Goal: Communication & Community: Answer question/provide support

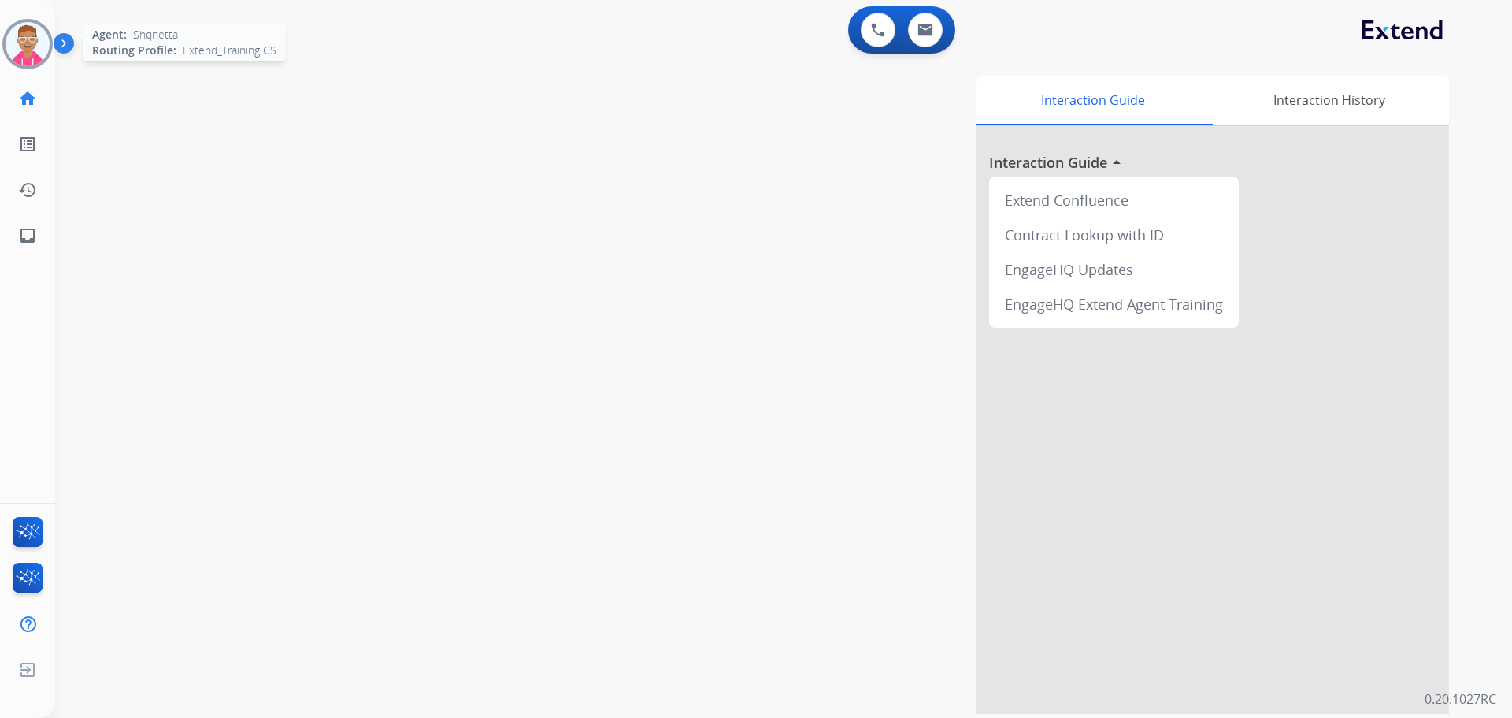
click at [28, 39] on img at bounding box center [28, 44] width 44 height 44
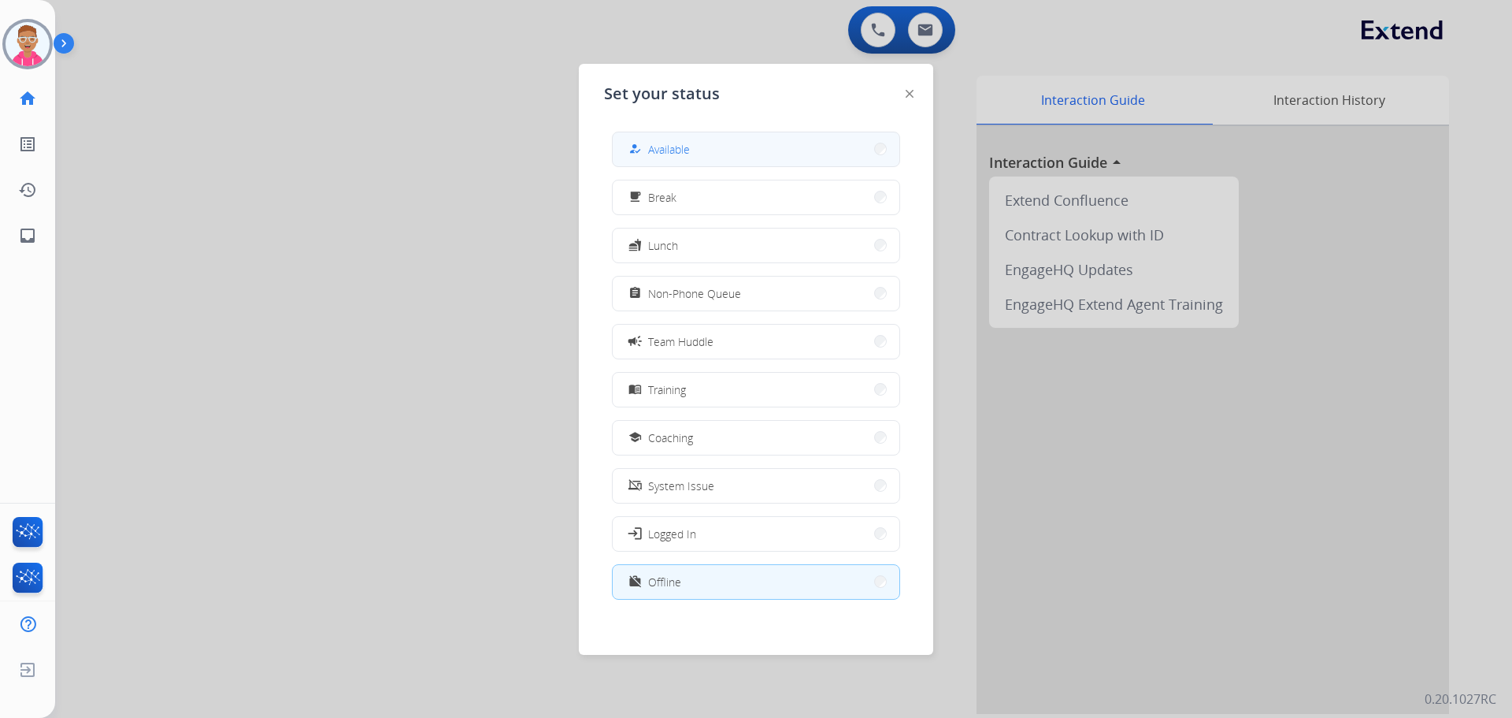
click at [818, 154] on button "how_to_reg Available" at bounding box center [756, 149] width 287 height 34
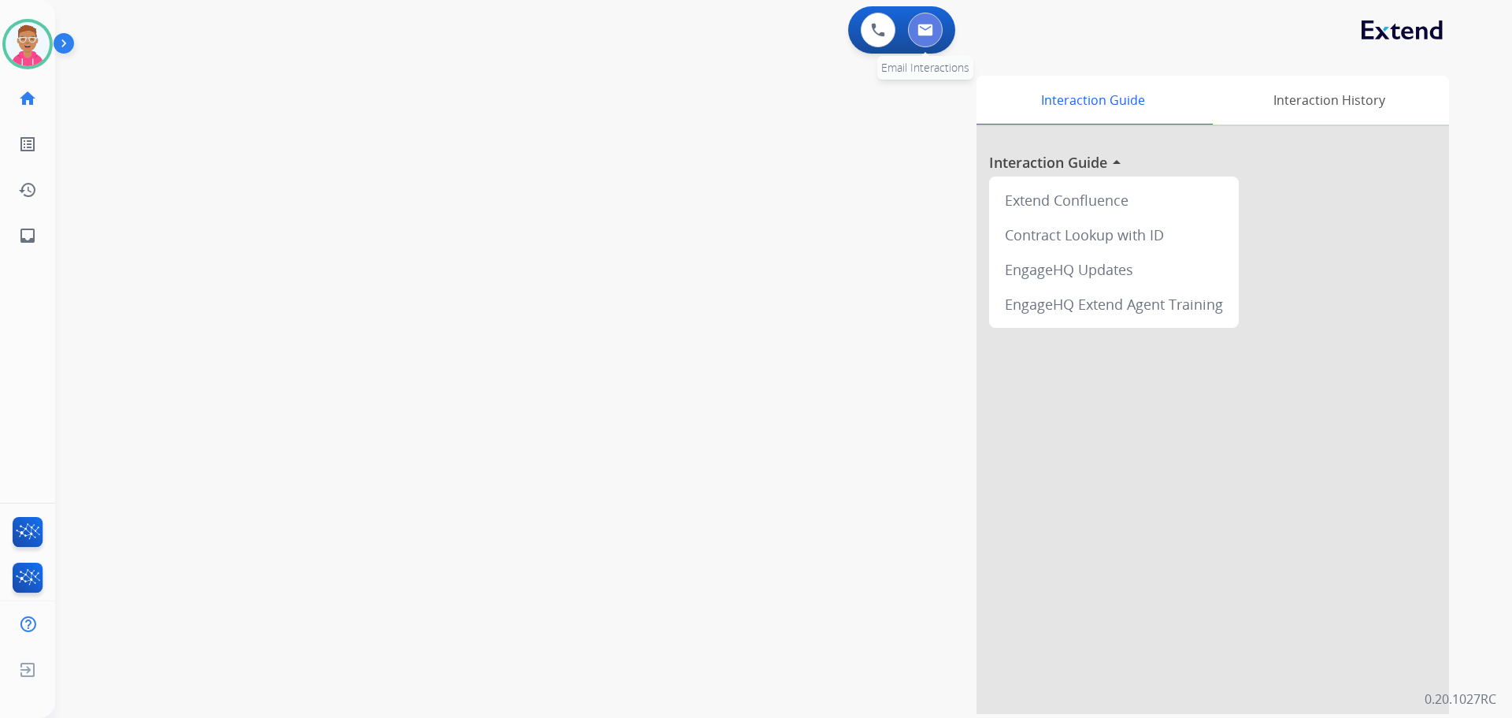
click at [927, 26] on img at bounding box center [926, 30] width 16 height 13
select select "**********"
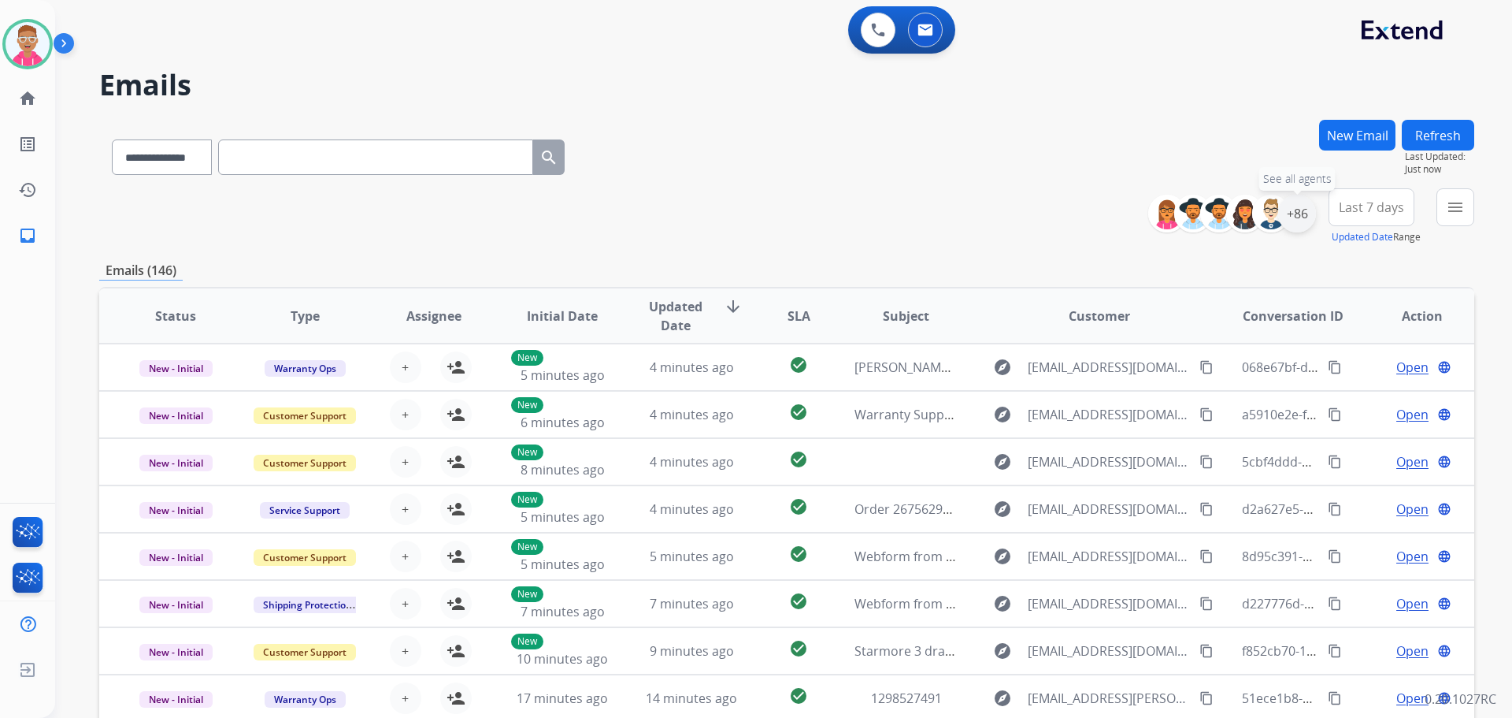
click at [1300, 203] on div "+86" at bounding box center [1297, 214] width 38 height 38
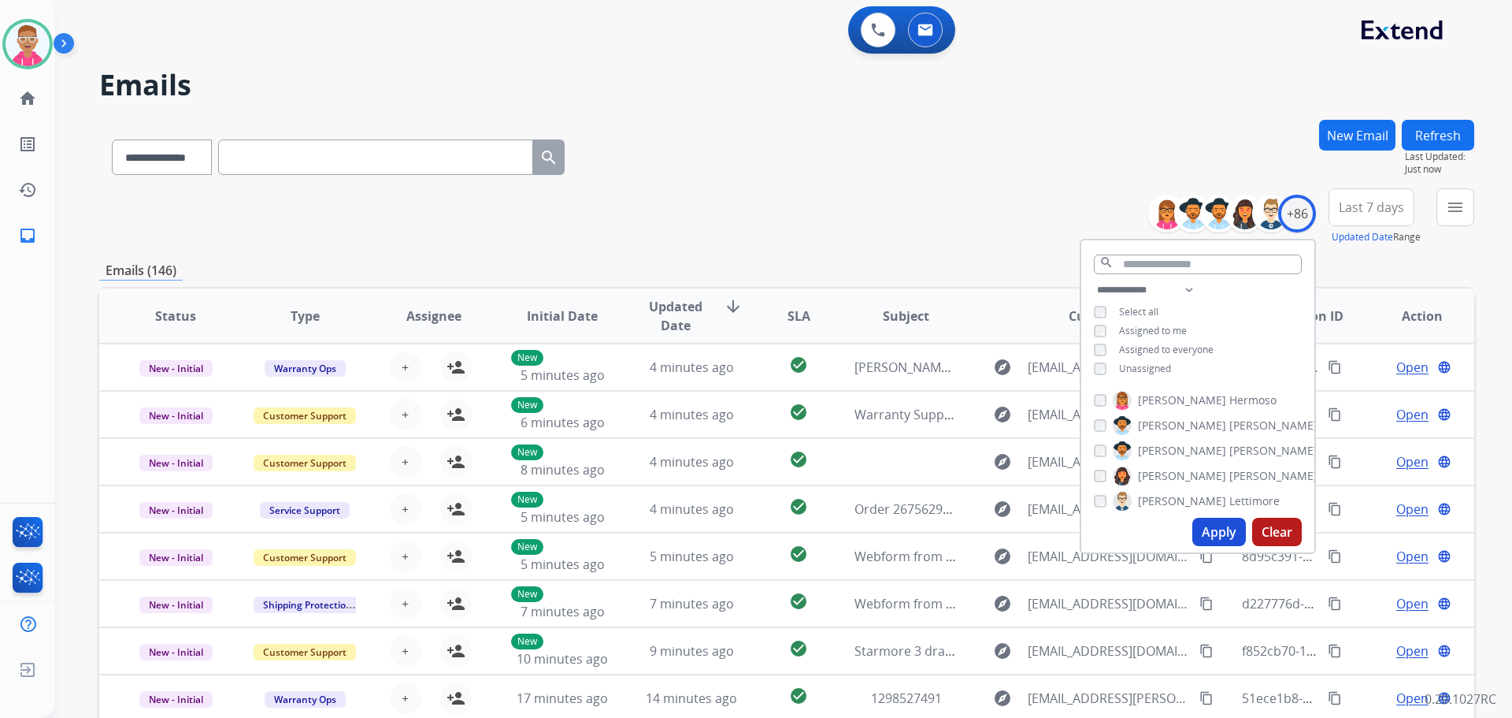
click at [1197, 526] on button "Apply" at bounding box center [1220, 531] width 54 height 28
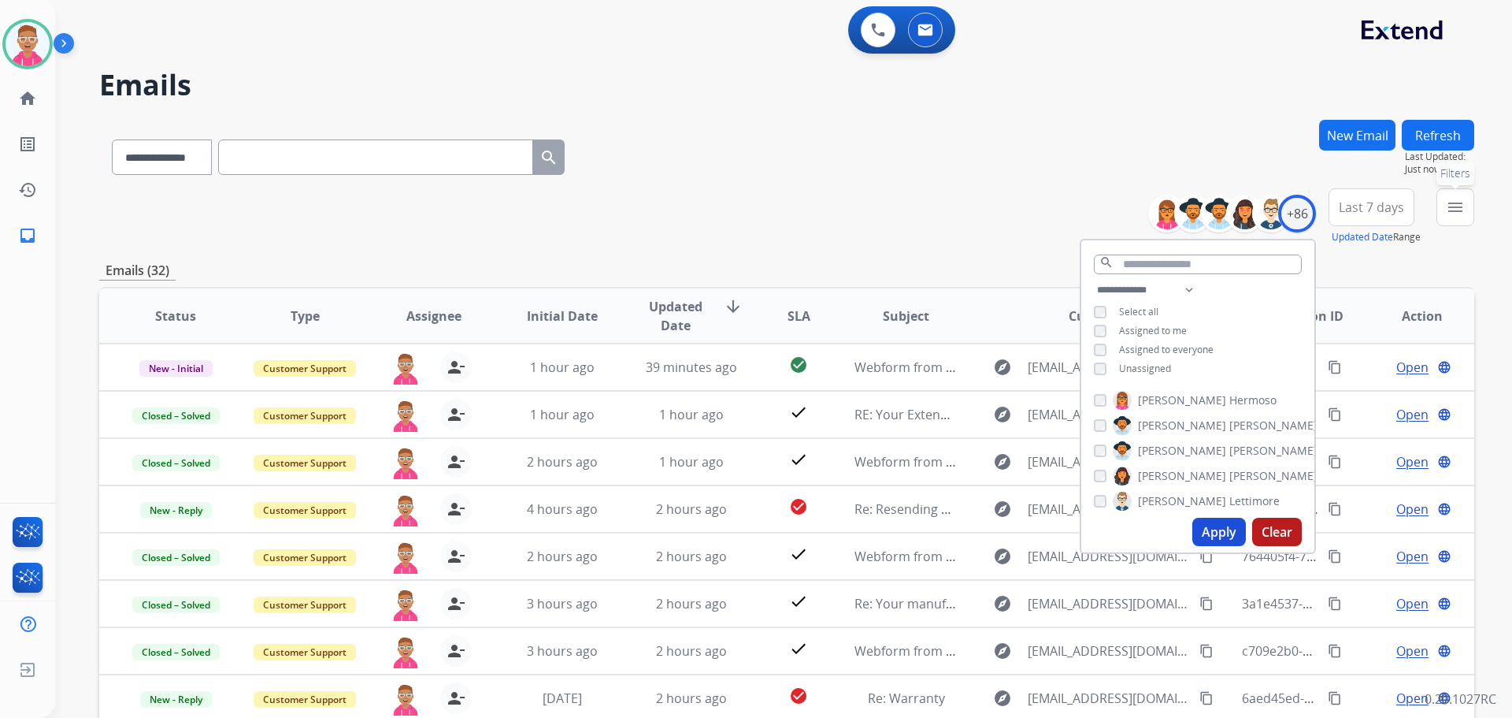
click at [1462, 203] on mat-icon "menu" at bounding box center [1455, 207] width 19 height 19
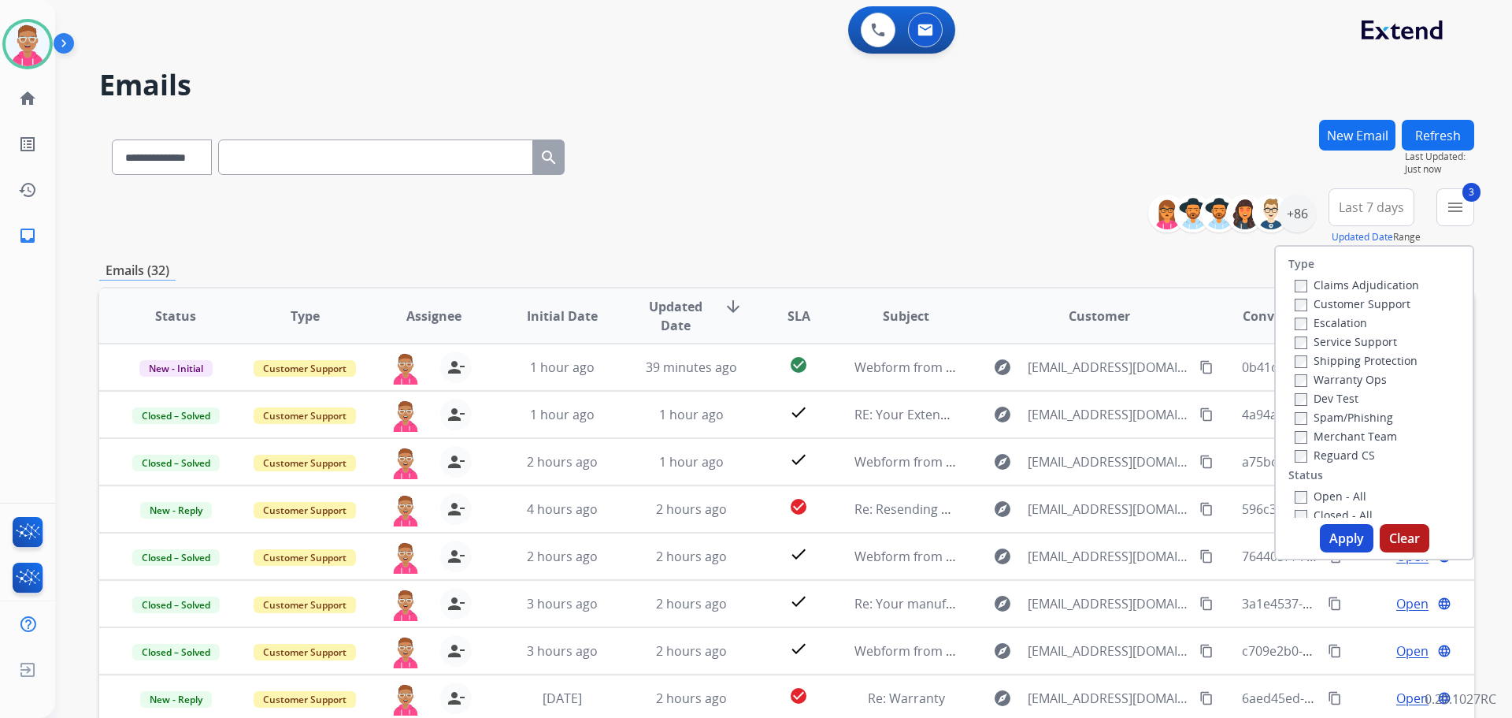
click at [1295, 488] on div "Open - All" at bounding box center [1377, 495] width 165 height 19
click at [1349, 532] on button "Apply" at bounding box center [1347, 538] width 54 height 28
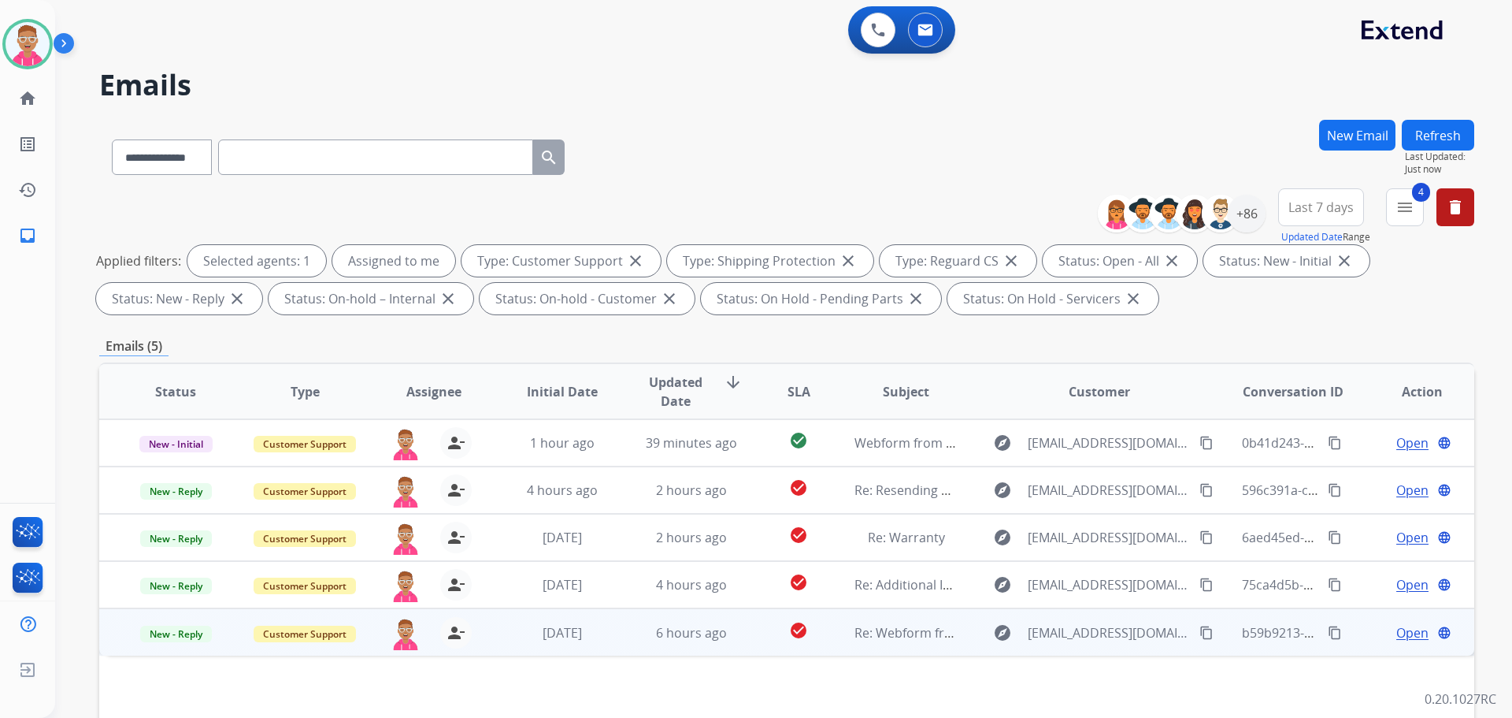
click at [1397, 633] on span "Open" at bounding box center [1413, 632] width 32 height 19
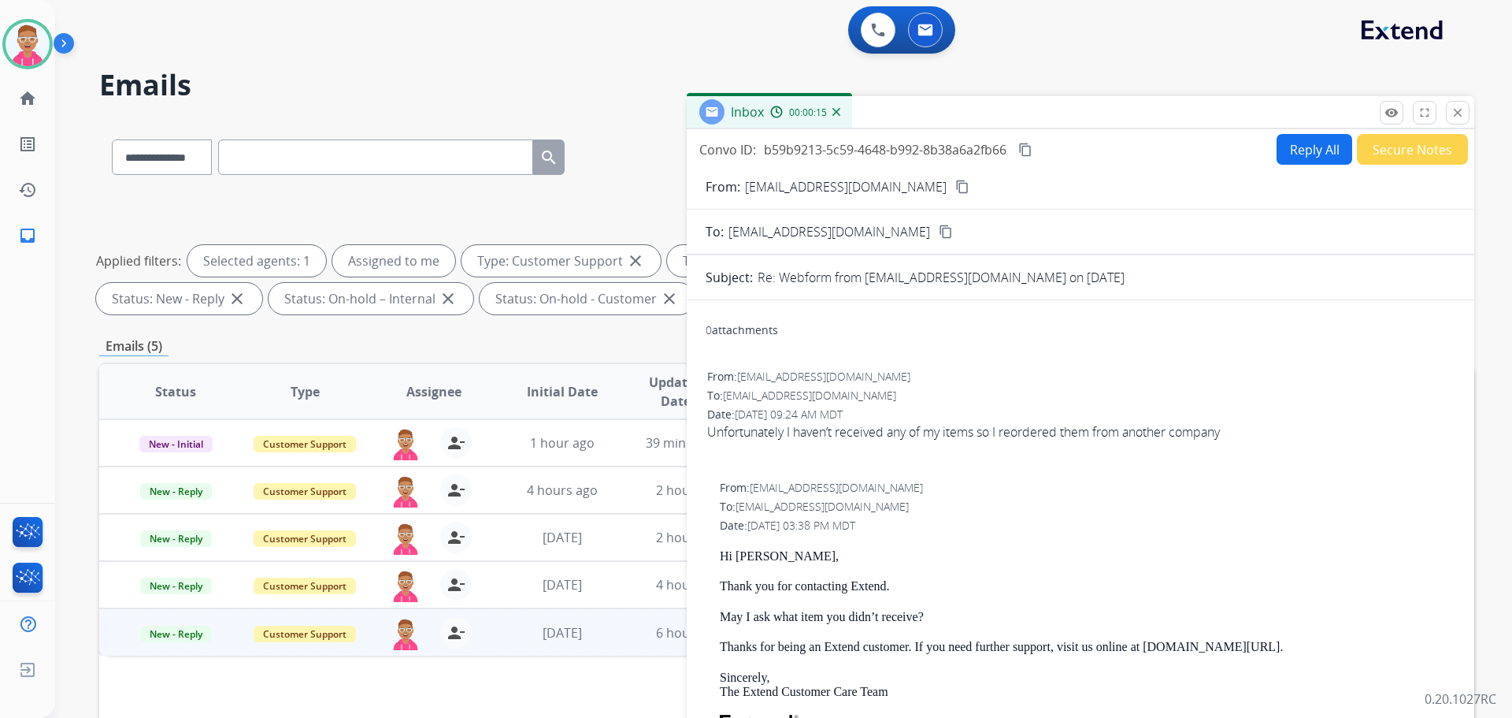
click at [1294, 143] on button "Reply All" at bounding box center [1315, 149] width 76 height 31
select select "**********"
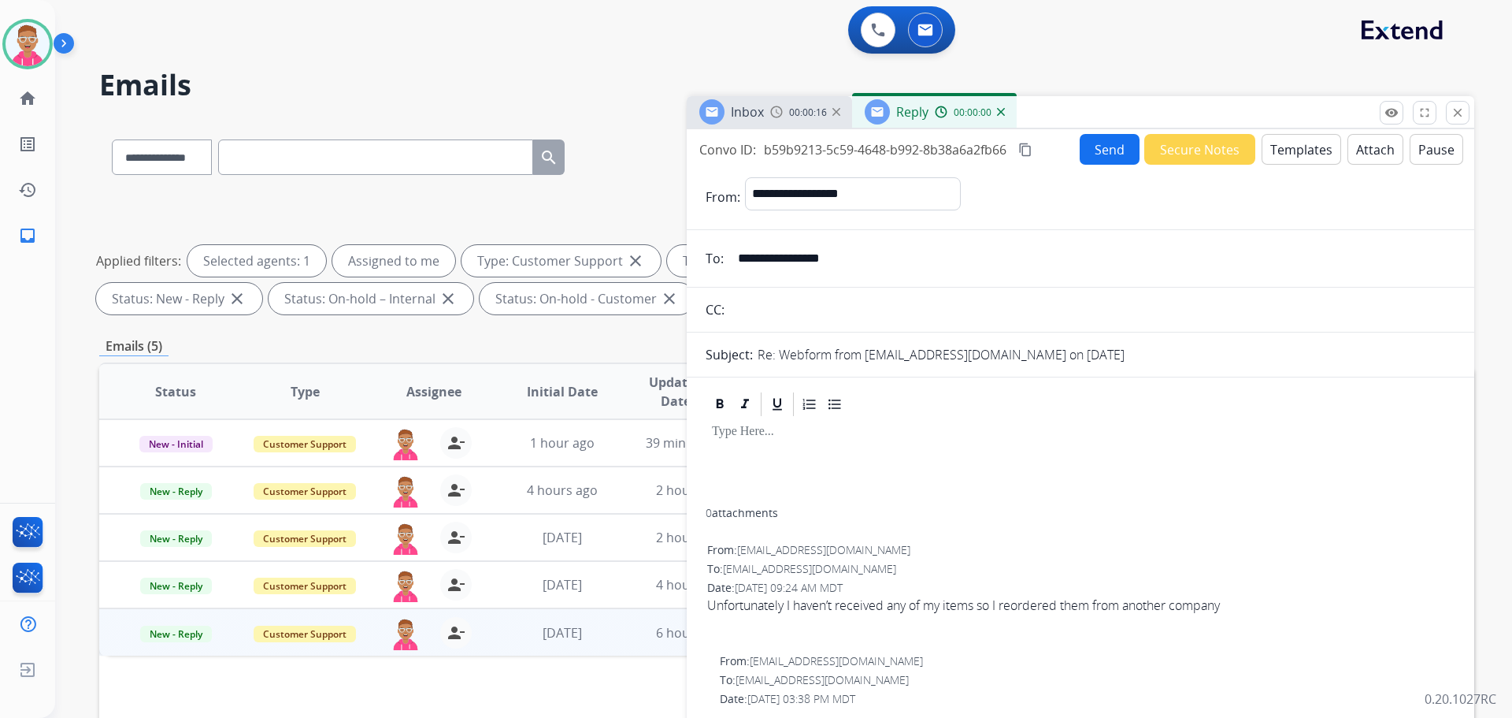
click at [1311, 147] on button "Templates" at bounding box center [1302, 149] width 80 height 31
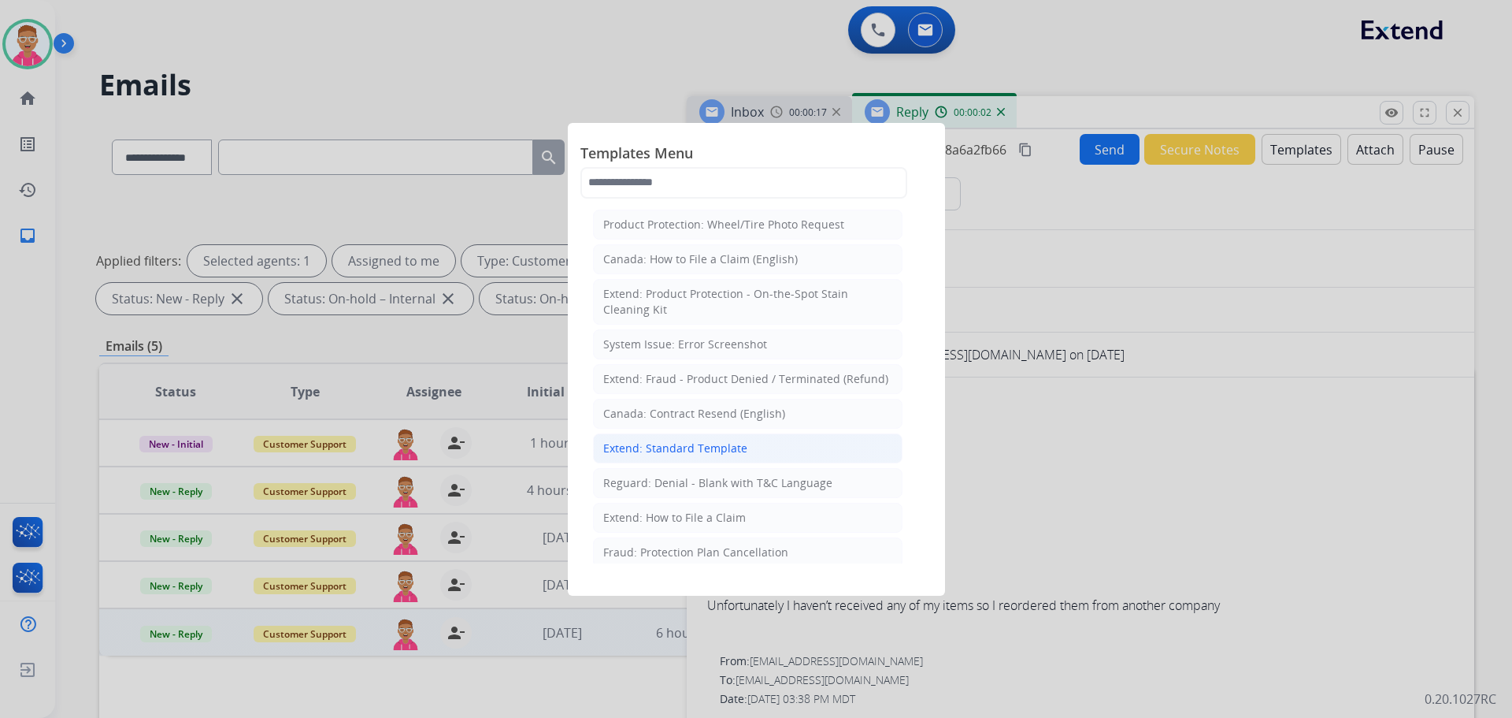
click at [722, 444] on div "Extend: Standard Template" at bounding box center [675, 448] width 144 height 16
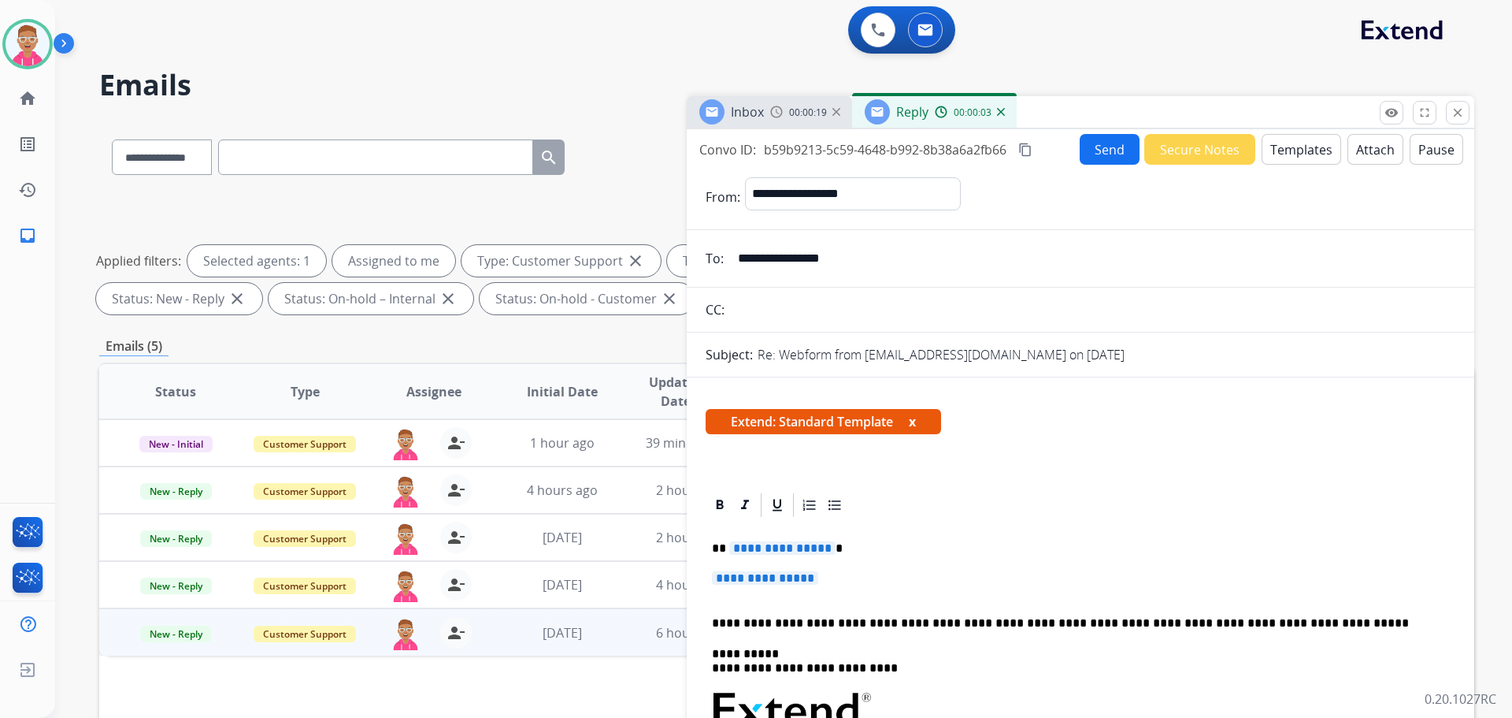
click at [782, 547] on span "**********" at bounding box center [782, 547] width 106 height 13
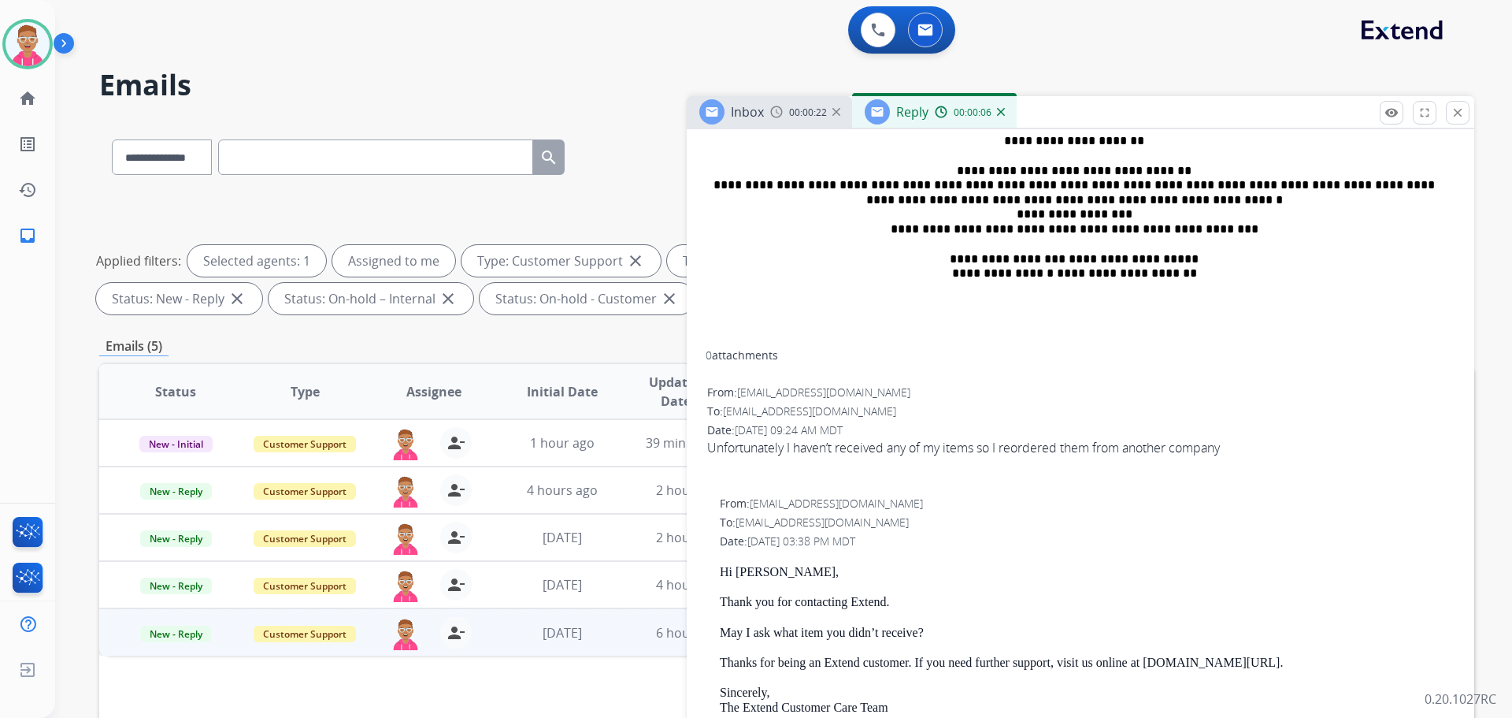
scroll to position [788, 0]
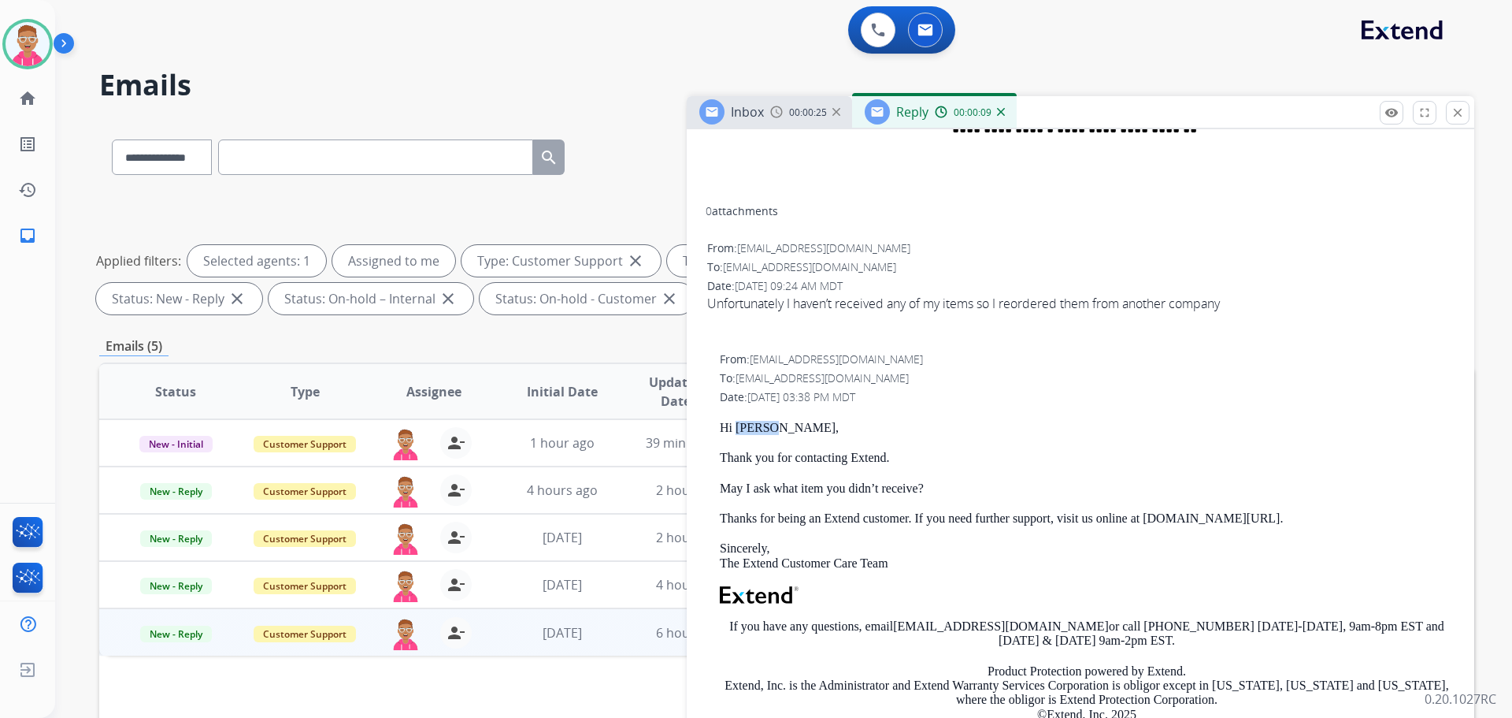
drag, startPoint x: 739, startPoint y: 425, endPoint x: 774, endPoint y: 432, distance: 36.0
click at [774, 432] on p "Hi [PERSON_NAME]," at bounding box center [1087, 428] width 734 height 14
copy p "Kadaya"
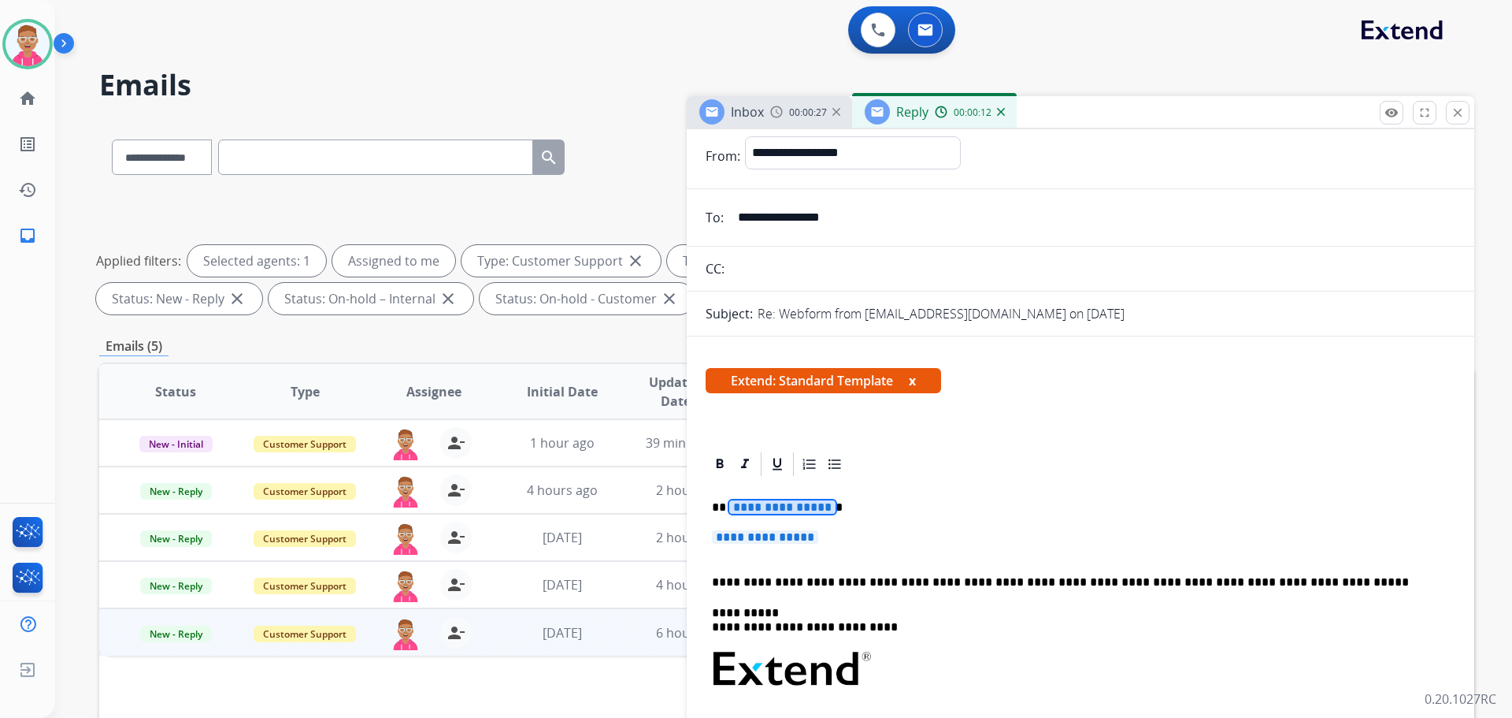
scroll to position [0, 0]
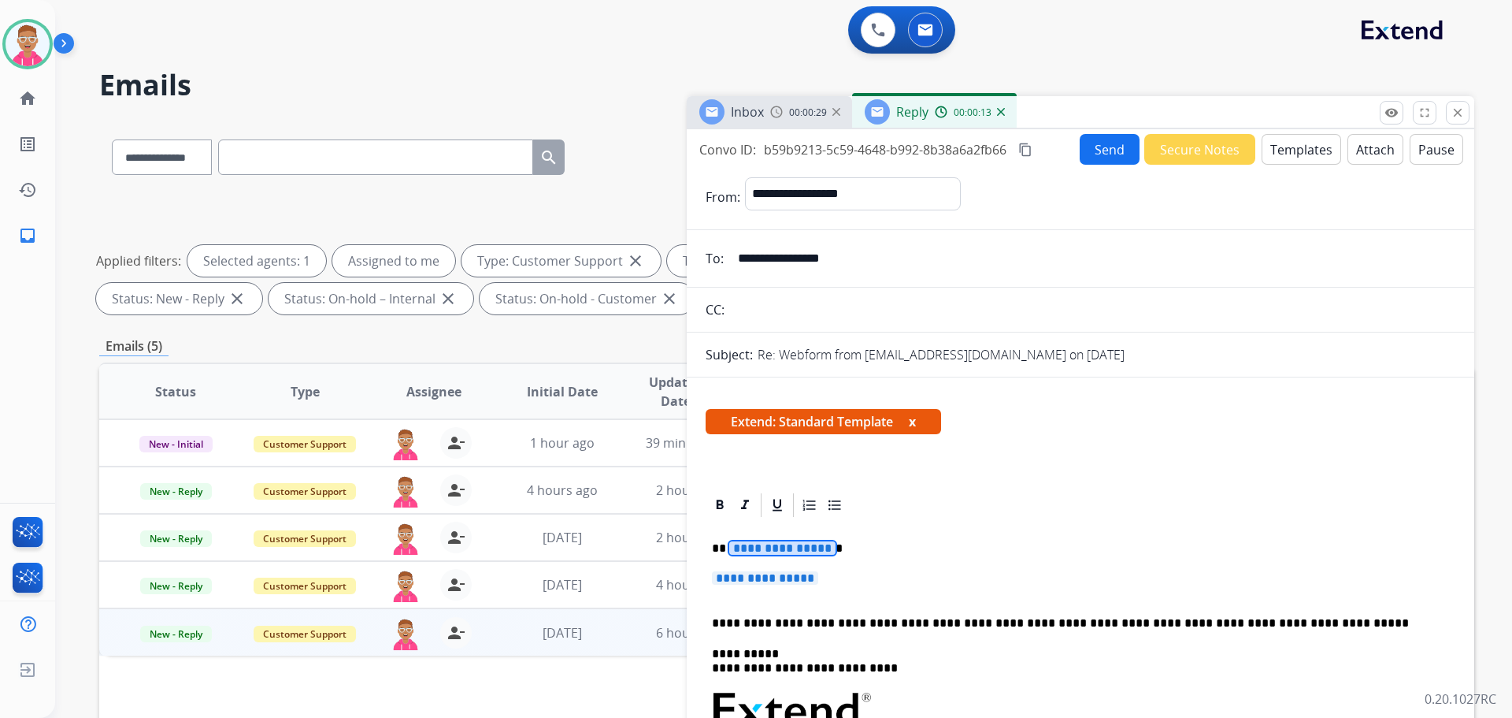
click at [755, 546] on span "**********" at bounding box center [782, 547] width 106 height 13
paste div
click at [748, 574] on span "**********" at bounding box center [765, 577] width 106 height 13
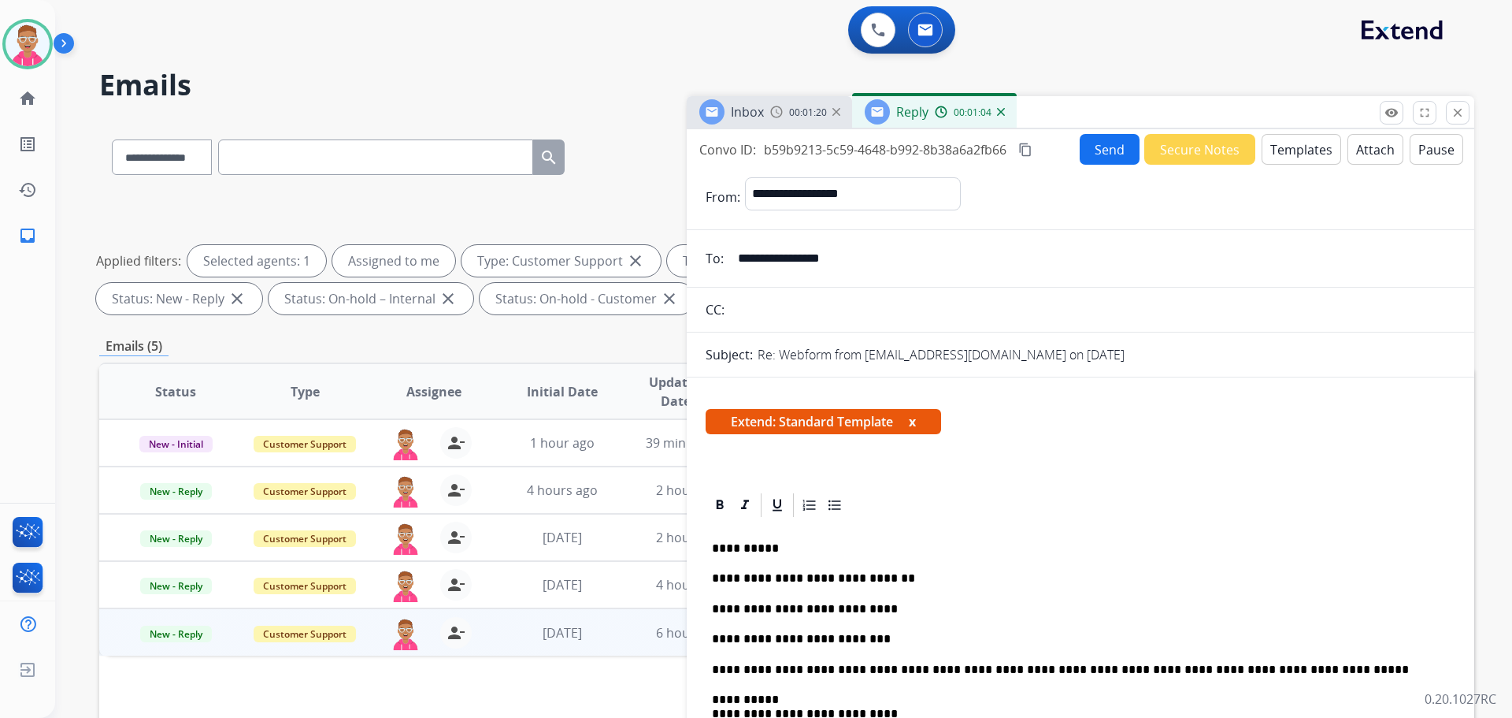
click at [1101, 149] on button "Send" at bounding box center [1110, 149] width 60 height 31
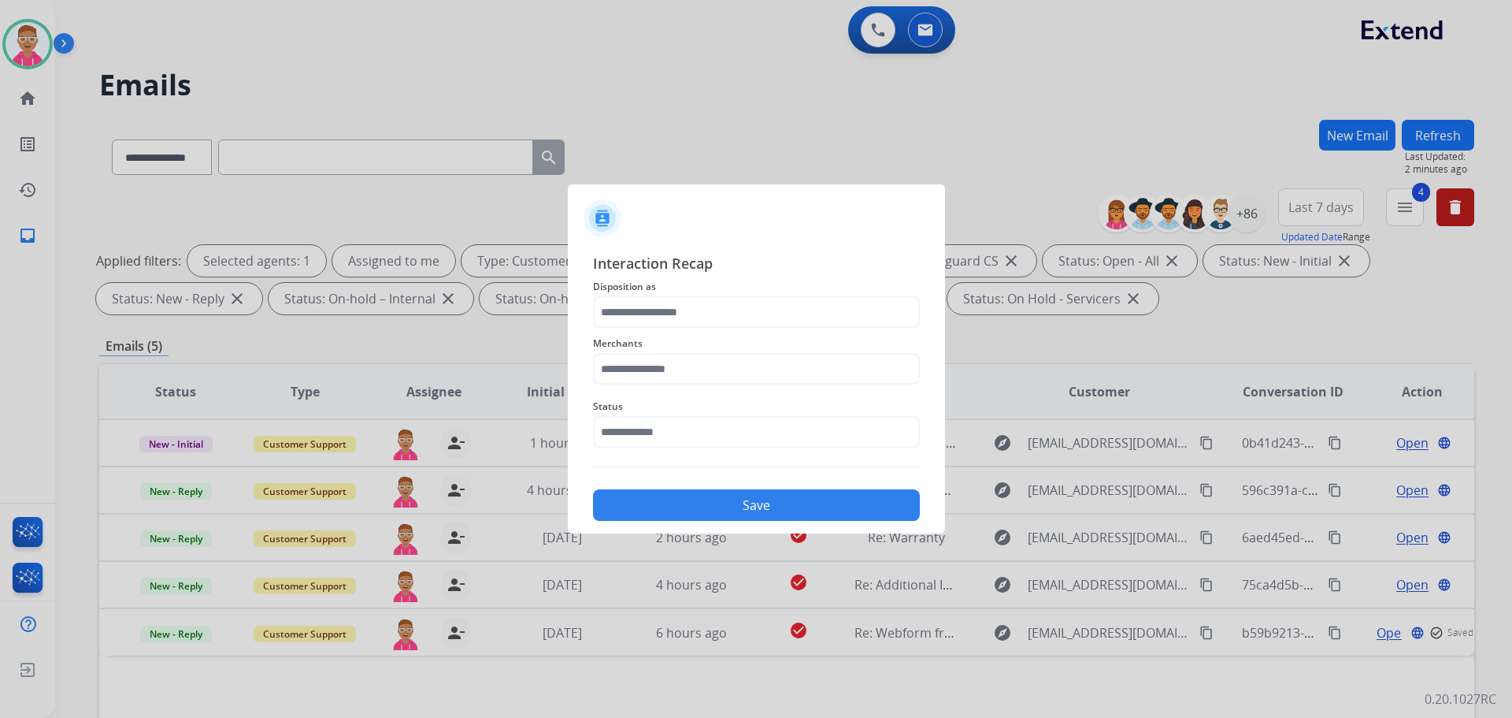
click at [759, 329] on div "Merchants" at bounding box center [756, 359] width 327 height 63
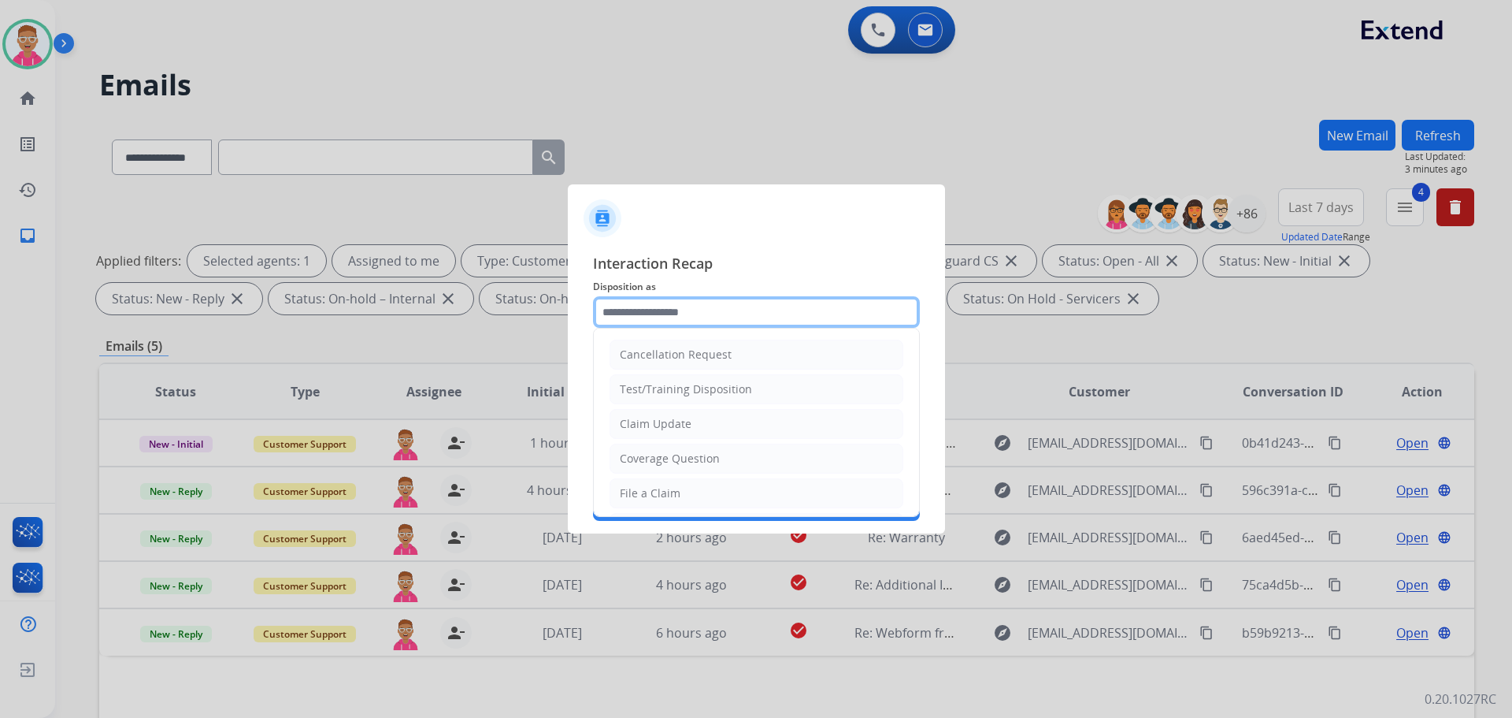
click at [763, 316] on input "text" at bounding box center [756, 312] width 327 height 32
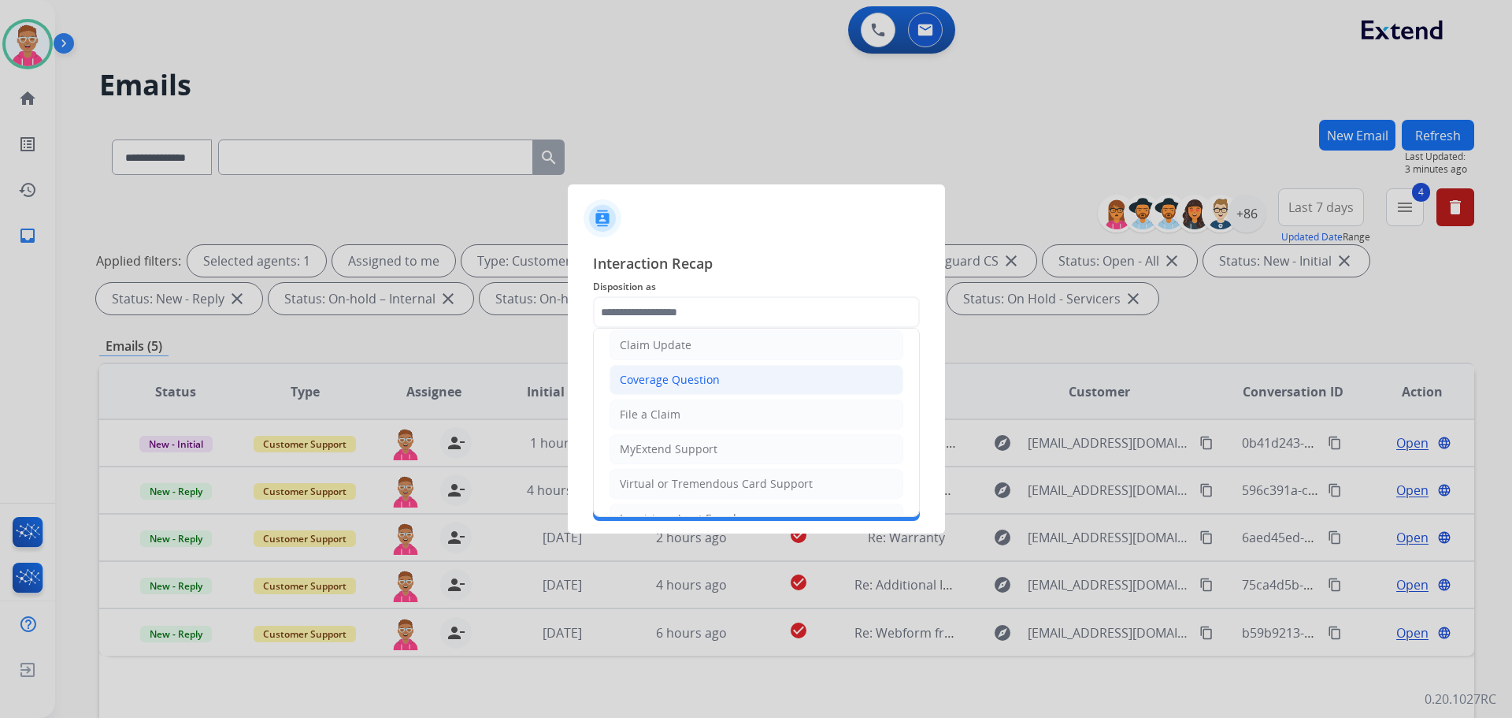
click at [719, 383] on li "Coverage Question" at bounding box center [757, 380] width 294 height 30
type input "**********"
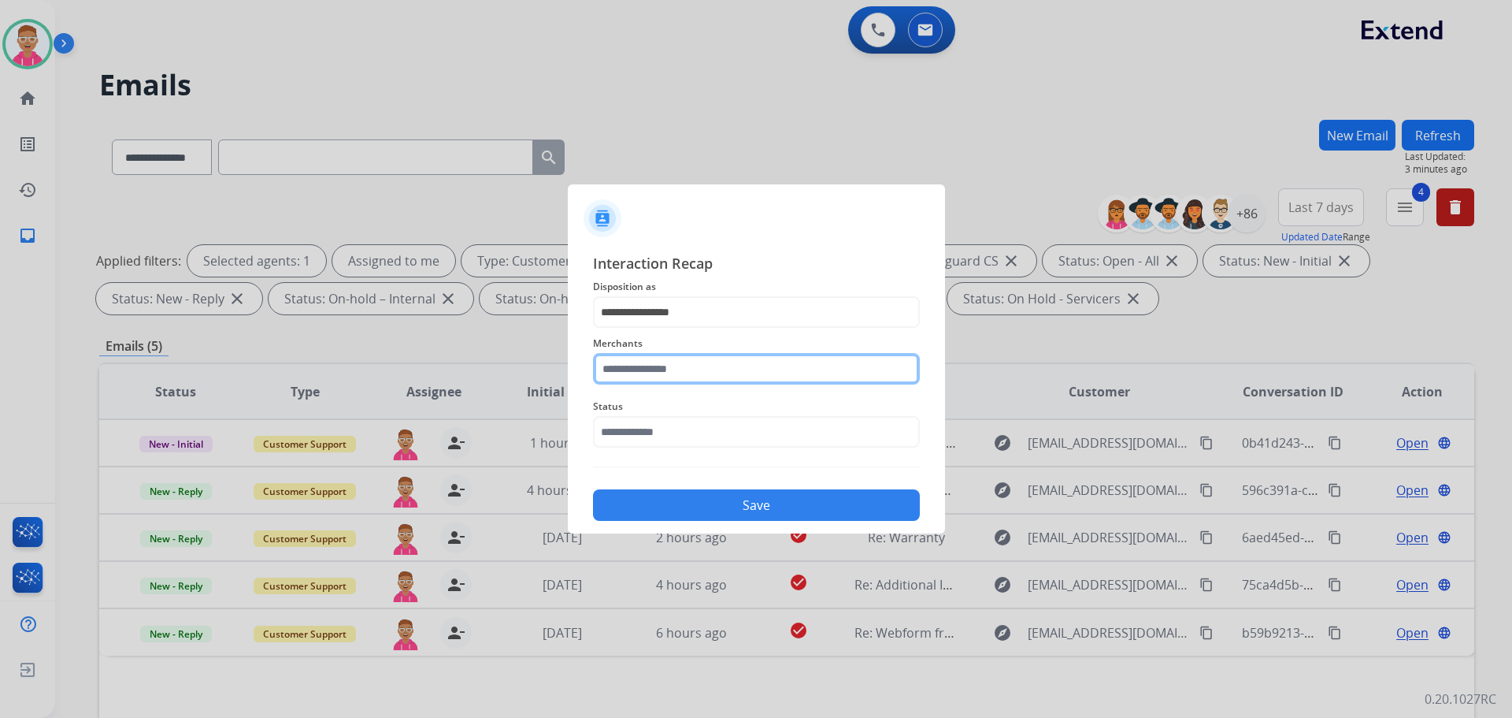
click at [719, 377] on input "text" at bounding box center [756, 369] width 327 height 32
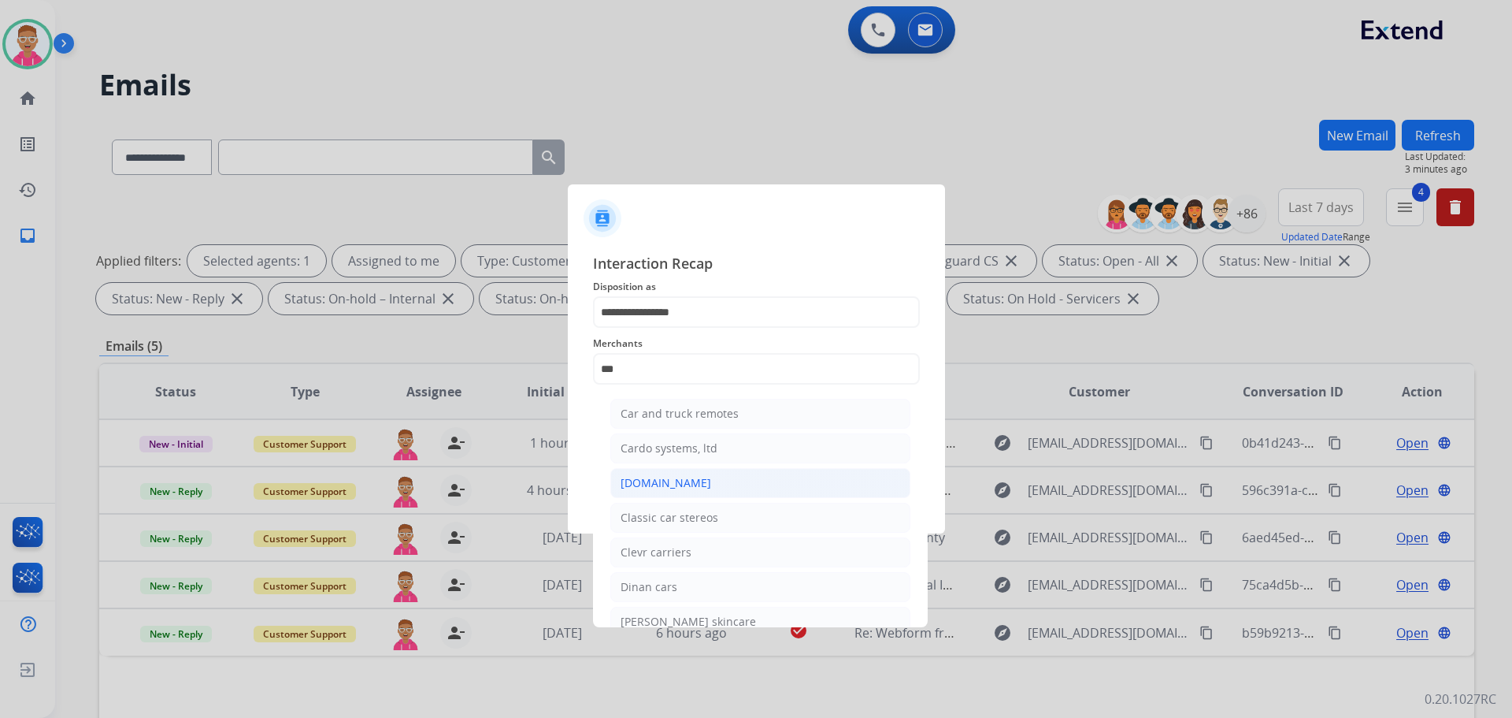
click at [693, 492] on li "[DOMAIN_NAME]" at bounding box center [760, 483] width 300 height 30
type input "**********"
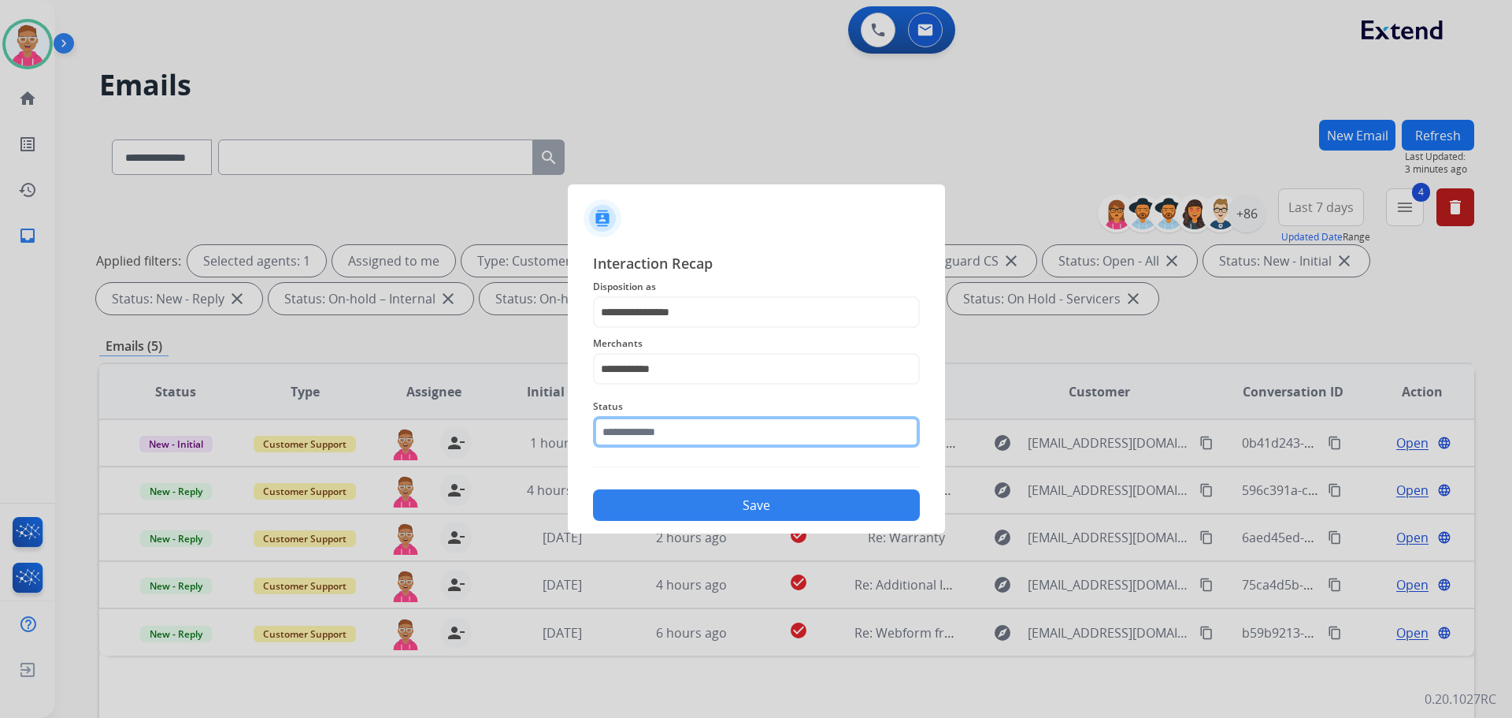
click at [684, 432] on input "text" at bounding box center [756, 432] width 327 height 32
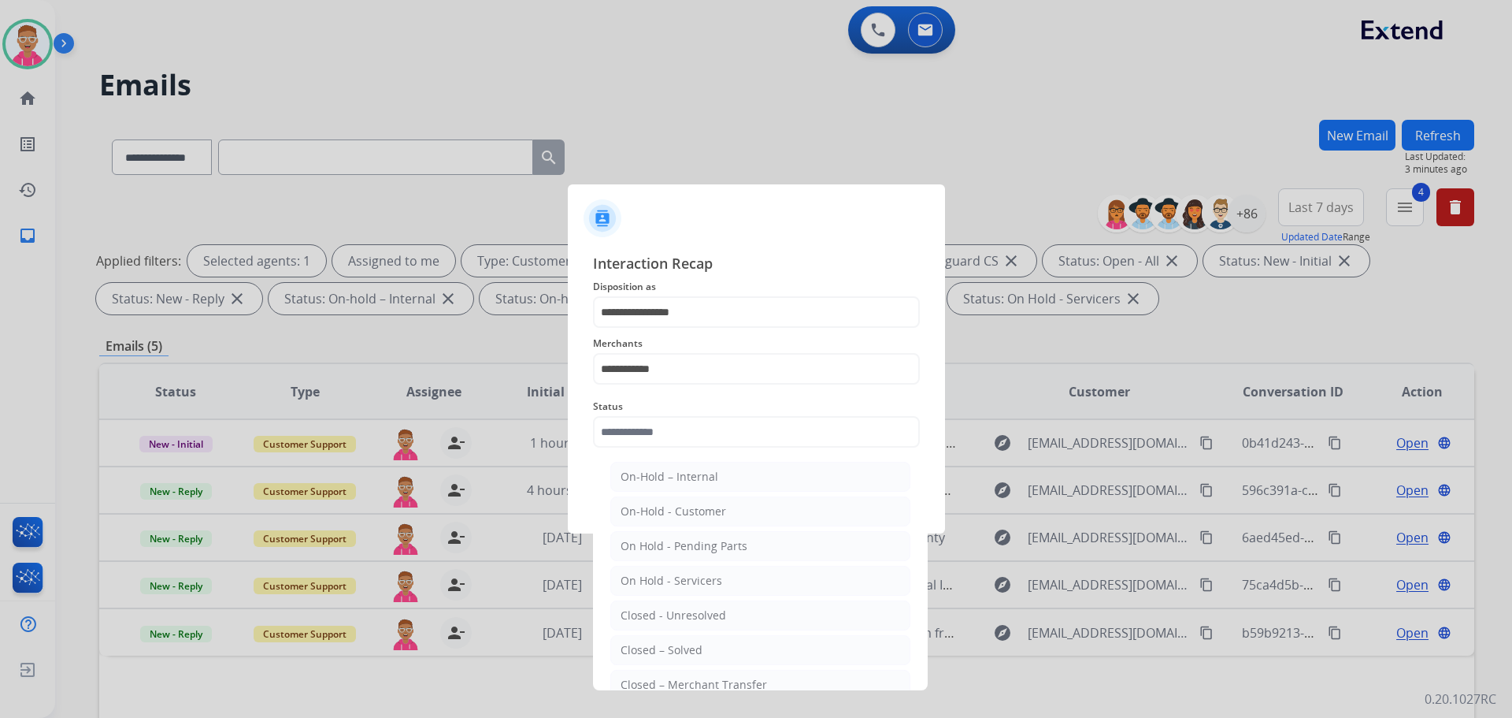
click at [729, 656] on li "Closed – Solved" at bounding box center [760, 650] width 300 height 30
type input "**********"
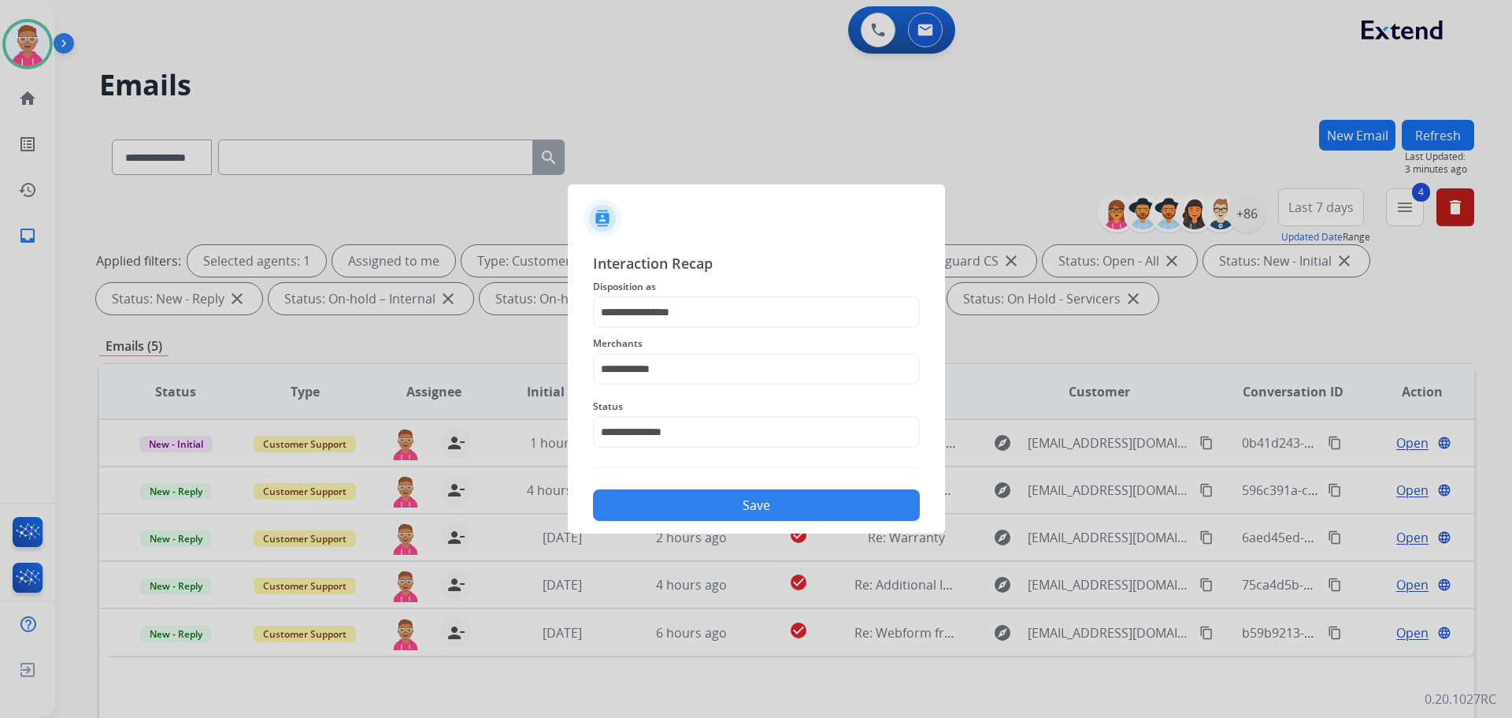
click at [745, 500] on button "Save" at bounding box center [756, 505] width 327 height 32
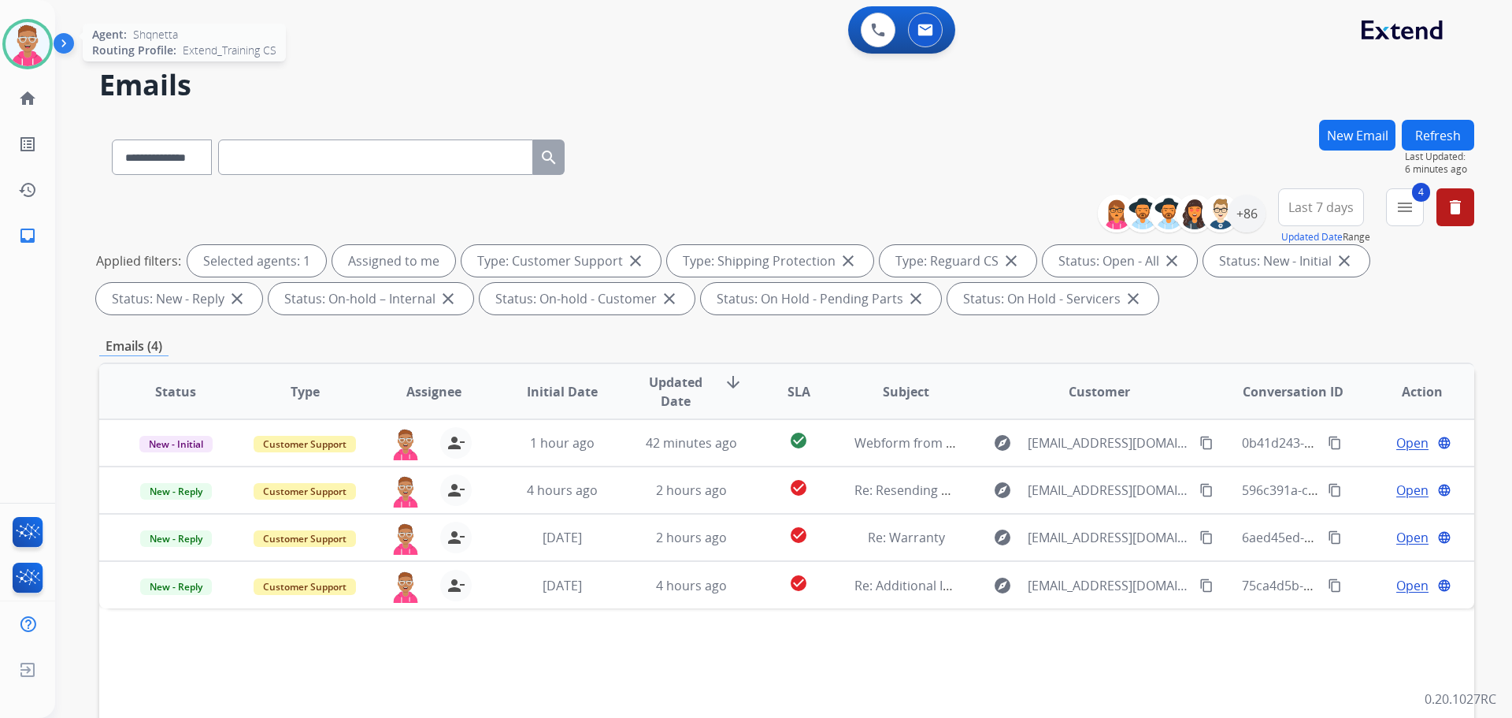
click at [29, 54] on img at bounding box center [28, 44] width 44 height 44
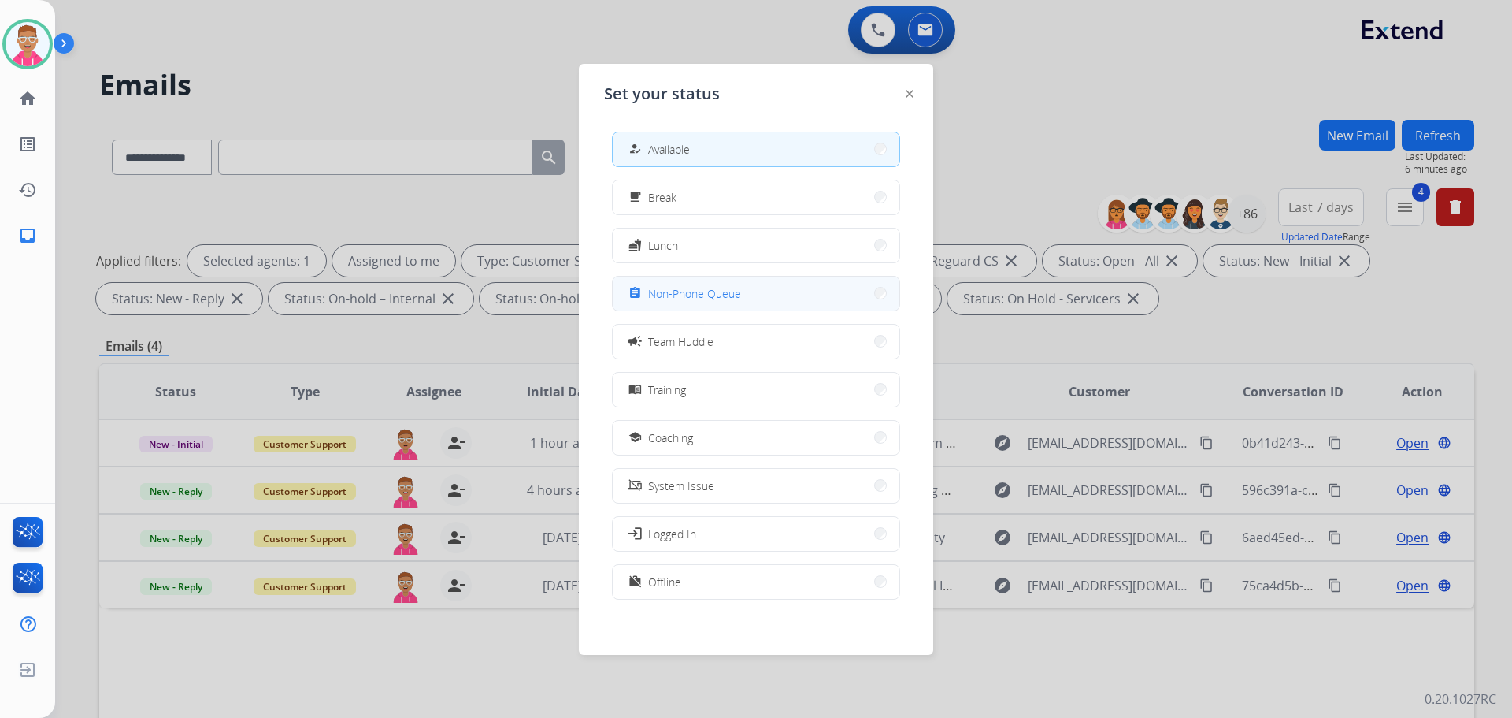
click at [677, 292] on span "Non-Phone Queue" at bounding box center [694, 293] width 93 height 17
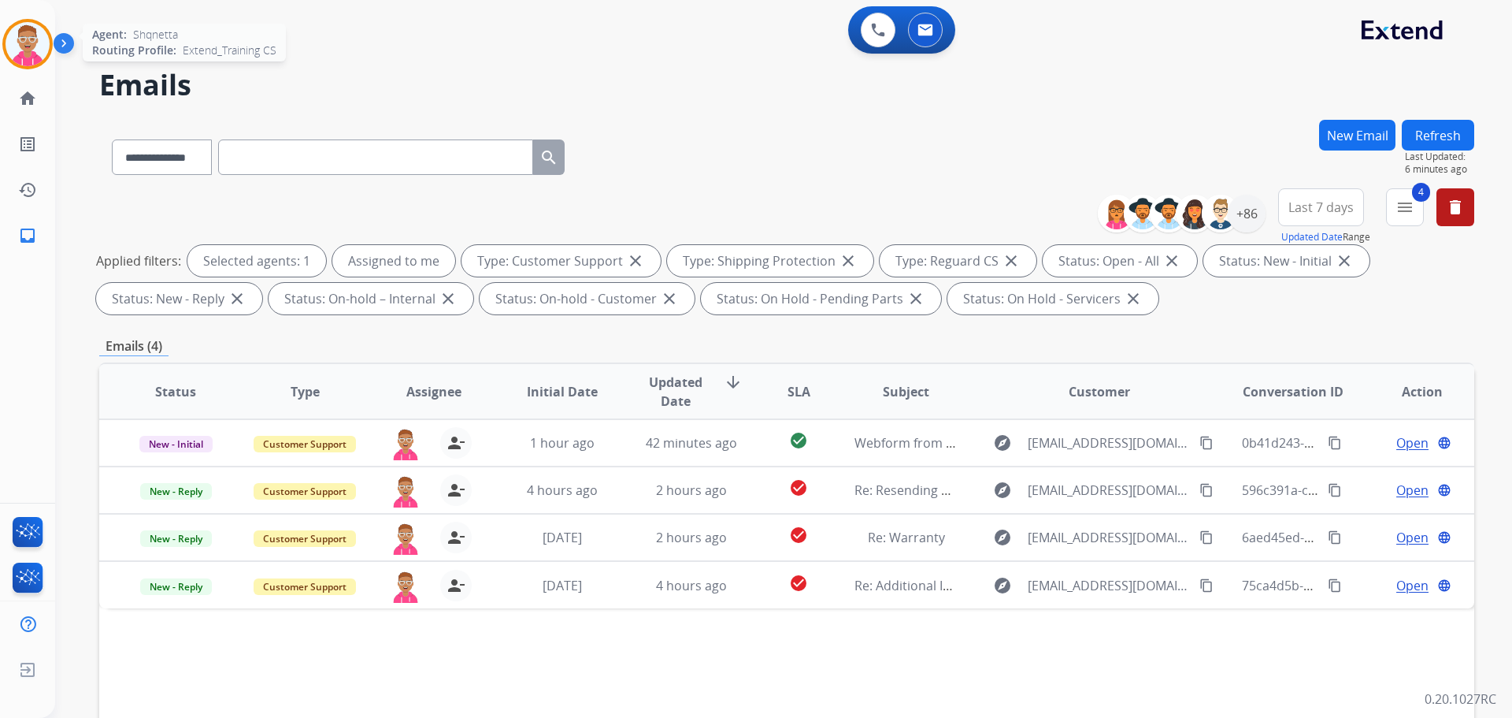
click at [35, 45] on img at bounding box center [28, 44] width 44 height 44
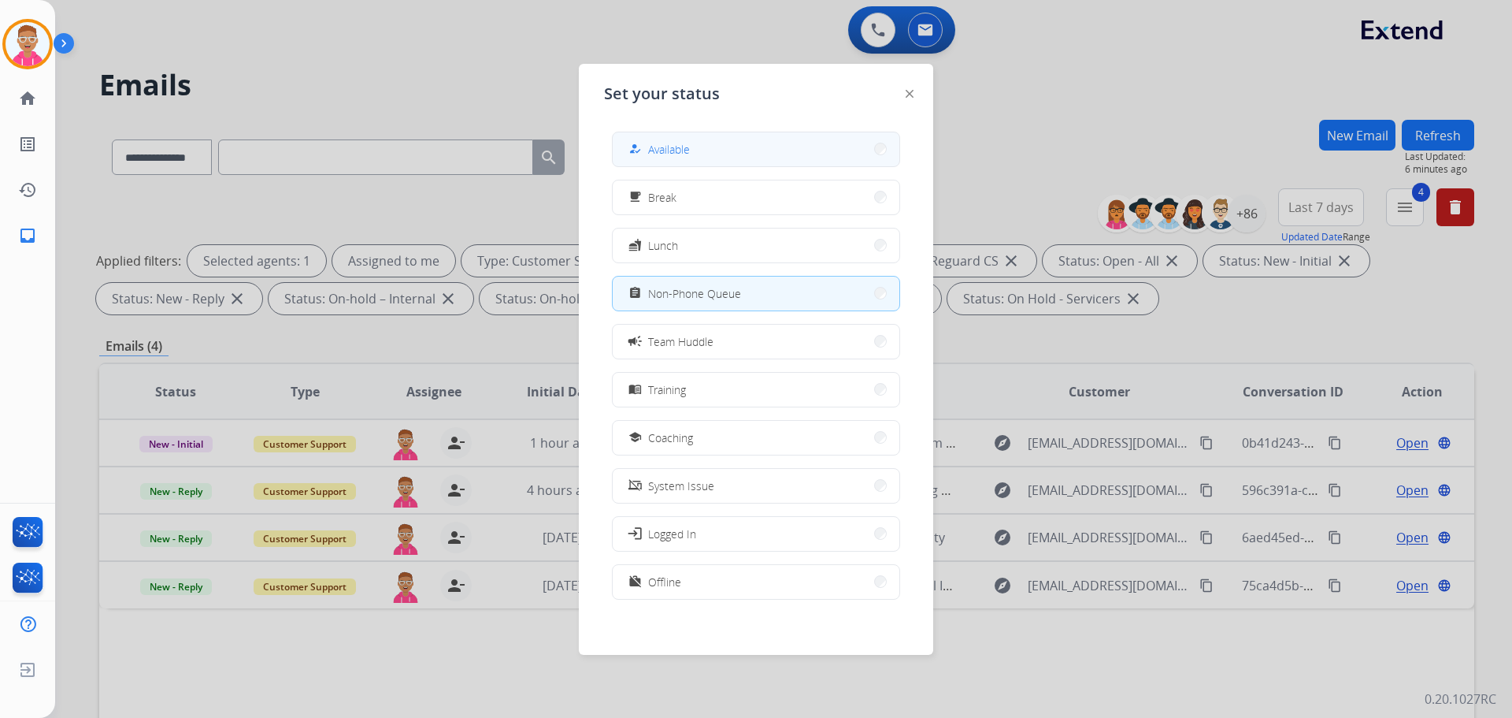
click at [730, 144] on button "how_to_reg Available" at bounding box center [756, 149] width 287 height 34
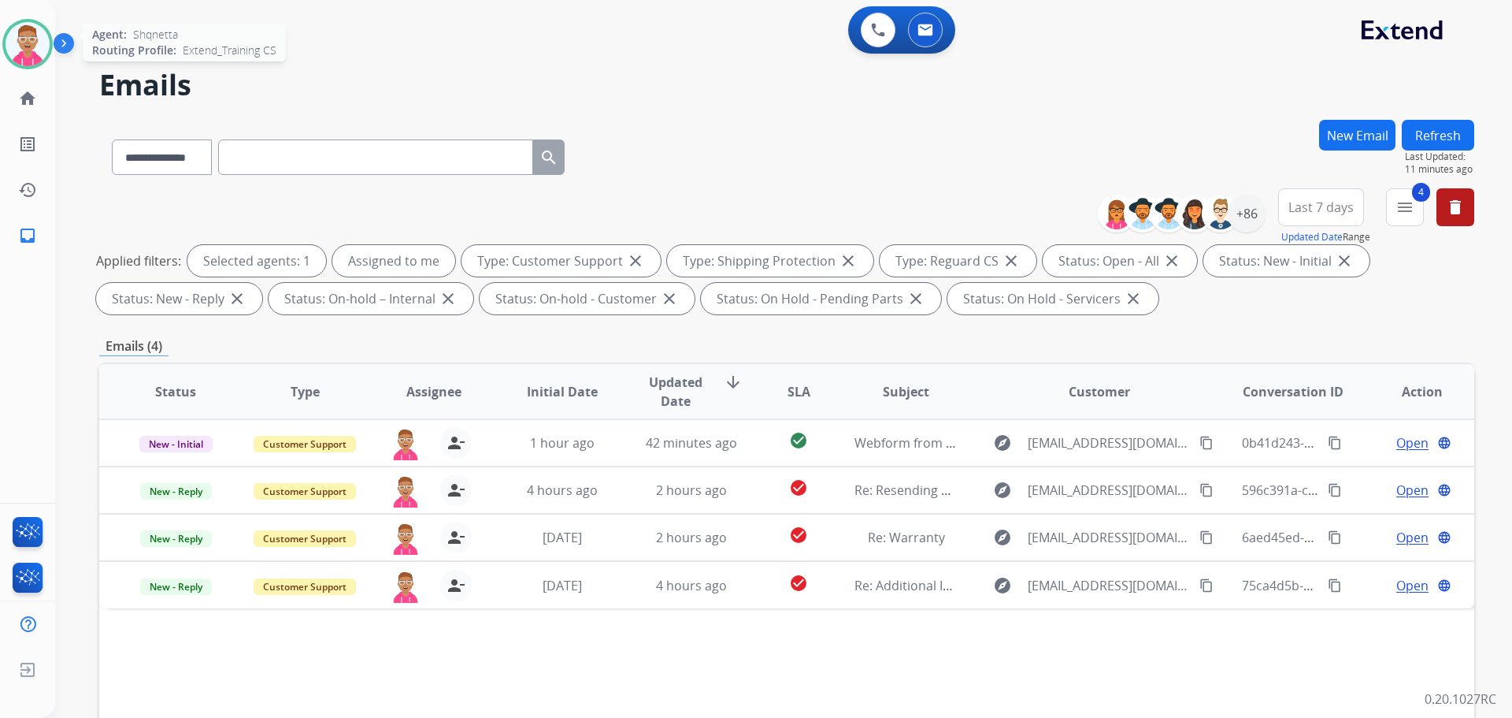
click at [44, 43] on img at bounding box center [28, 44] width 44 height 44
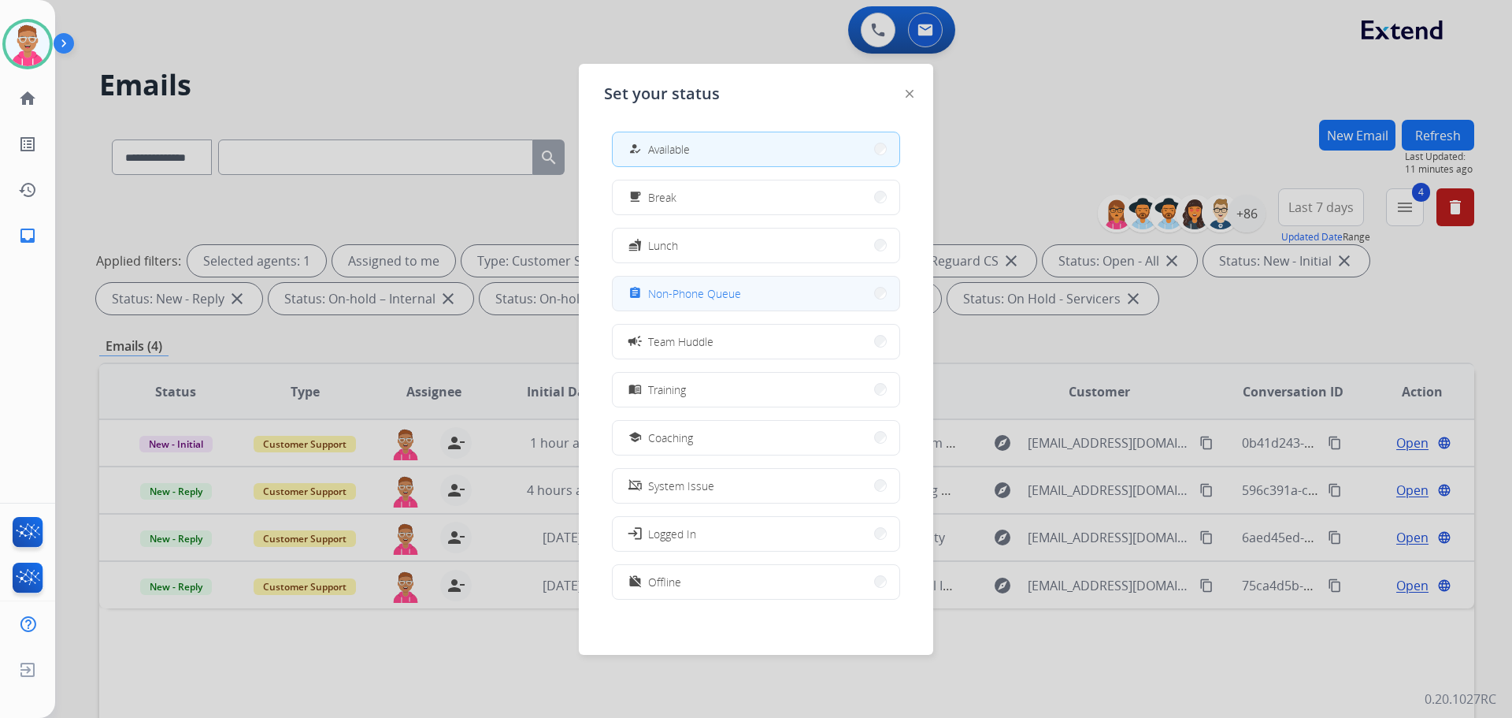
click at [684, 290] on span "Non-Phone Queue" at bounding box center [694, 293] width 93 height 17
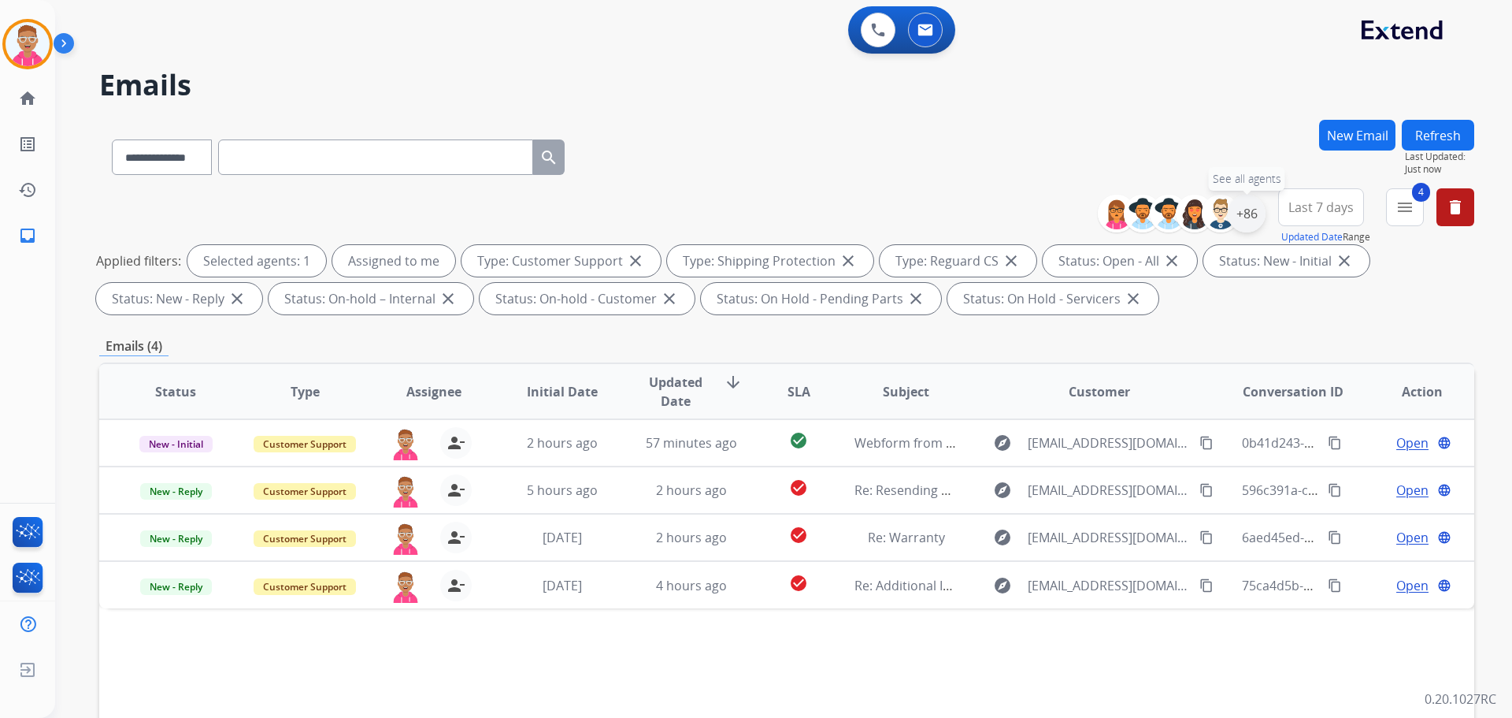
click at [1246, 214] on div "+86" at bounding box center [1247, 214] width 38 height 38
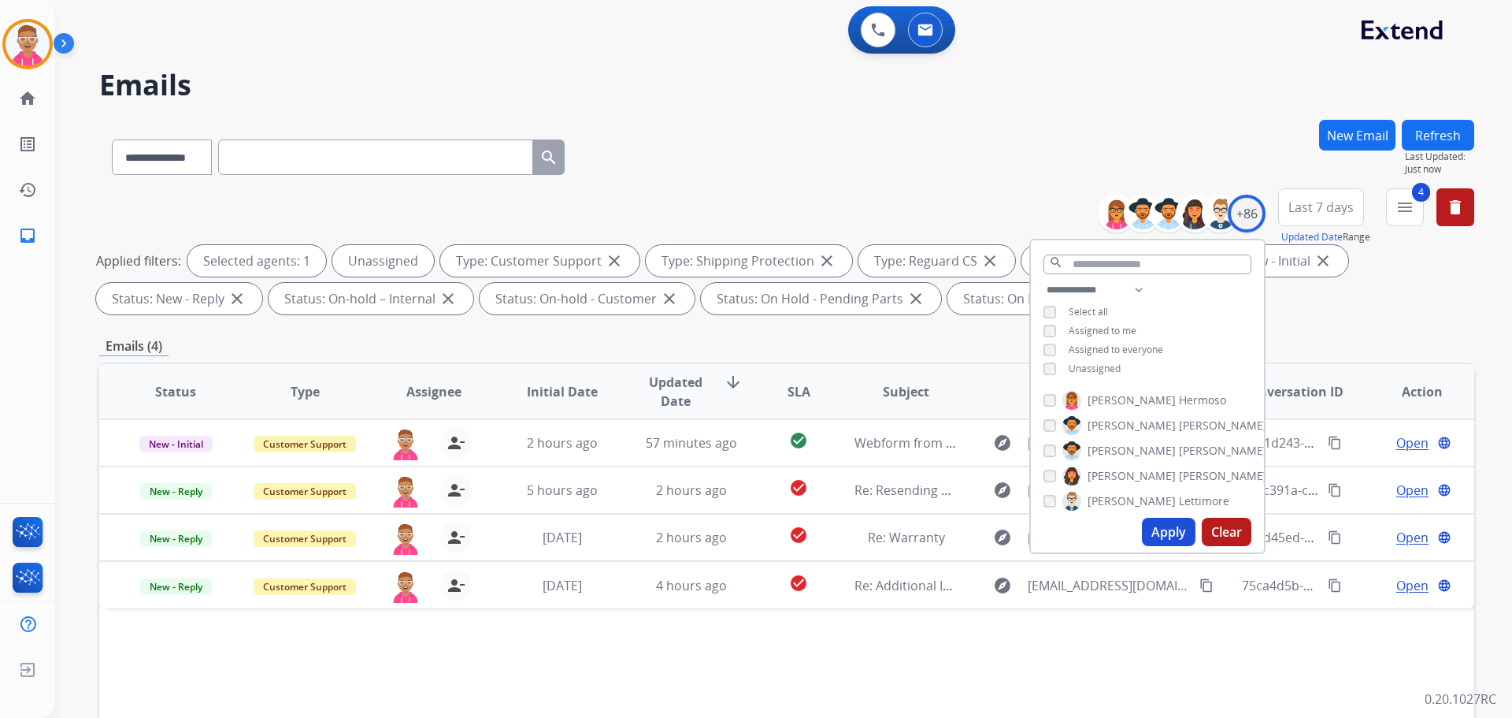
click at [1157, 536] on button "Apply" at bounding box center [1169, 531] width 54 height 28
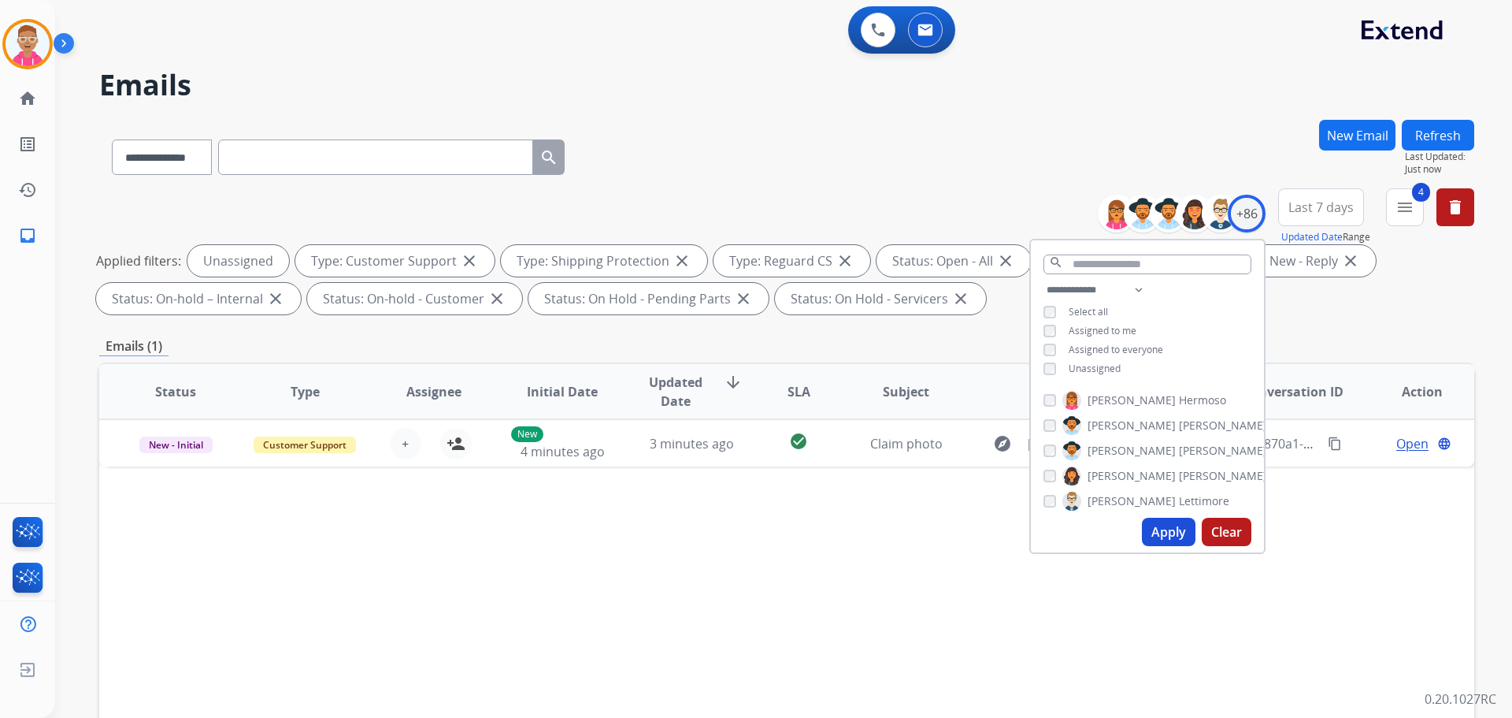
click at [909, 568] on div "Status Type Assignee Initial Date Updated Date arrow_downward SLA Subject Custo…" at bounding box center [786, 626] width 1375 height 528
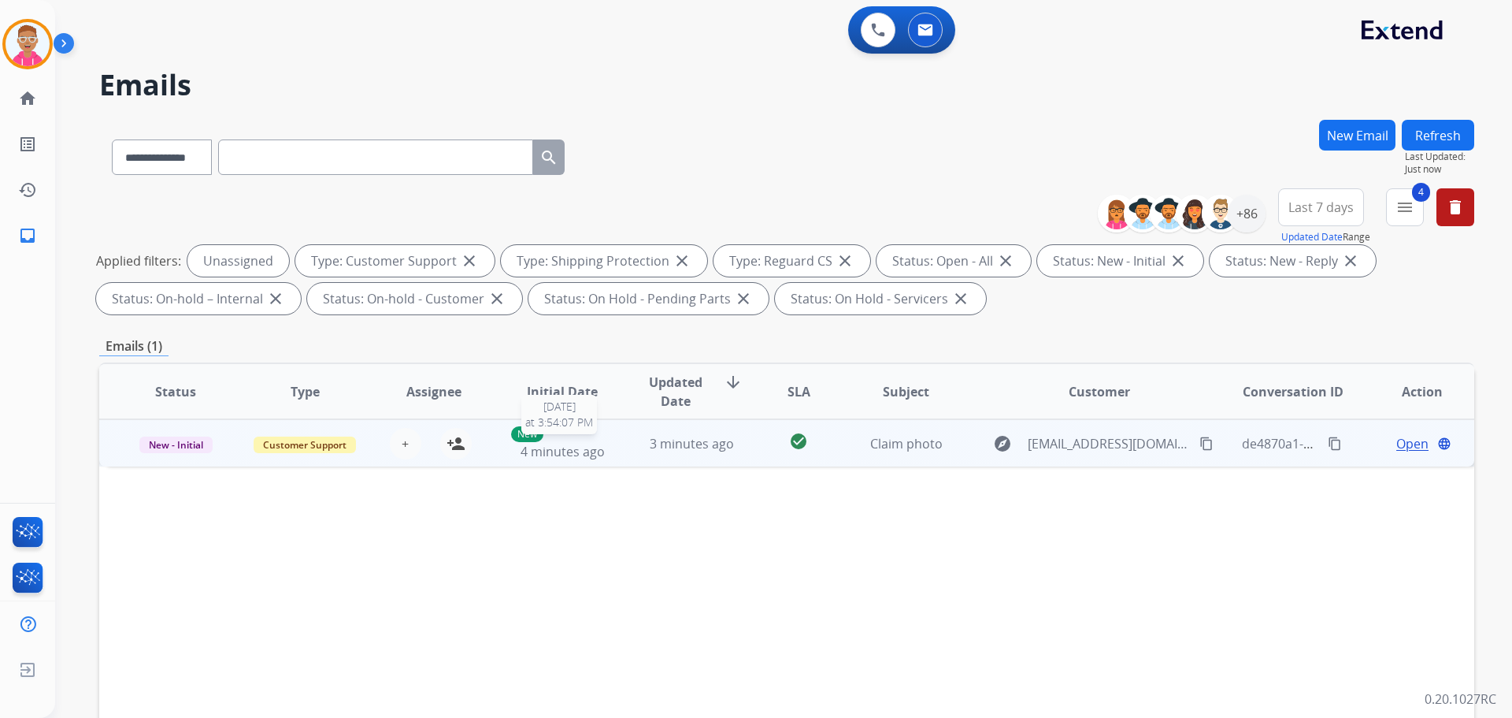
click at [590, 451] on span "4 minutes ago" at bounding box center [563, 451] width 84 height 17
click at [1404, 444] on span "Open" at bounding box center [1413, 442] width 32 height 19
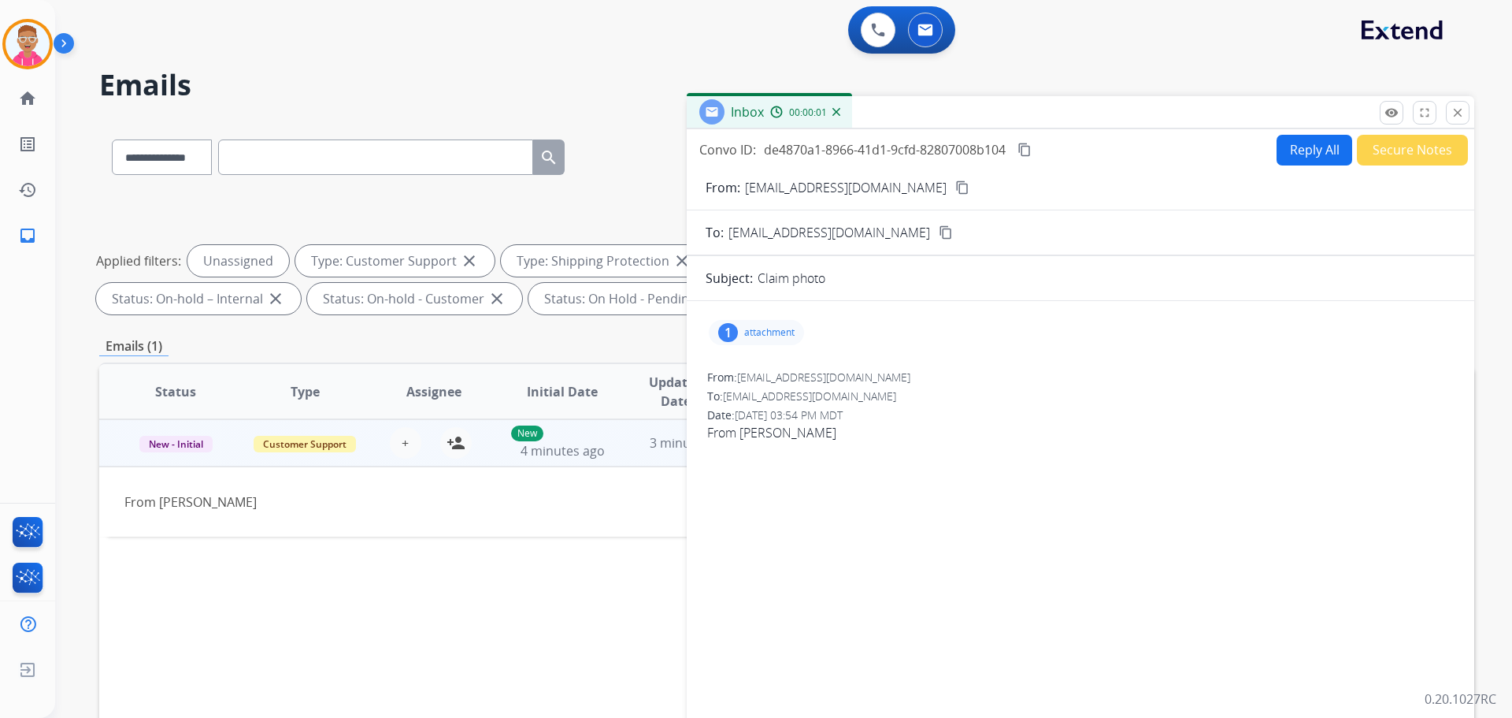
click at [755, 329] on p "attachment" at bounding box center [769, 332] width 50 height 13
click at [770, 380] on div at bounding box center [764, 375] width 79 height 55
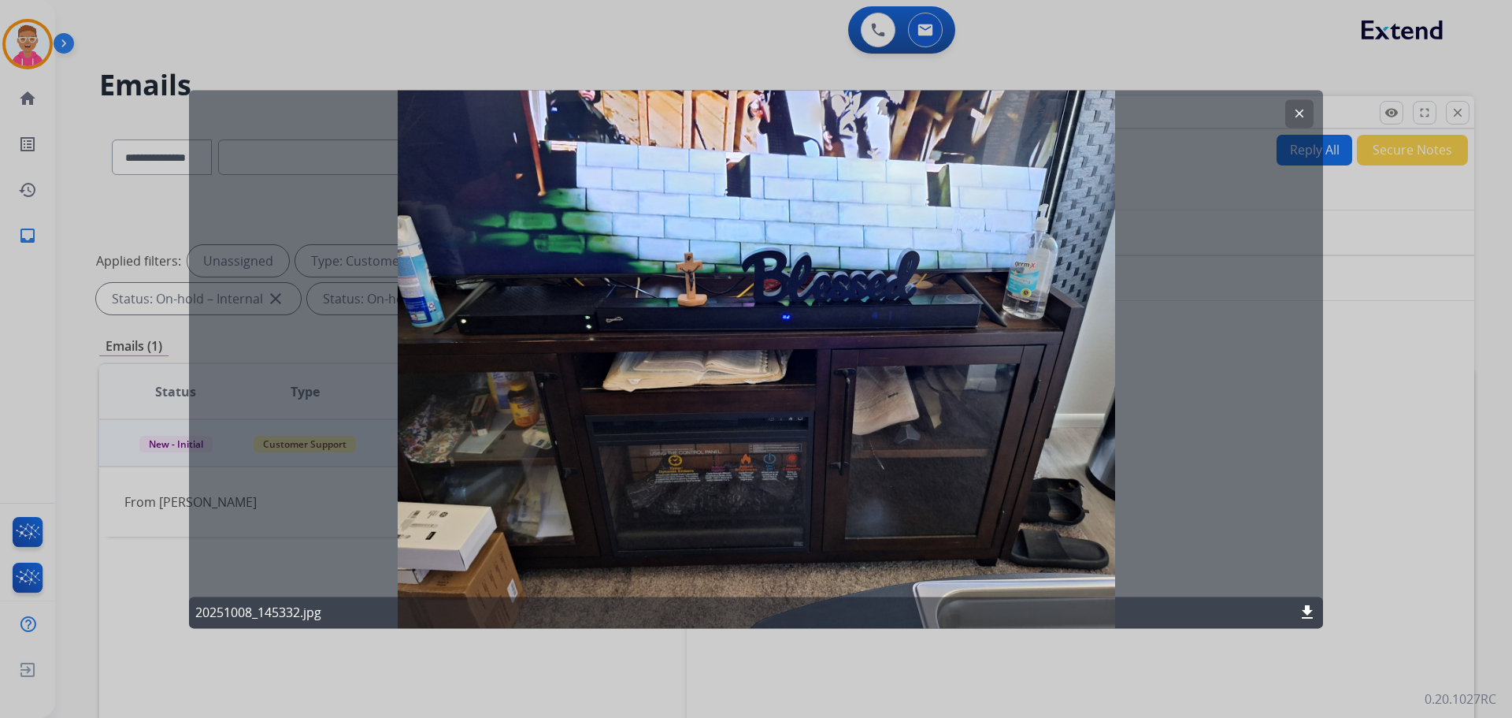
click at [17, 36] on div at bounding box center [756, 359] width 1512 height 718
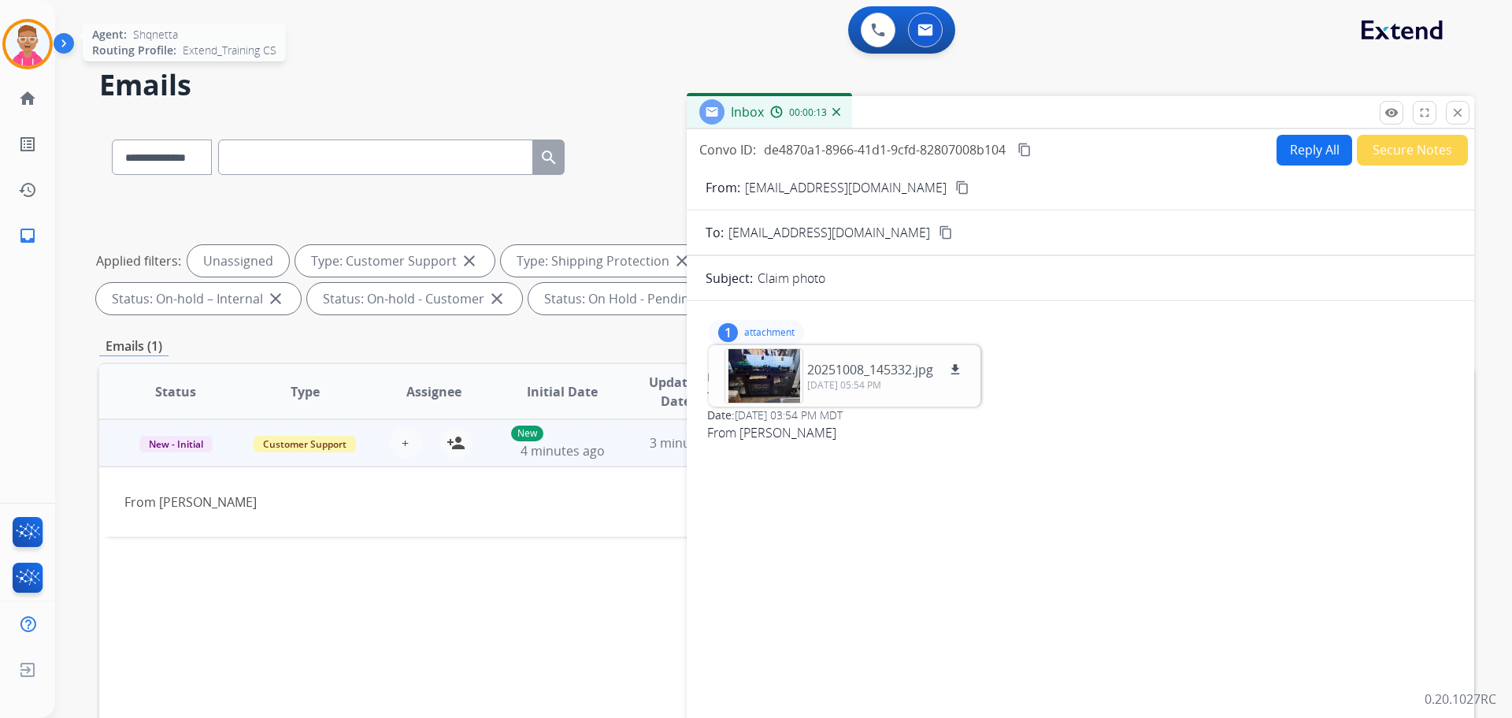
click at [28, 40] on img at bounding box center [28, 44] width 44 height 44
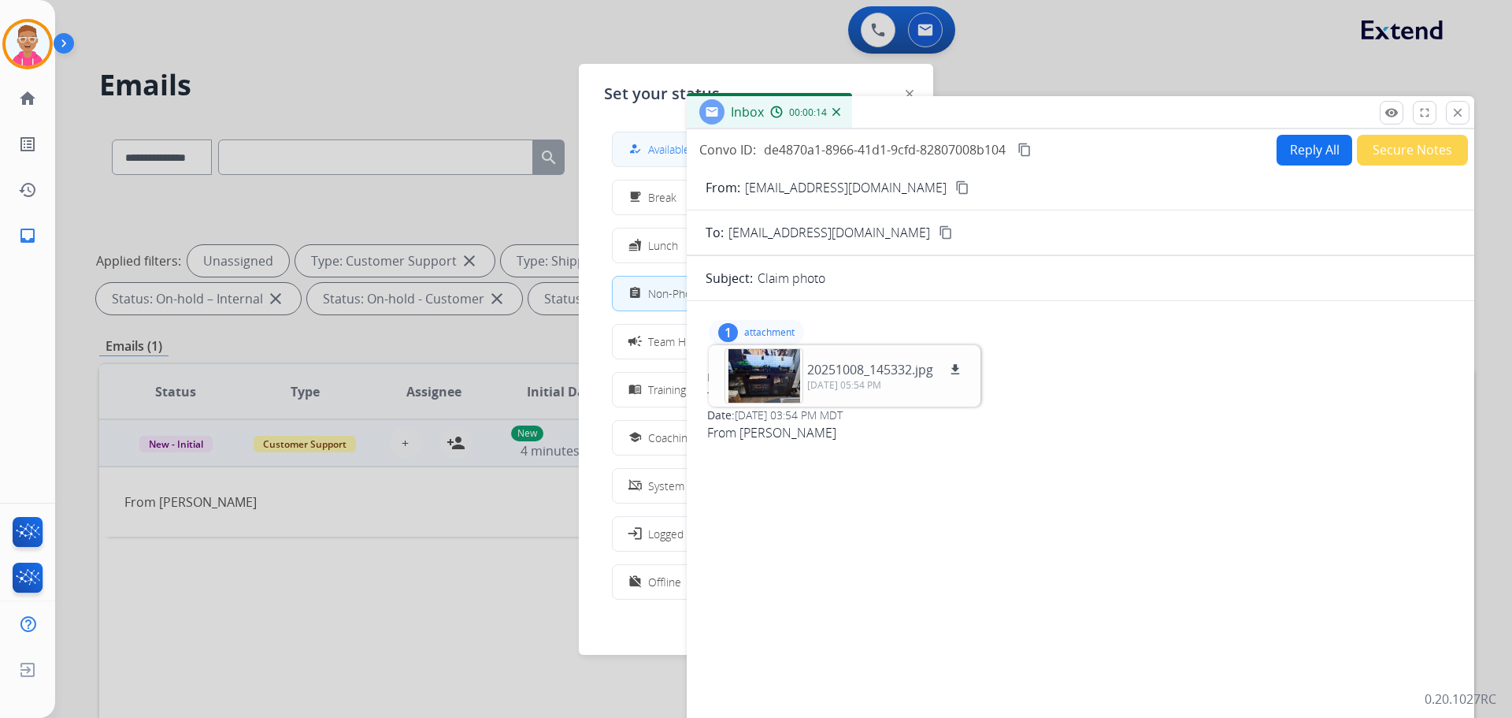
click at [647, 147] on div "how_to_reg" at bounding box center [636, 148] width 23 height 19
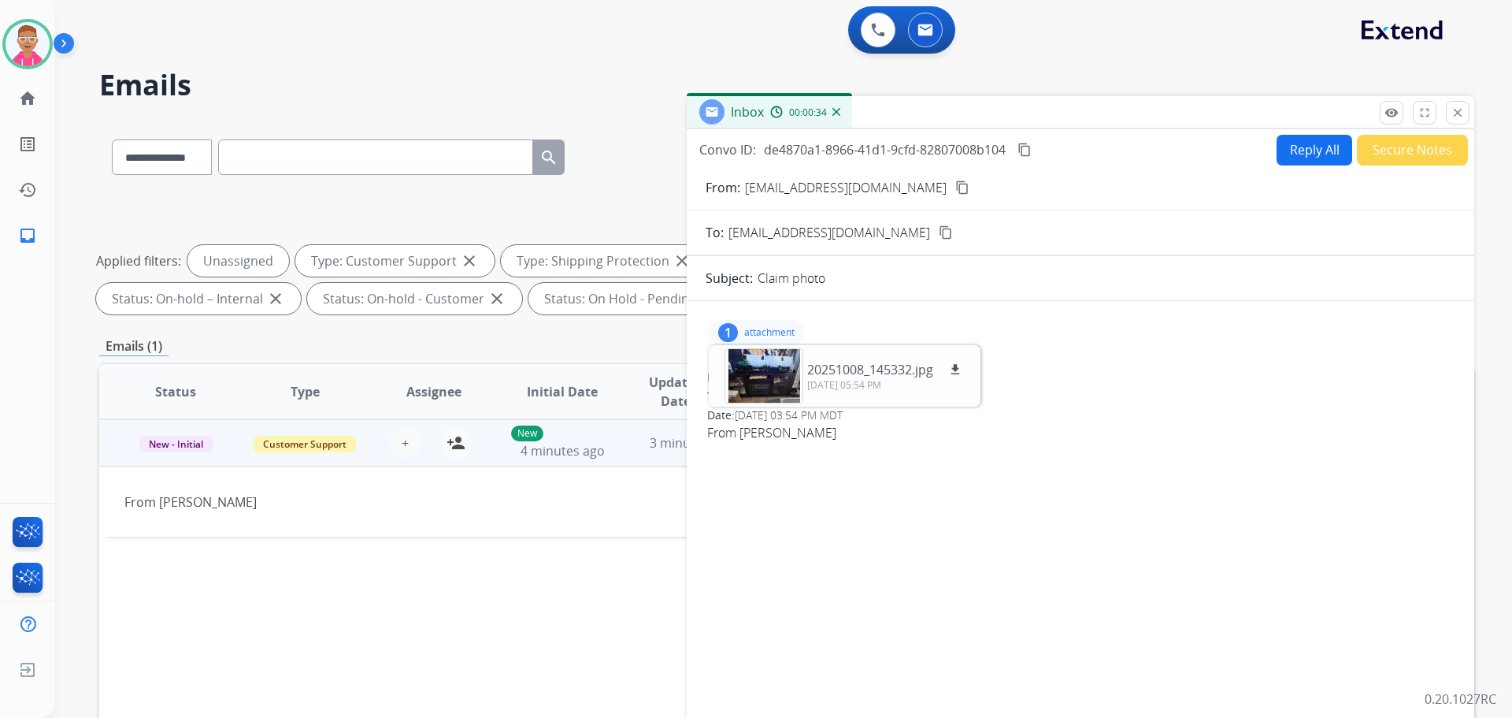
click at [474, 83] on h2 "Emails" at bounding box center [786, 85] width 1375 height 32
click at [1456, 113] on mat-icon "close" at bounding box center [1458, 113] width 14 height 14
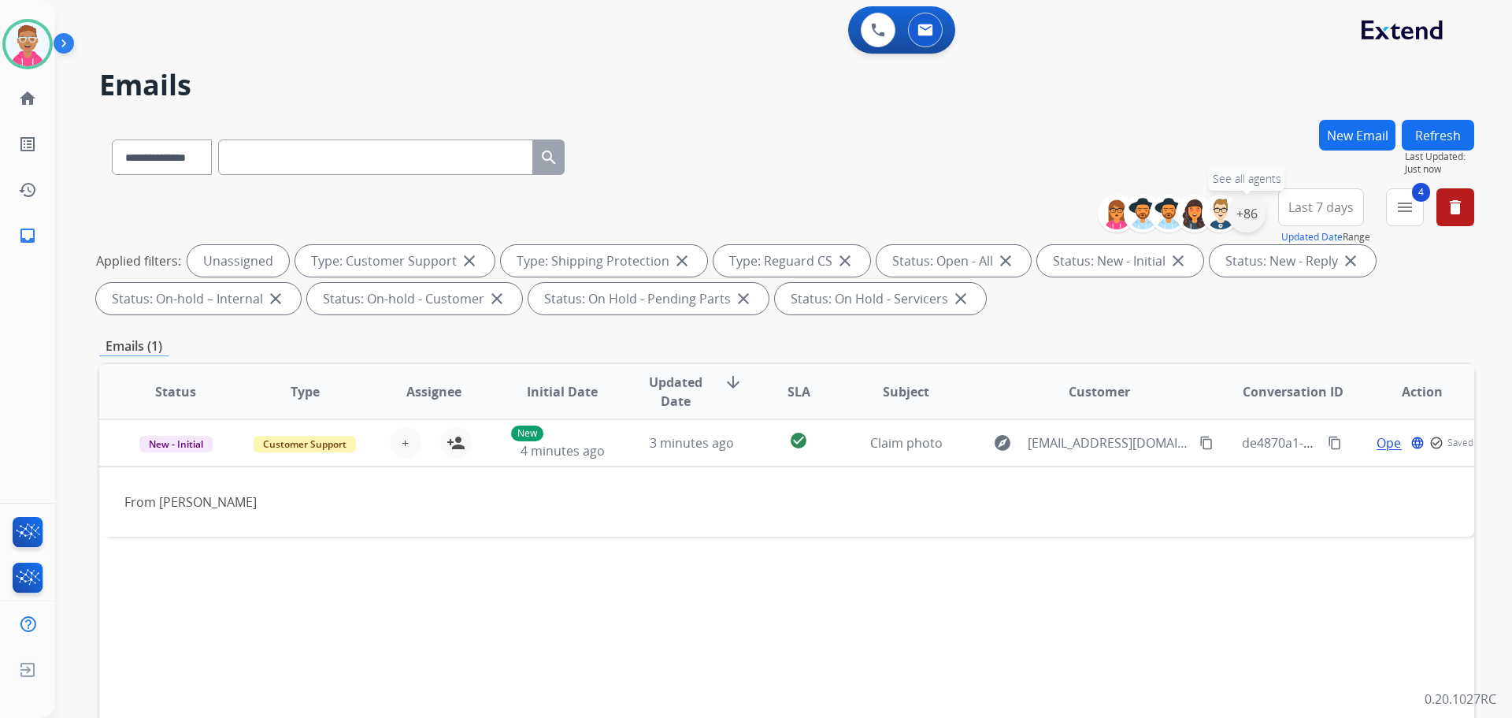
click at [1241, 217] on div "+86" at bounding box center [1247, 214] width 38 height 38
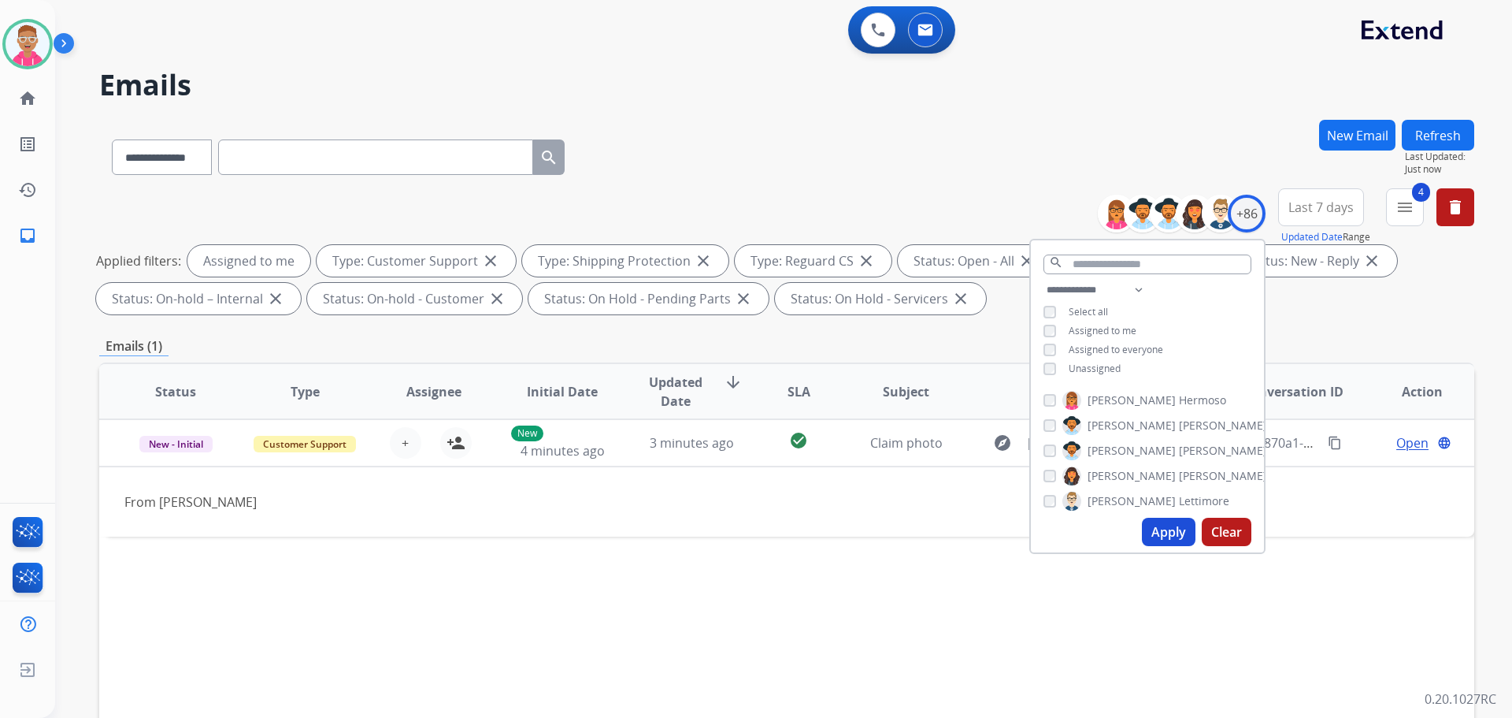
click at [1145, 525] on button "Apply" at bounding box center [1169, 531] width 54 height 28
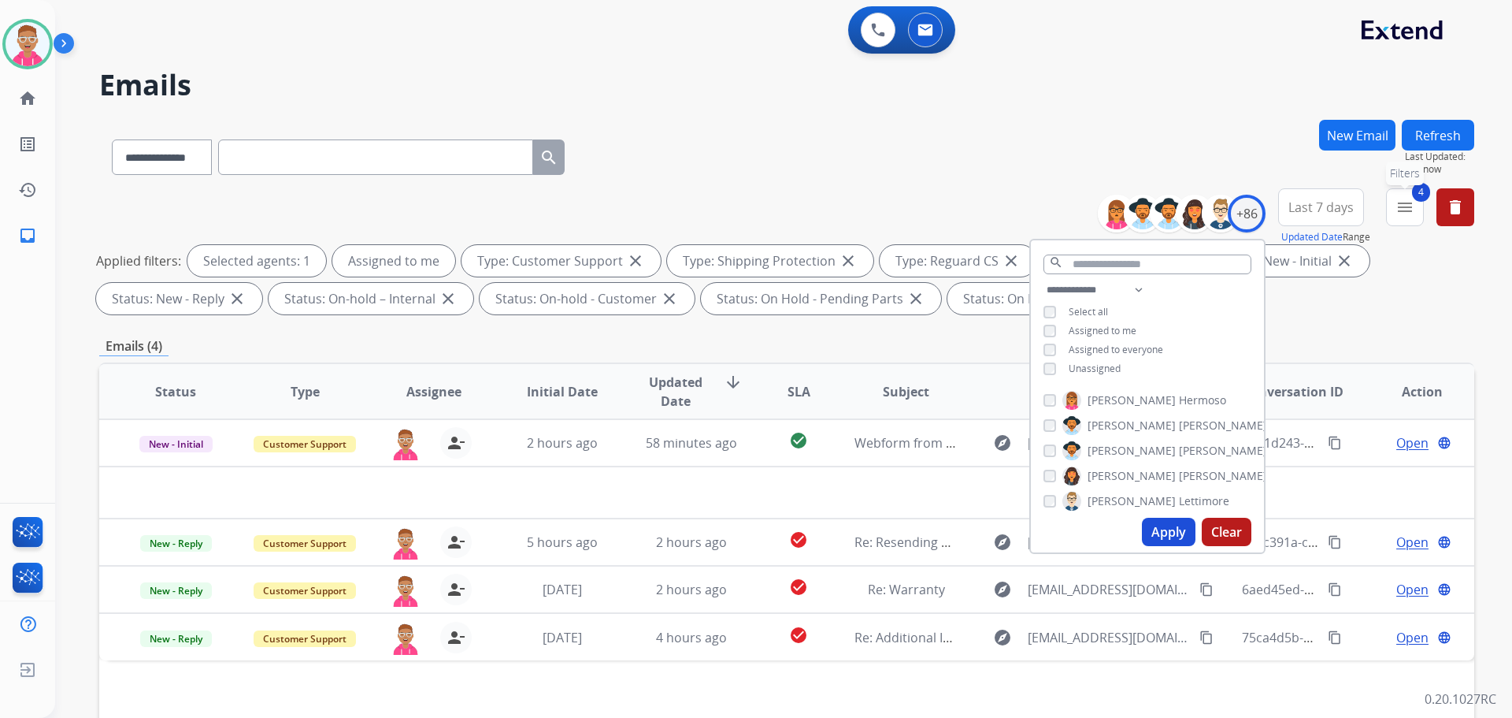
click at [1401, 217] on button "4 menu Filters" at bounding box center [1405, 207] width 38 height 38
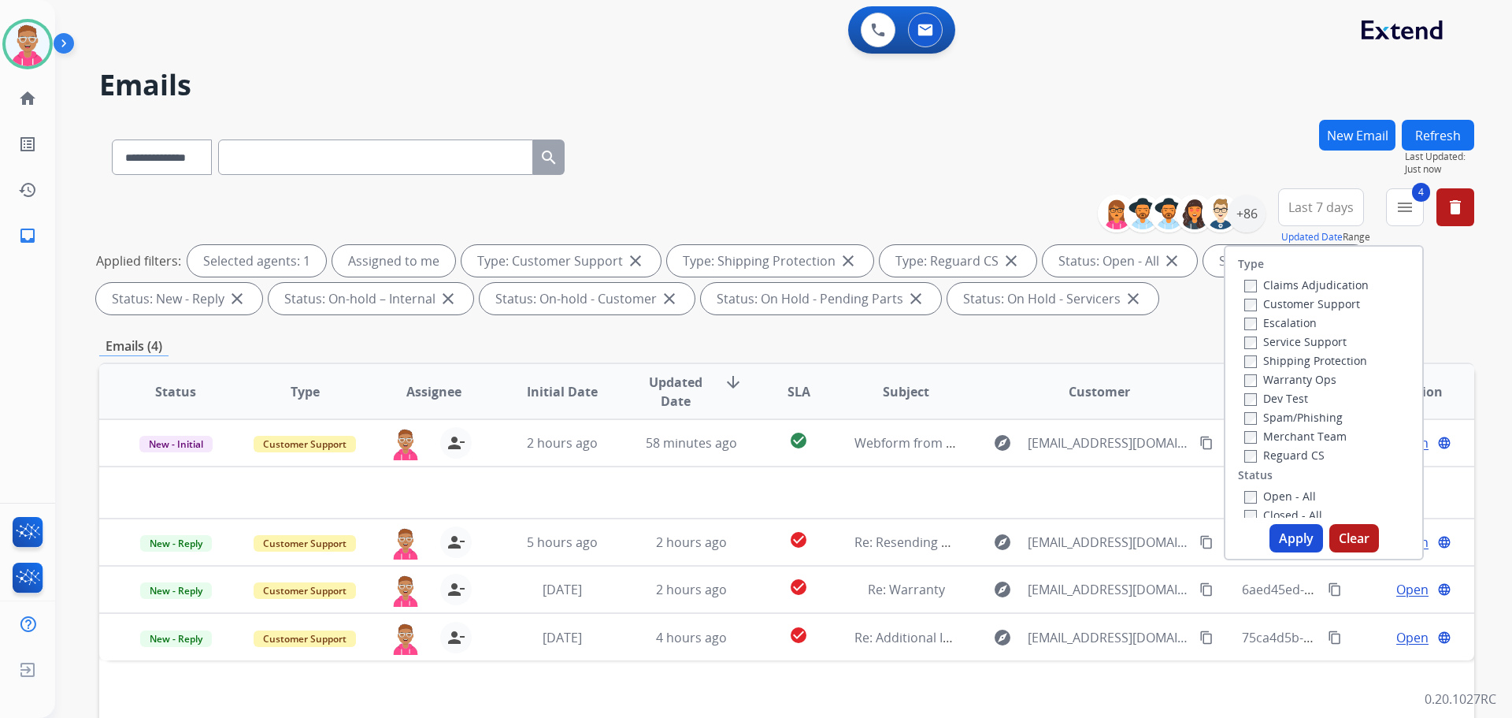
click at [1287, 543] on button "Apply" at bounding box center [1297, 538] width 54 height 28
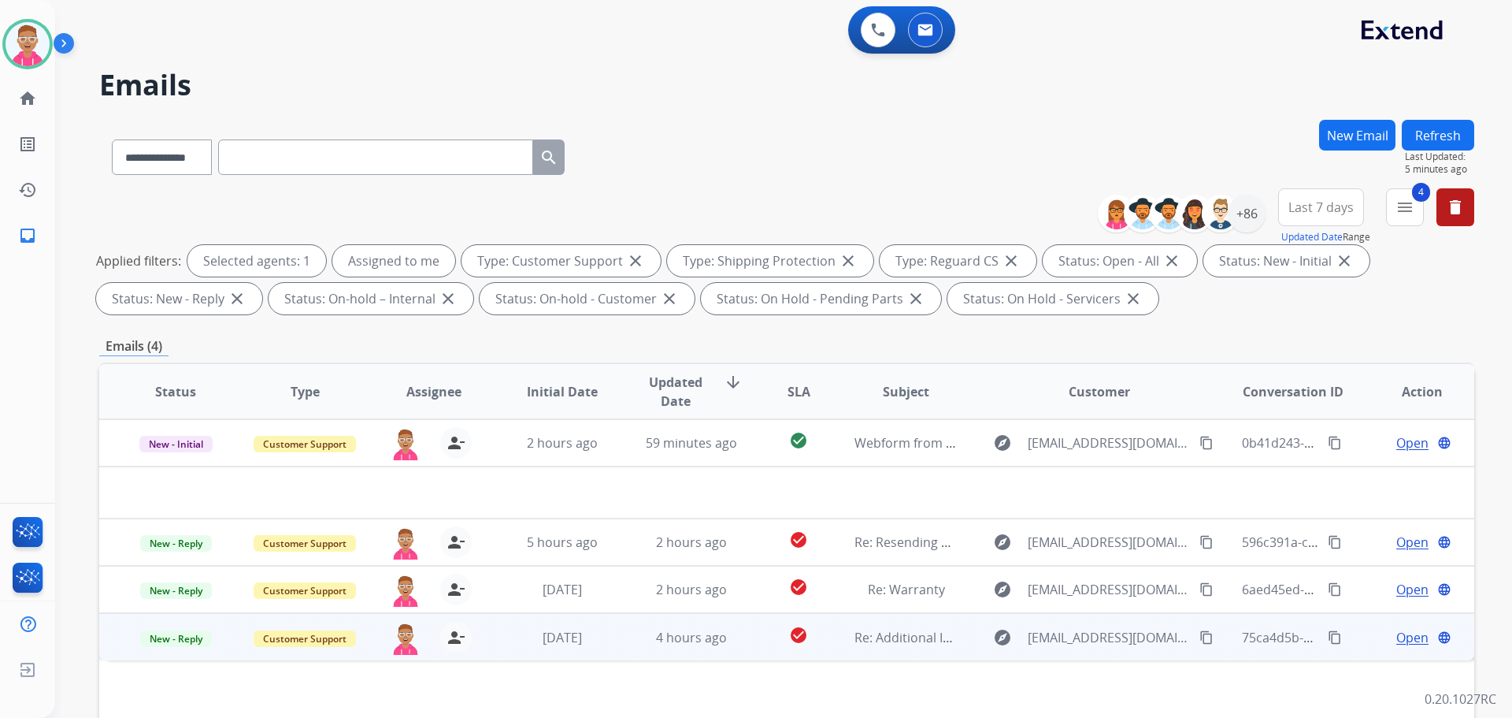
click at [1399, 636] on span "Open" at bounding box center [1413, 637] width 32 height 19
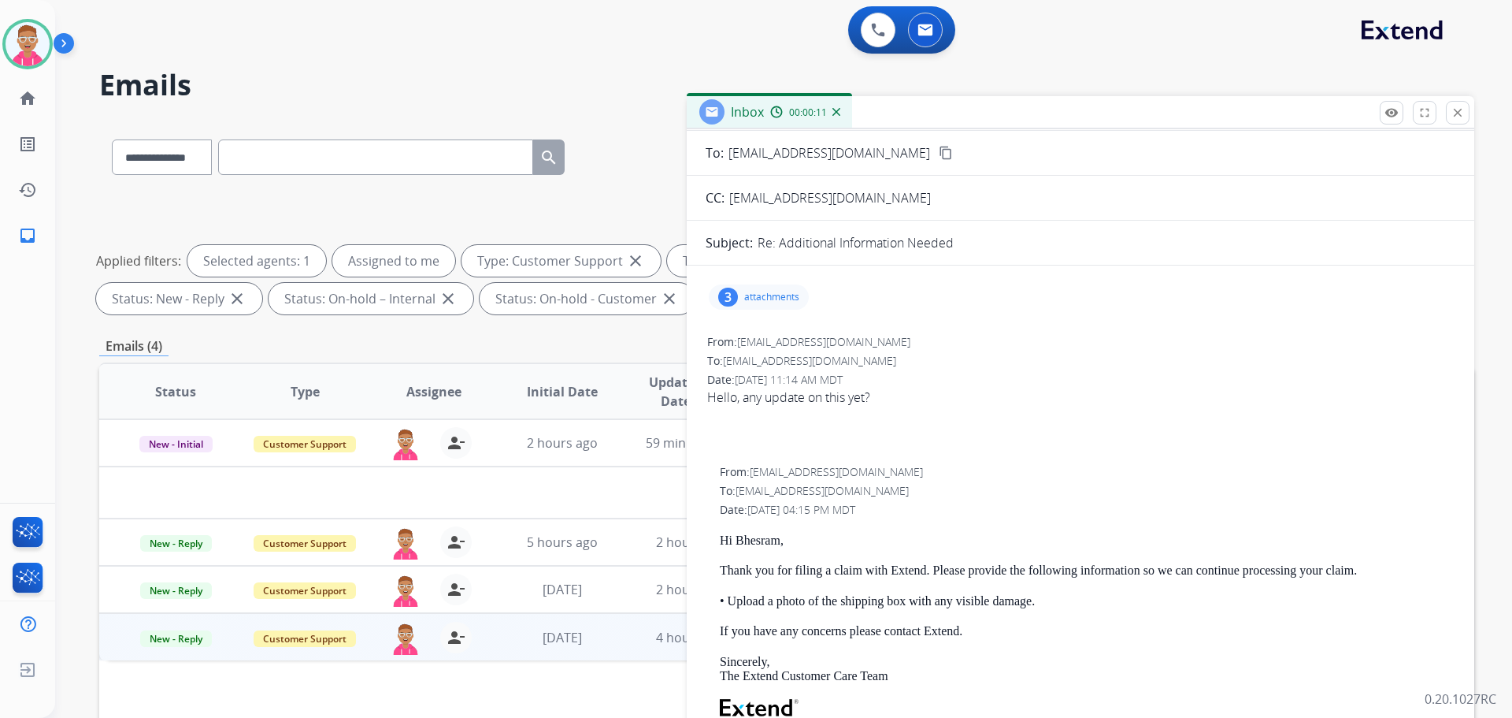
click at [763, 295] on p "attachments" at bounding box center [771, 297] width 55 height 13
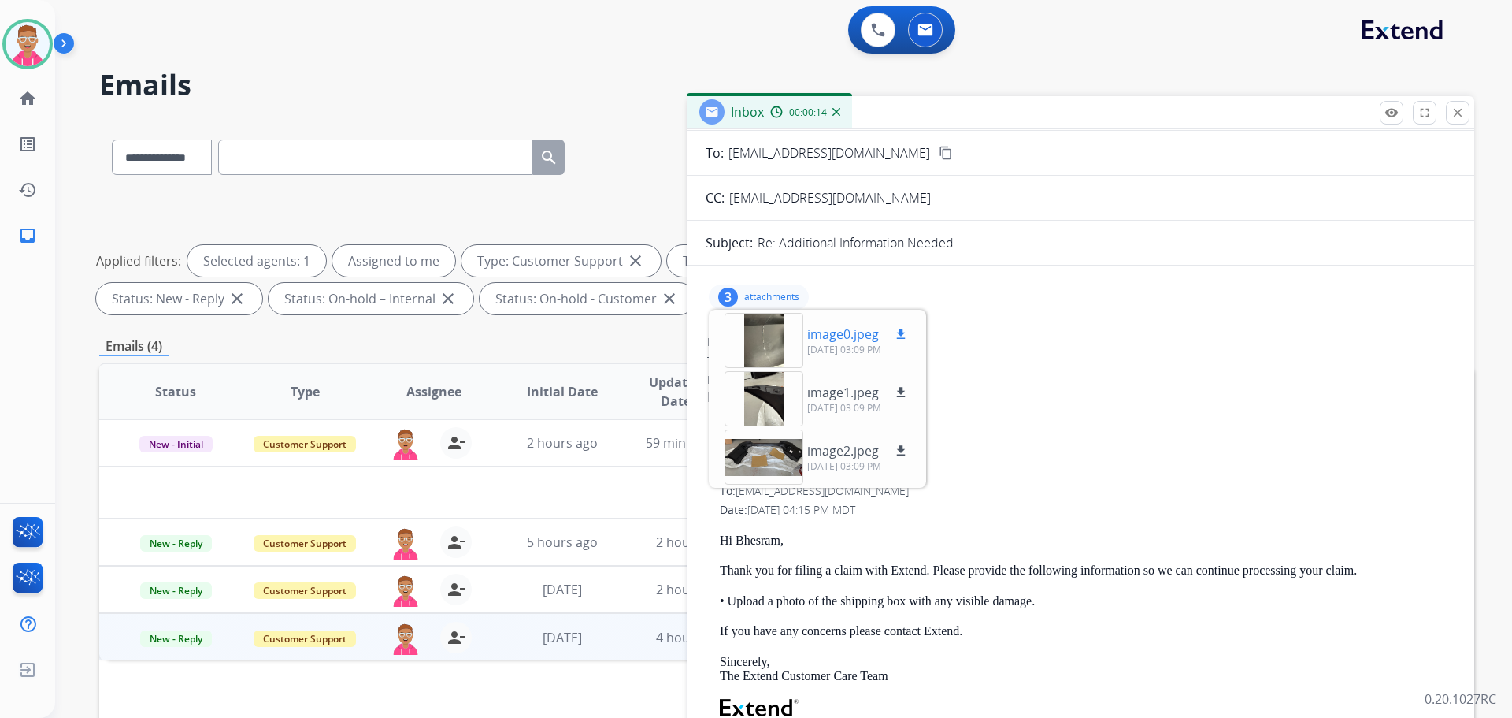
click at [764, 337] on div at bounding box center [764, 340] width 79 height 55
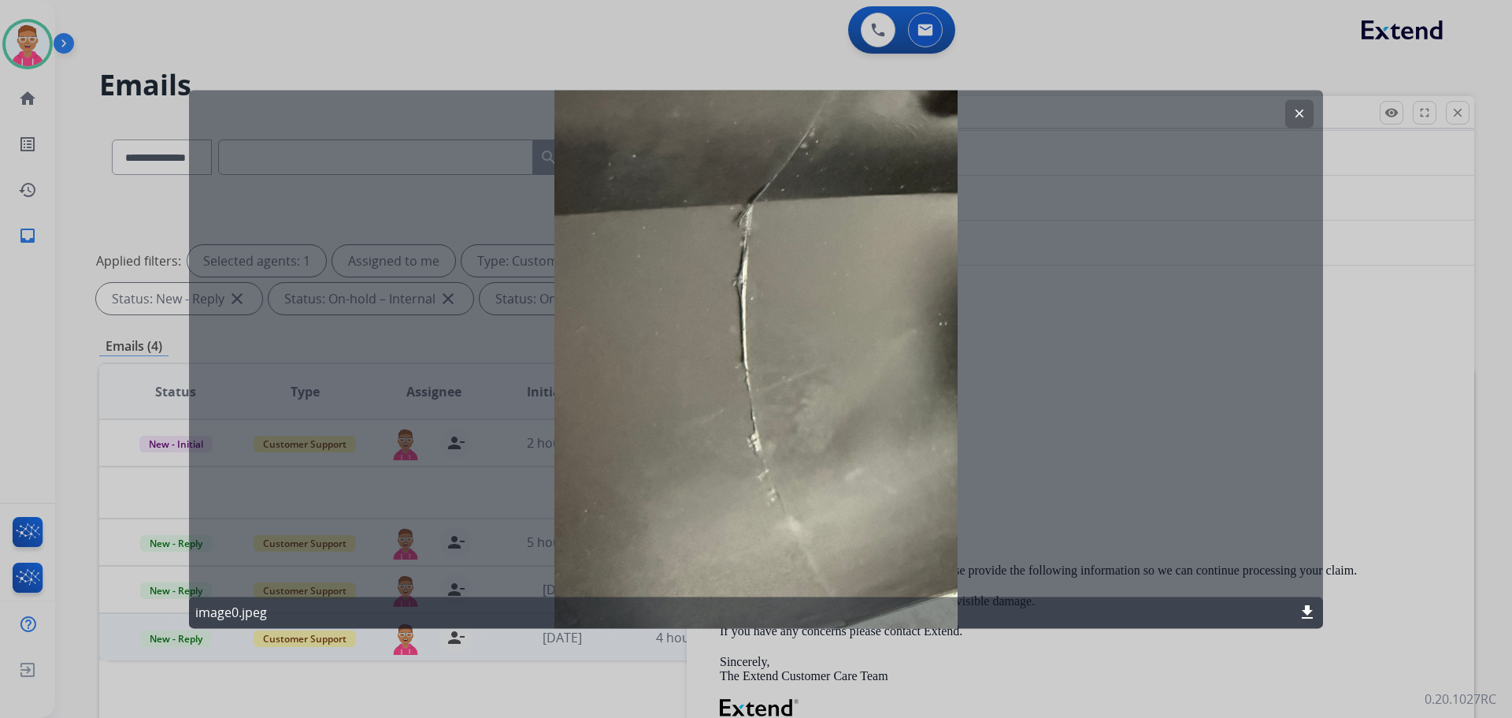
click at [1295, 115] on mat-icon "clear" at bounding box center [1300, 113] width 14 height 14
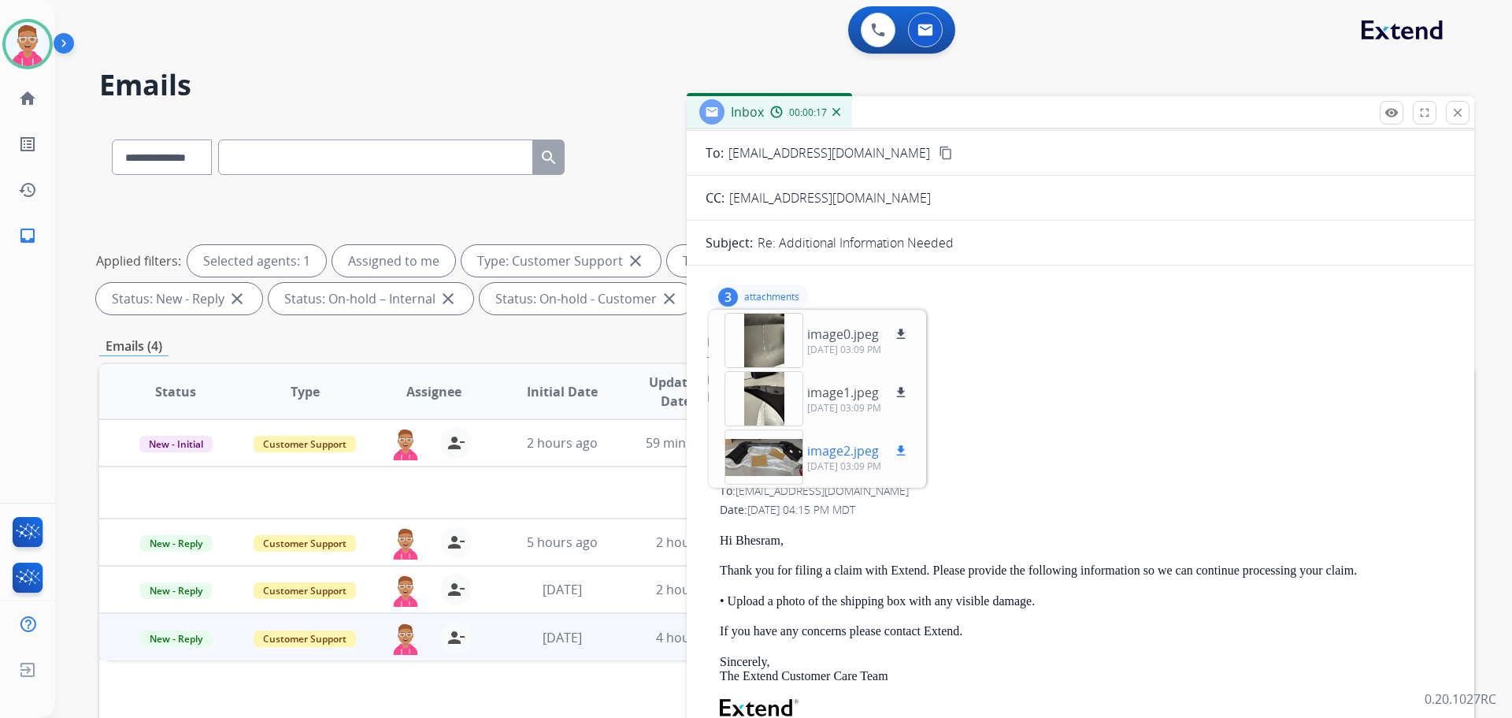
click at [771, 461] on div at bounding box center [764, 456] width 79 height 55
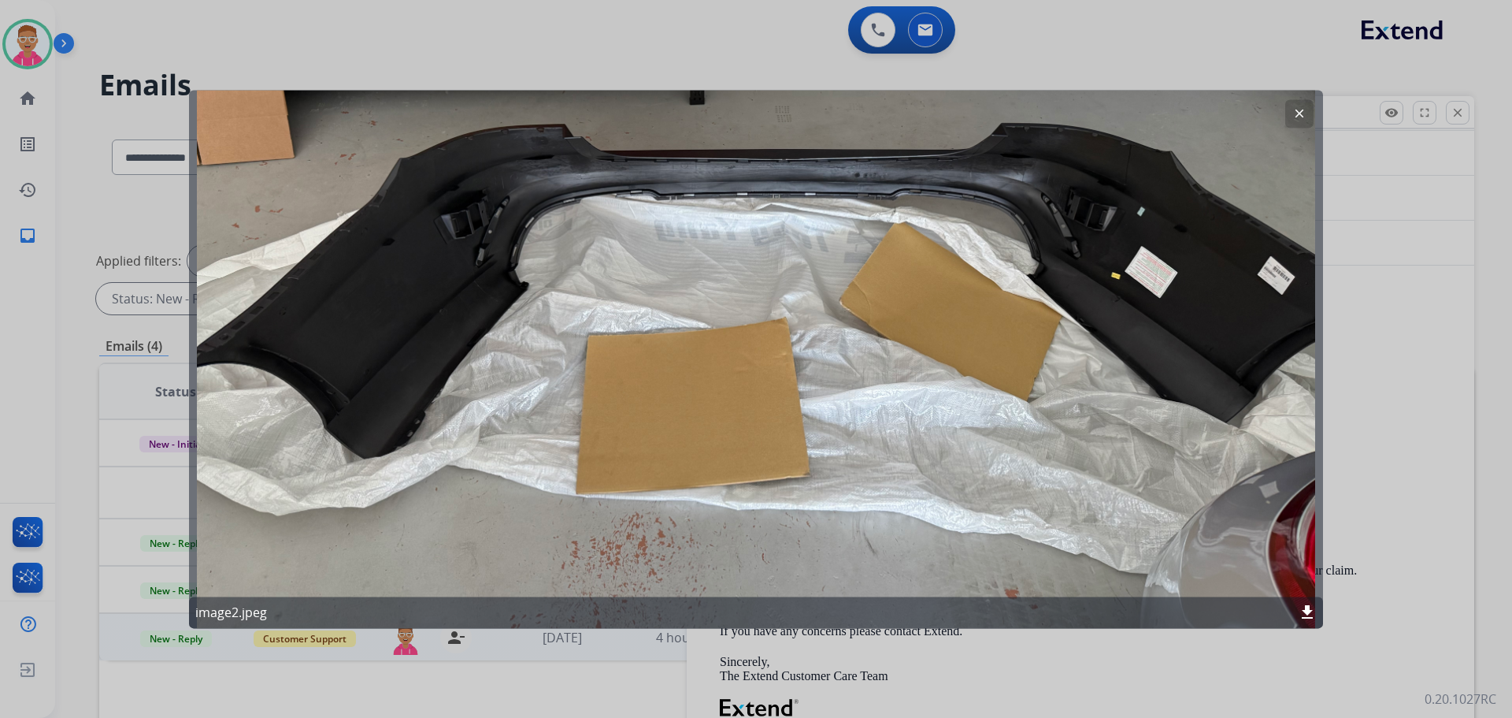
click at [1298, 119] on mat-icon "clear" at bounding box center [1300, 113] width 14 height 14
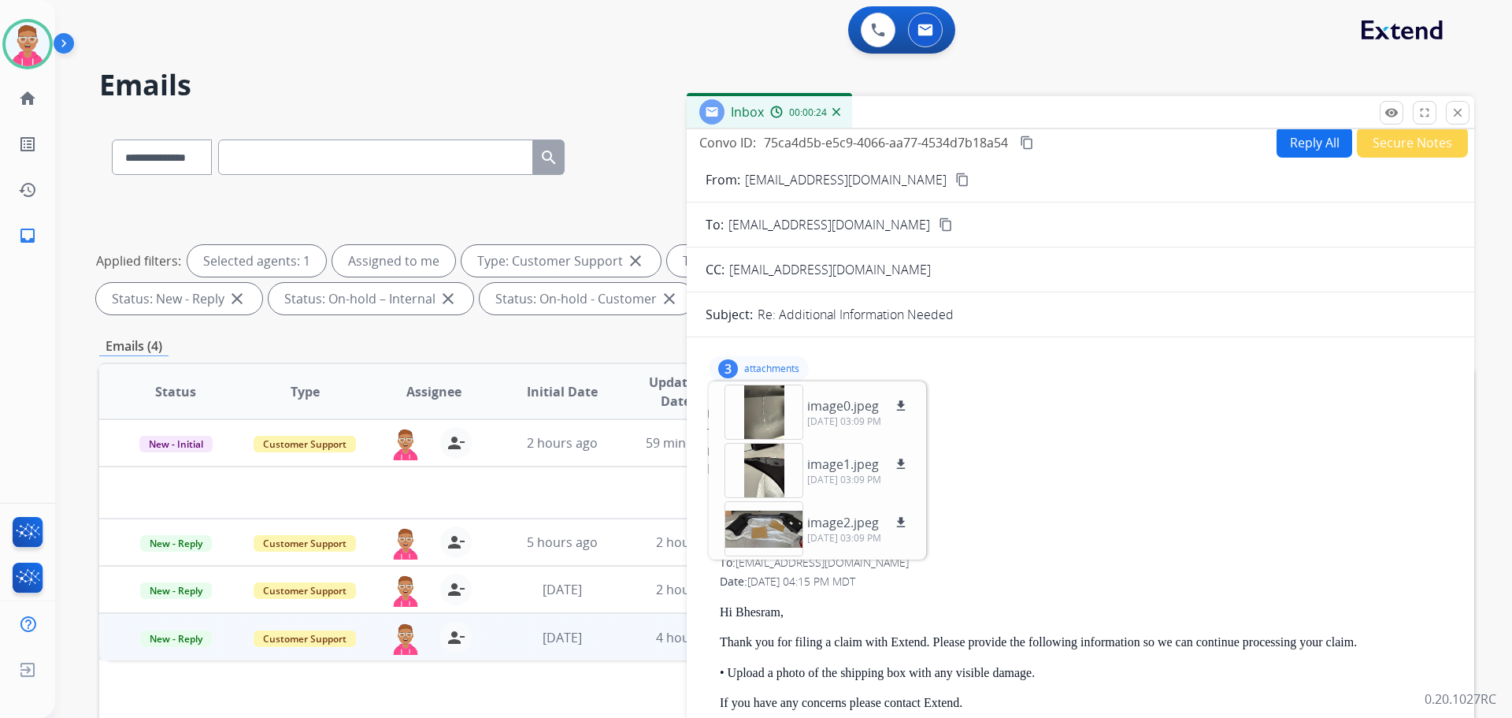
scroll to position [0, 0]
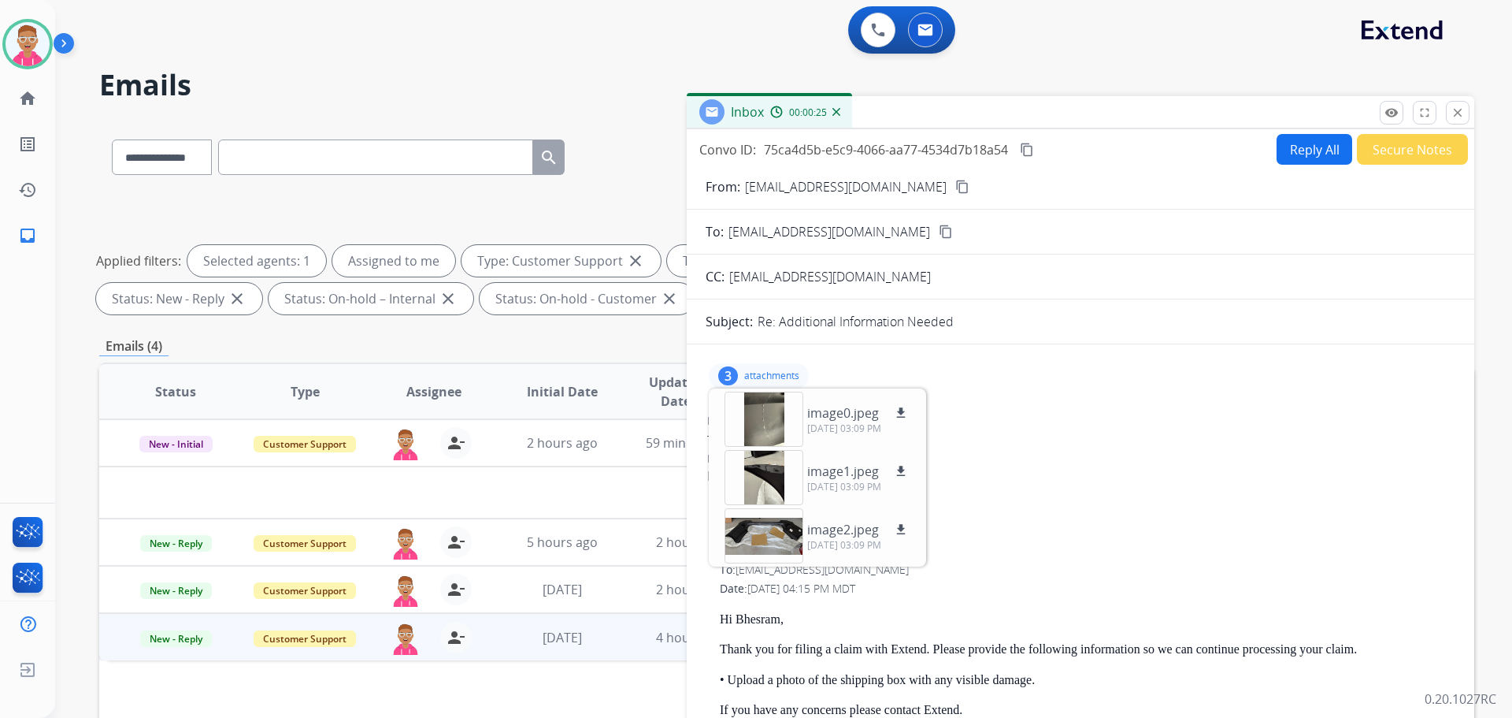
click at [1306, 150] on button "Reply All" at bounding box center [1315, 149] width 76 height 31
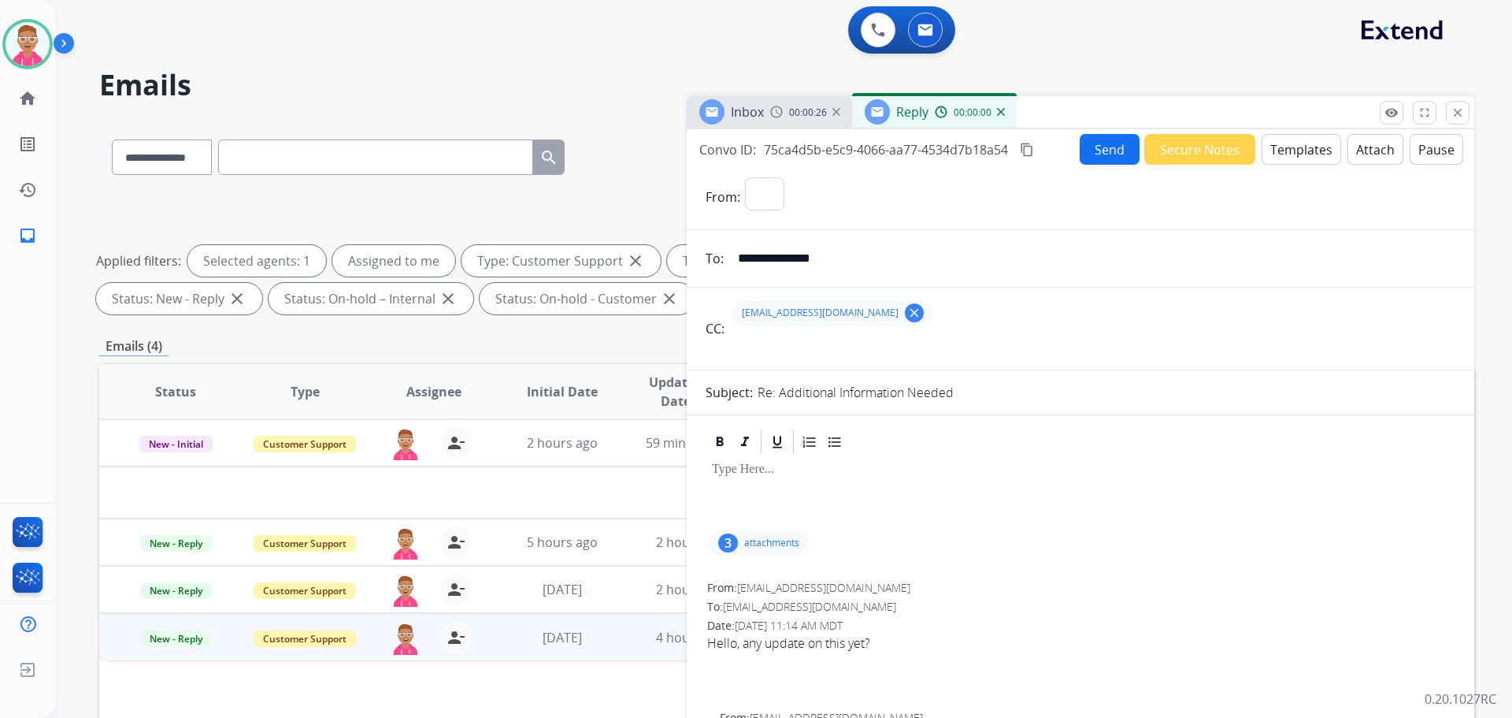
select select "**********"
click at [1309, 150] on button "Templates" at bounding box center [1302, 149] width 80 height 31
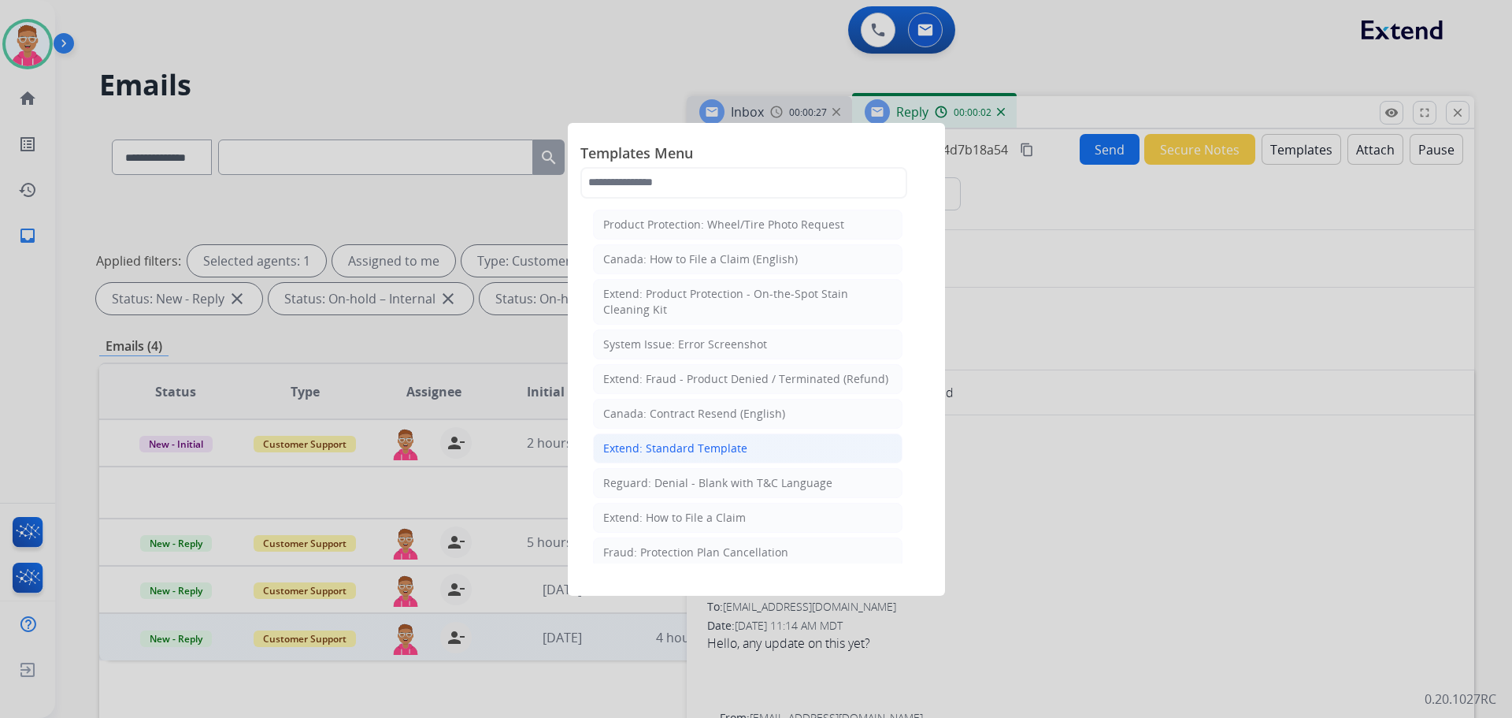
click at [668, 451] on div "Extend: Standard Template" at bounding box center [675, 448] width 144 height 16
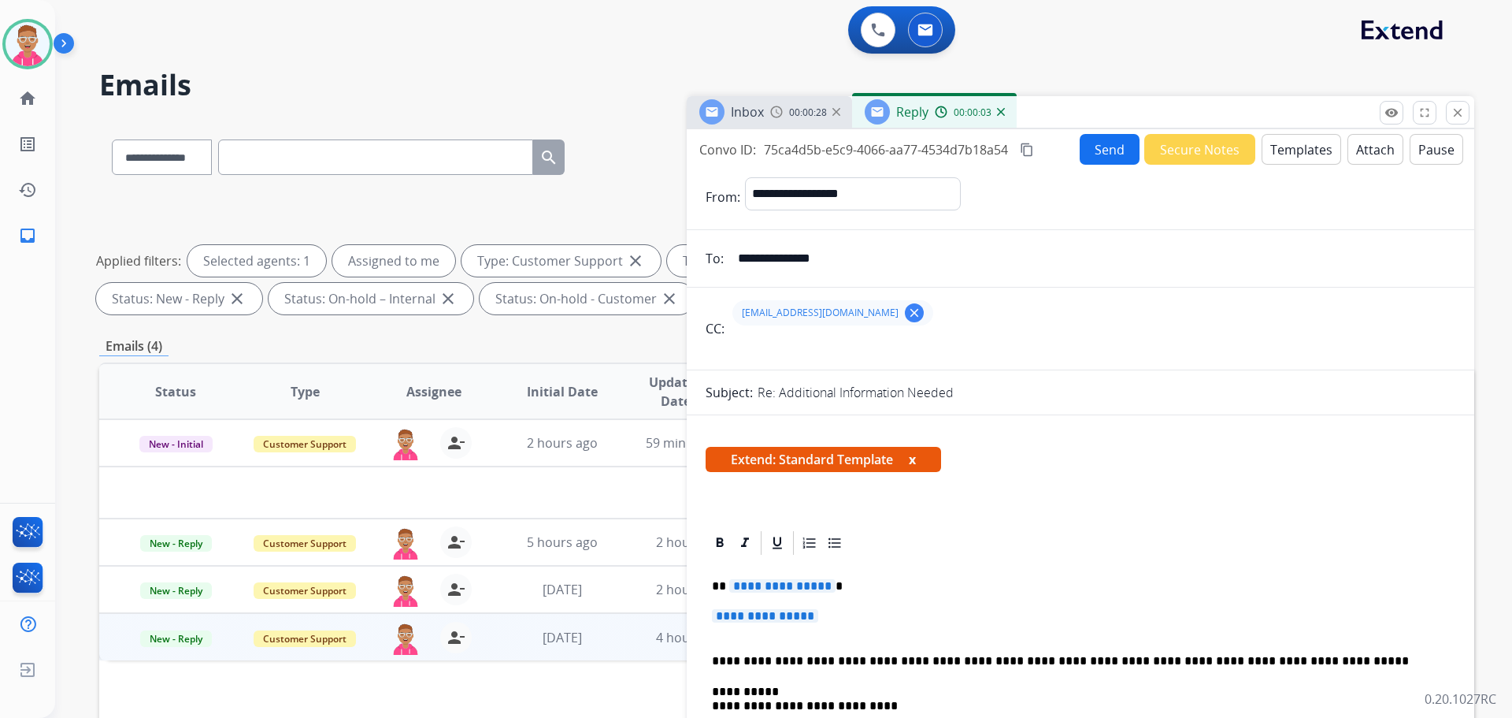
click at [773, 590] on span "**********" at bounding box center [782, 585] width 106 height 13
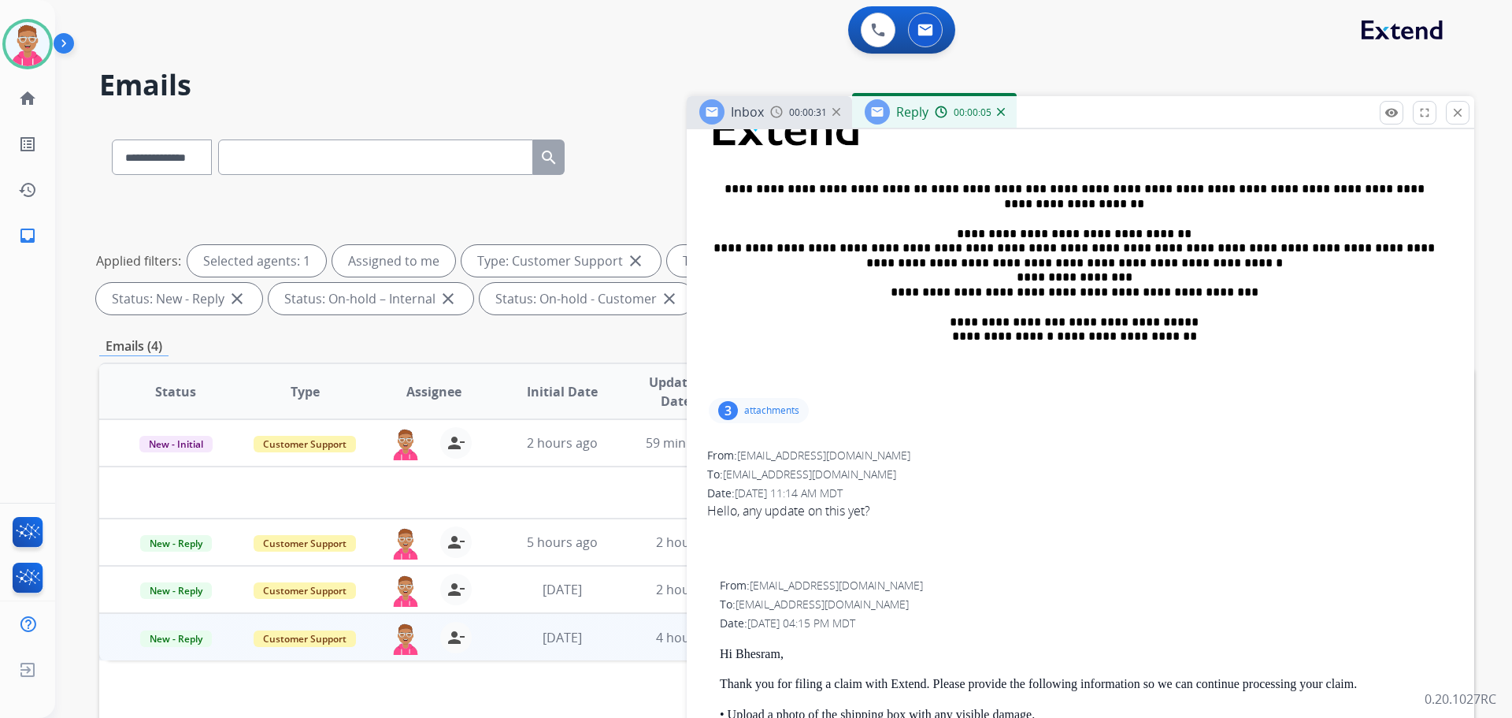
scroll to position [709, 0]
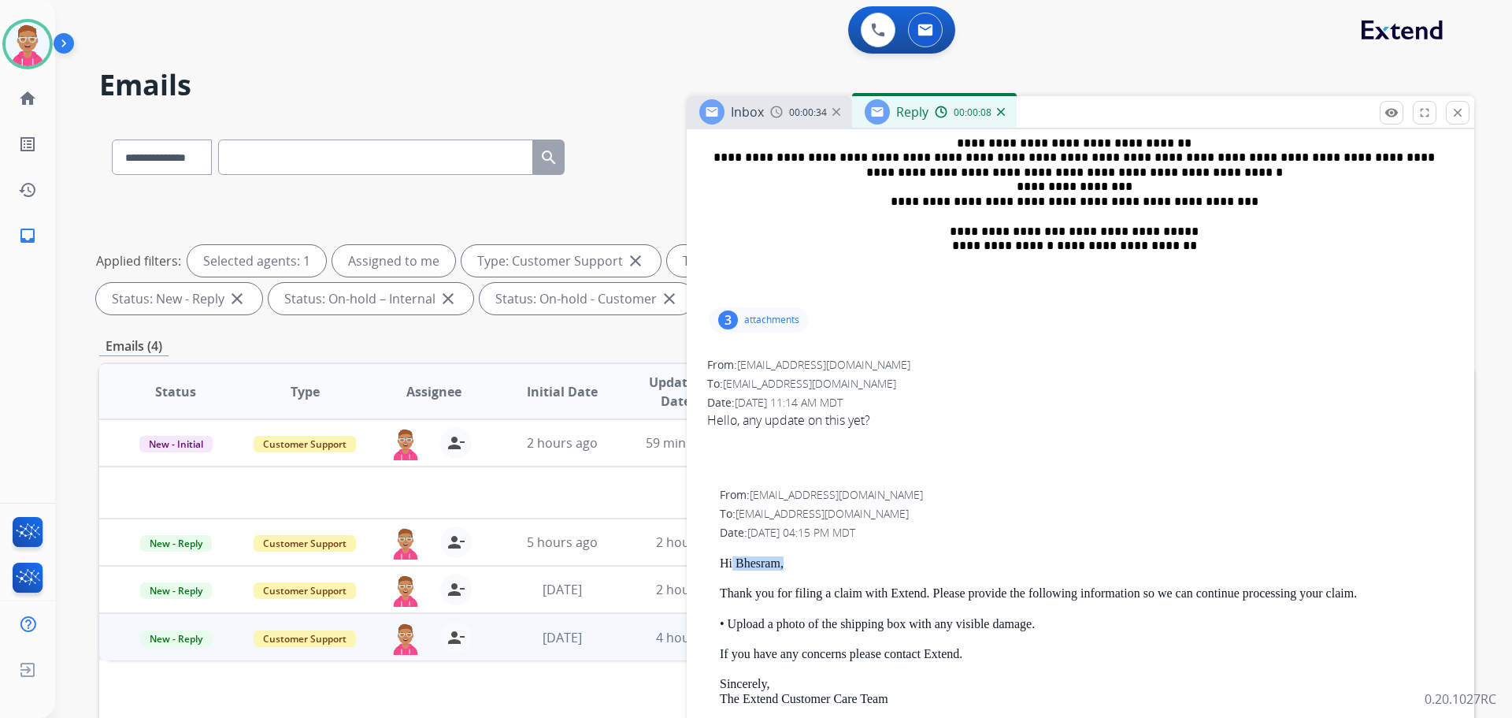
drag, startPoint x: 733, startPoint y: 562, endPoint x: 785, endPoint y: 565, distance: 52.1
click at [785, 565] on p "Hi Bhesram," at bounding box center [1087, 563] width 734 height 14
drag, startPoint x: 736, startPoint y: 562, endPoint x: 786, endPoint y: 563, distance: 50.4
click at [786, 563] on p "Hi Bhesram," at bounding box center [1087, 563] width 734 height 14
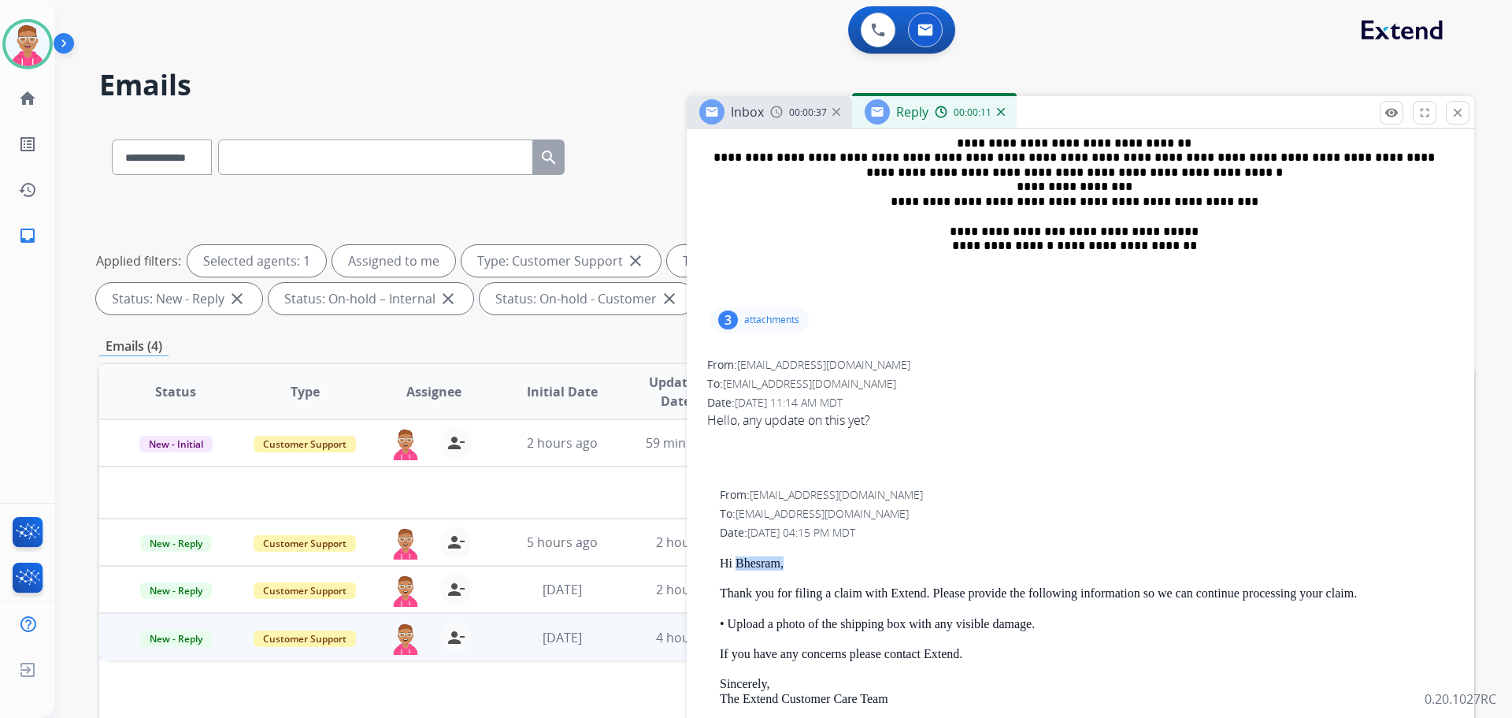
copy p "Bhesram,"
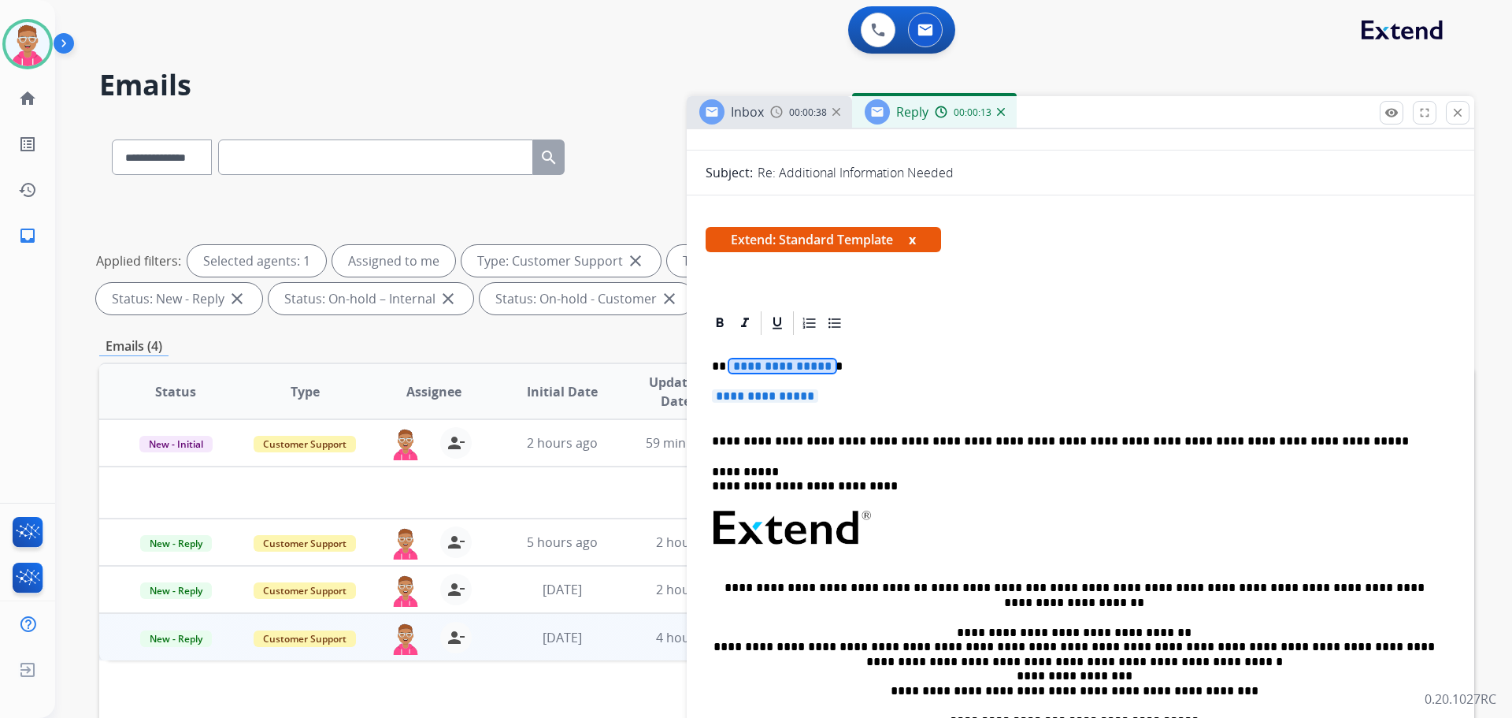
scroll to position [0, 0]
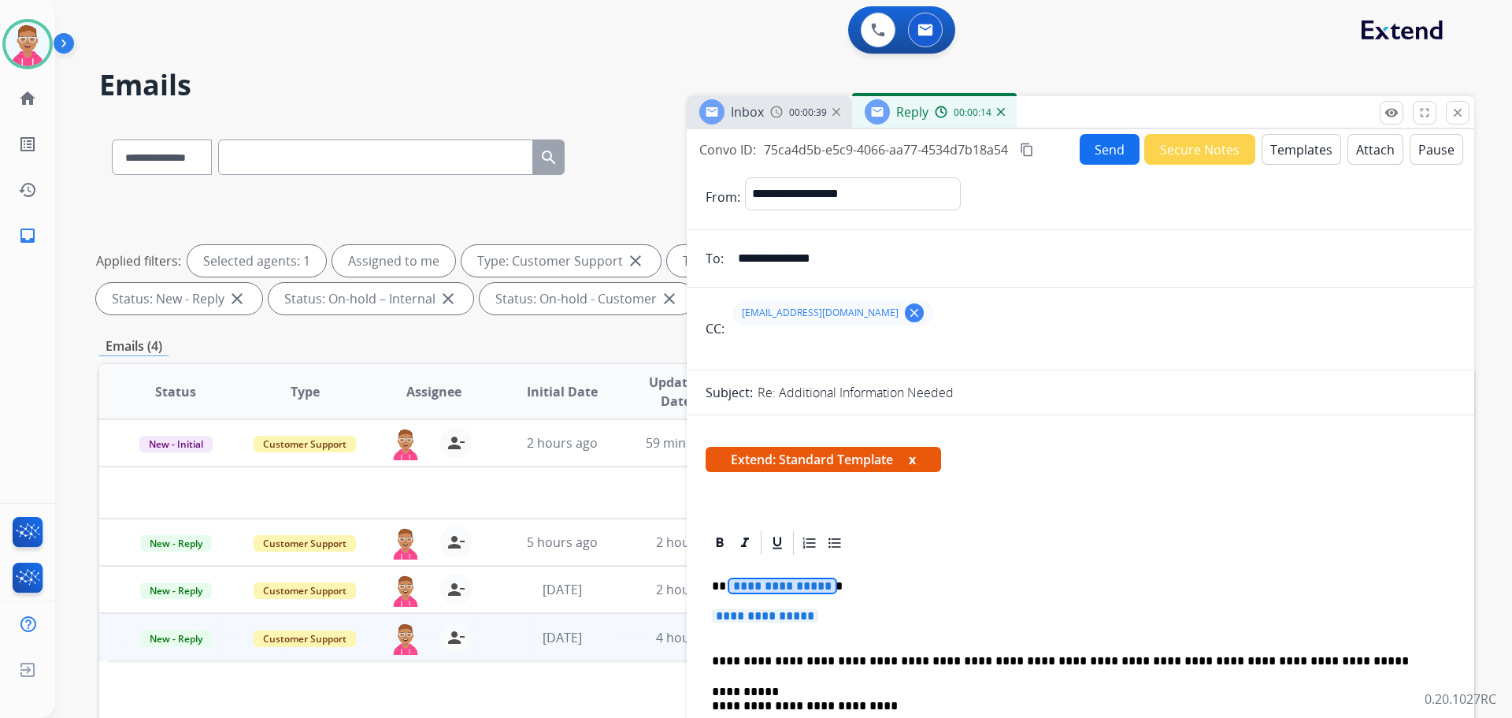
click at [758, 588] on span "**********" at bounding box center [782, 585] width 106 height 13
paste div
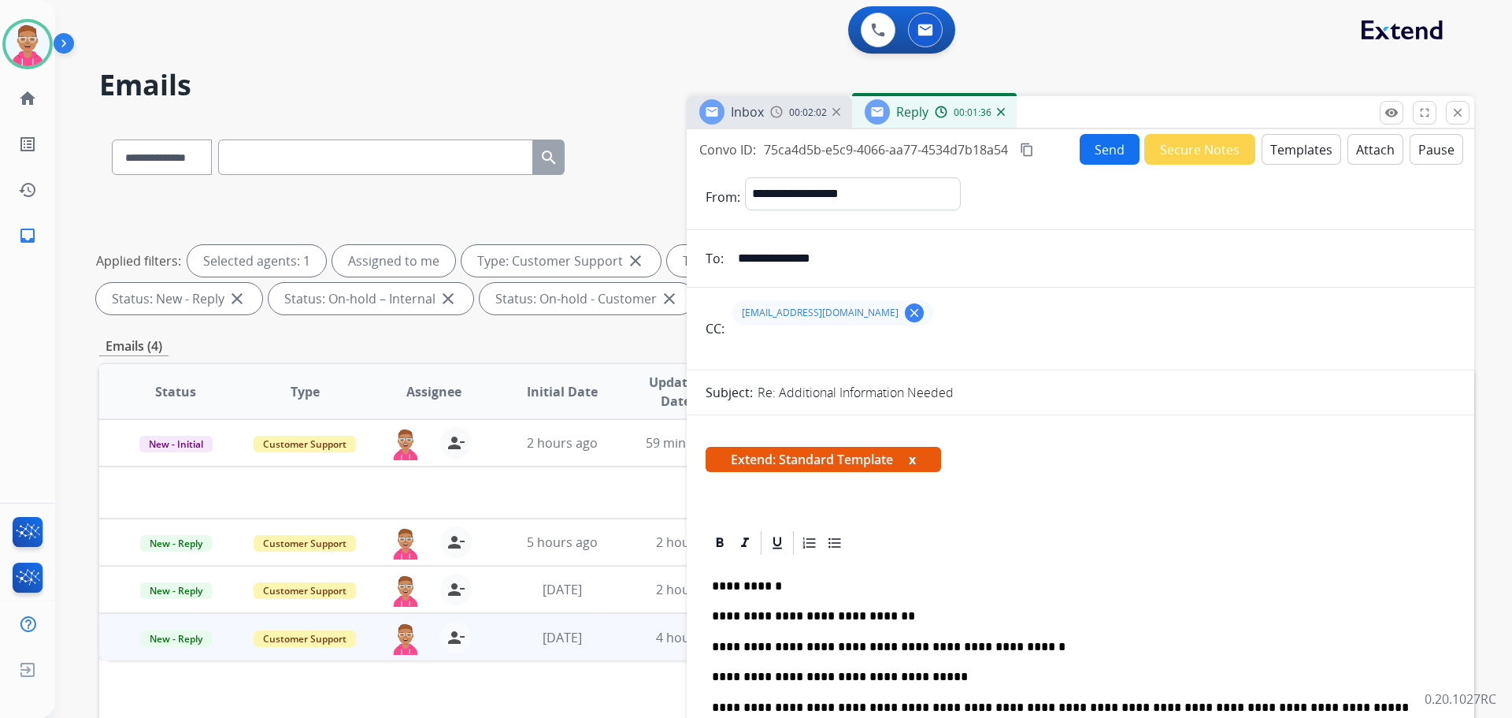
drag, startPoint x: 840, startPoint y: 262, endPoint x: 663, endPoint y: 261, distance: 177.2
click at [663, 261] on div "**********" at bounding box center [786, 546] width 1375 height 852
click at [1137, 484] on div "Extend: Standard Template x" at bounding box center [1081, 466] width 788 height 76
click at [1031, 150] on mat-icon "content_copy" at bounding box center [1027, 150] width 14 height 14
click at [1110, 145] on button "Send" at bounding box center [1110, 149] width 60 height 31
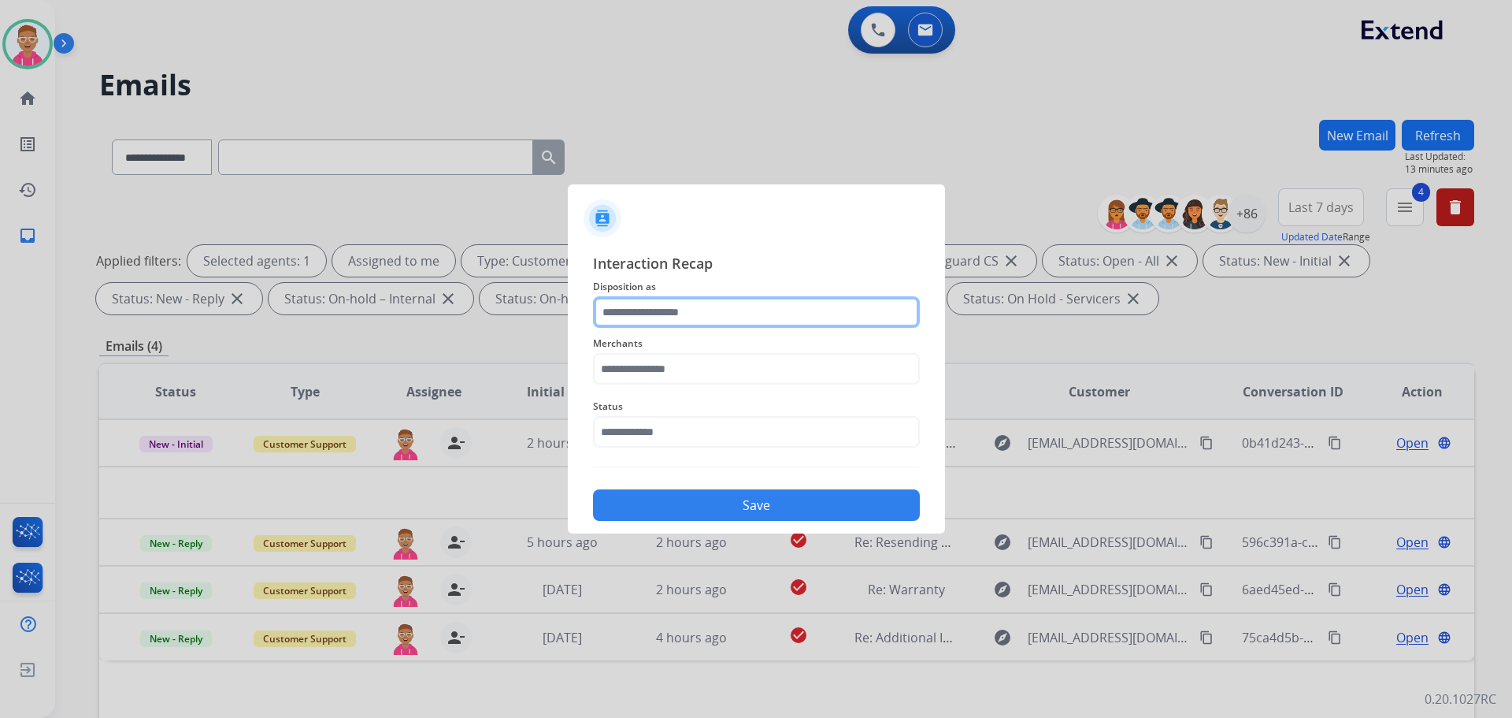
click at [699, 318] on input "text" at bounding box center [756, 312] width 327 height 32
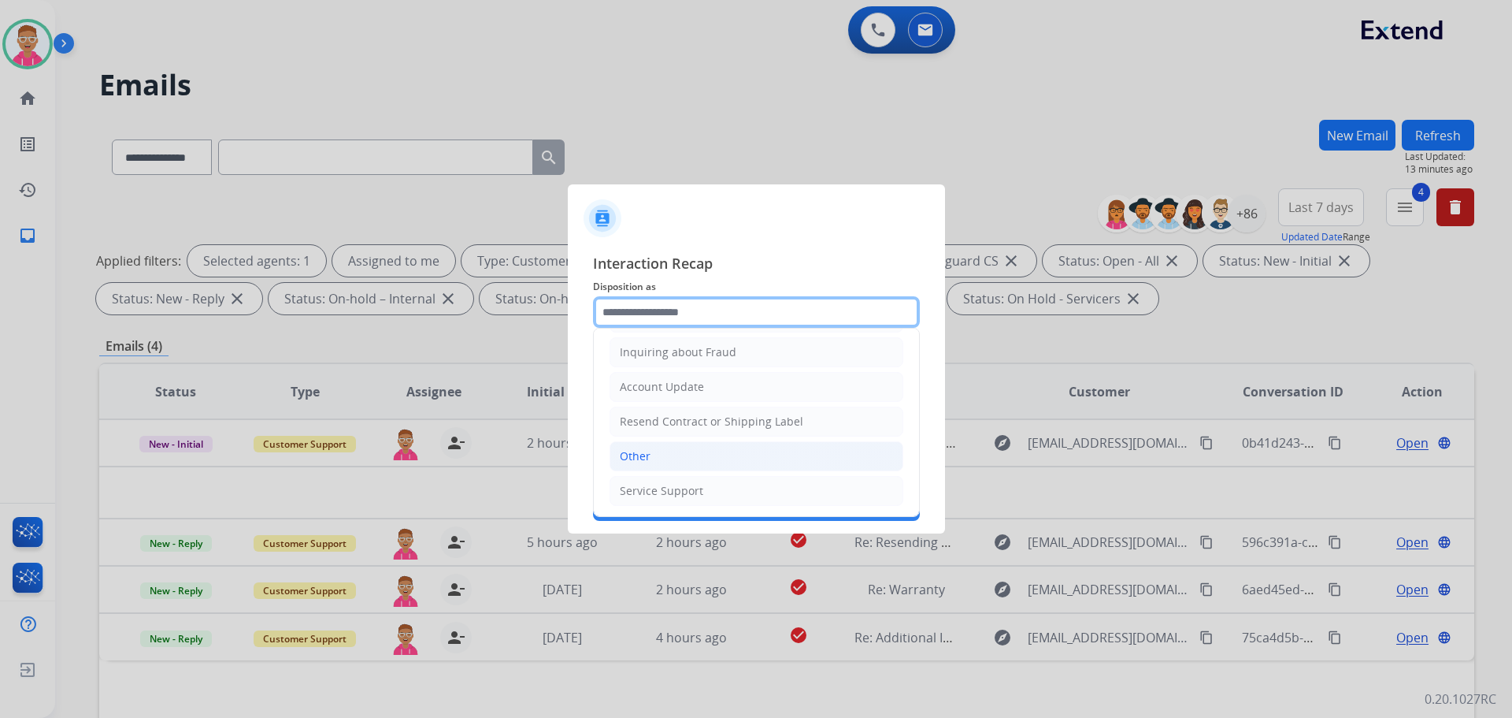
scroll to position [246, 0]
click at [663, 462] on li "Other" at bounding box center [757, 455] width 294 height 30
type input "*****"
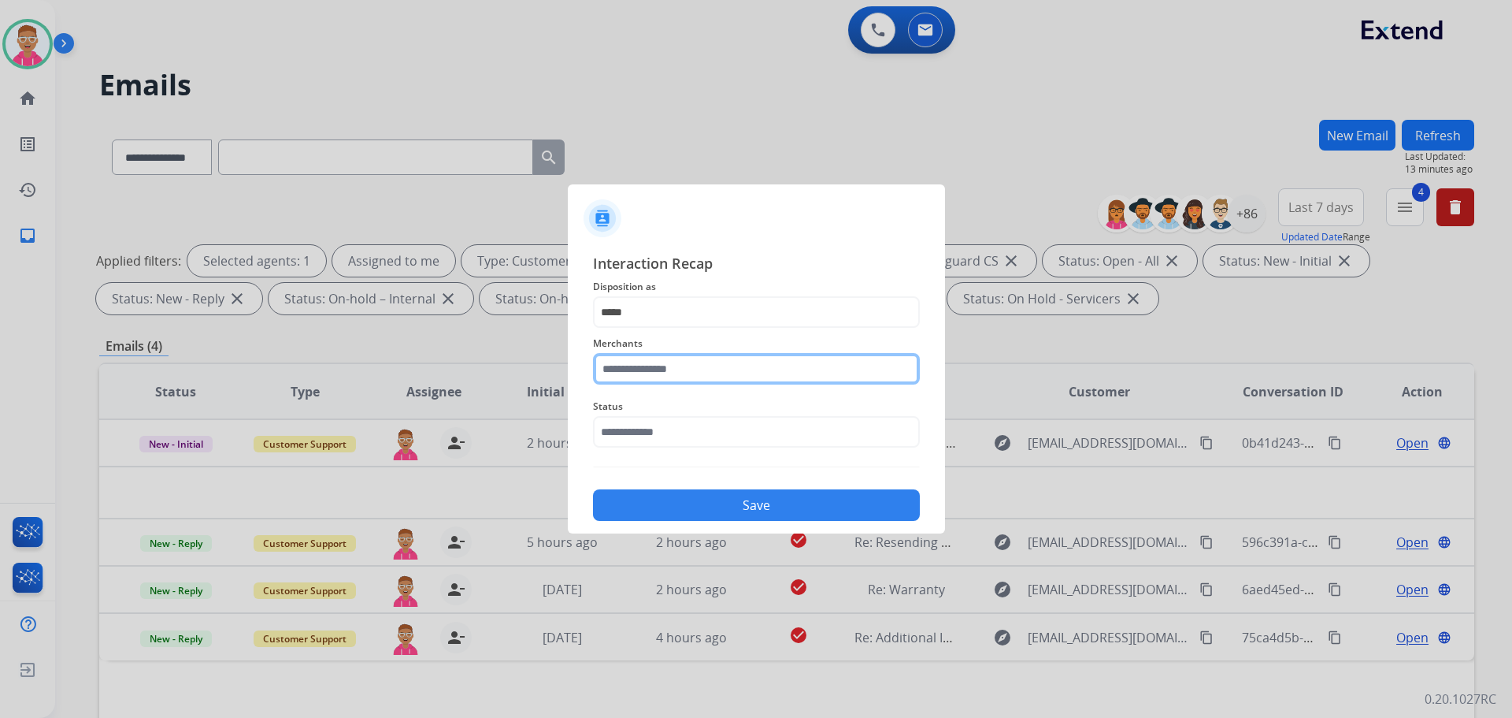
click at [666, 373] on input "text" at bounding box center [756, 369] width 327 height 32
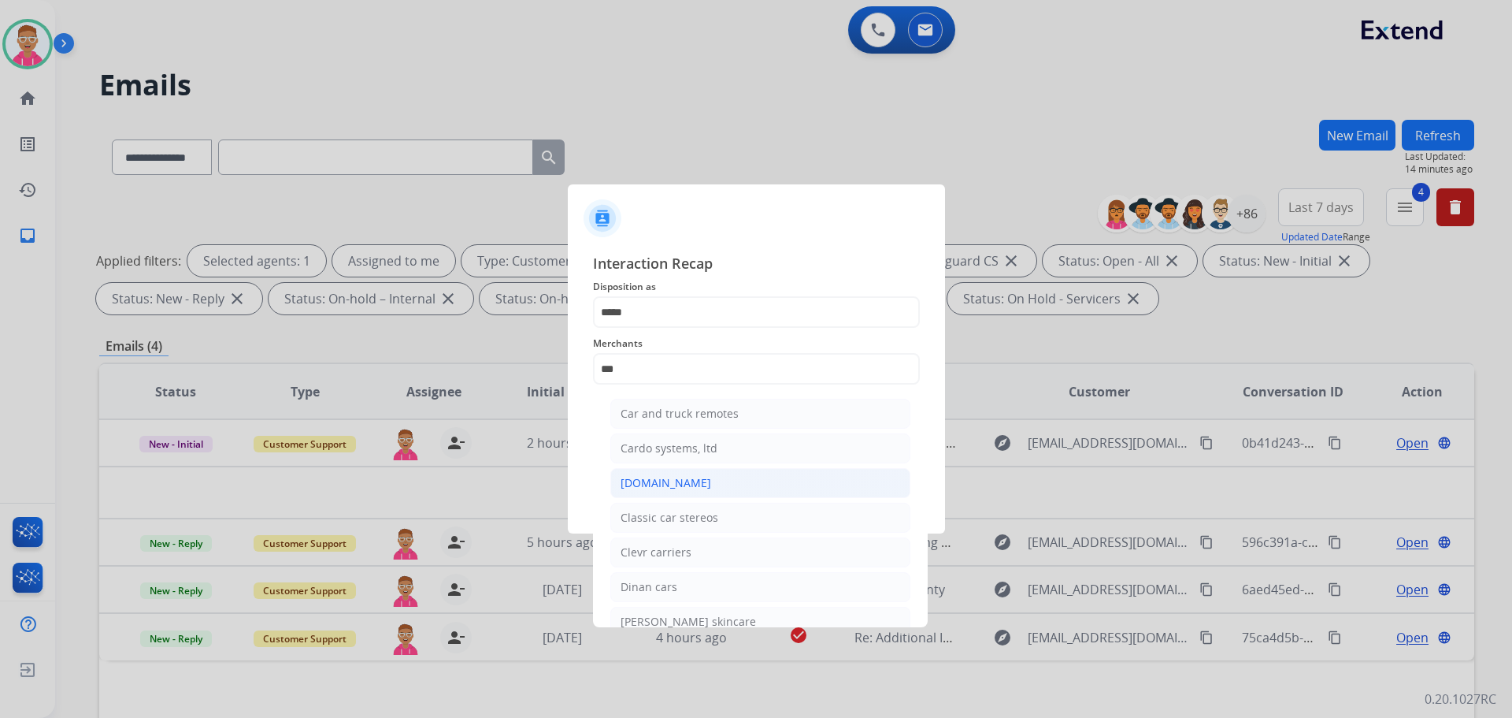
click at [689, 488] on div "[DOMAIN_NAME]" at bounding box center [666, 483] width 91 height 16
type input "**********"
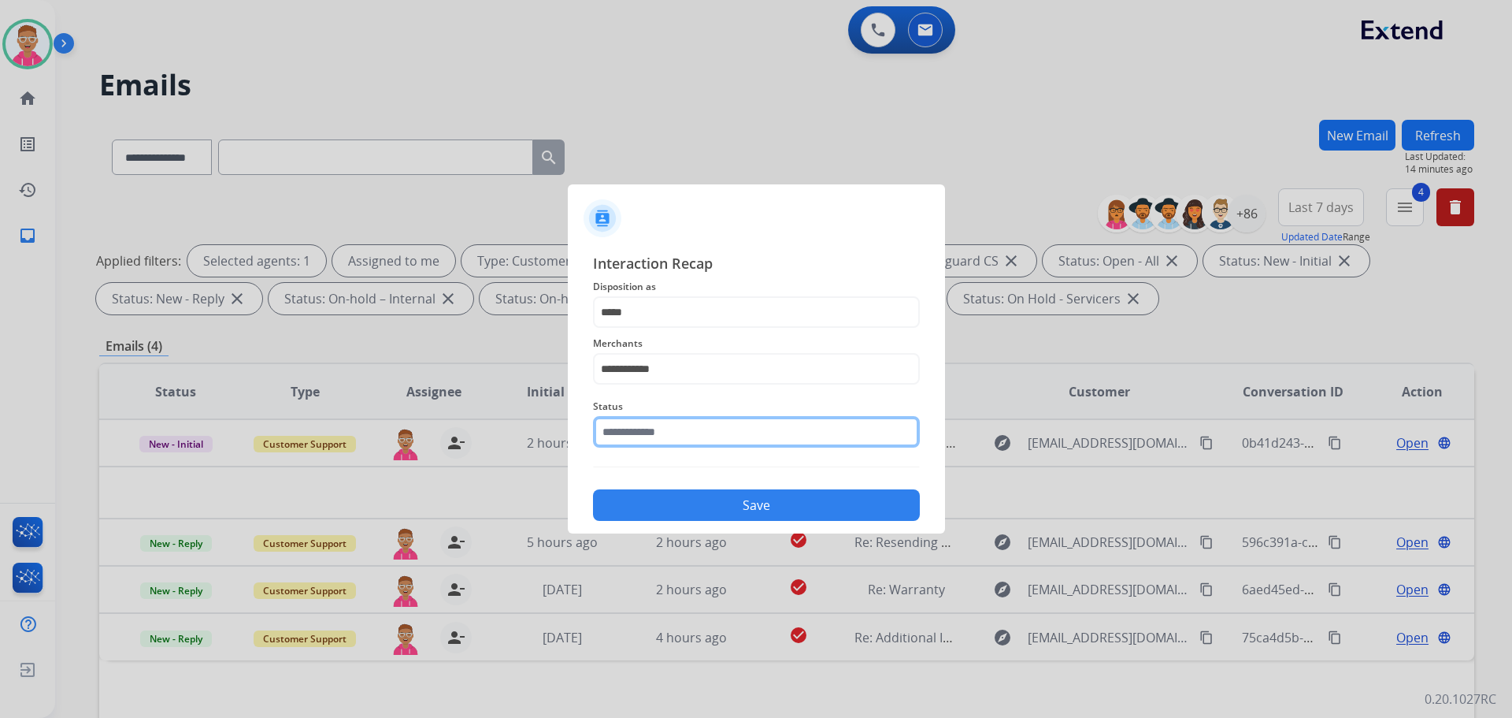
click at [663, 438] on input "text" at bounding box center [756, 432] width 327 height 32
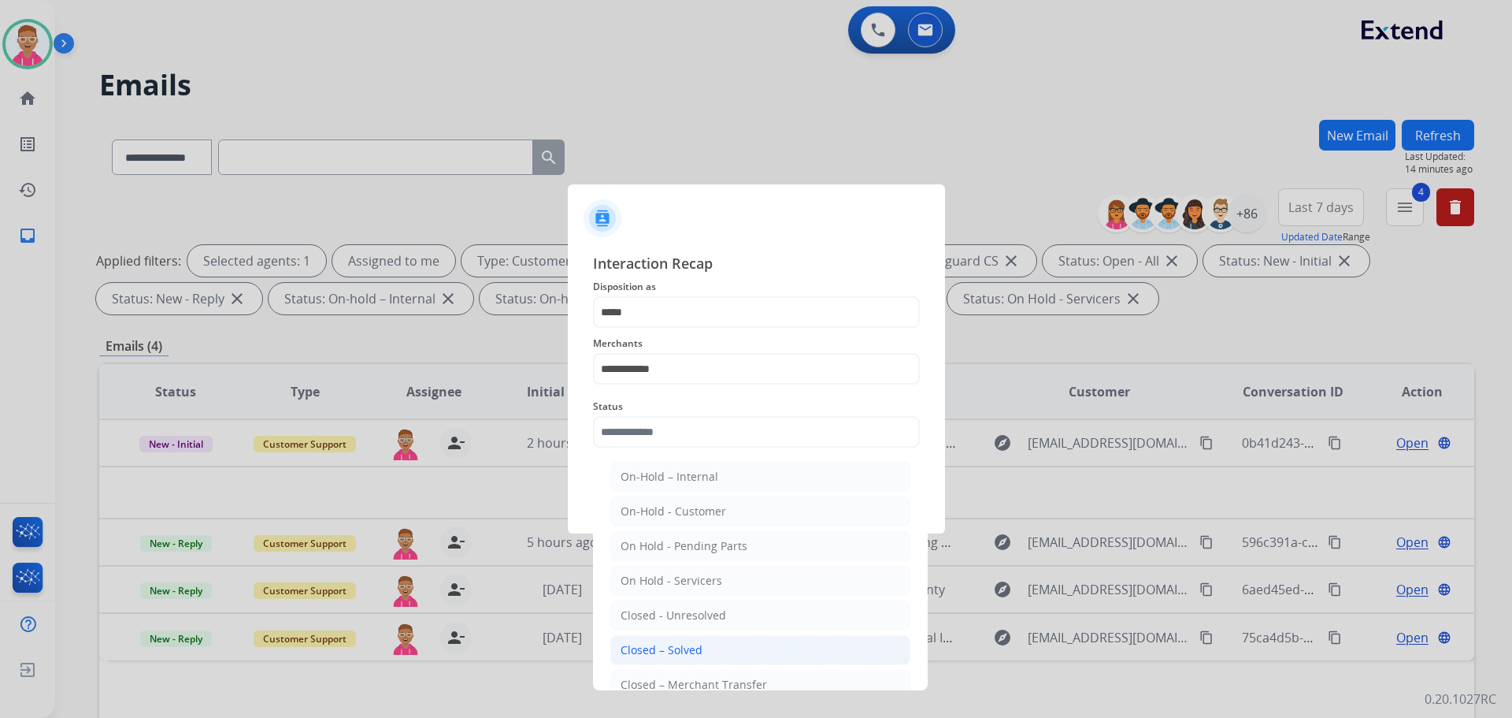
click at [689, 647] on div "Closed – Solved" at bounding box center [662, 650] width 82 height 16
type input "**********"
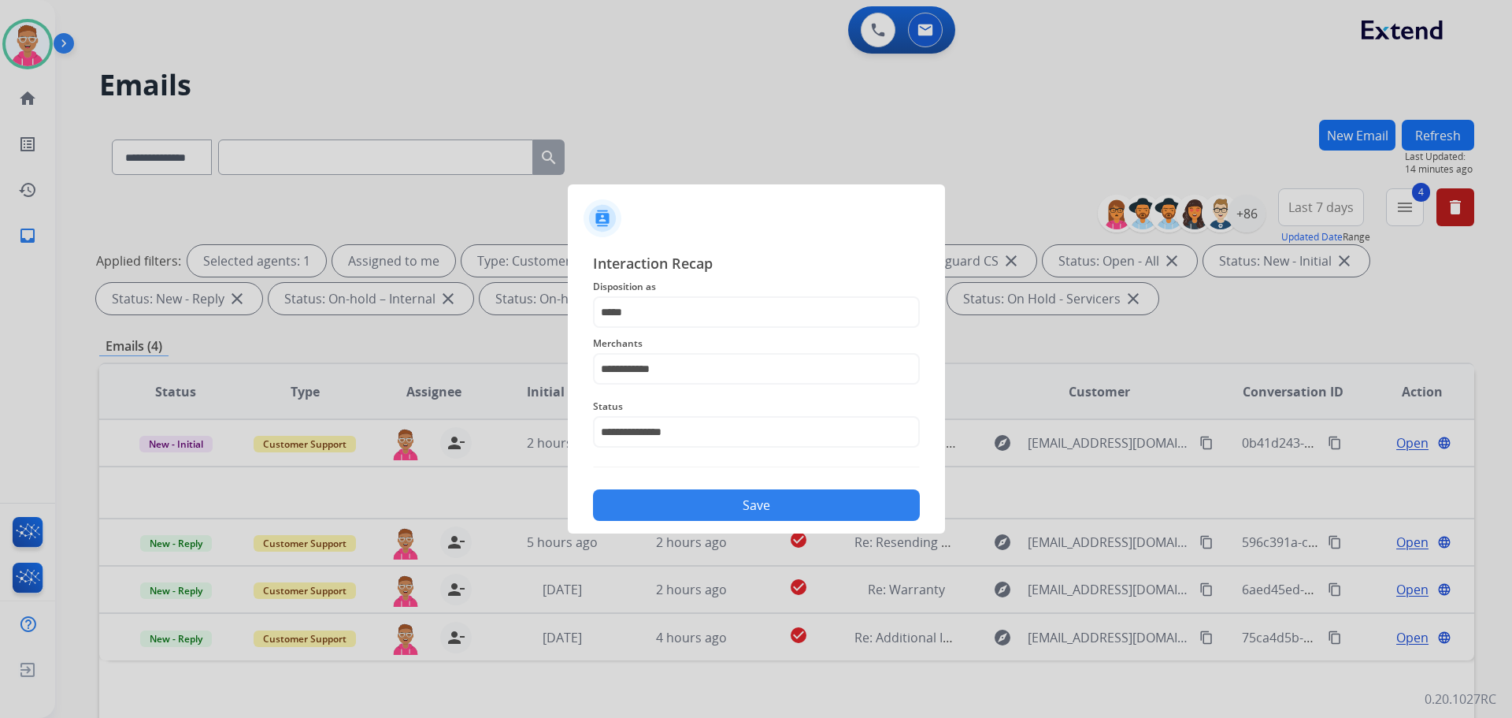
click at [697, 506] on button "Save" at bounding box center [756, 505] width 327 height 32
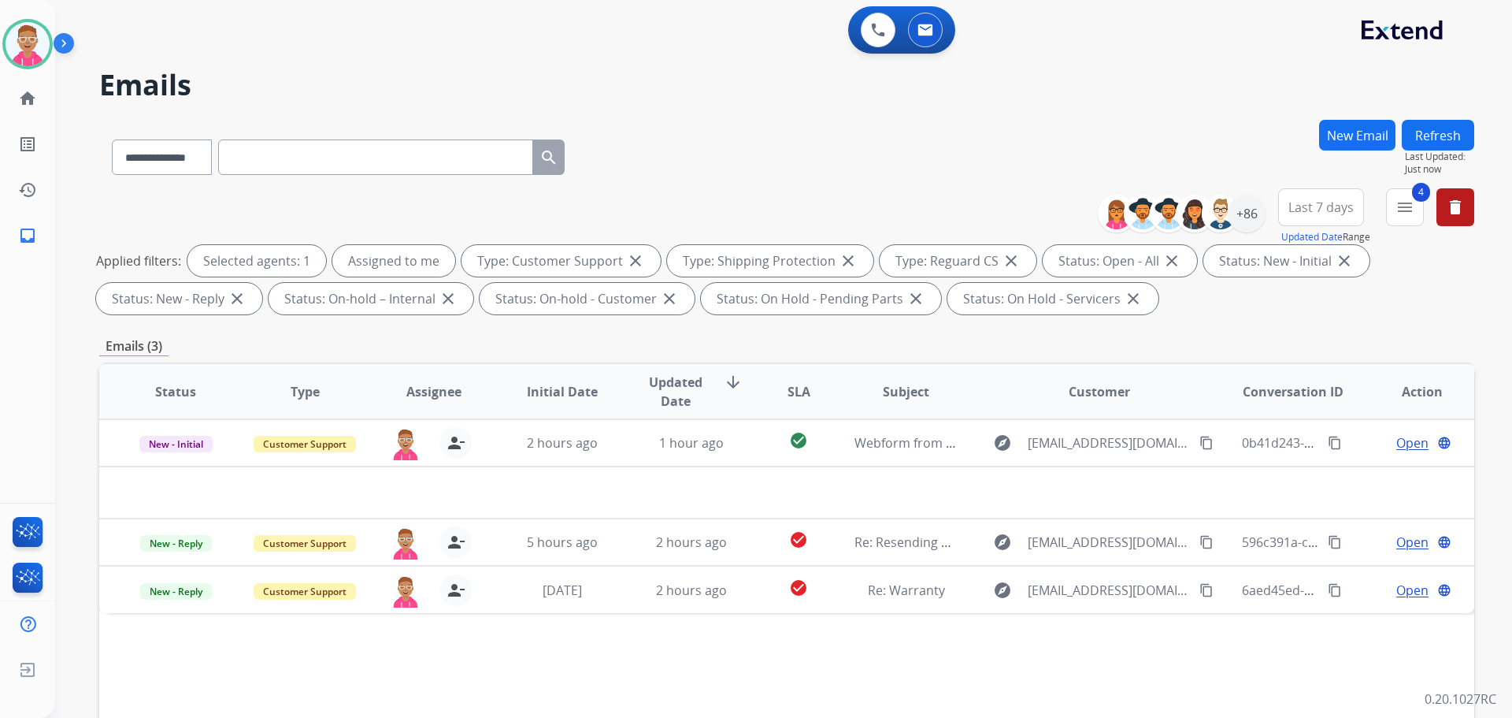
scroll to position [236, 0]
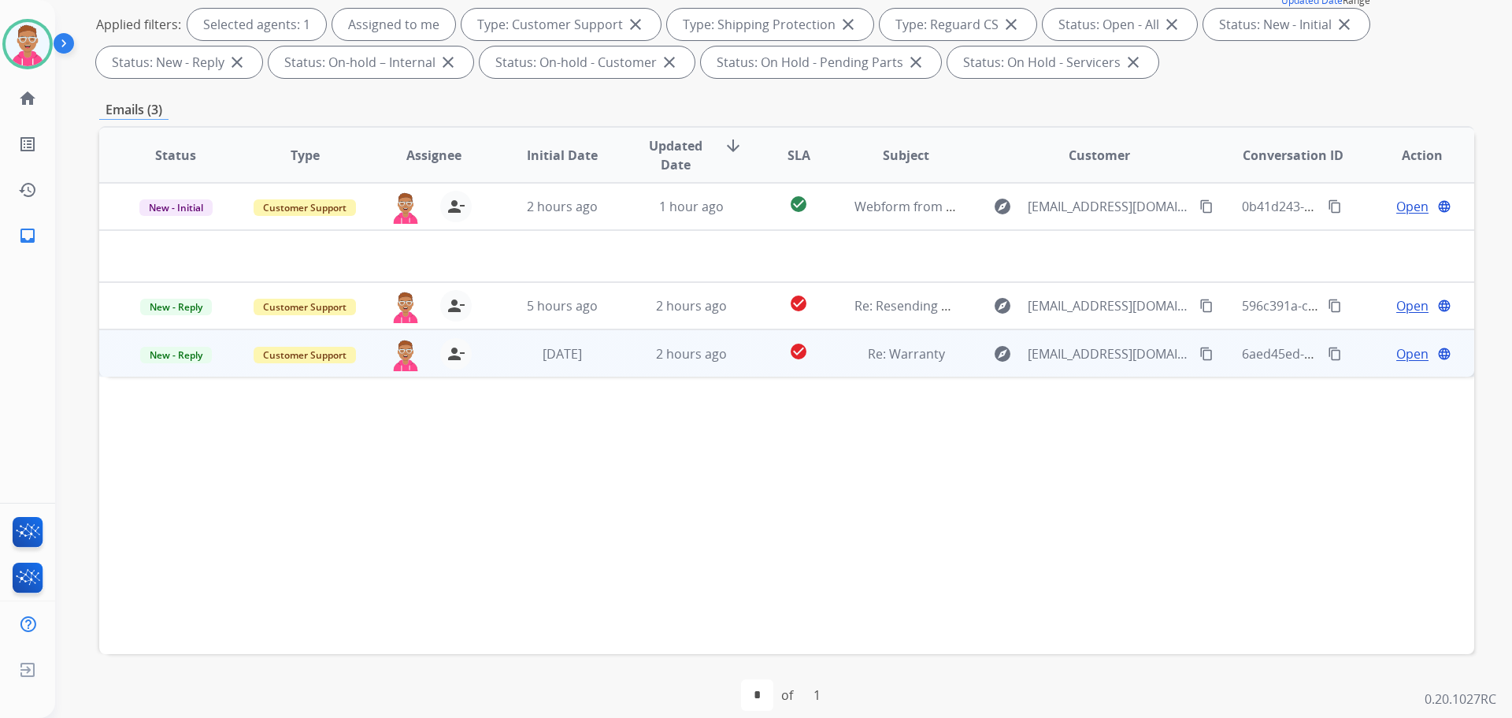
click at [1411, 351] on span "Open" at bounding box center [1413, 353] width 32 height 19
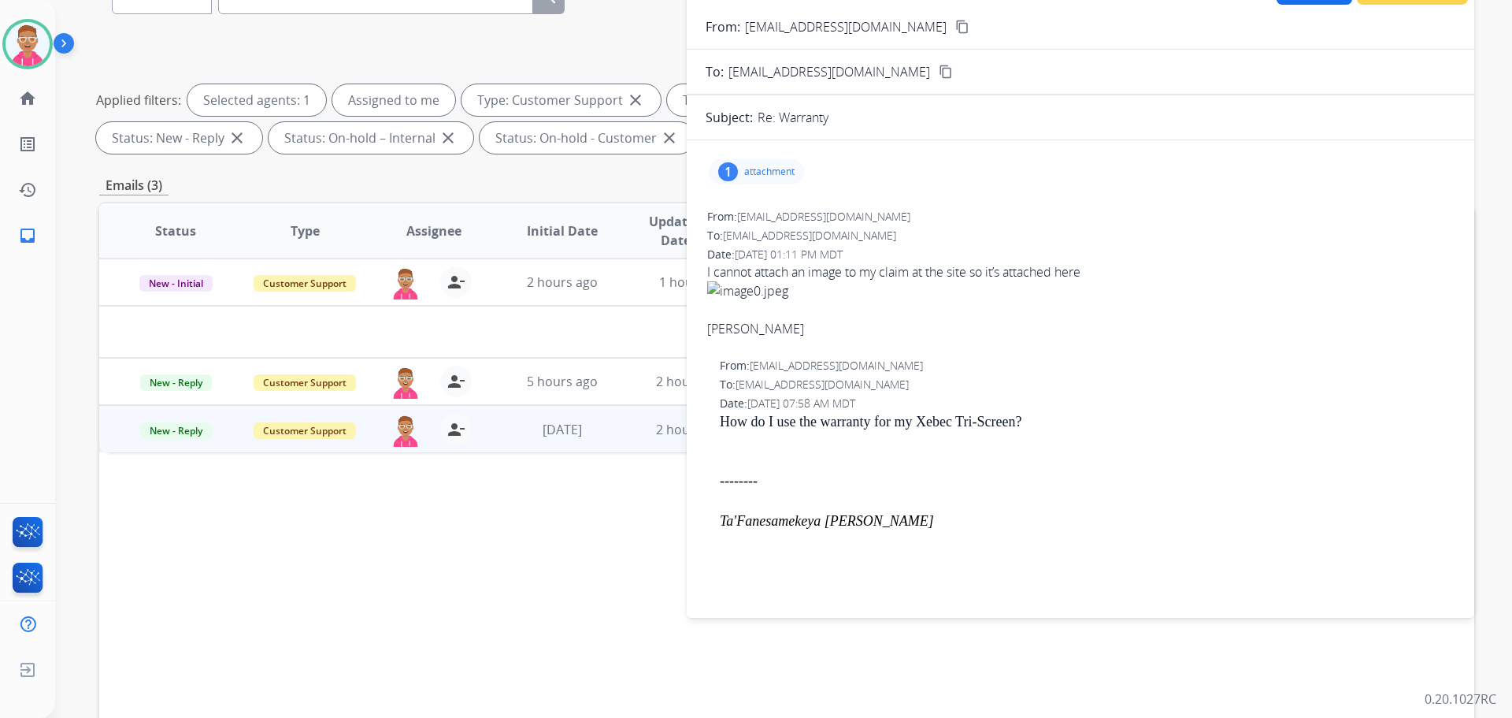
scroll to position [79, 0]
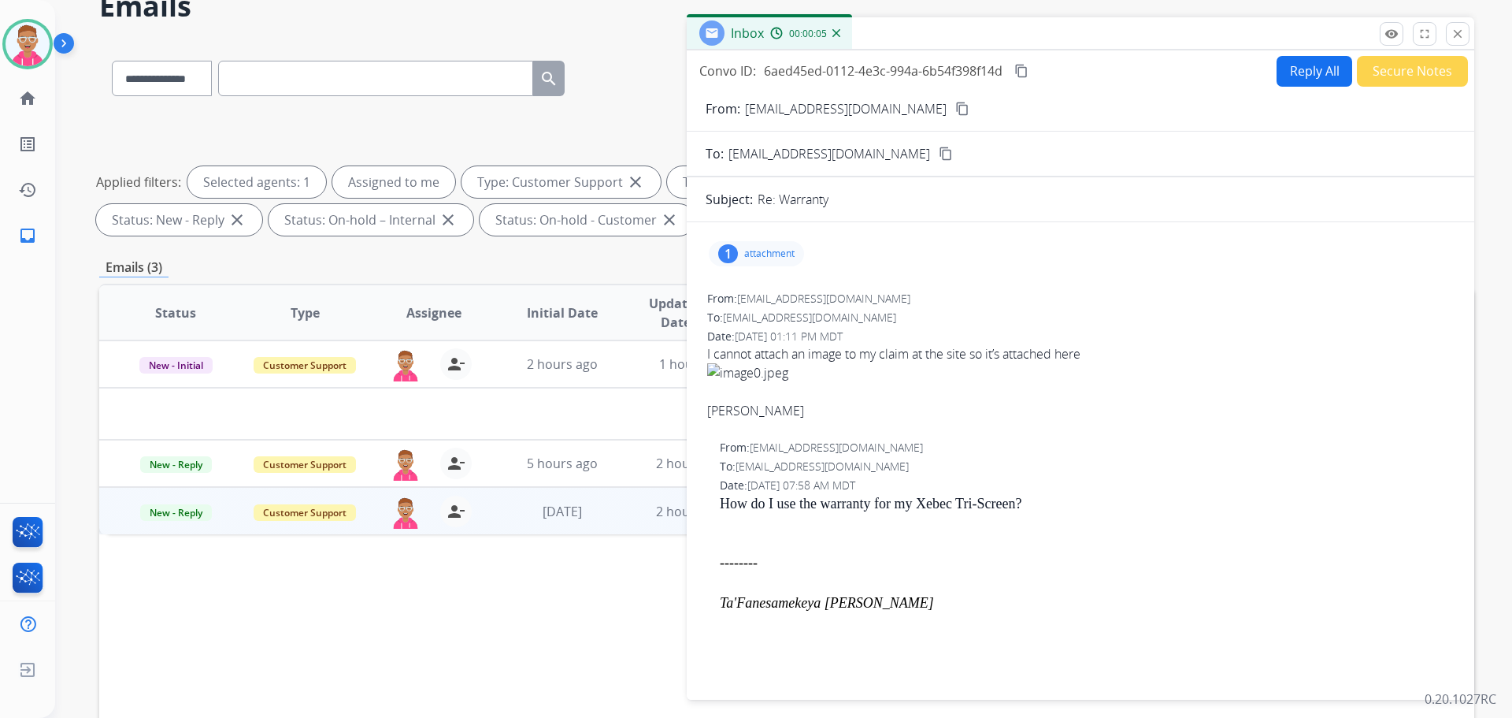
click at [758, 257] on p "attachment" at bounding box center [769, 253] width 50 height 13
click at [755, 298] on div at bounding box center [764, 296] width 79 height 55
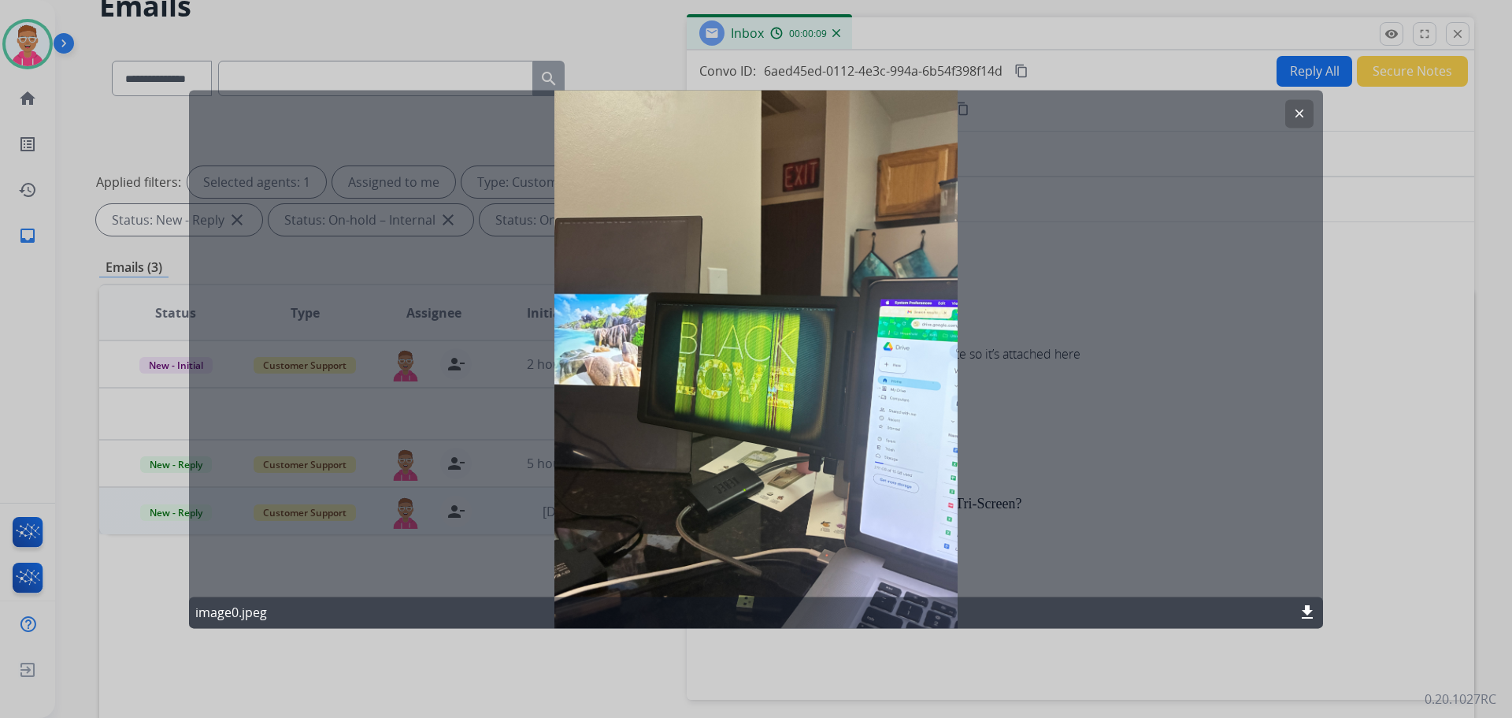
click at [1297, 111] on mat-icon "clear" at bounding box center [1300, 113] width 14 height 14
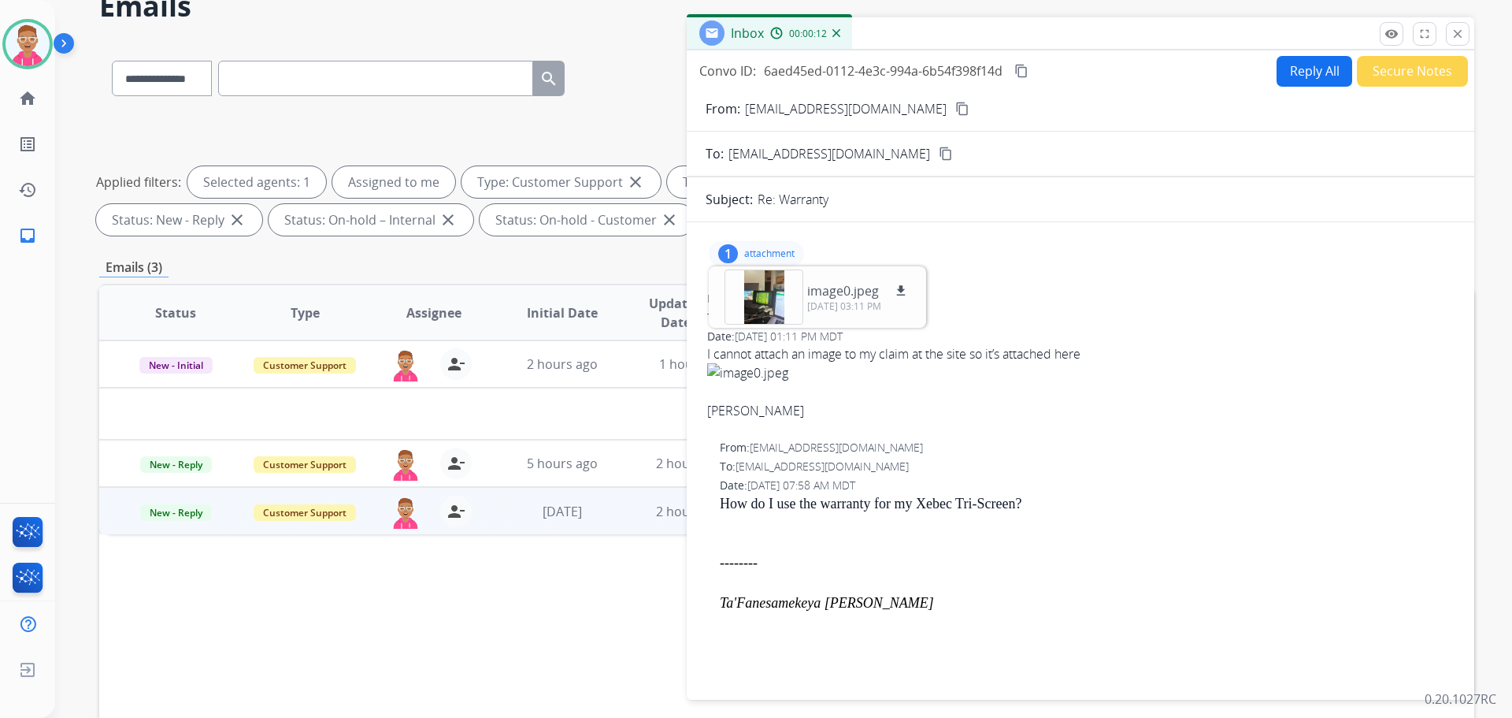
click at [955, 106] on mat-icon "content_copy" at bounding box center [962, 109] width 14 height 14
click at [1300, 69] on button "Reply All" at bounding box center [1315, 71] width 76 height 31
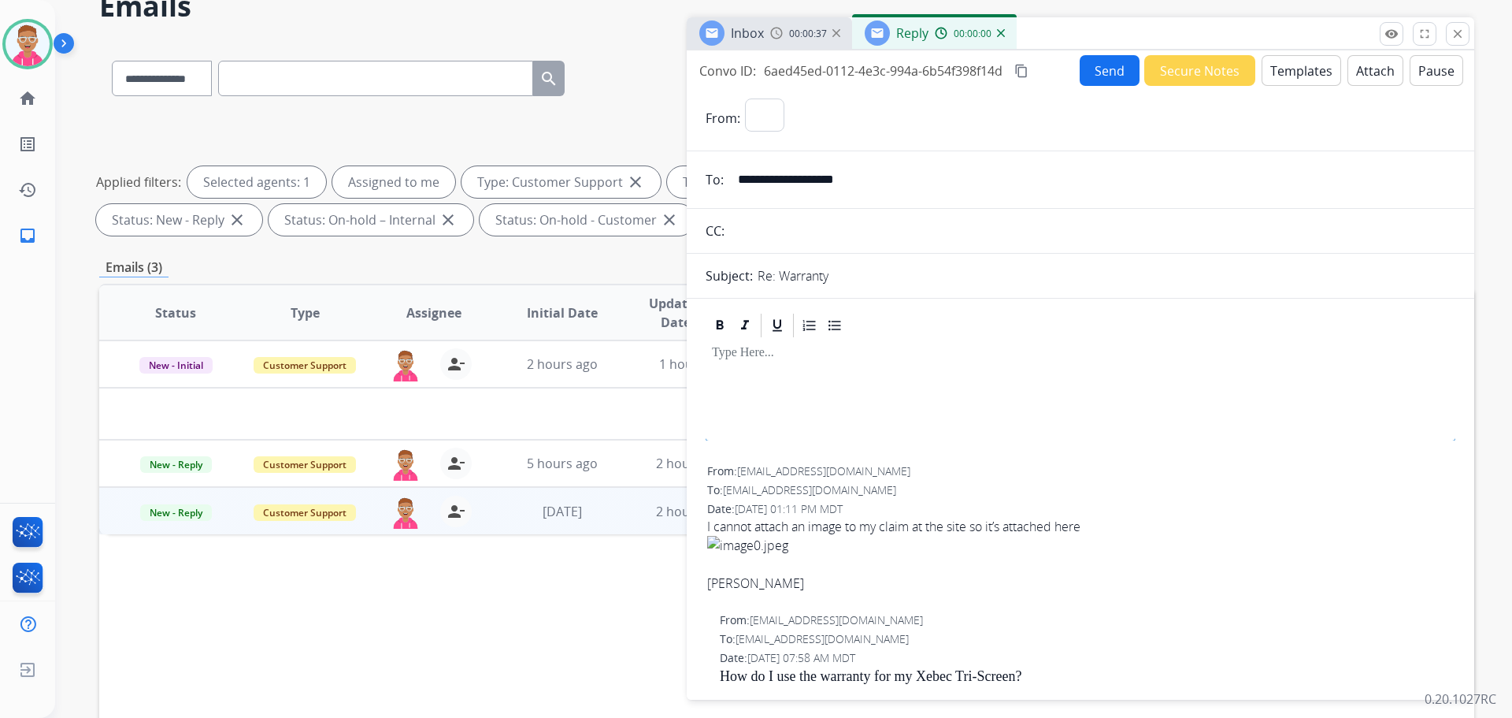
select select "**********"
click at [766, 427] on p "attachment" at bounding box center [769, 426] width 50 height 13
click at [968, 376] on div at bounding box center [1081, 374] width 750 height 71
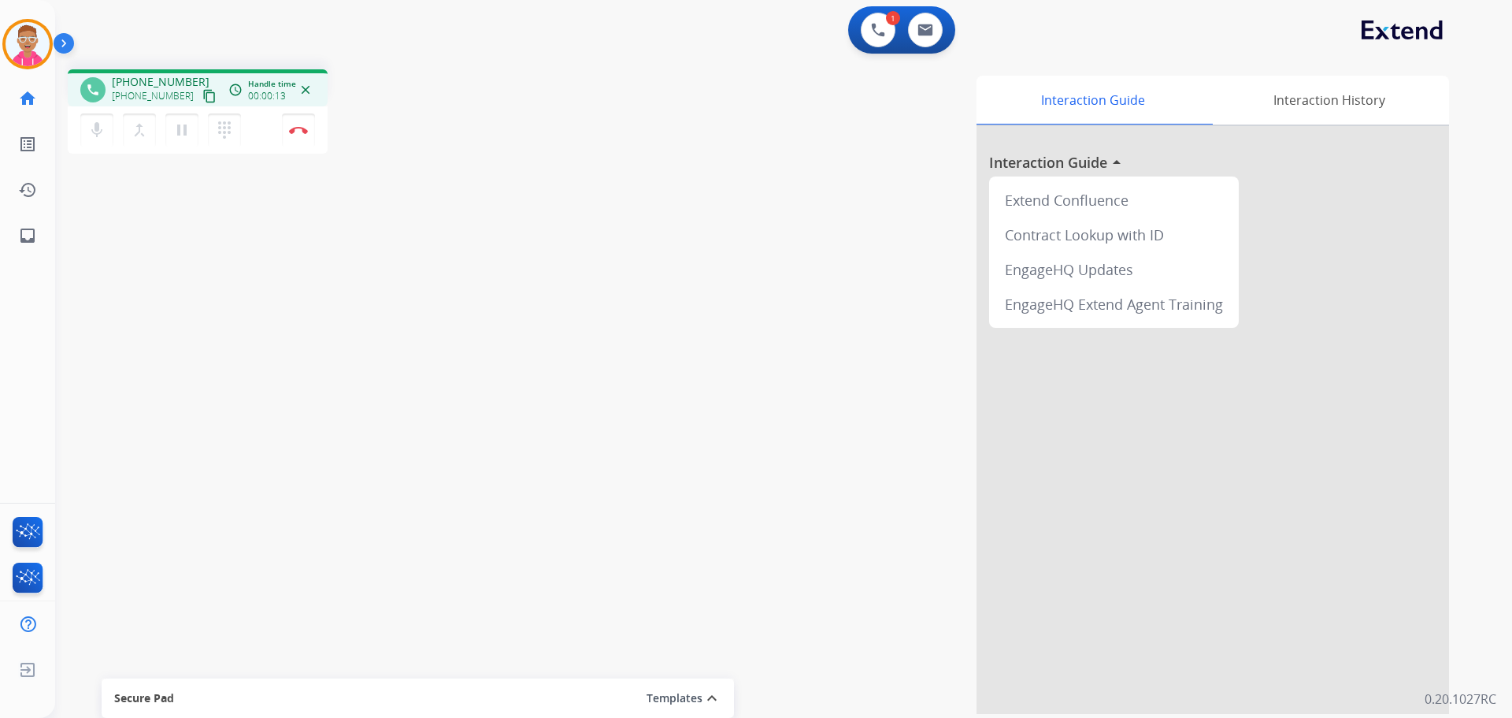
click at [202, 92] on mat-icon "content_copy" at bounding box center [209, 96] width 14 height 14
click at [202, 97] on mat-icon "content_copy" at bounding box center [209, 96] width 14 height 14
click at [186, 128] on mat-icon "pause" at bounding box center [181, 130] width 19 height 19
click at [172, 127] on button "play_arrow Hold" at bounding box center [181, 129] width 33 height 33
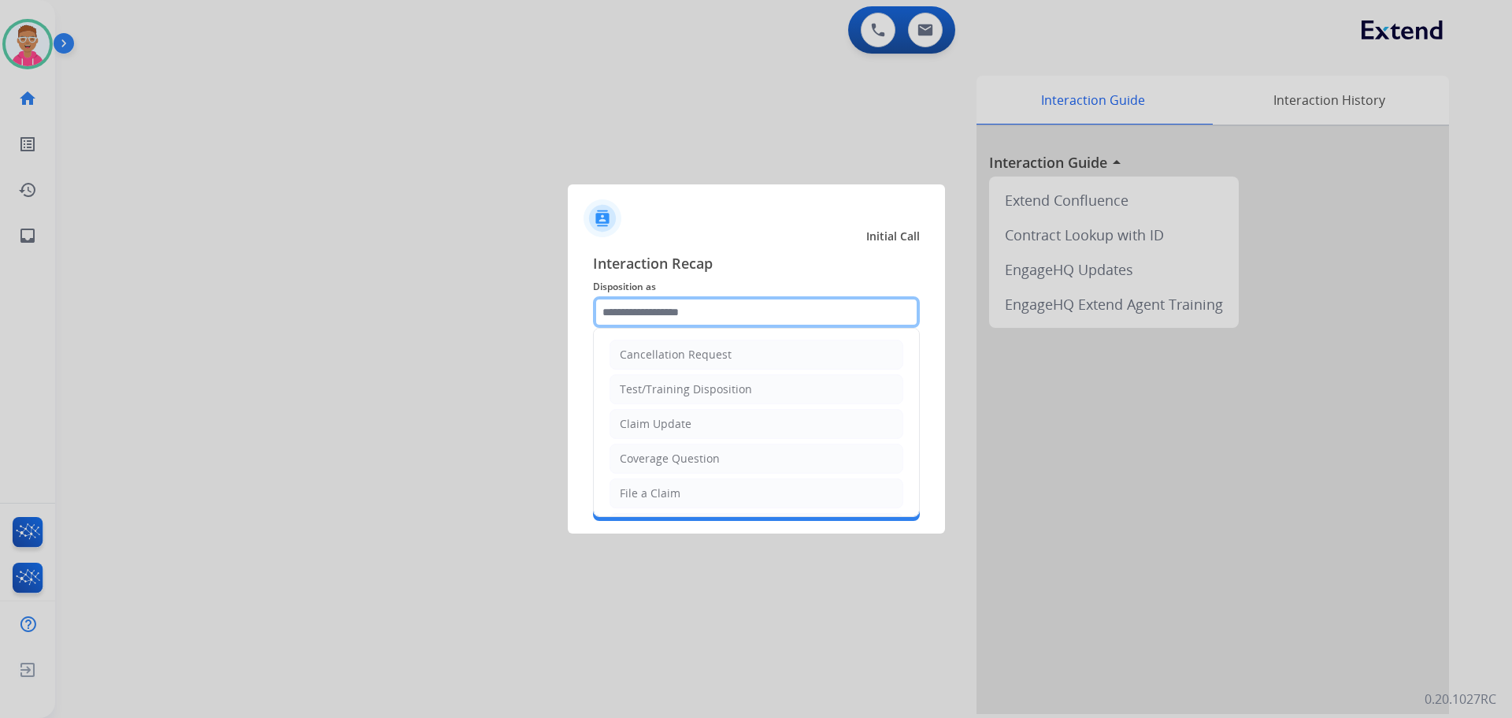
click at [672, 320] on input "text" at bounding box center [756, 312] width 327 height 32
click at [671, 462] on div "Coverage Question" at bounding box center [670, 459] width 100 height 16
type input "**********"
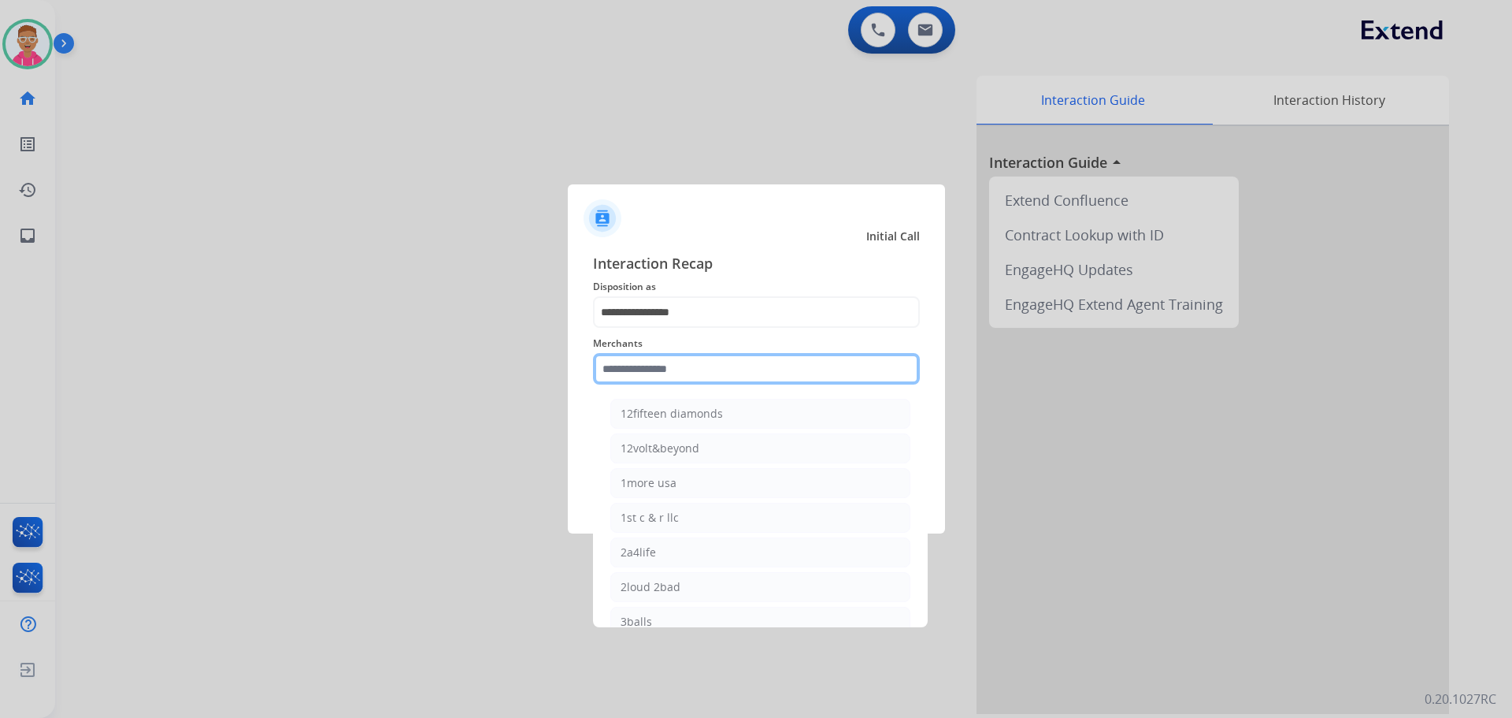
click at [692, 377] on input "text" at bounding box center [756, 369] width 327 height 32
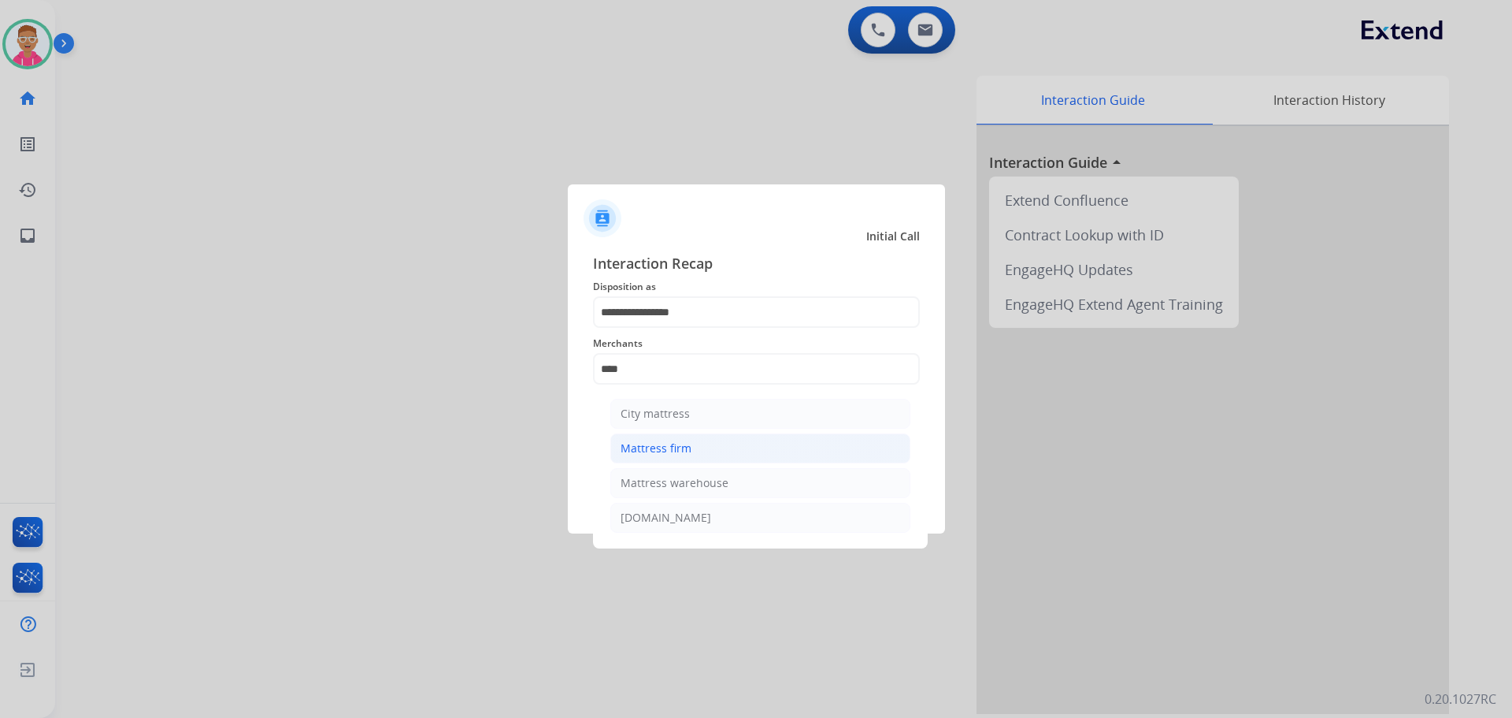
click at [678, 453] on div "Mattress firm" at bounding box center [656, 448] width 71 height 16
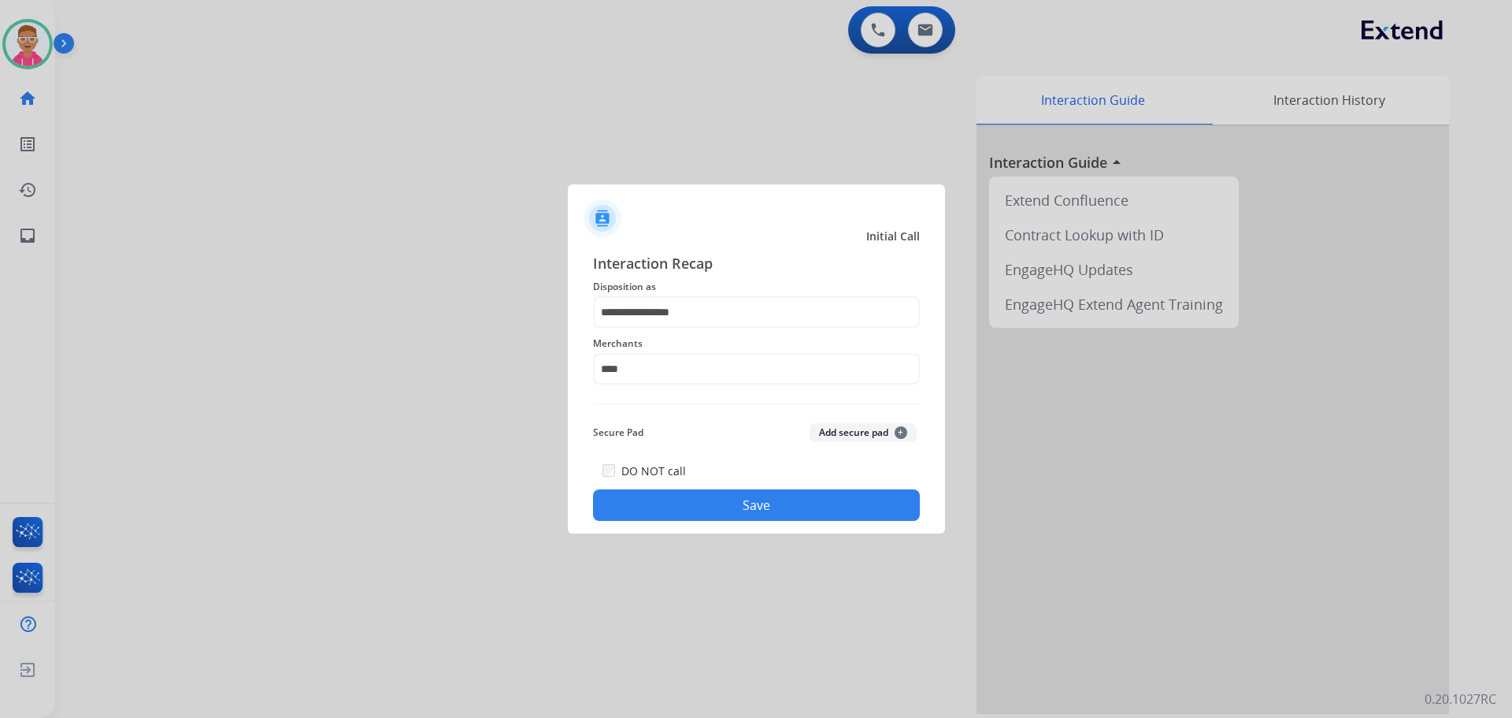
type input "**********"
click at [668, 512] on button "Save" at bounding box center [756, 505] width 327 height 32
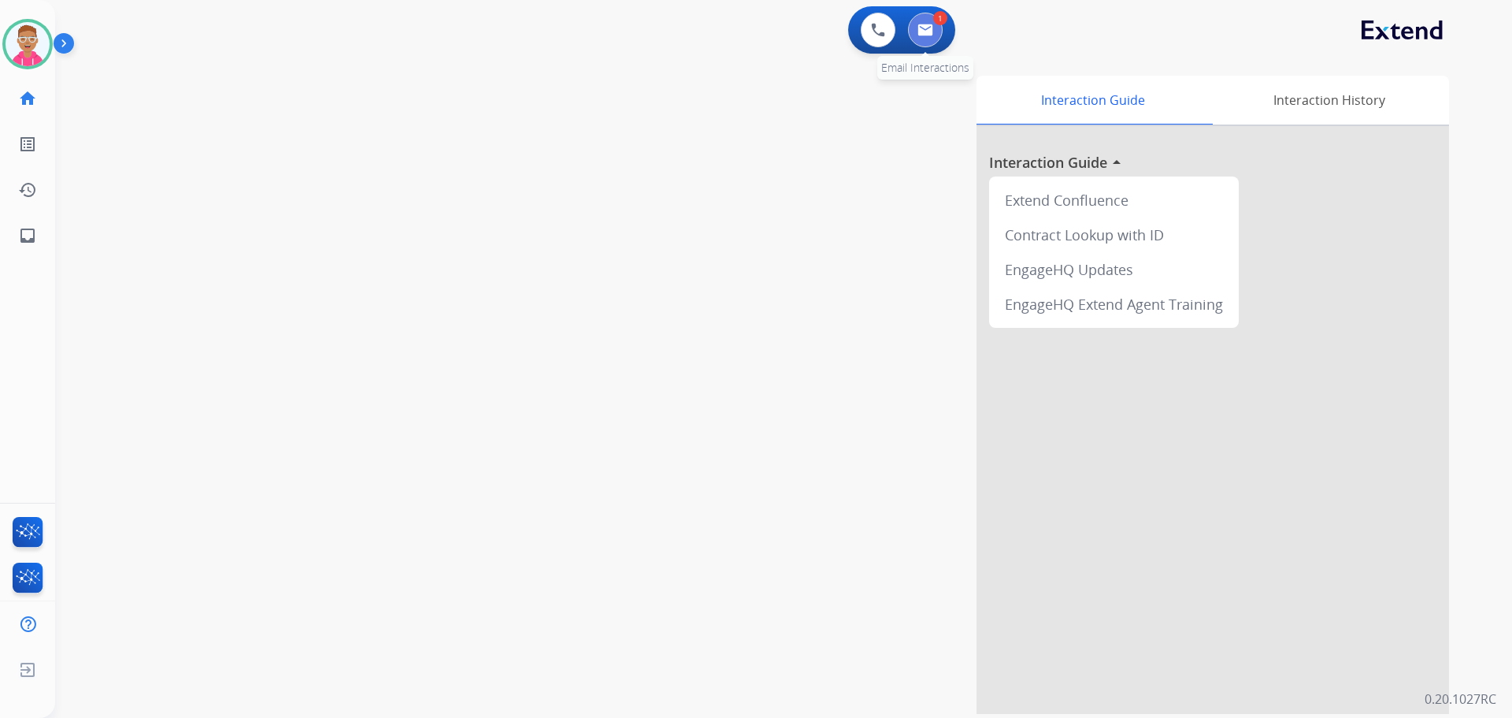
click at [928, 23] on button at bounding box center [925, 30] width 35 height 35
select select "**********"
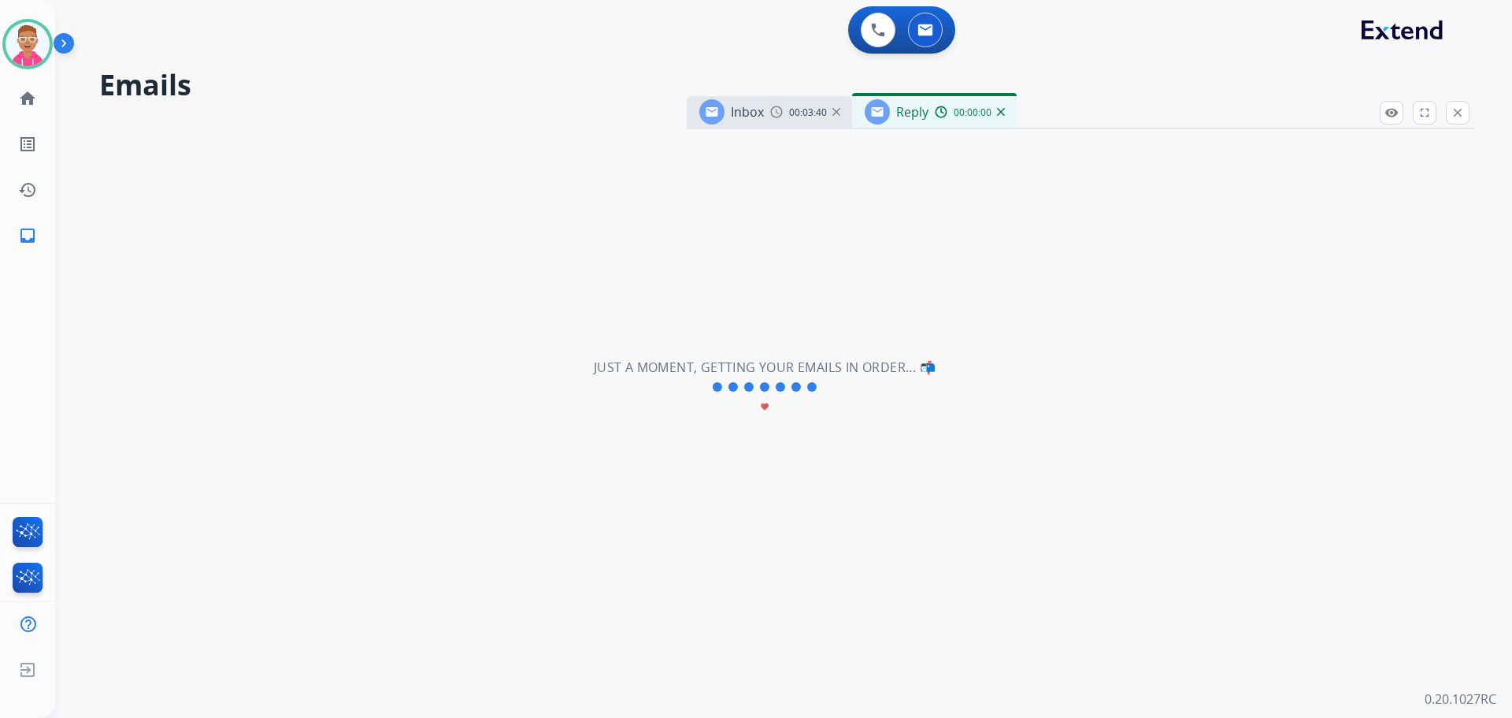
select select "**********"
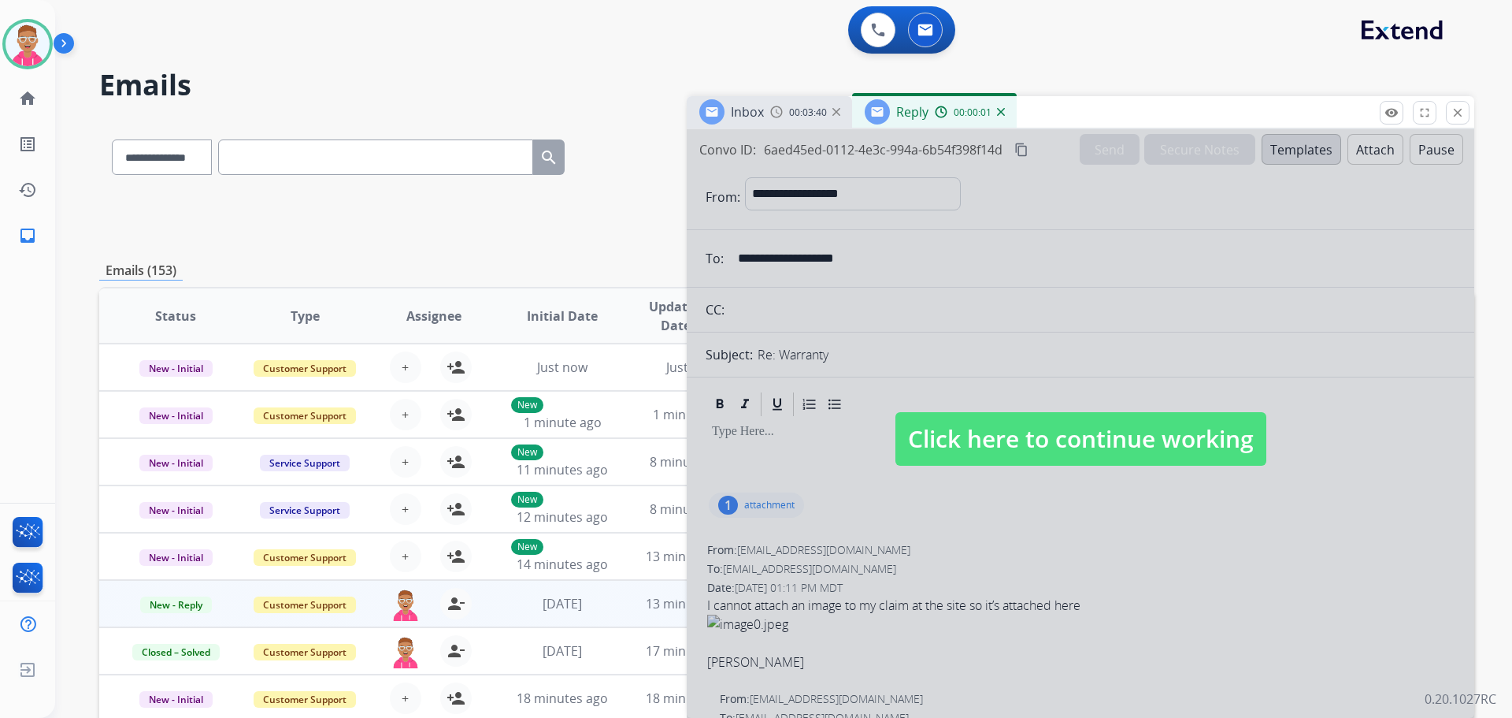
click at [972, 440] on span "Click here to continue working" at bounding box center [1081, 439] width 371 height 54
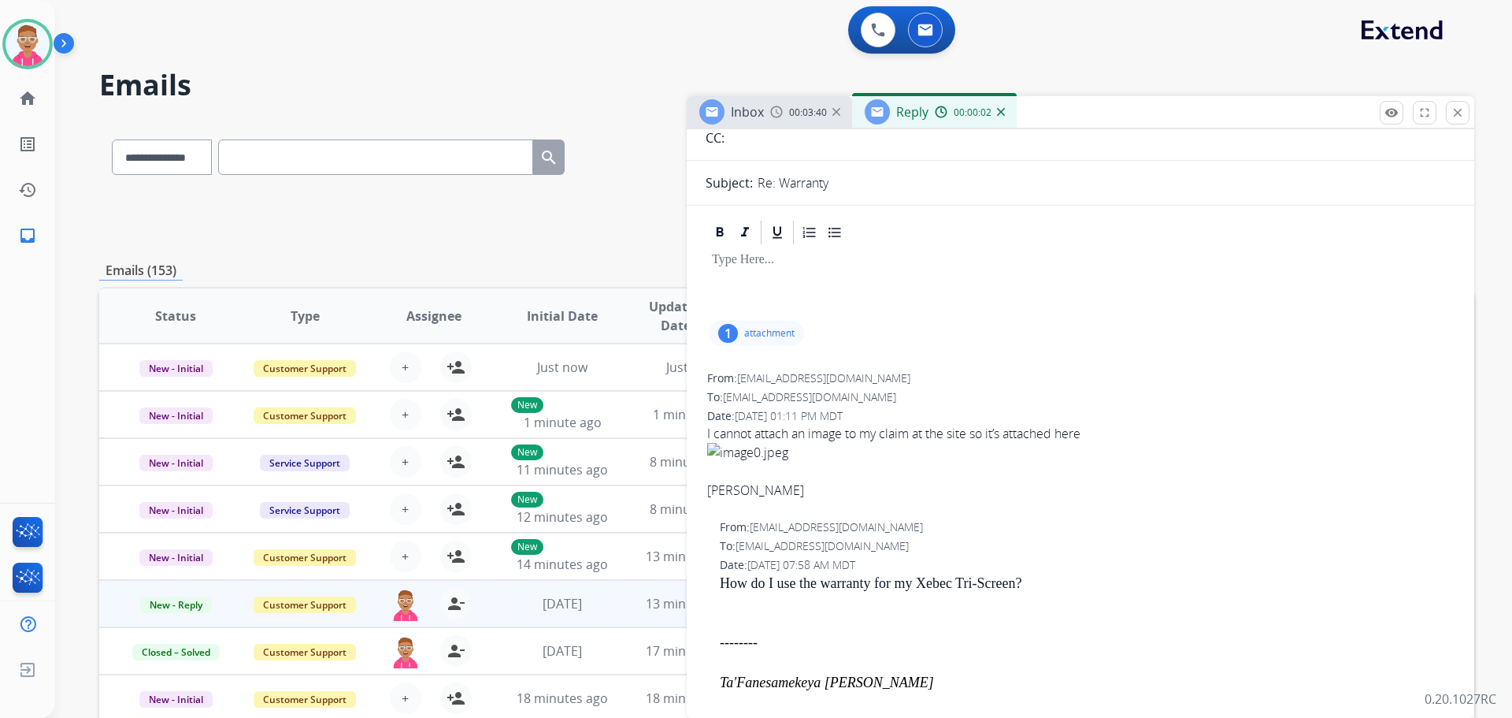
scroll to position [174, 0]
click at [776, 330] on p "attachment" at bounding box center [769, 331] width 50 height 13
click at [760, 378] on div at bounding box center [764, 374] width 79 height 55
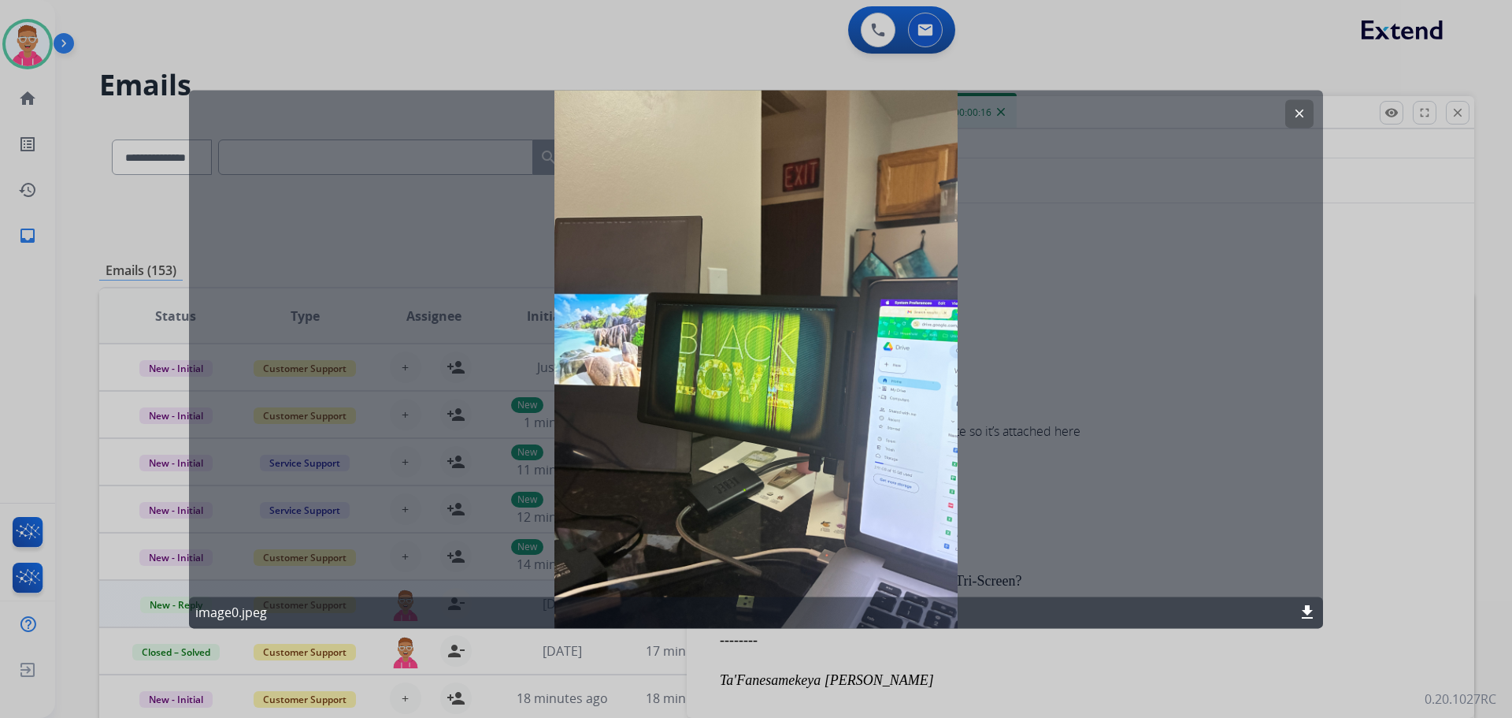
click at [1299, 111] on mat-icon "clear" at bounding box center [1300, 113] width 14 height 14
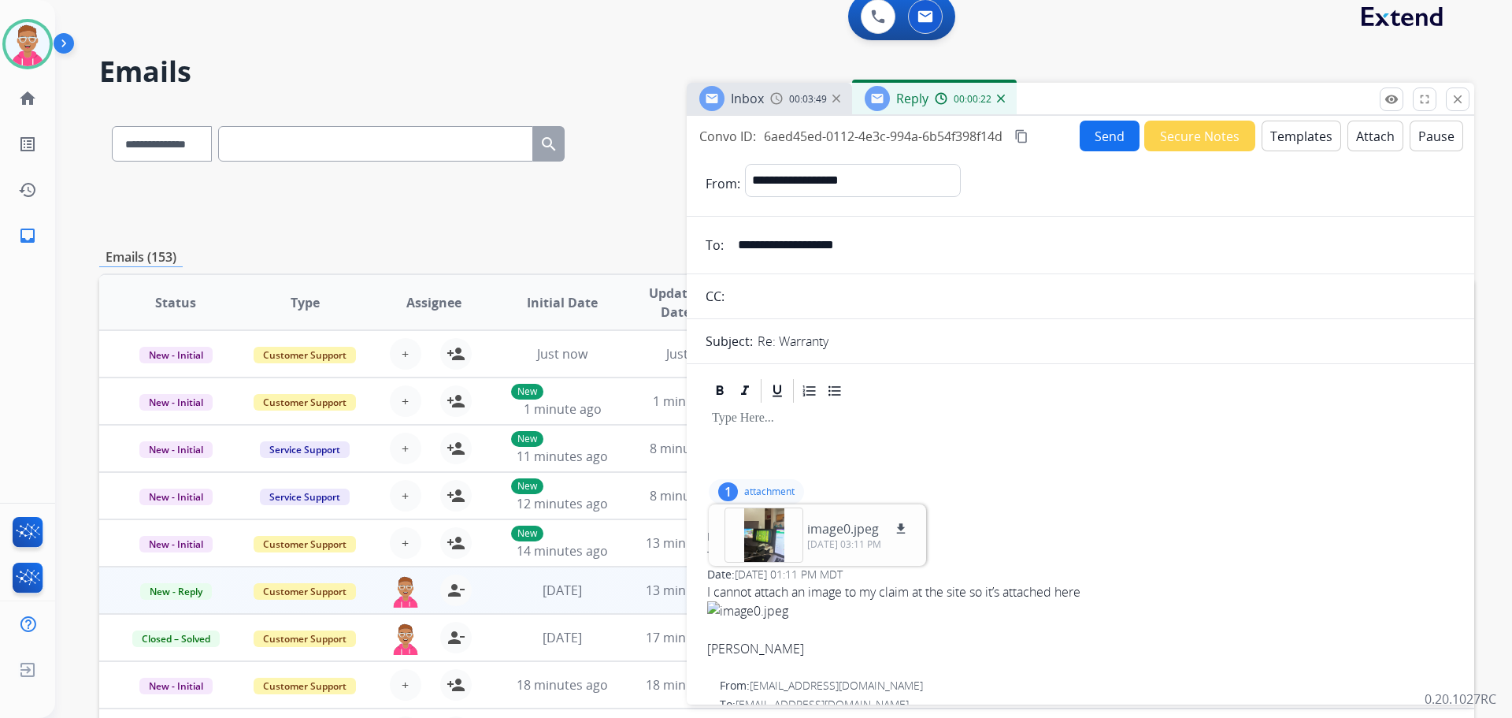
scroll to position [0, 0]
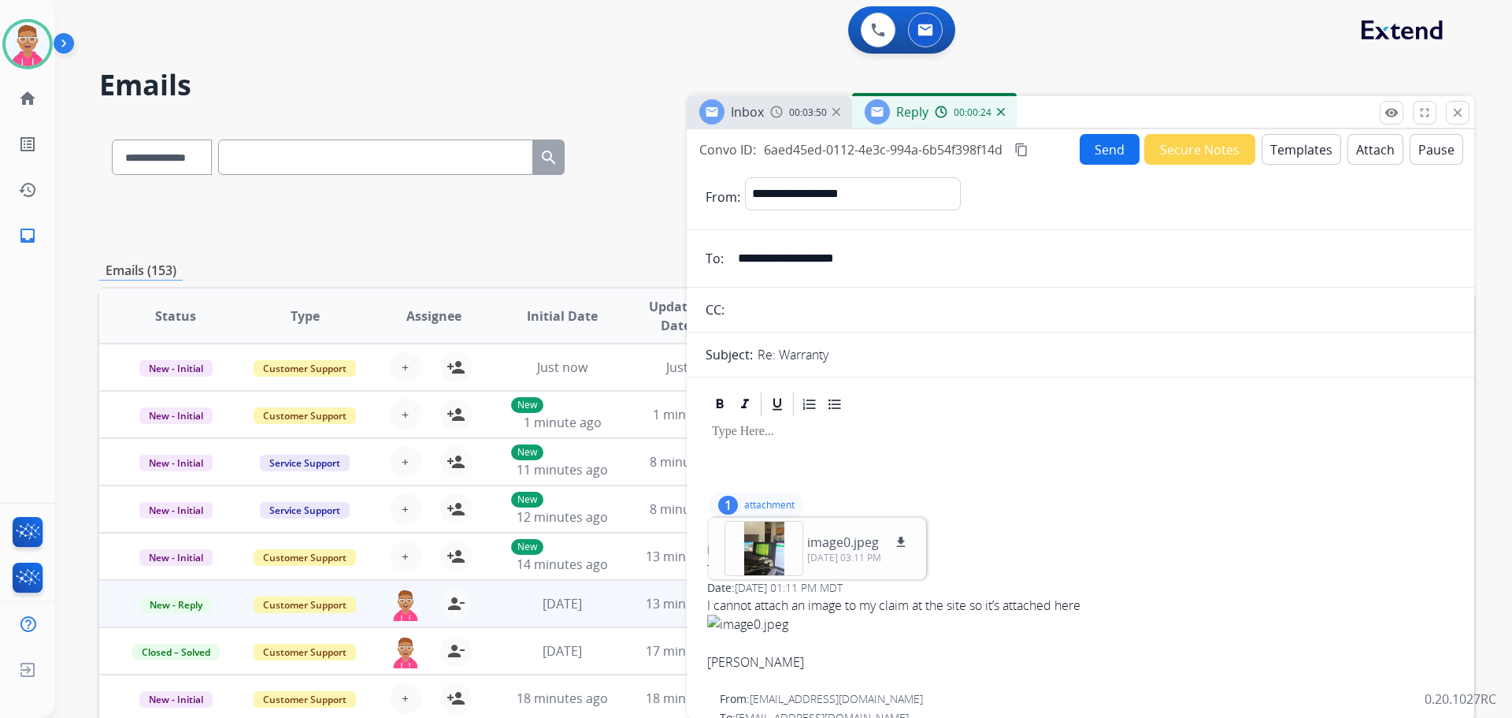
click at [1298, 151] on button "Templates" at bounding box center [1302, 149] width 80 height 31
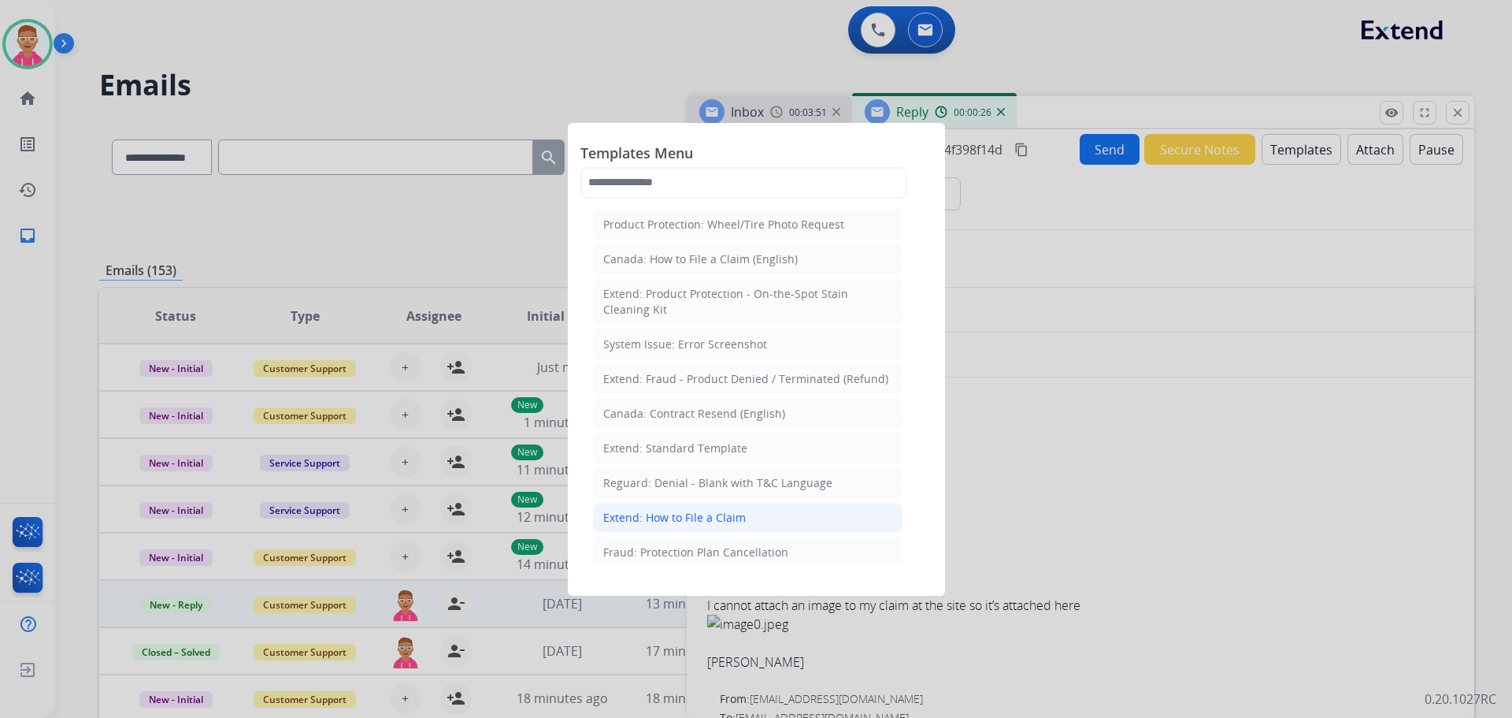
click at [699, 514] on div "Extend: How to File a Claim" at bounding box center [674, 518] width 143 height 16
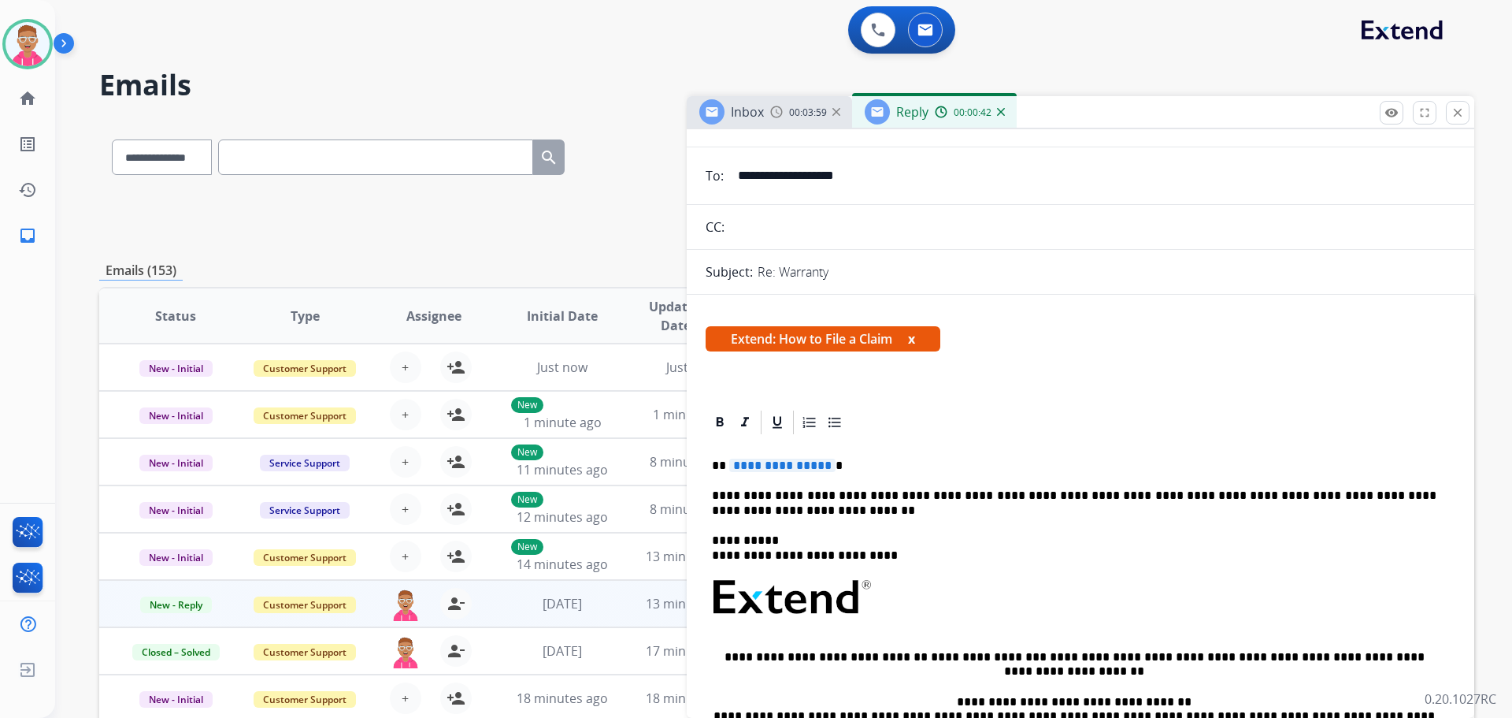
scroll to position [78, 0]
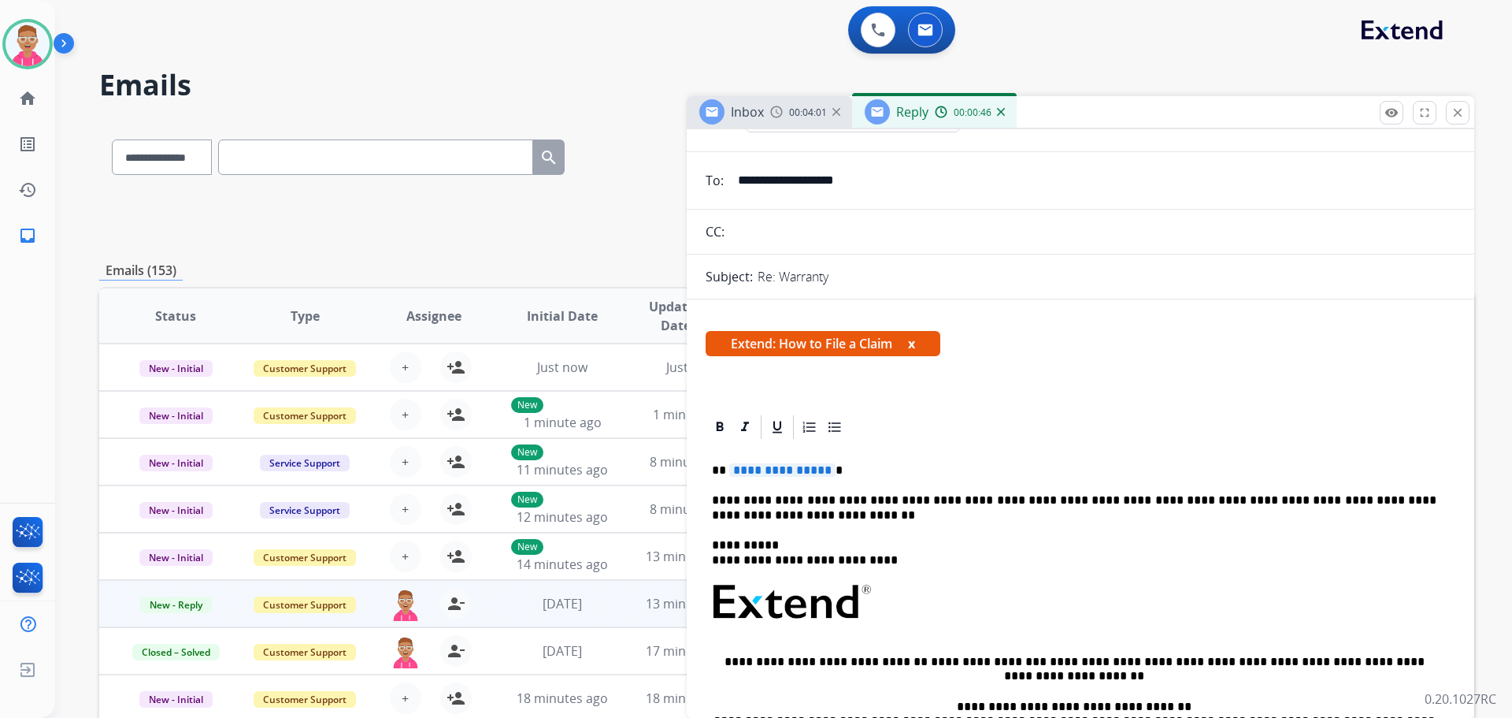
click at [951, 495] on p "**********" at bounding box center [1074, 507] width 725 height 29
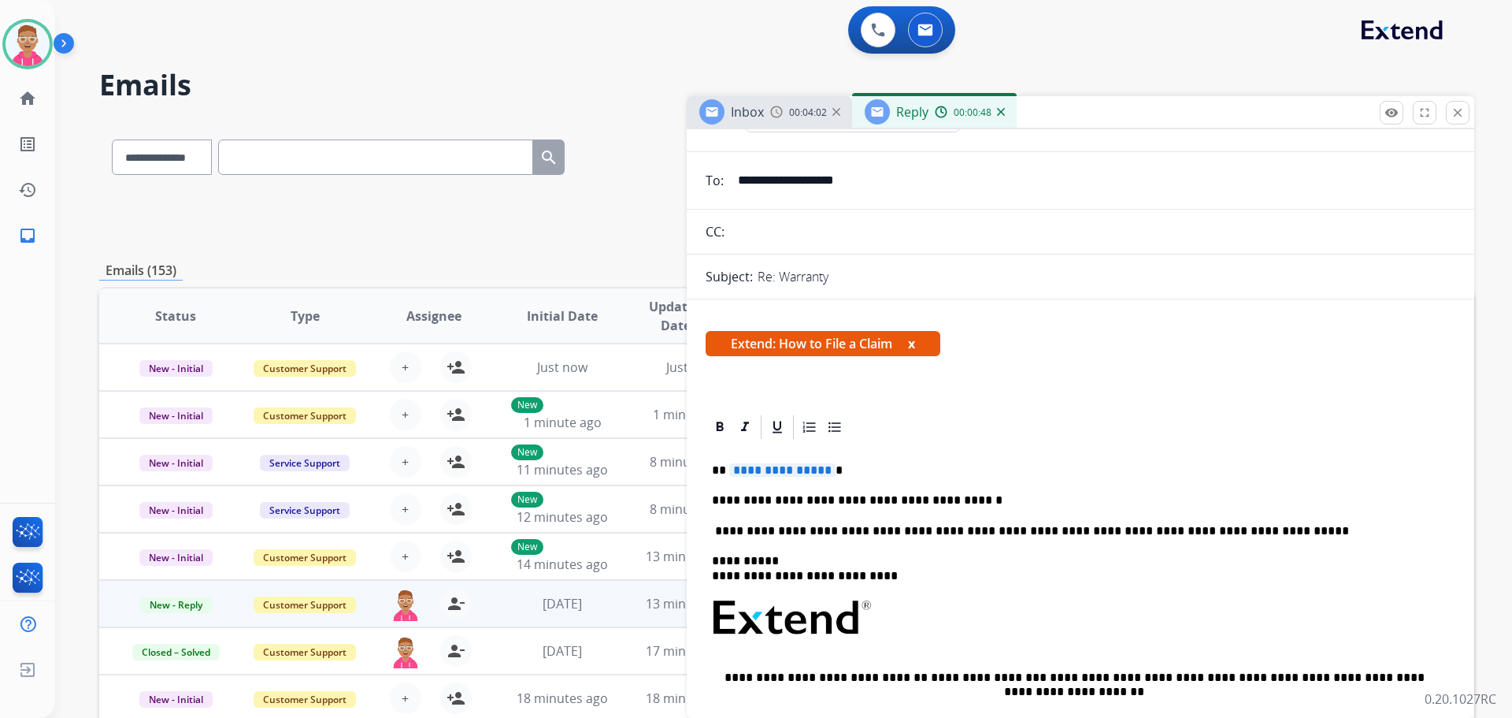
click at [821, 469] on span "**********" at bounding box center [782, 469] width 106 height 13
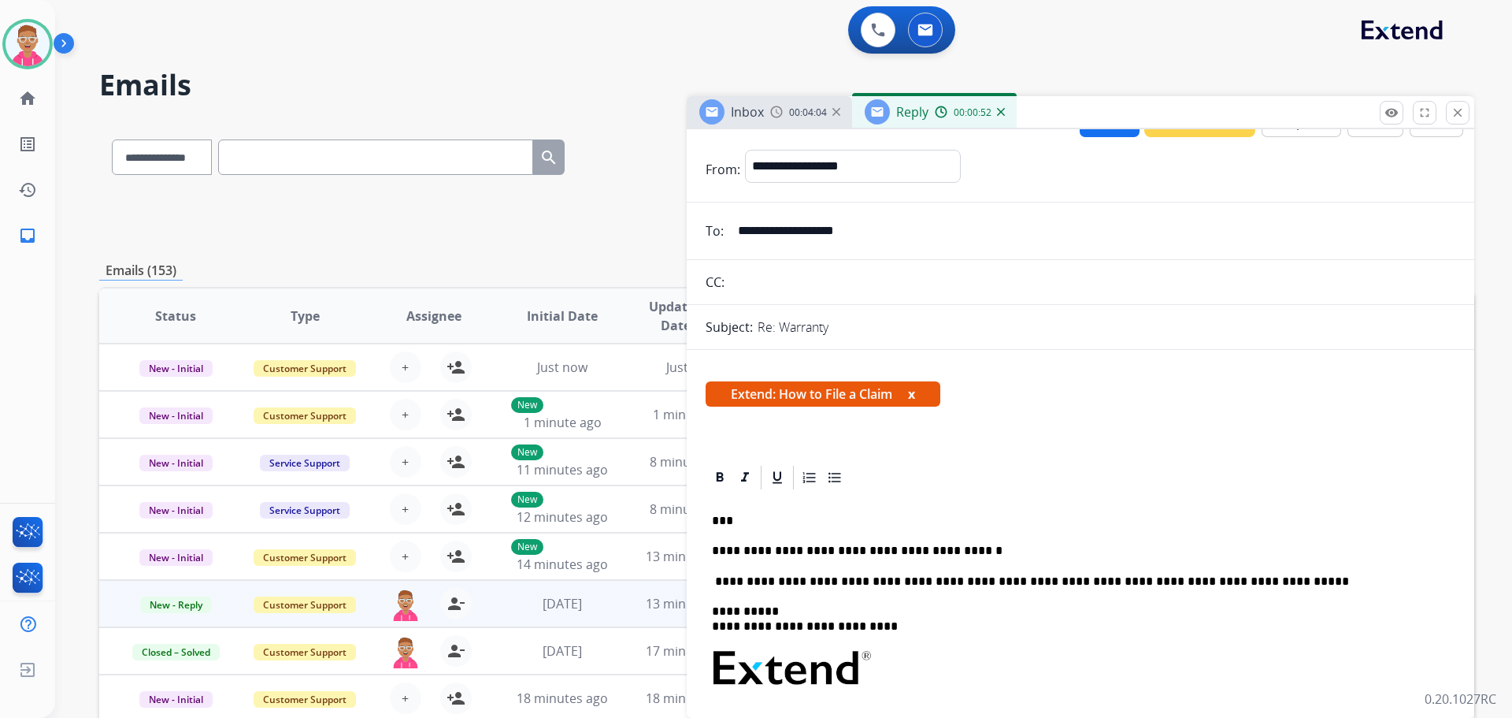
scroll to position [0, 0]
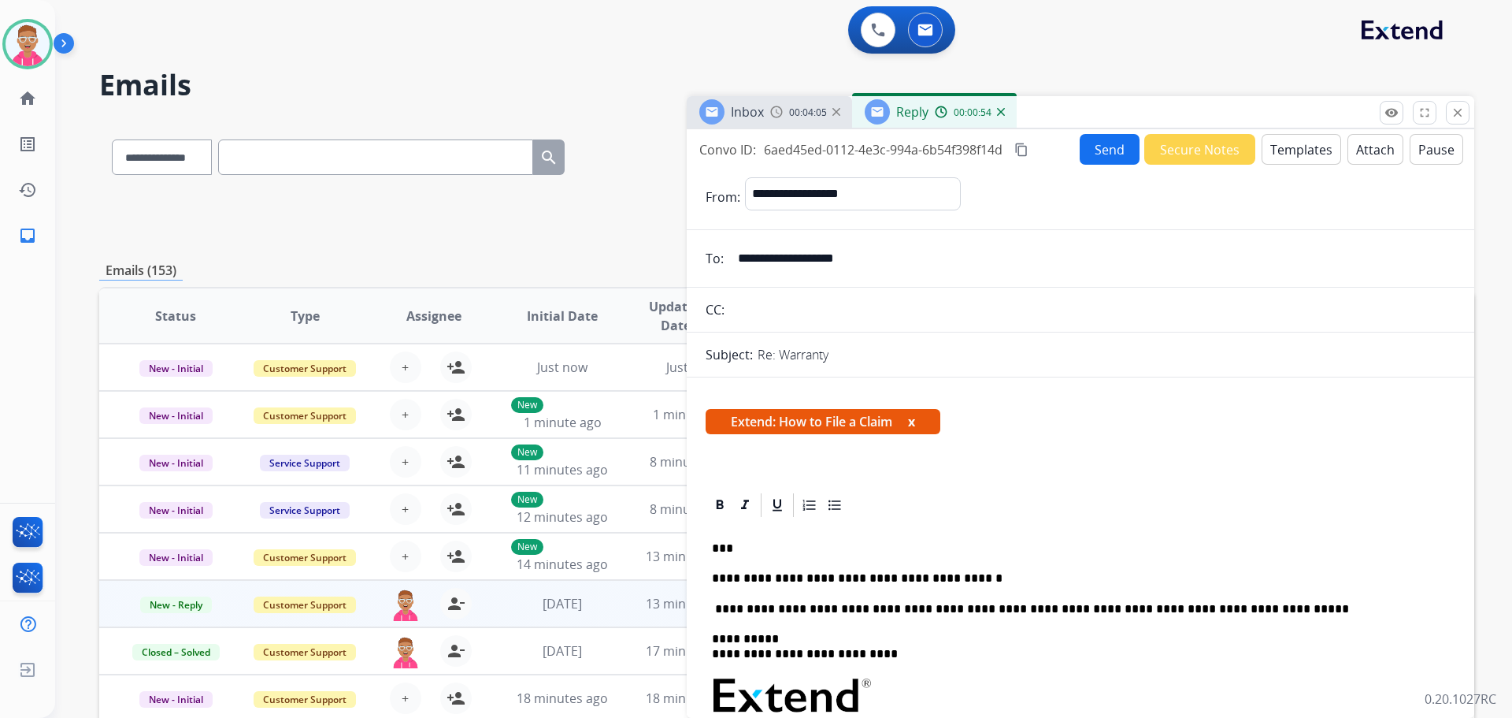
click at [1097, 146] on button "Send" at bounding box center [1110, 149] width 60 height 31
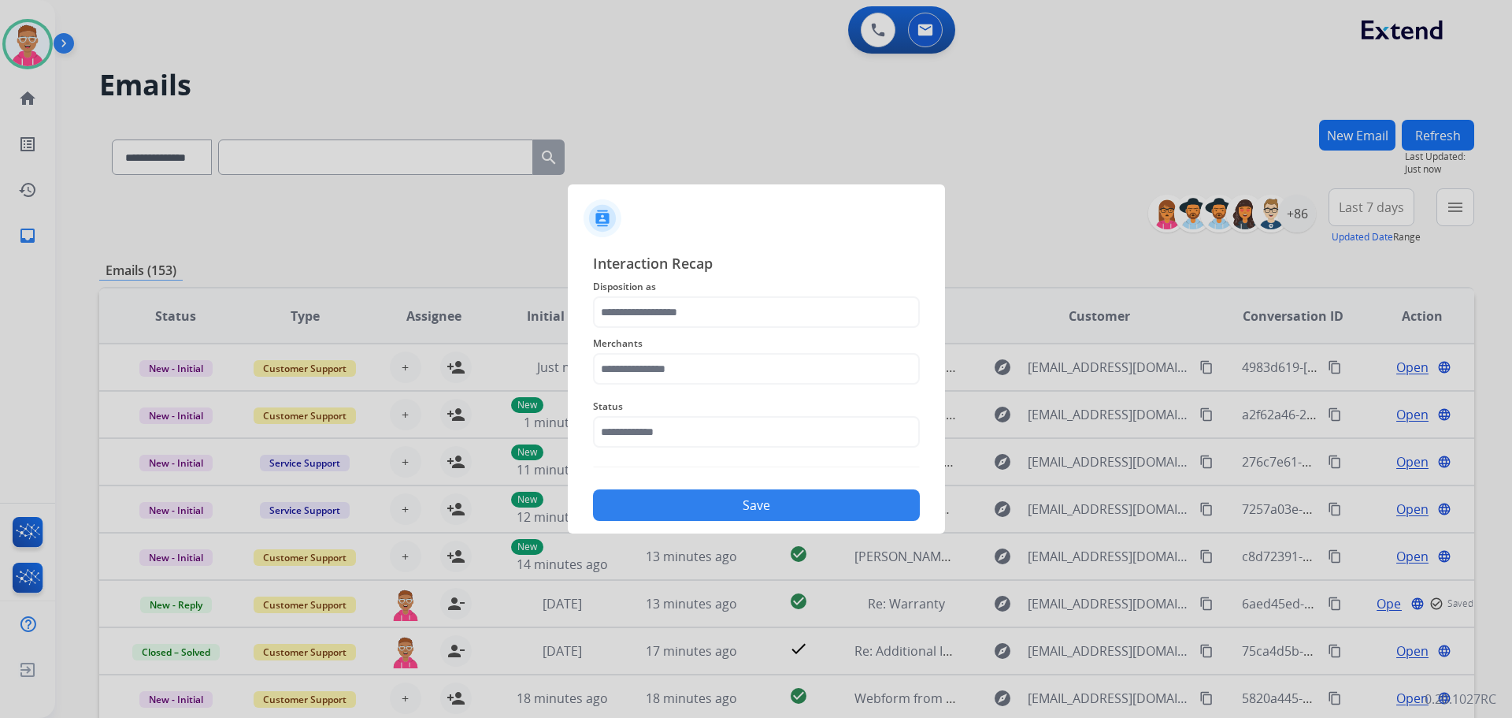
click at [732, 295] on span "Disposition as" at bounding box center [756, 286] width 327 height 19
click at [733, 303] on input "text" at bounding box center [756, 312] width 327 height 32
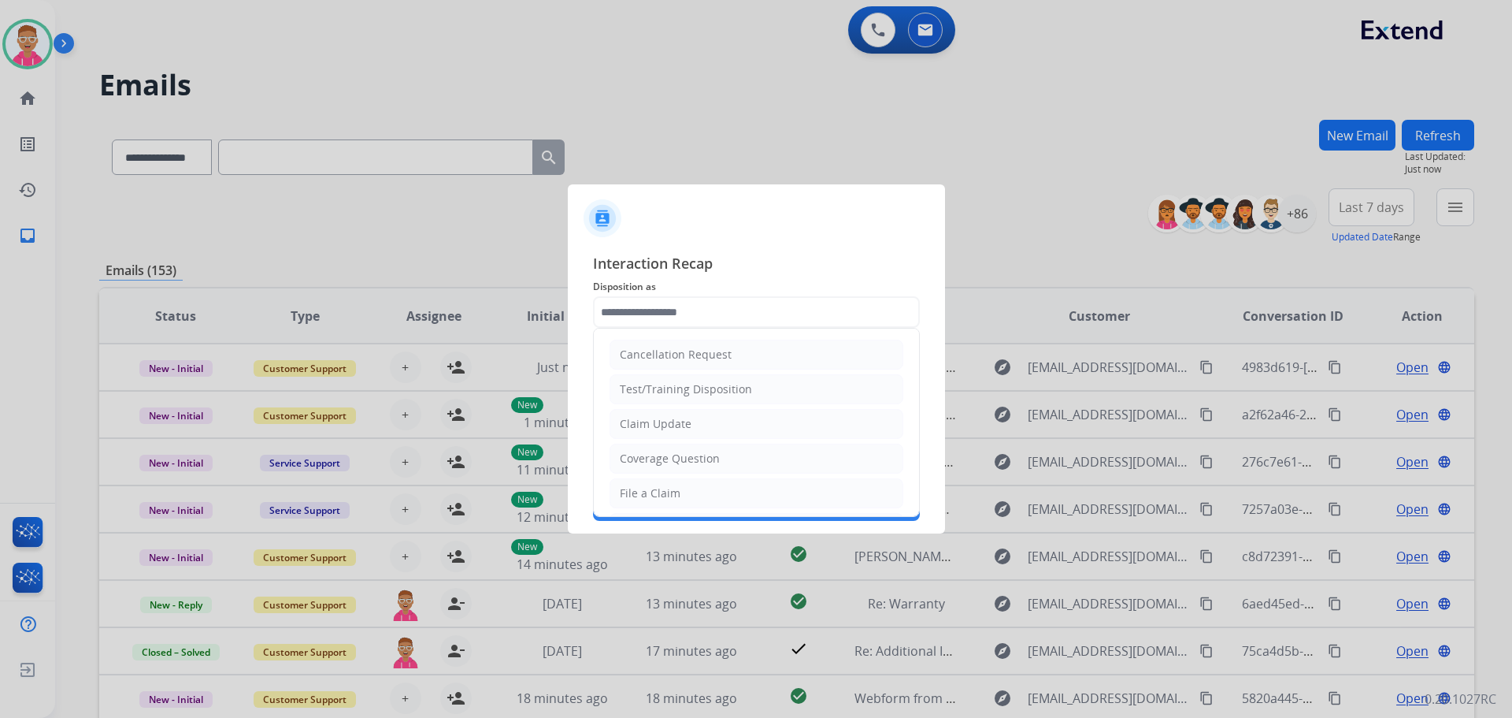
drag, startPoint x: 692, startPoint y: 496, endPoint x: 688, endPoint y: 479, distance: 17.8
click at [691, 497] on li "File a Claim" at bounding box center [757, 493] width 294 height 30
type input "**********"
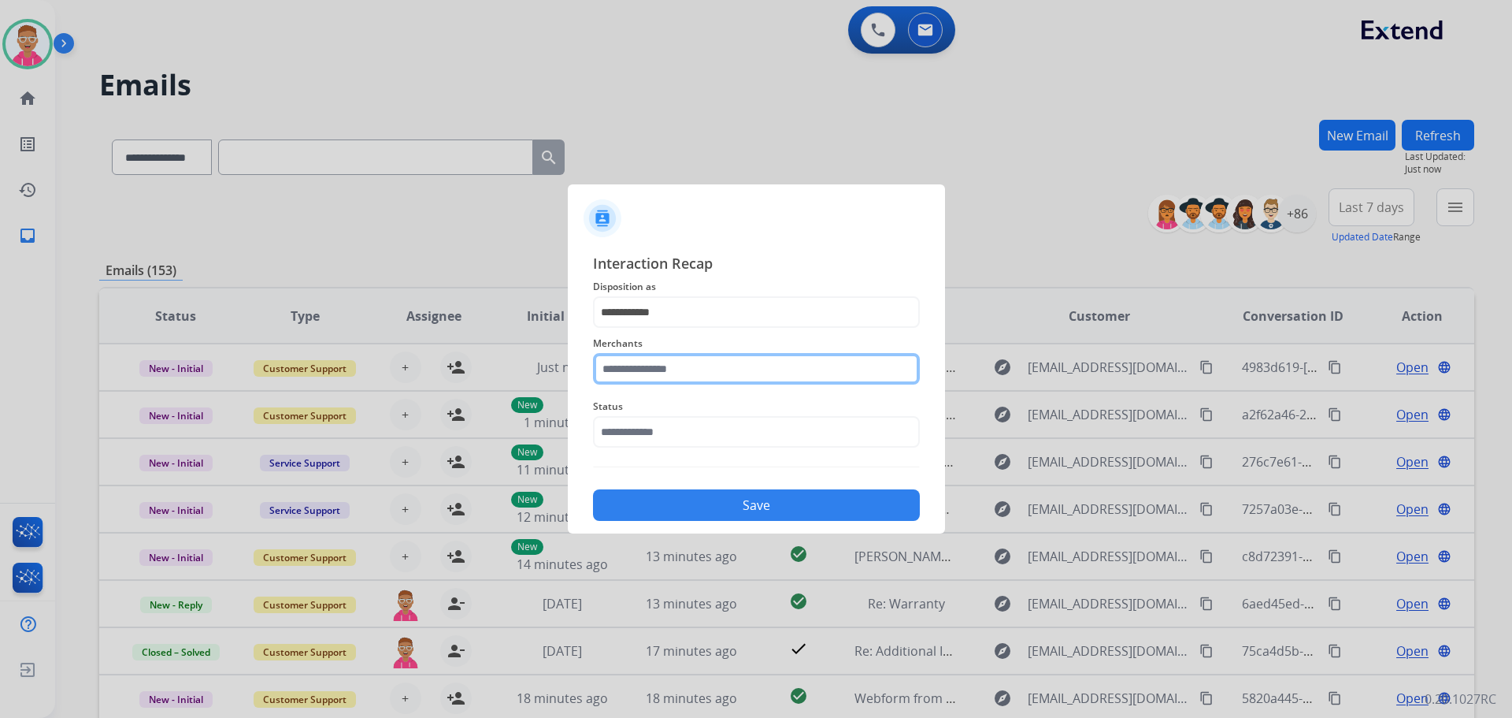
click at [688, 358] on input "text" at bounding box center [756, 369] width 327 height 32
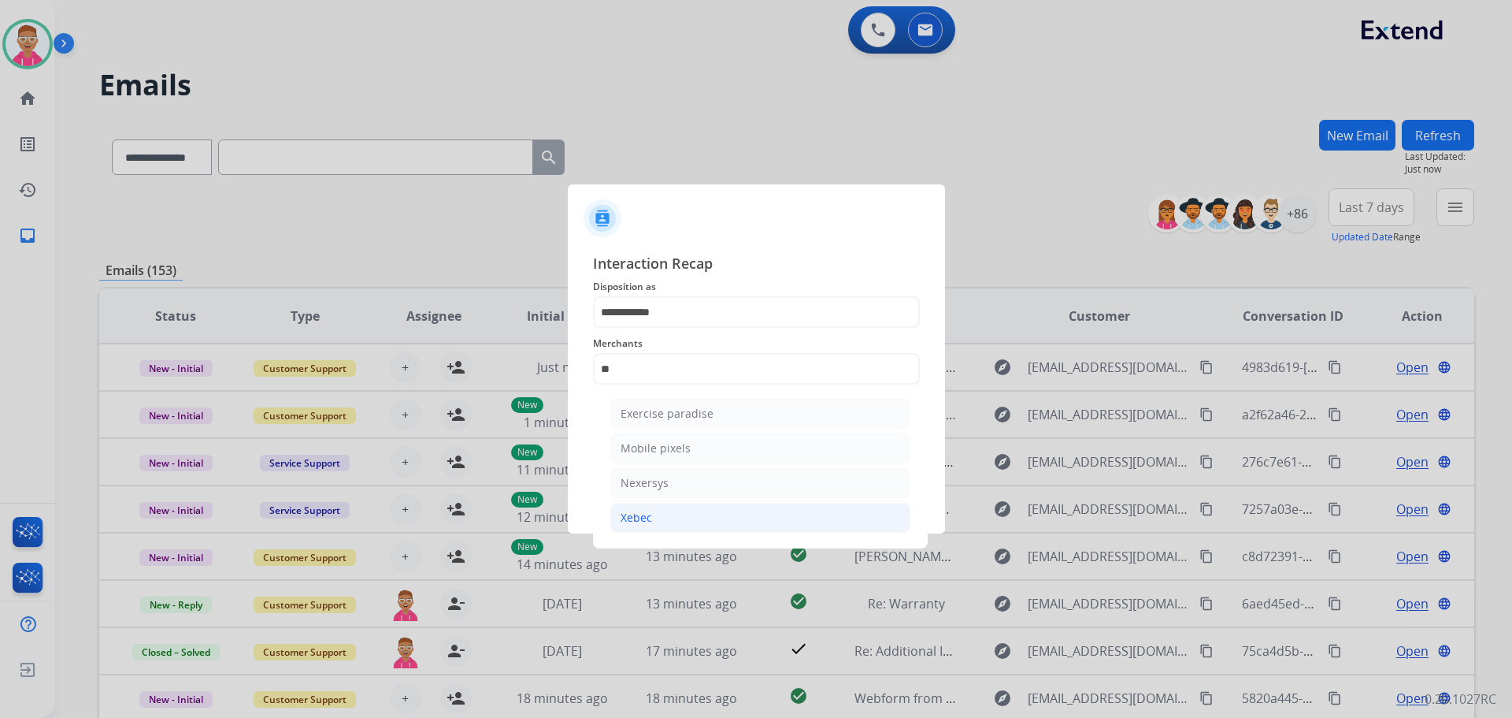
click at [661, 520] on li "Xebec" at bounding box center [760, 518] width 300 height 30
type input "*****"
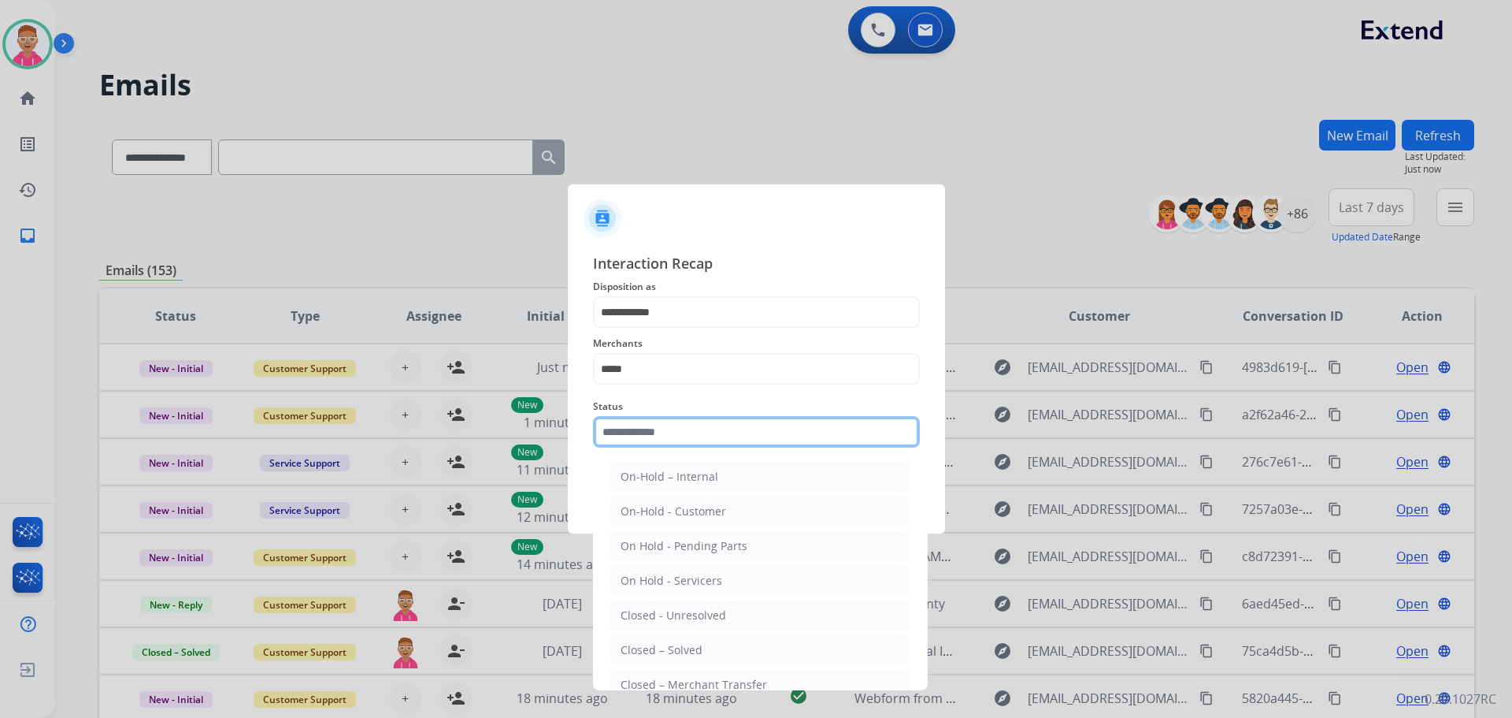
click at [670, 433] on input "text" at bounding box center [756, 432] width 327 height 32
click at [705, 644] on li "Closed – Solved" at bounding box center [760, 650] width 300 height 30
type input "**********"
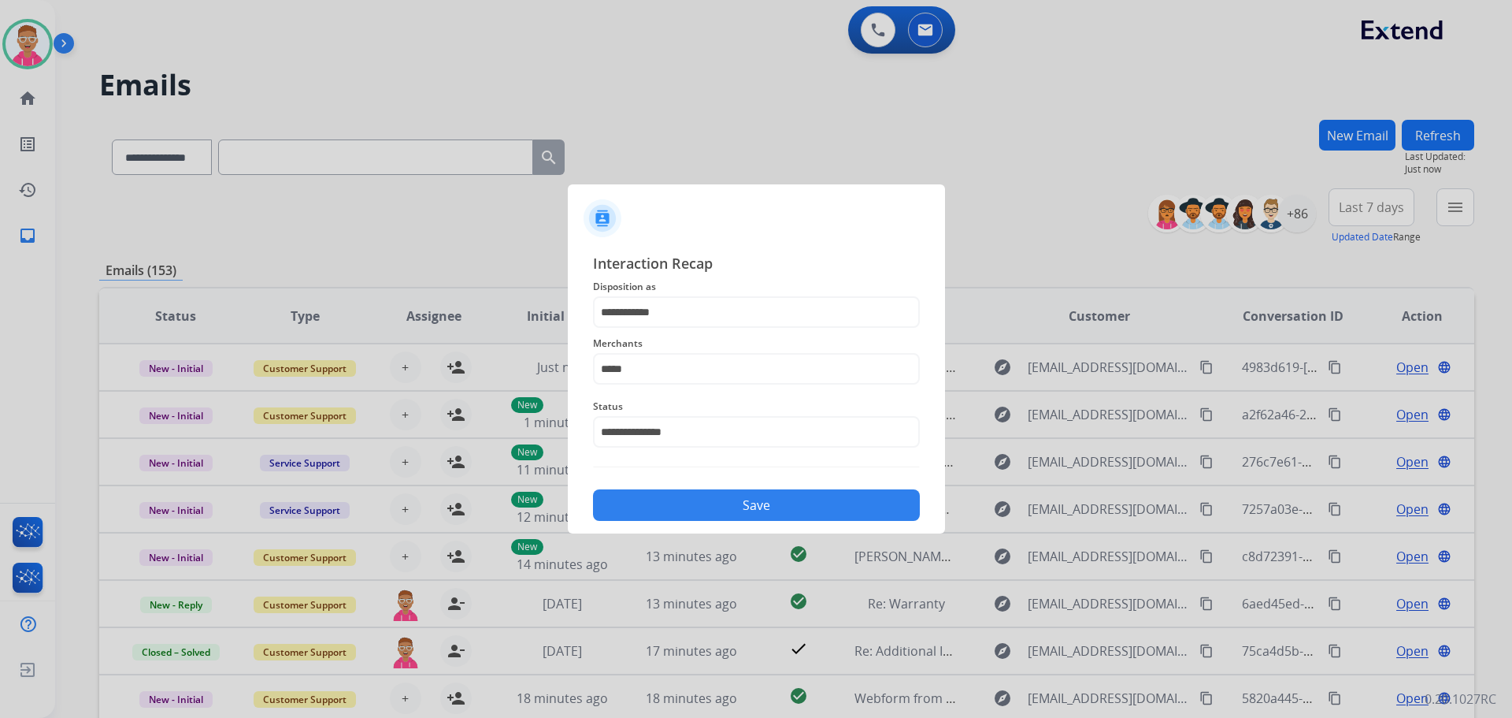
click at [725, 494] on button "Save" at bounding box center [756, 505] width 327 height 32
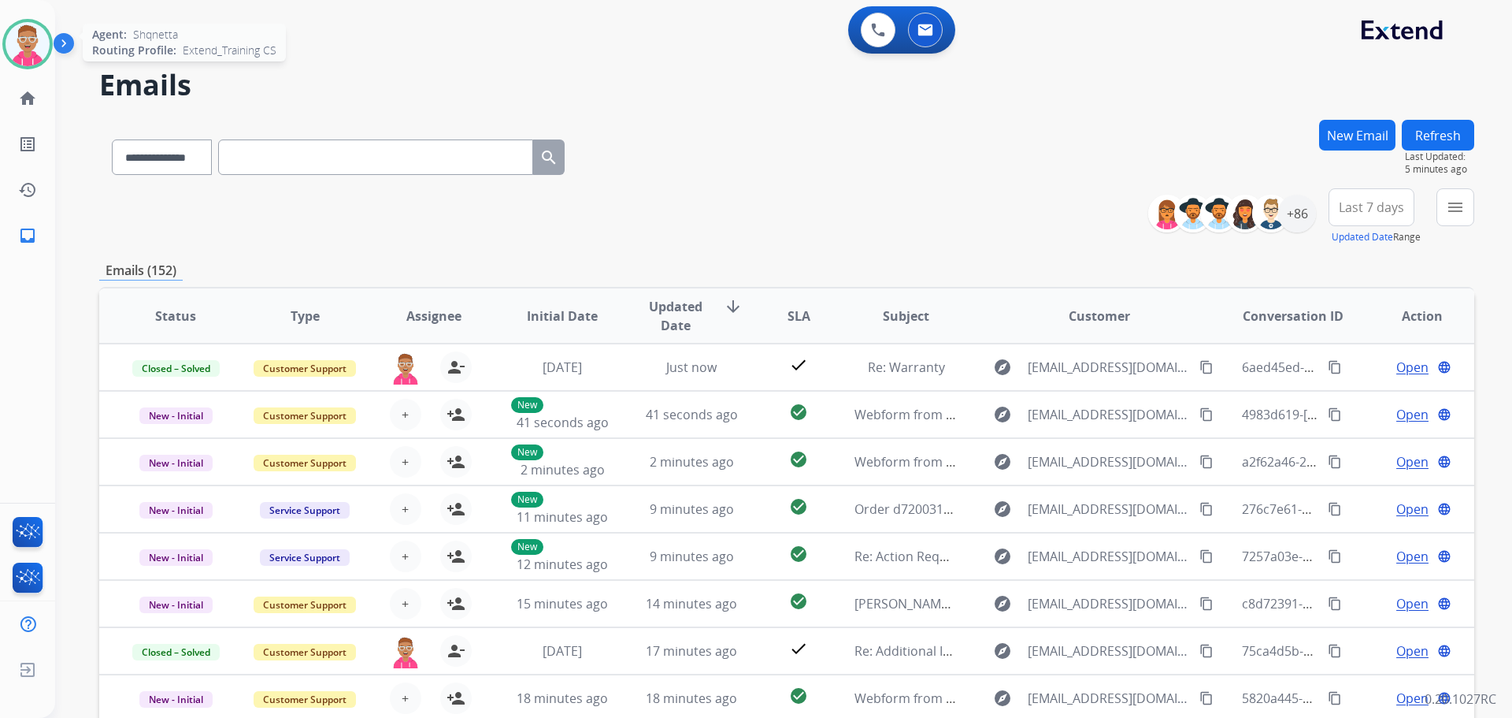
click at [38, 33] on img at bounding box center [28, 44] width 44 height 44
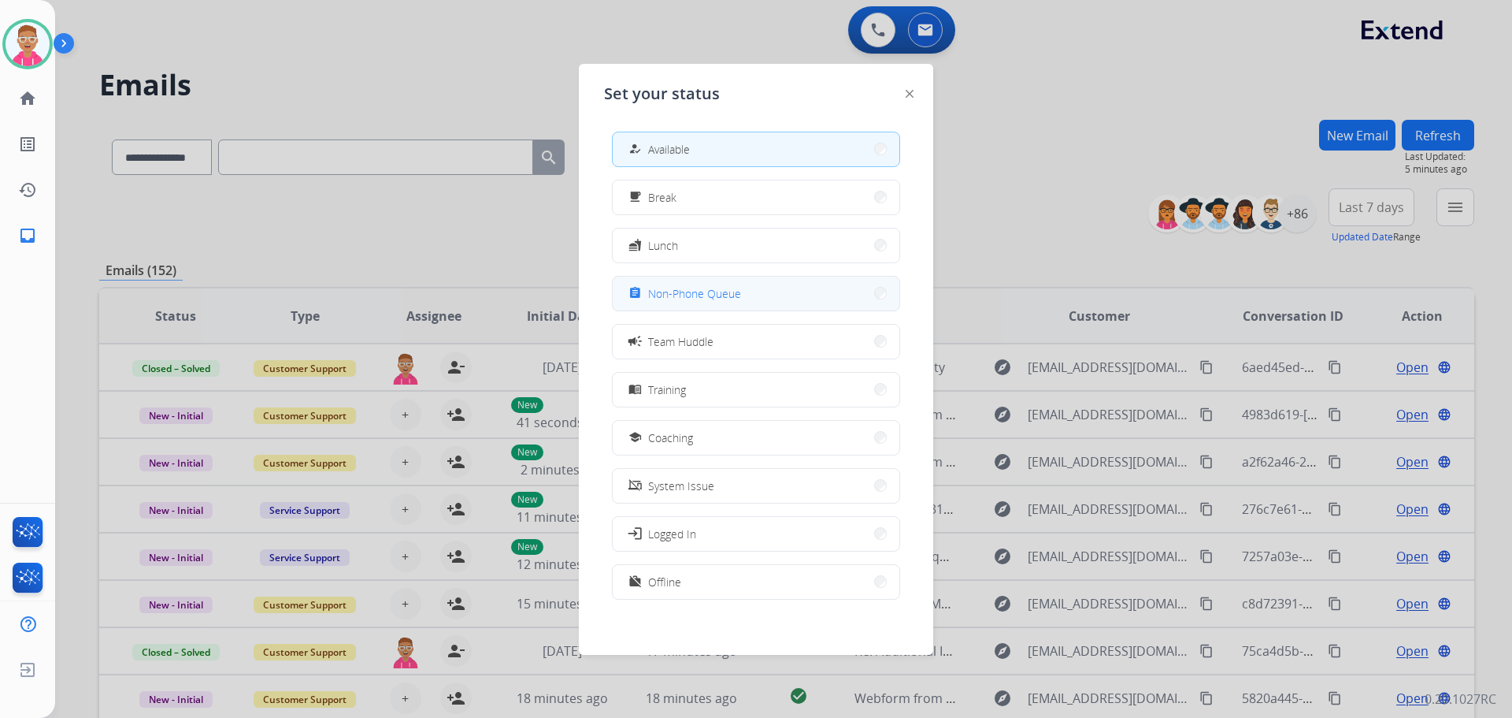
click at [667, 295] on span "Non-Phone Queue" at bounding box center [694, 293] width 93 height 17
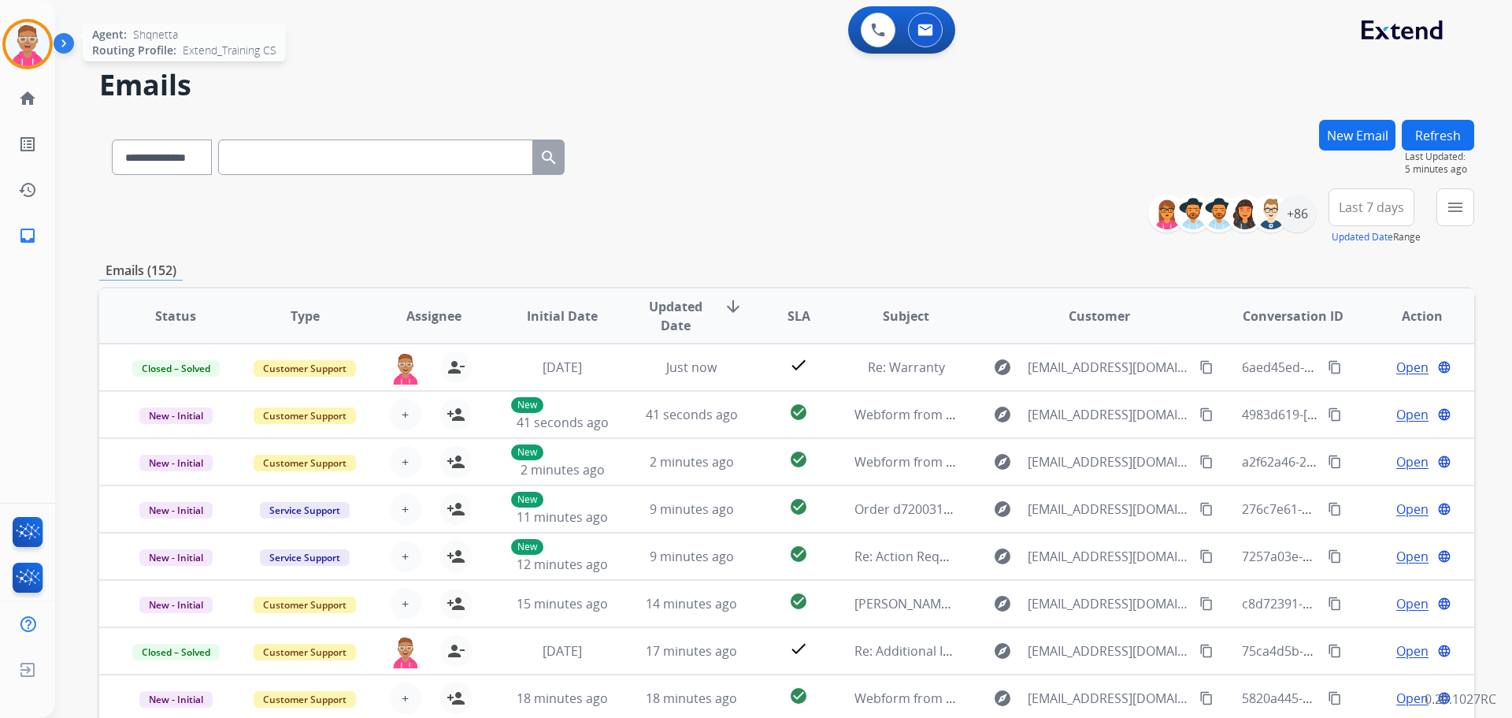
click at [20, 58] on img at bounding box center [28, 44] width 44 height 44
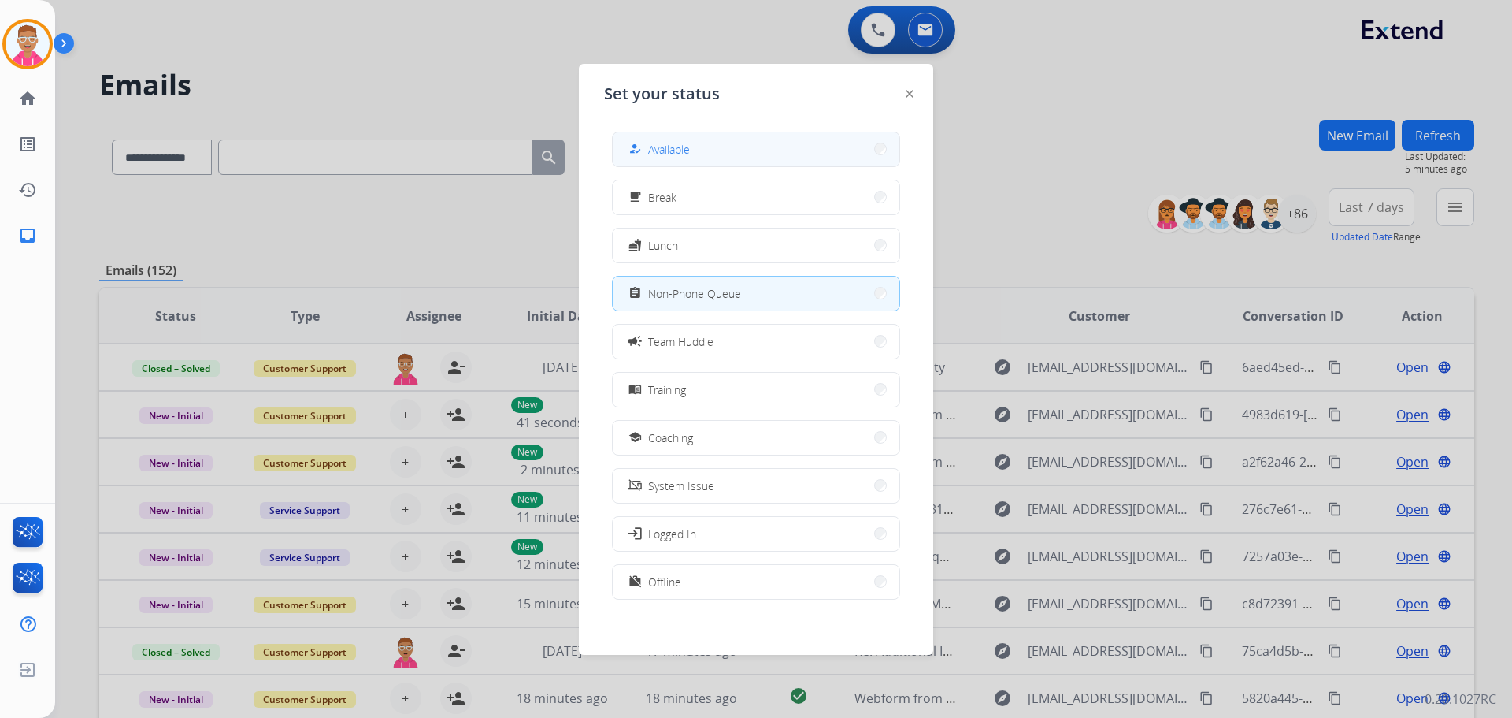
click at [682, 154] on span "Available" at bounding box center [669, 149] width 42 height 17
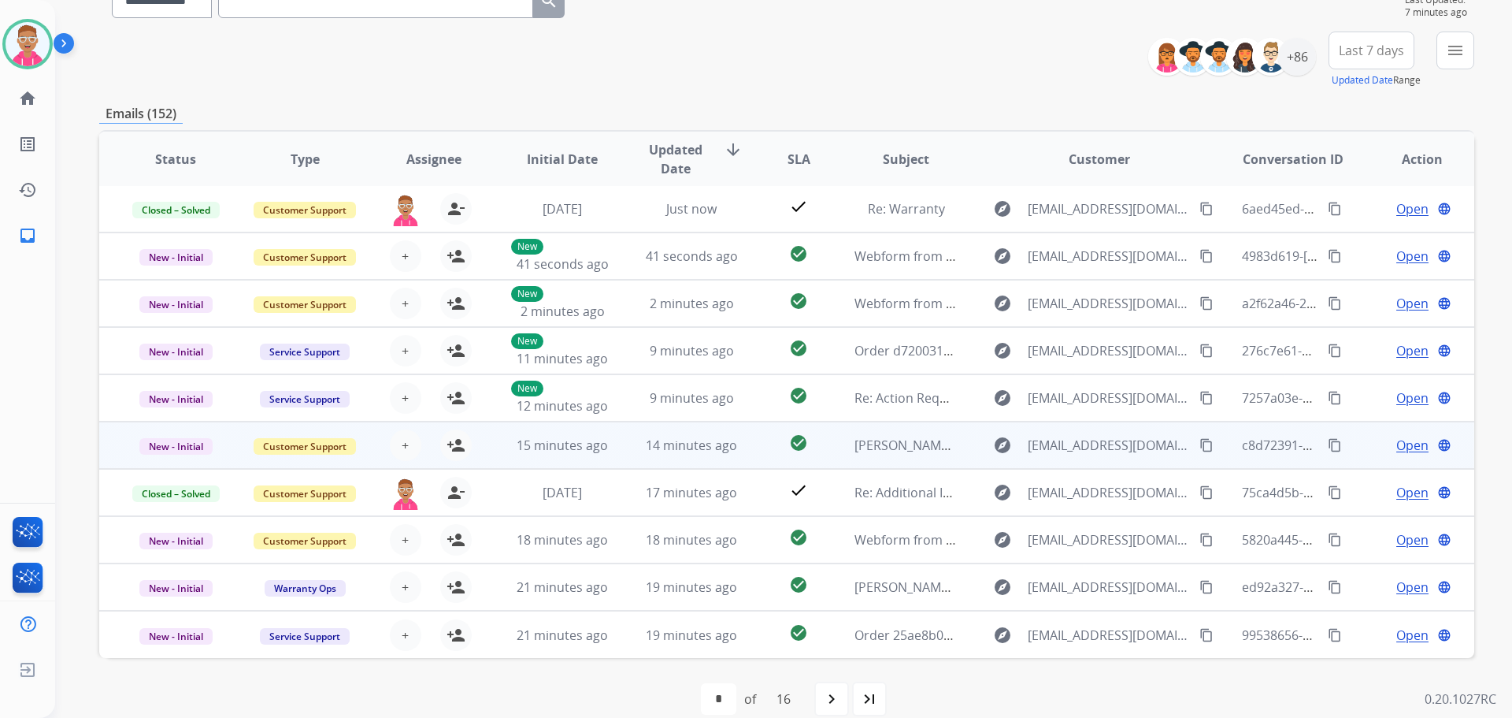
scroll to position [158, 0]
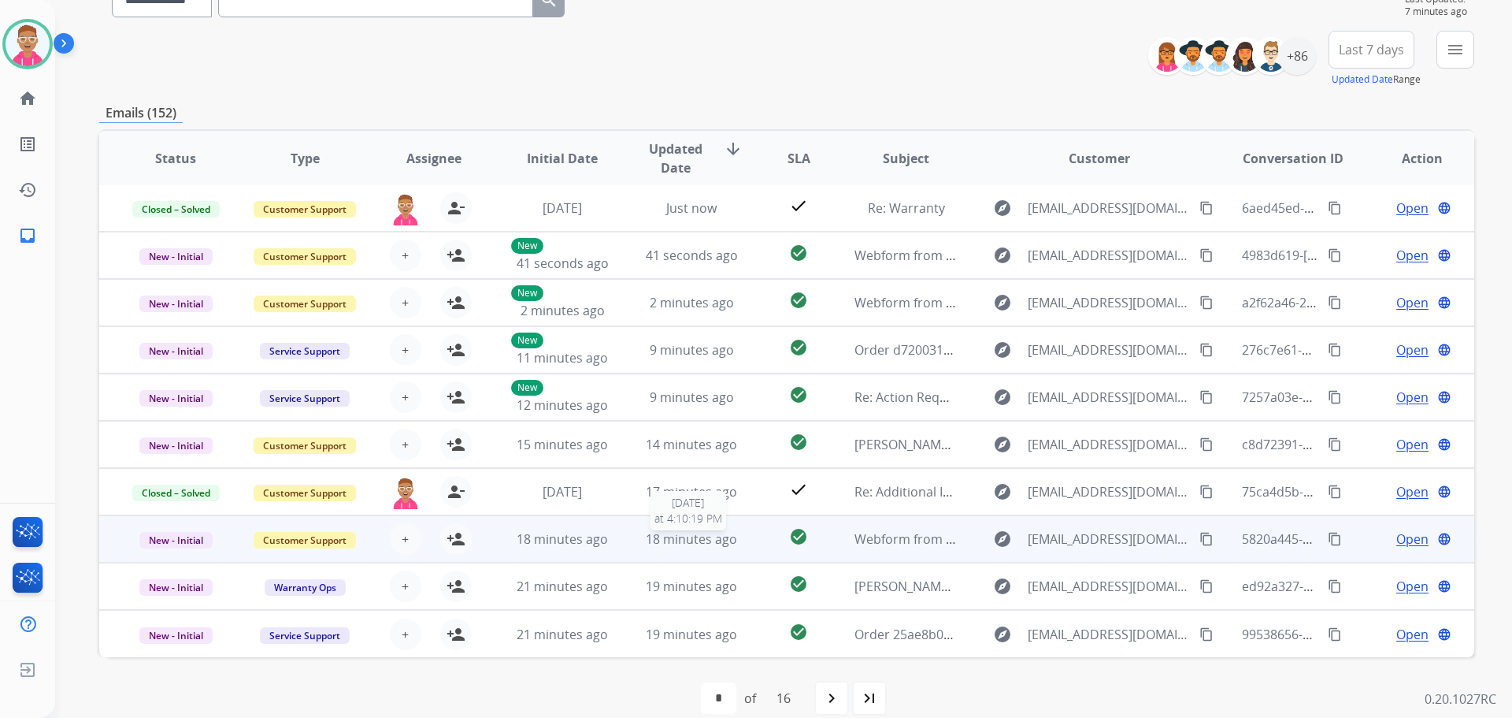
click at [692, 538] on span "18 minutes ago" at bounding box center [691, 538] width 91 height 17
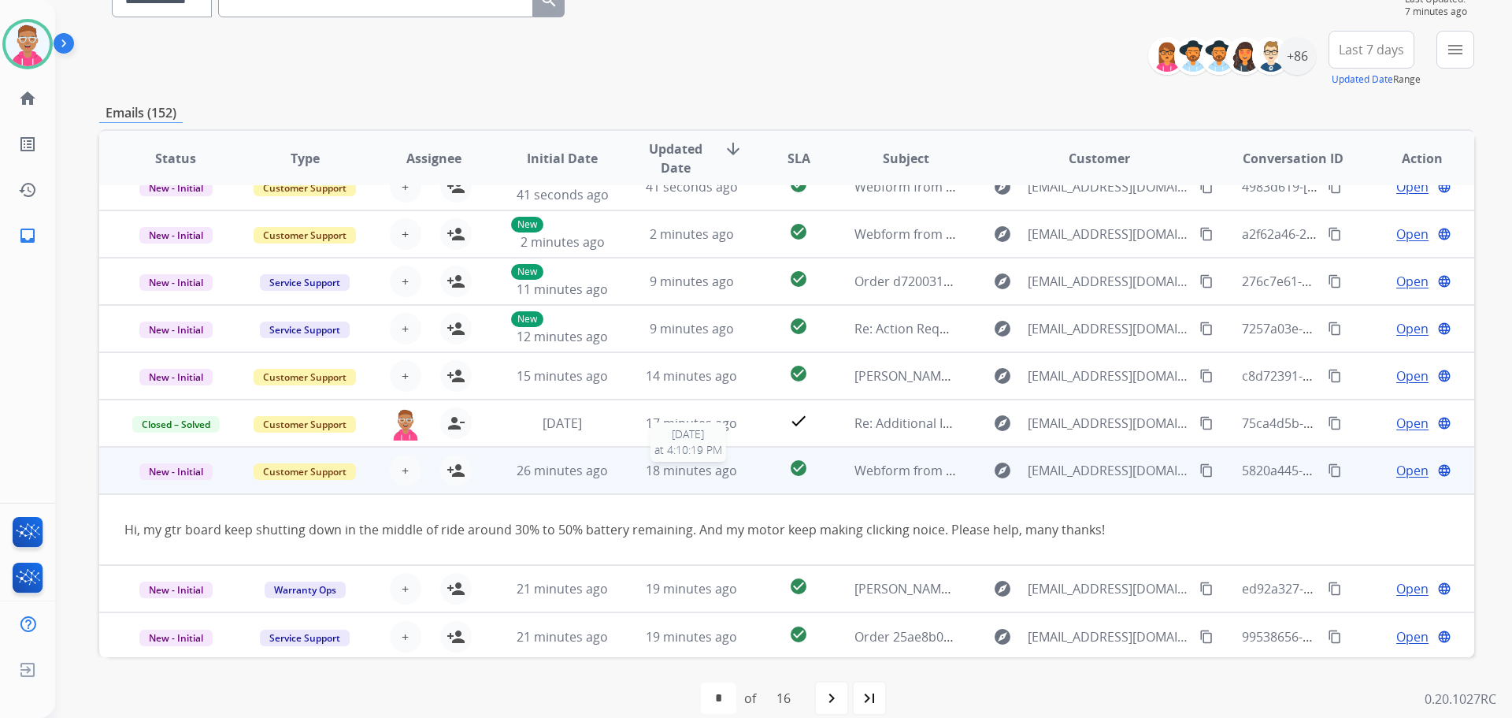
scroll to position [72, 0]
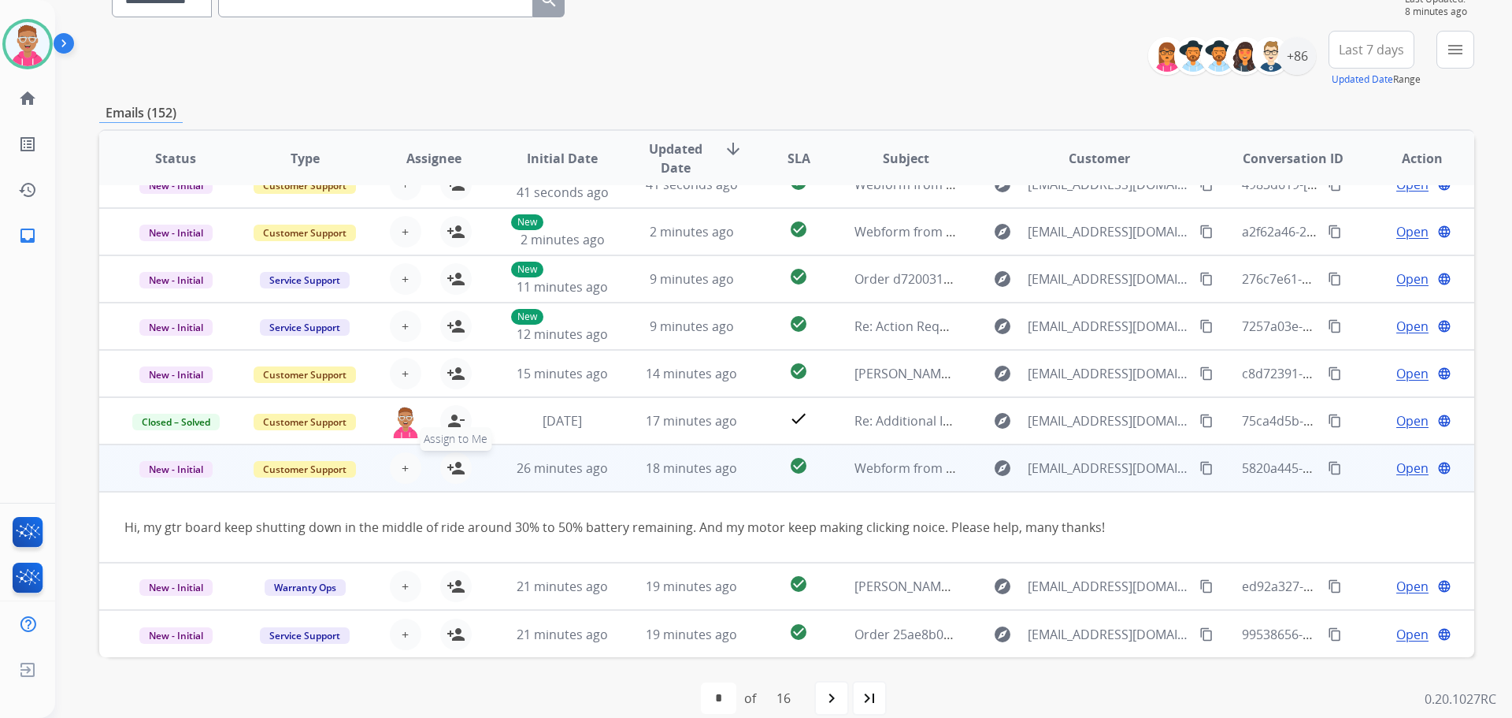
click at [452, 466] on mat-icon "person_add" at bounding box center [456, 467] width 19 height 19
click at [1398, 470] on span "Open" at bounding box center [1413, 467] width 32 height 19
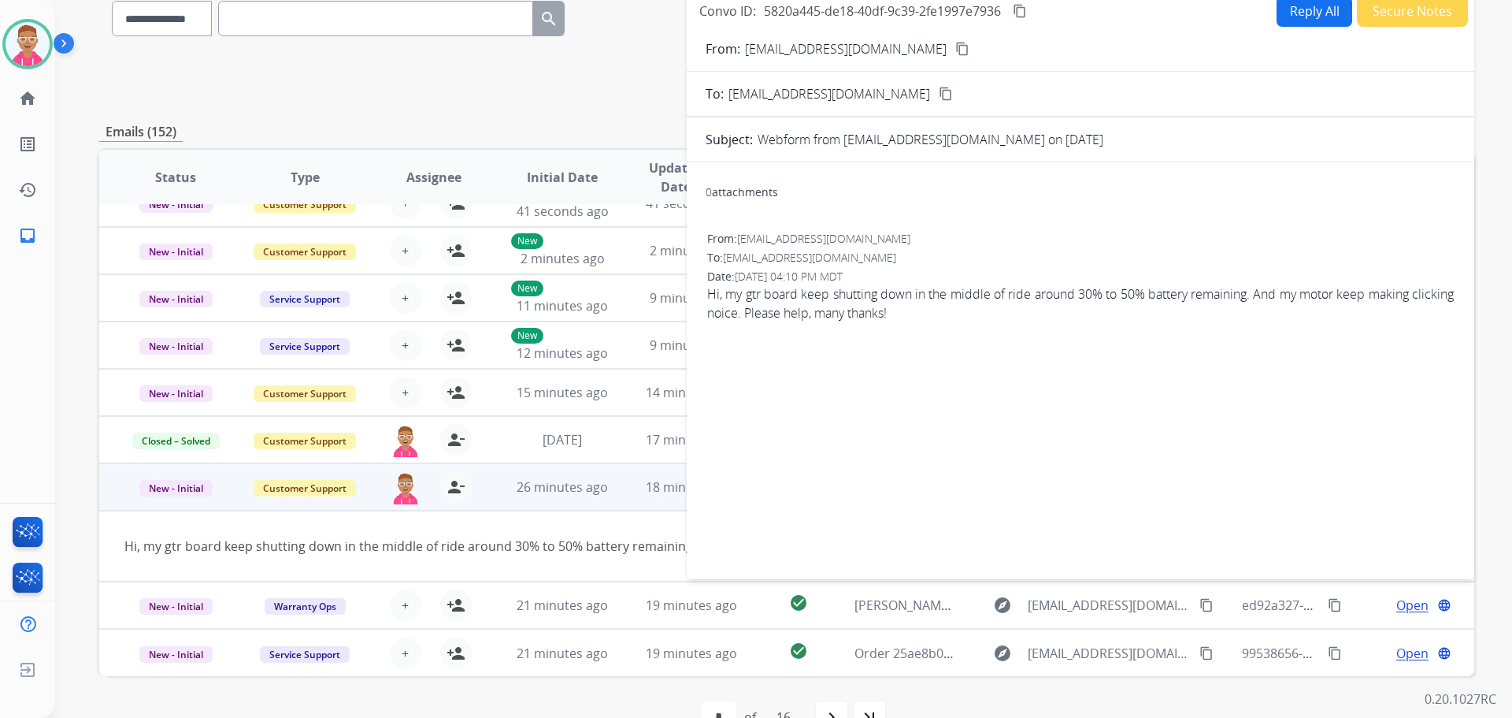
scroll to position [0, 0]
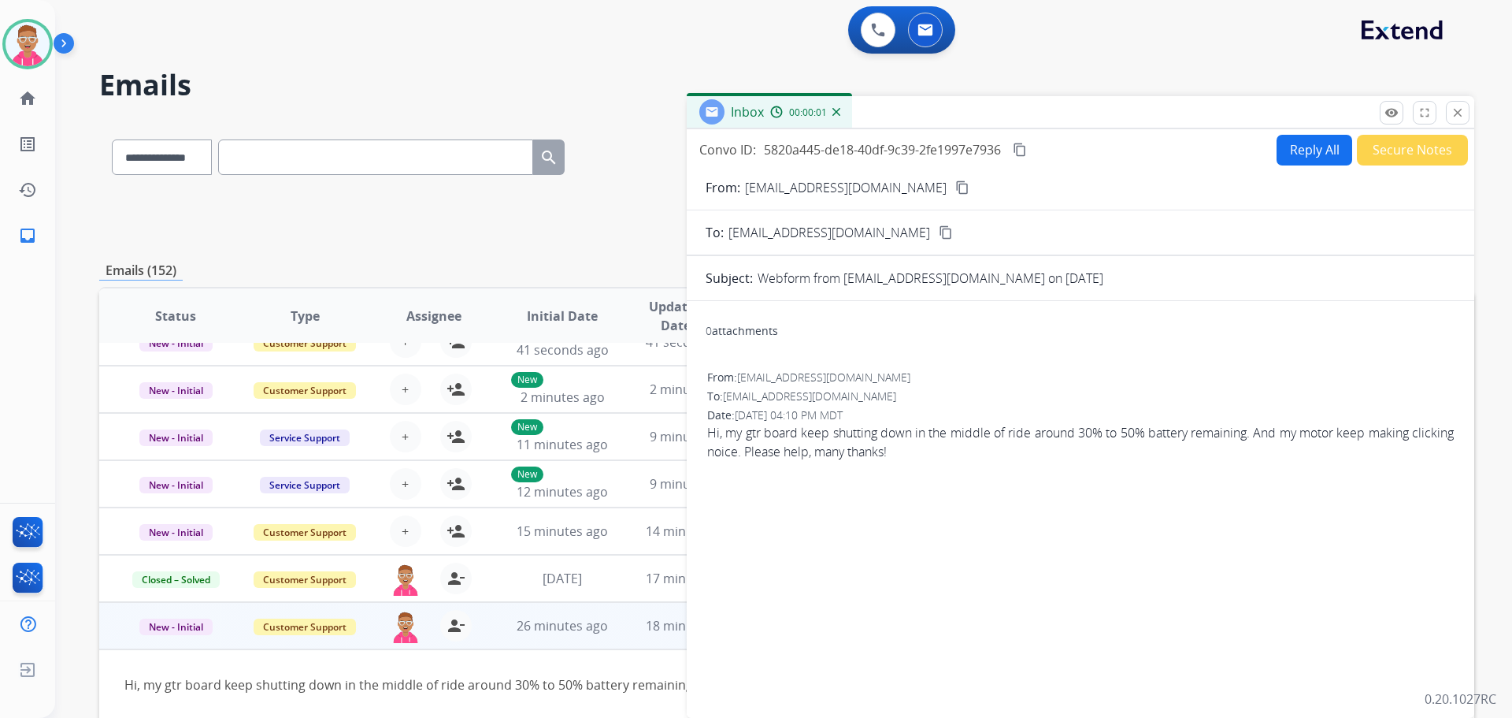
click at [1293, 150] on button "Reply All" at bounding box center [1315, 150] width 76 height 31
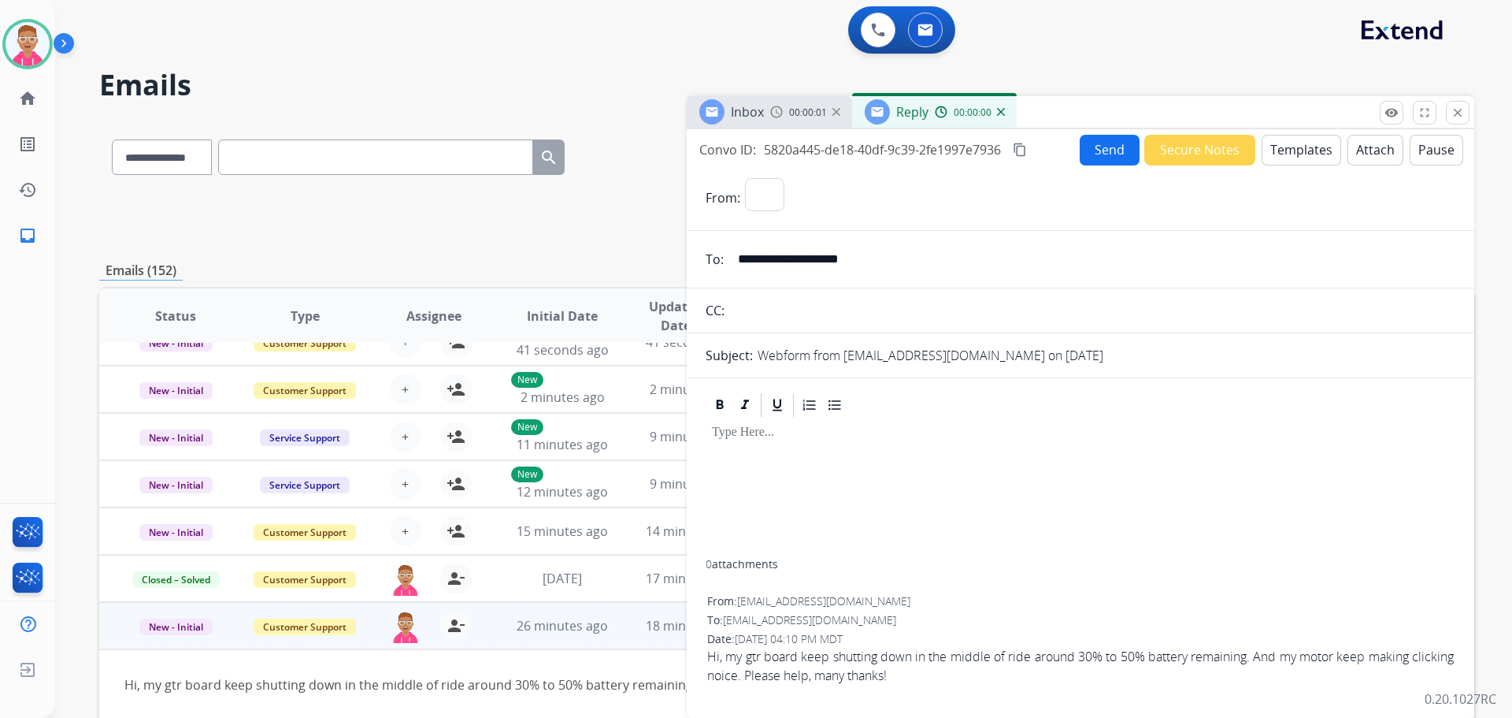
select select "**********"
click at [1291, 149] on button "Templates" at bounding box center [1302, 150] width 80 height 31
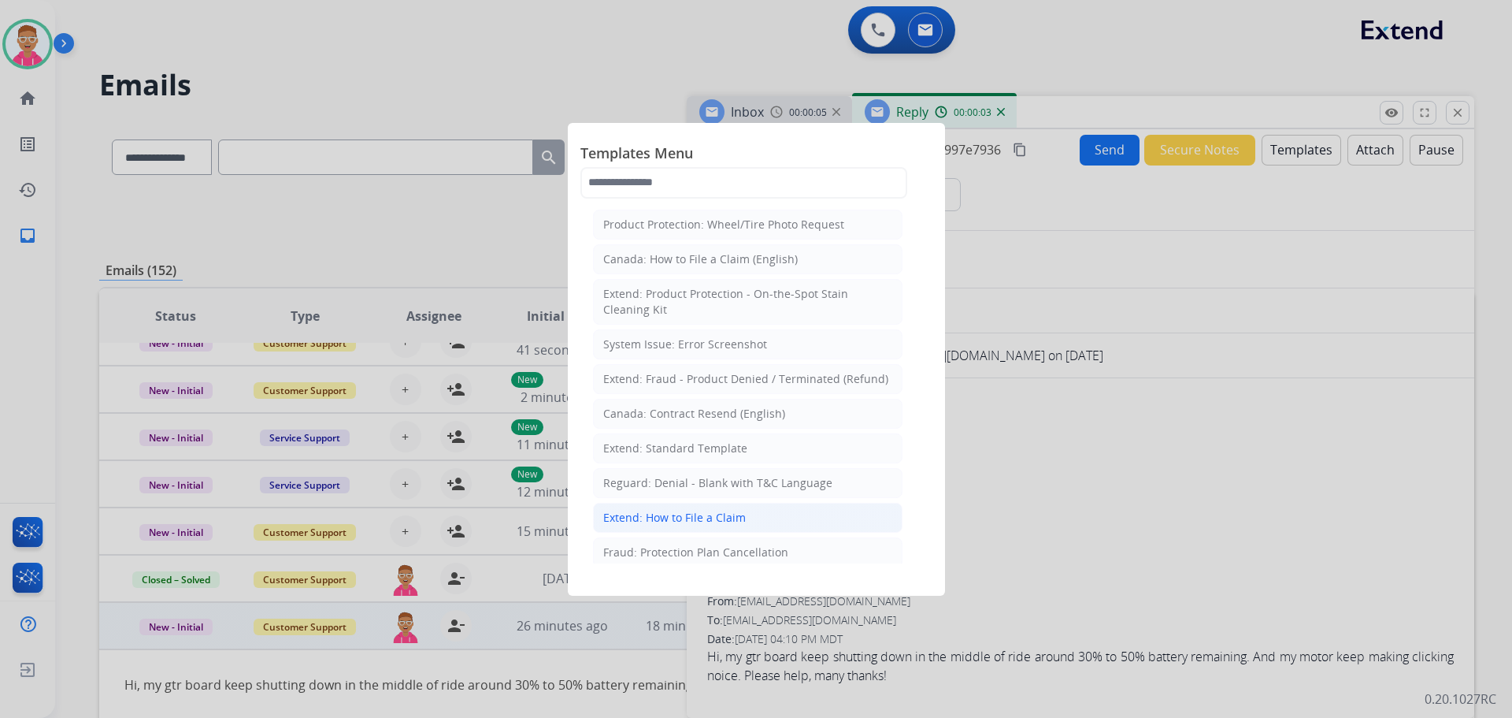
click at [696, 510] on div "Extend: How to File a Claim" at bounding box center [674, 518] width 143 height 16
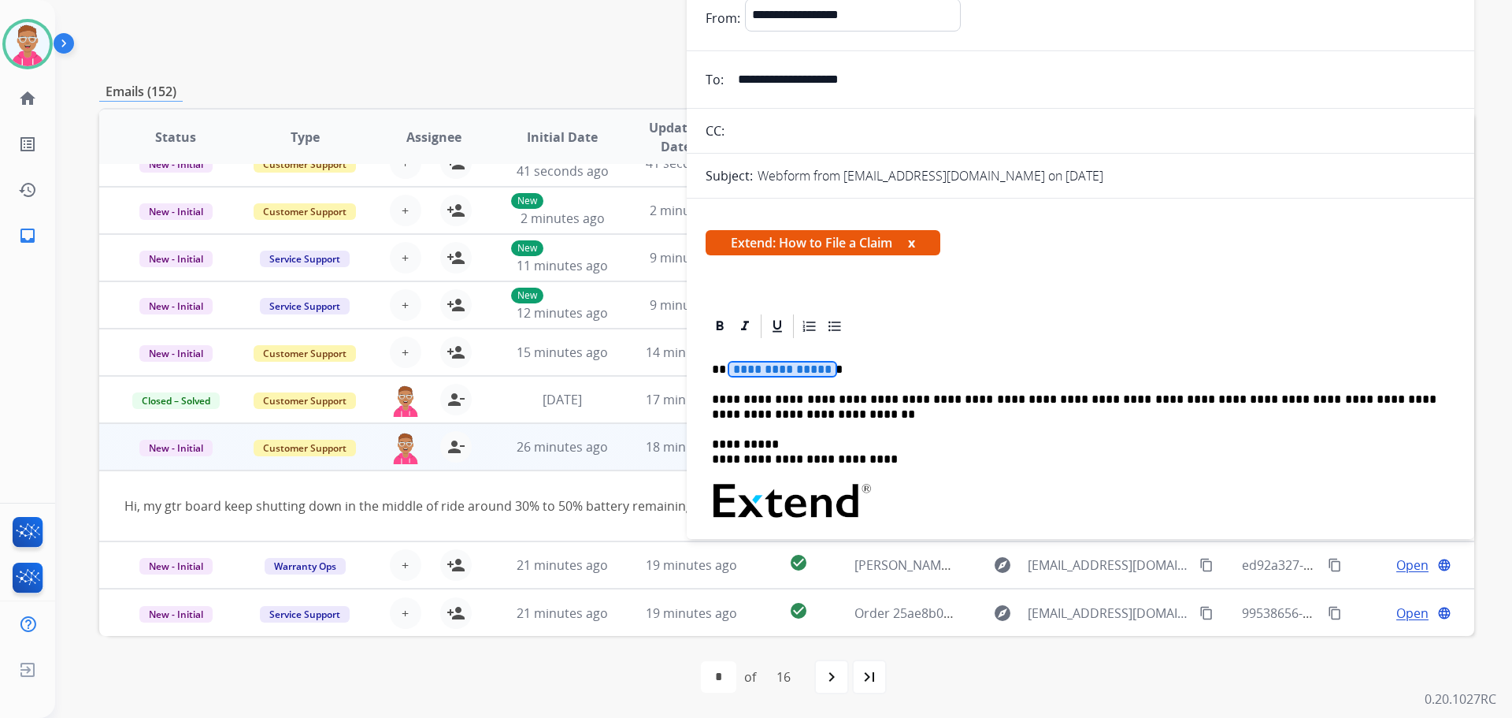
click at [815, 371] on span "**********" at bounding box center [782, 368] width 106 height 13
click at [957, 395] on p "**********" at bounding box center [1074, 406] width 725 height 29
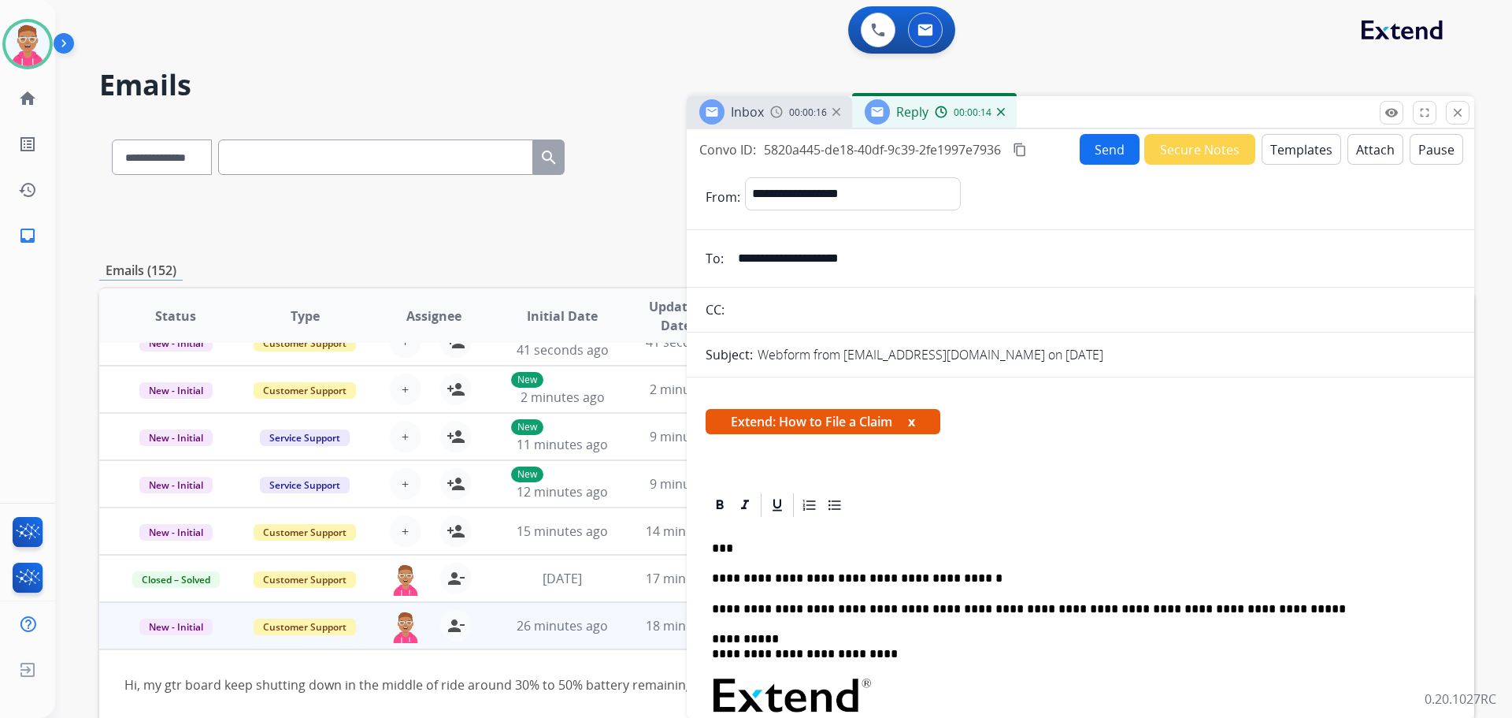
click at [1092, 143] on button "Send" at bounding box center [1110, 149] width 60 height 31
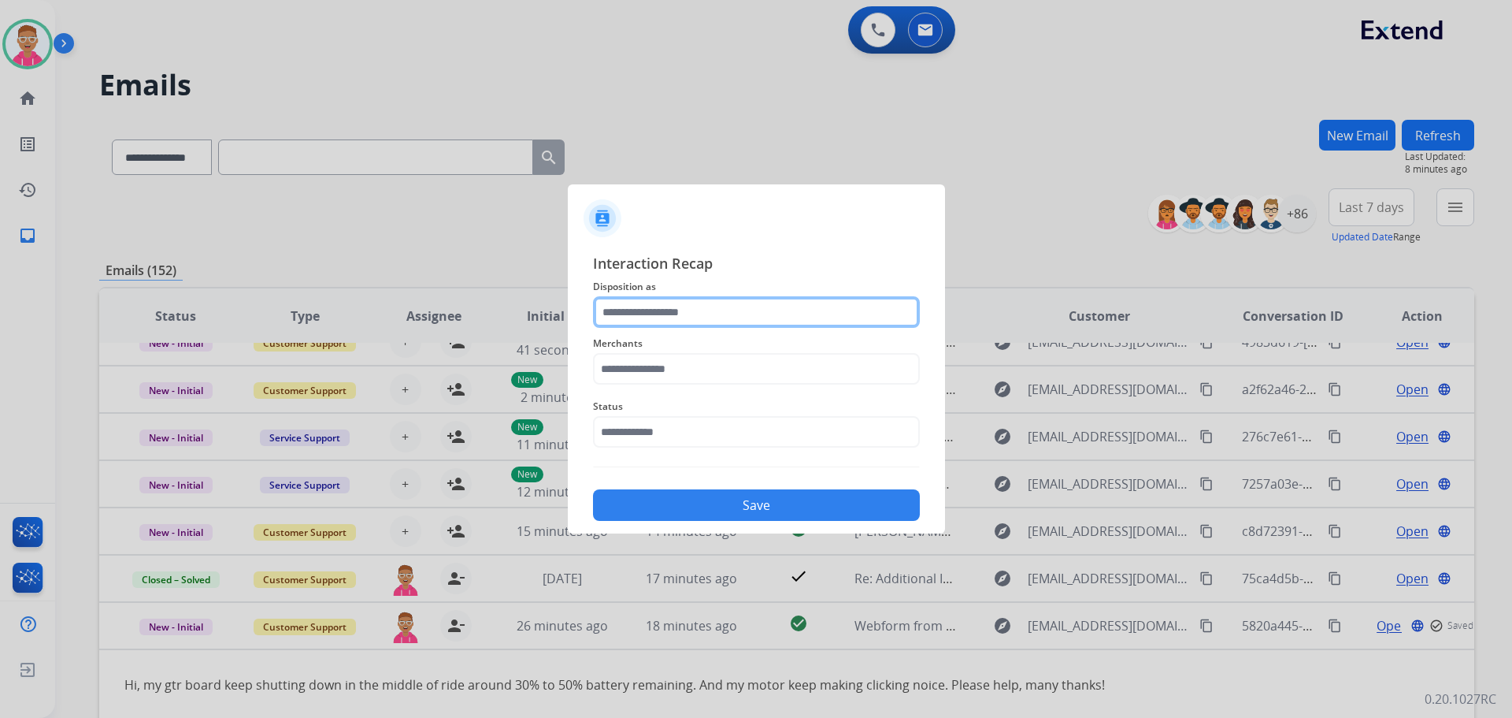
click at [744, 314] on input "text" at bounding box center [756, 312] width 327 height 32
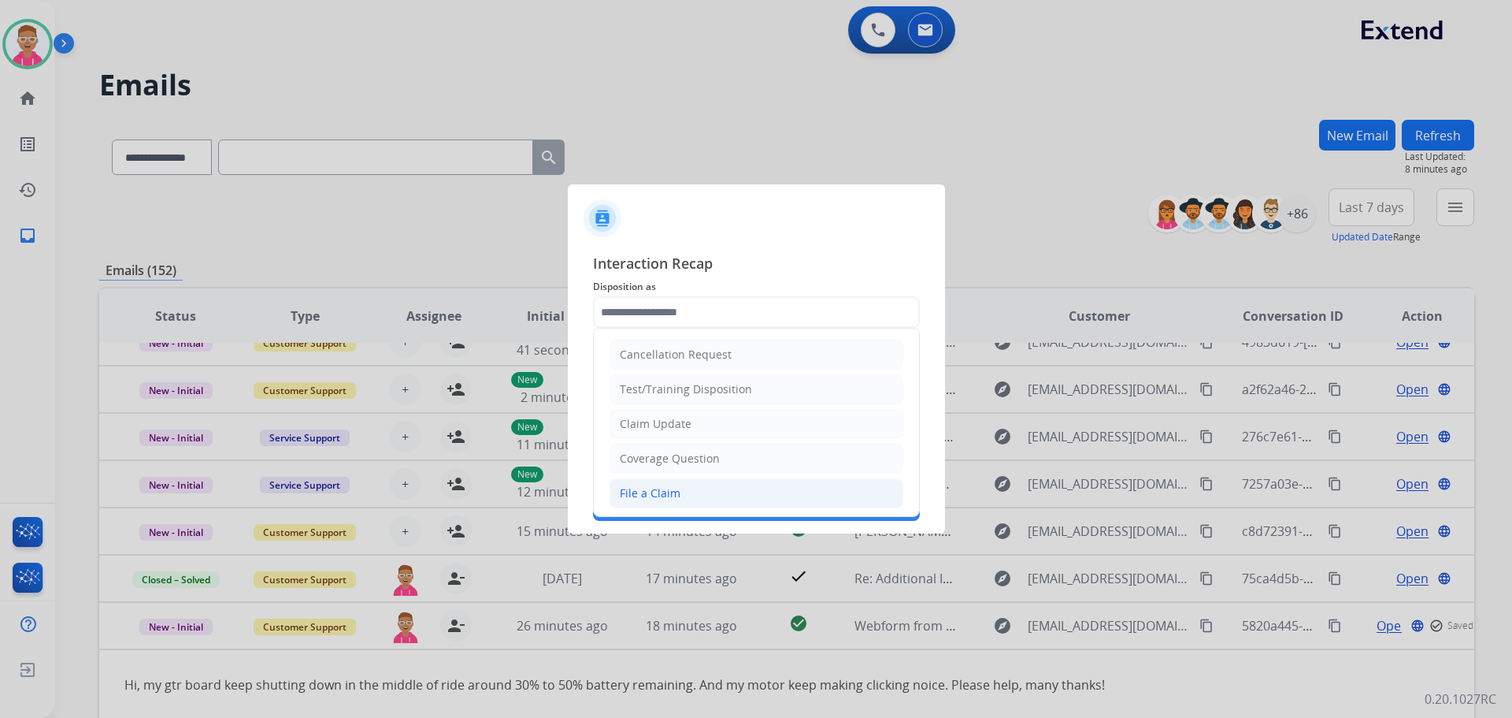
click at [701, 503] on li "File a Claim" at bounding box center [757, 493] width 294 height 30
type input "**********"
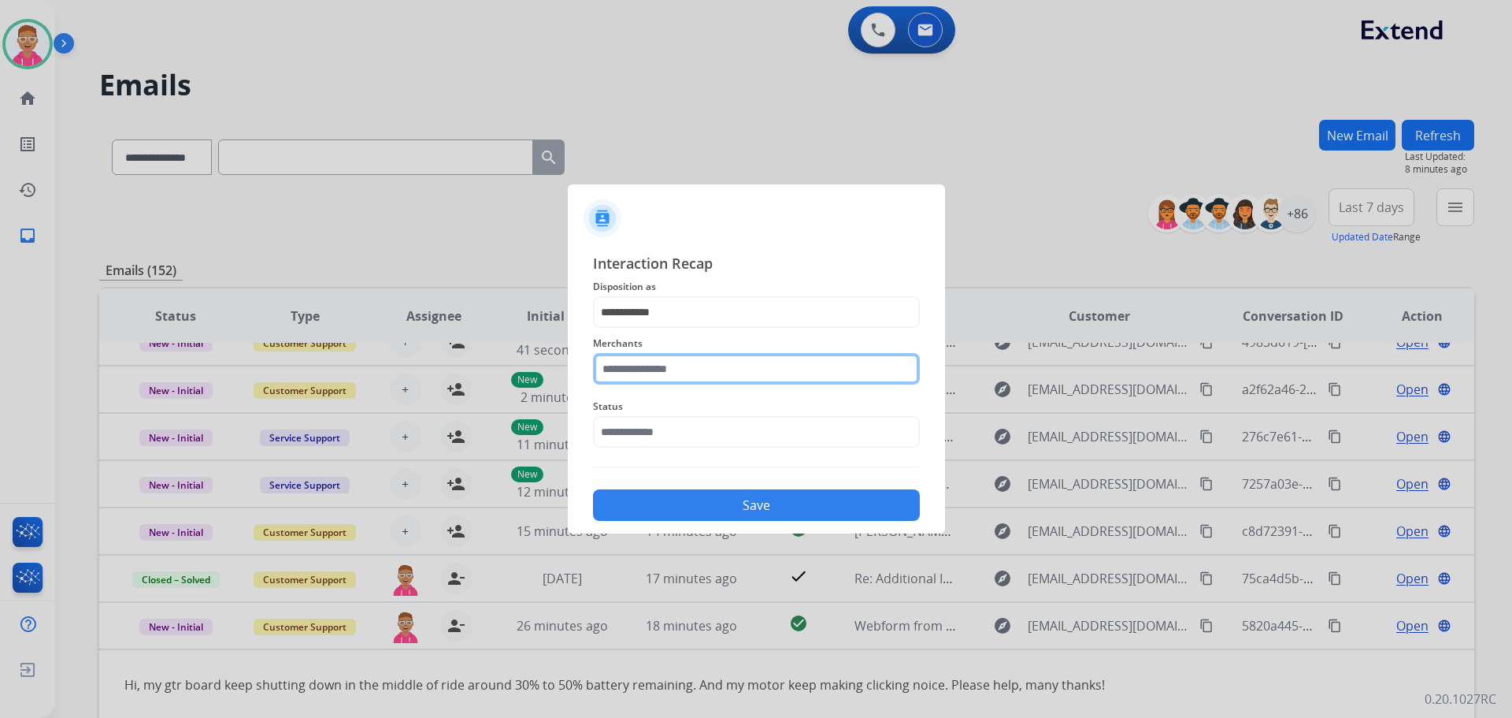
click at [700, 365] on input "text" at bounding box center [756, 369] width 327 height 32
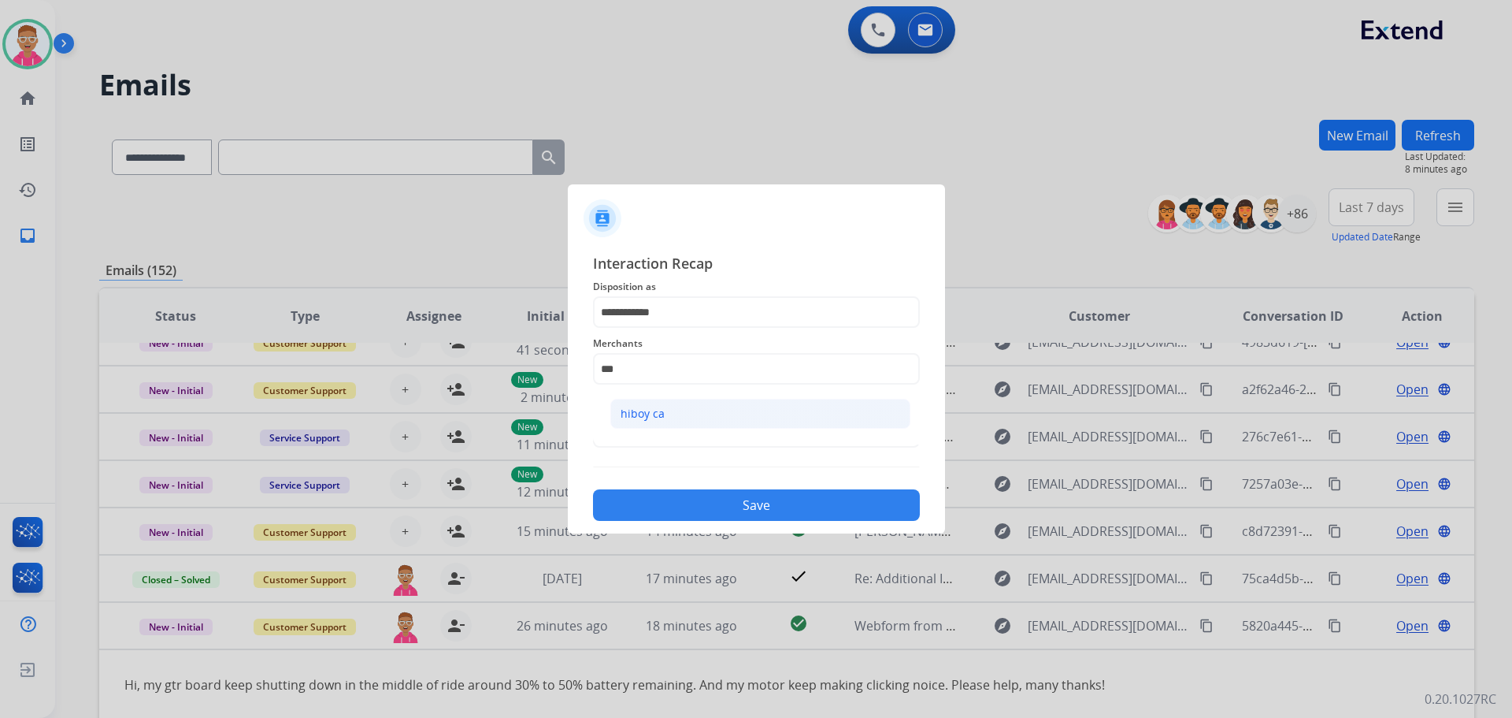
click at [681, 411] on li "hiboy ca" at bounding box center [760, 414] width 300 height 30
type input "********"
click at [660, 441] on input "text" at bounding box center [756, 432] width 327 height 32
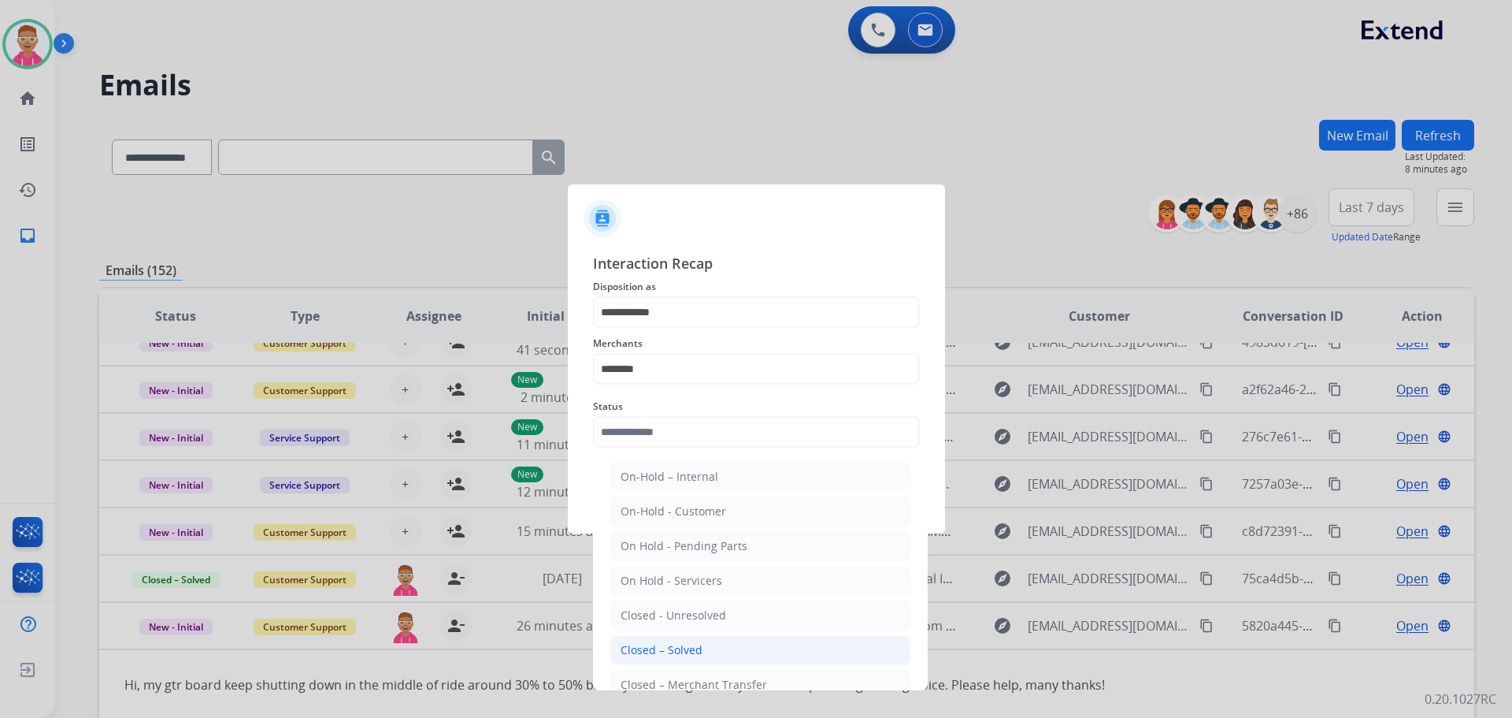
click at [703, 655] on li "Closed – Solved" at bounding box center [760, 650] width 300 height 30
type input "**********"
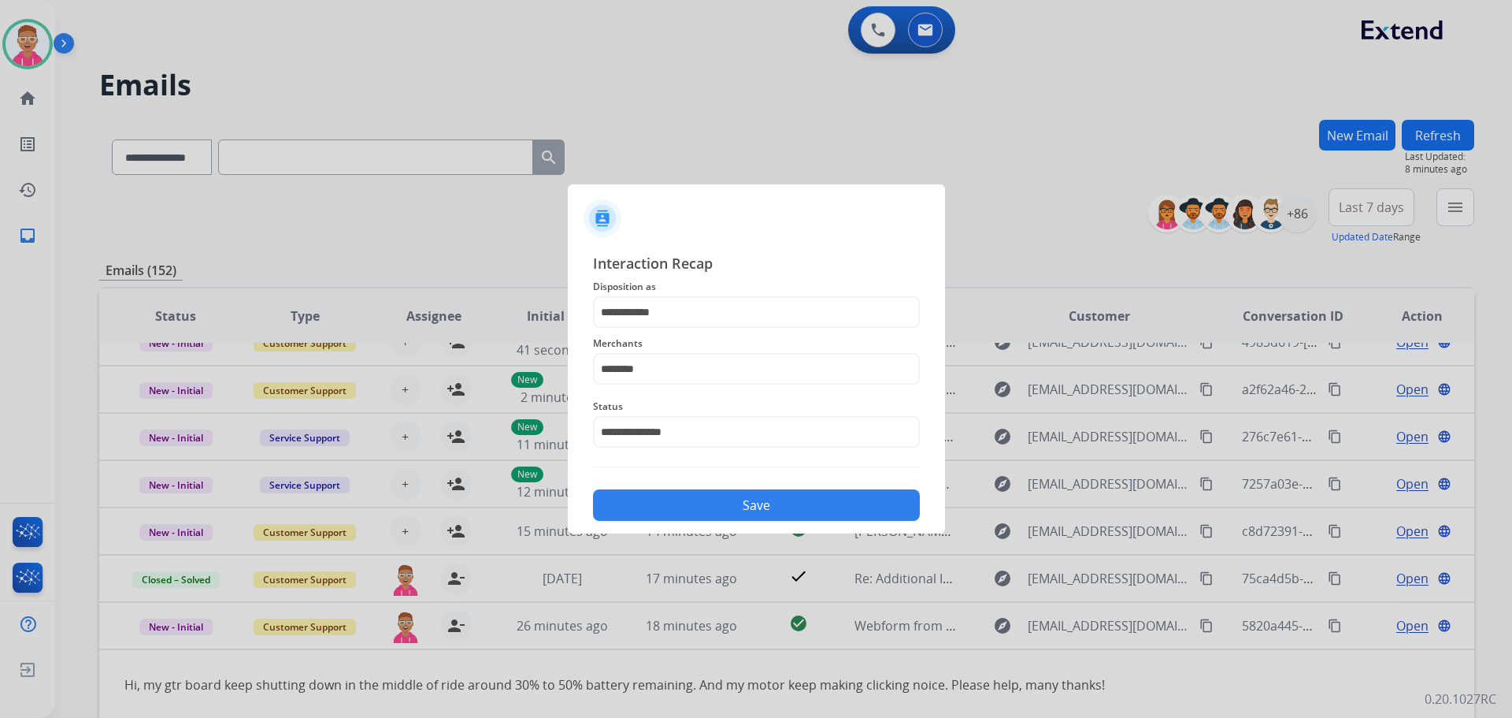
click at [680, 506] on button "Save" at bounding box center [756, 505] width 327 height 32
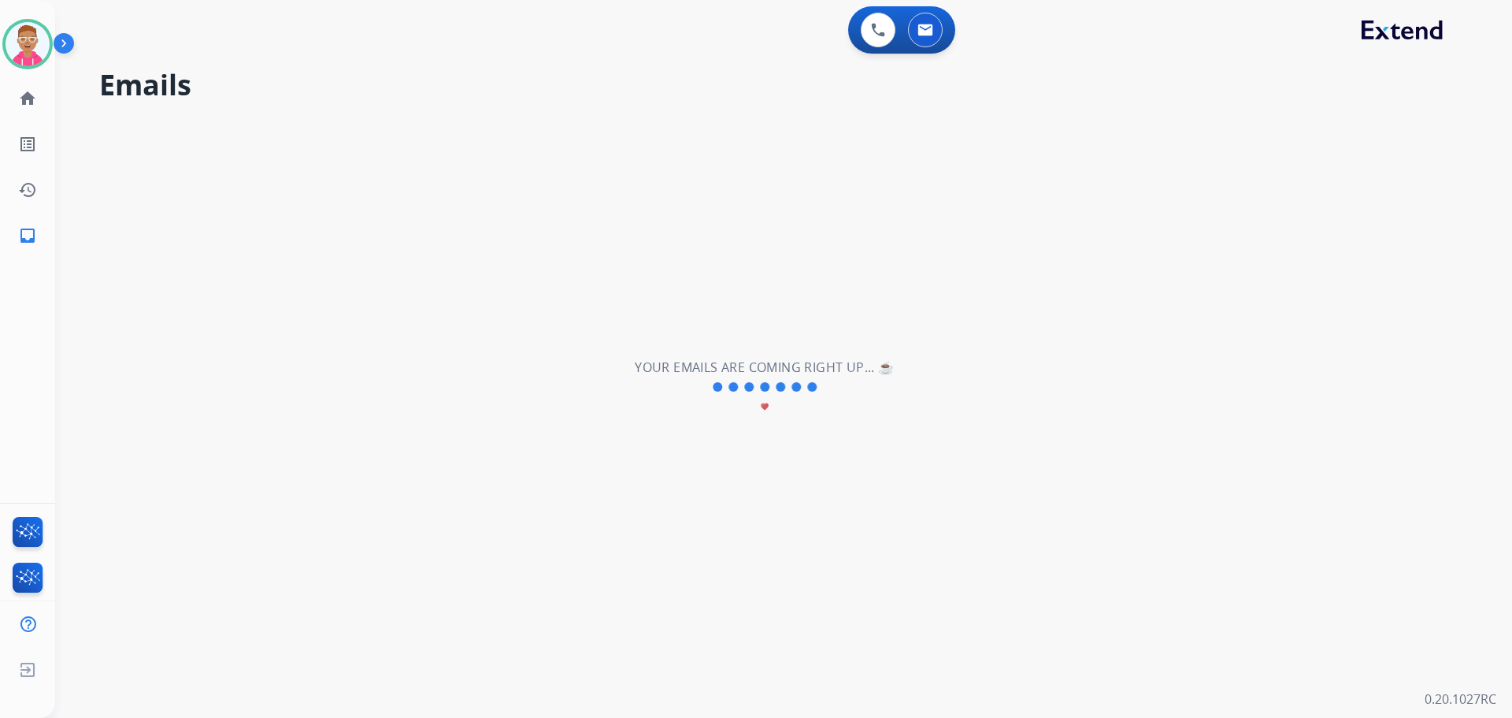
scroll to position [54, 0]
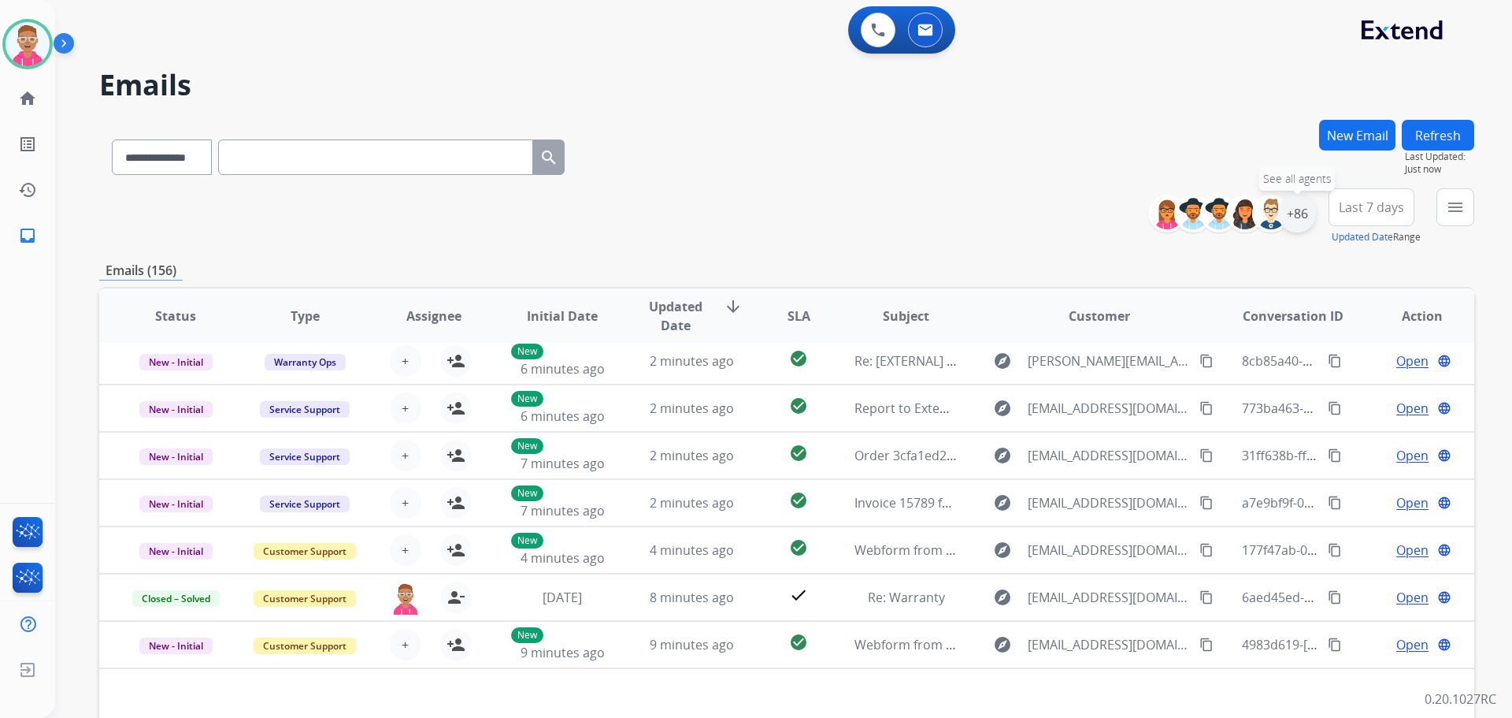
click at [1304, 201] on div "+86" at bounding box center [1297, 214] width 38 height 38
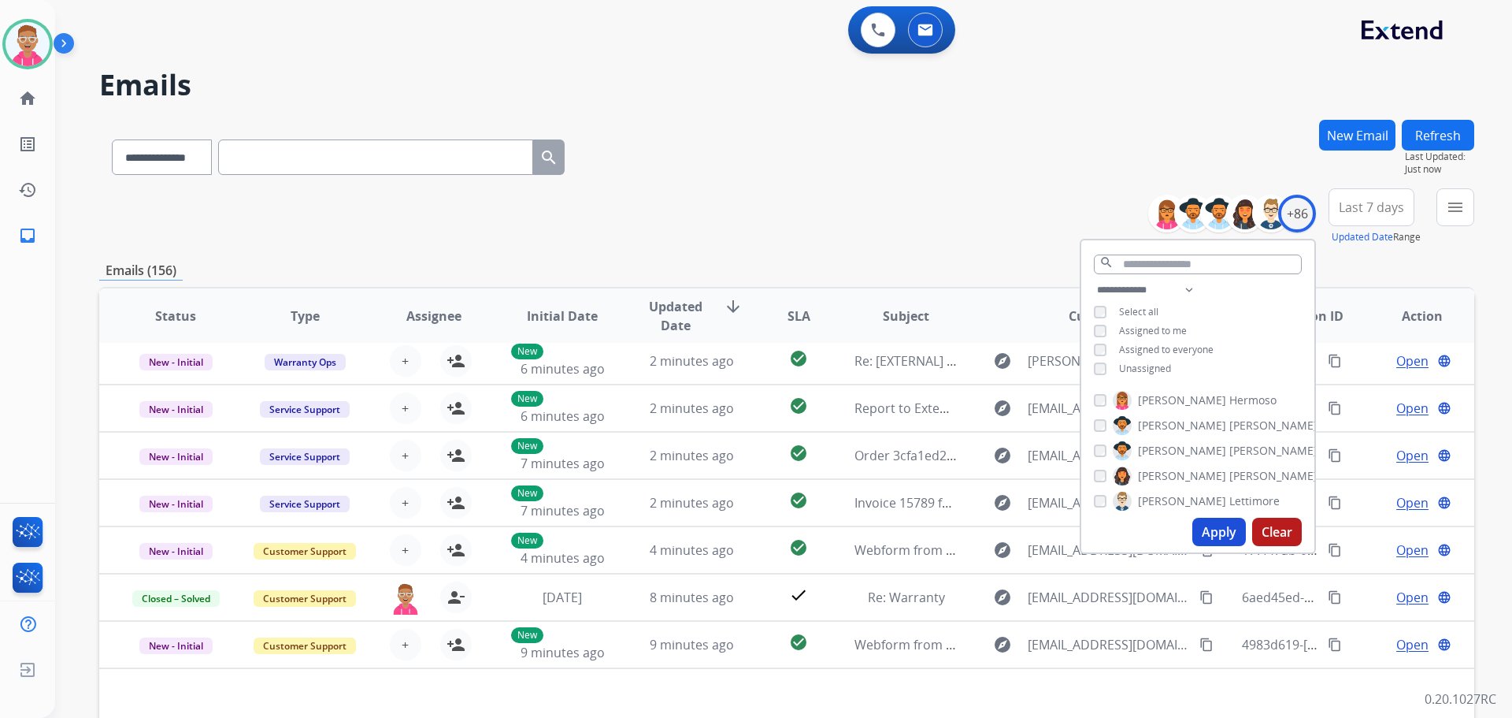
click at [1234, 534] on button "Apply" at bounding box center [1220, 531] width 54 height 28
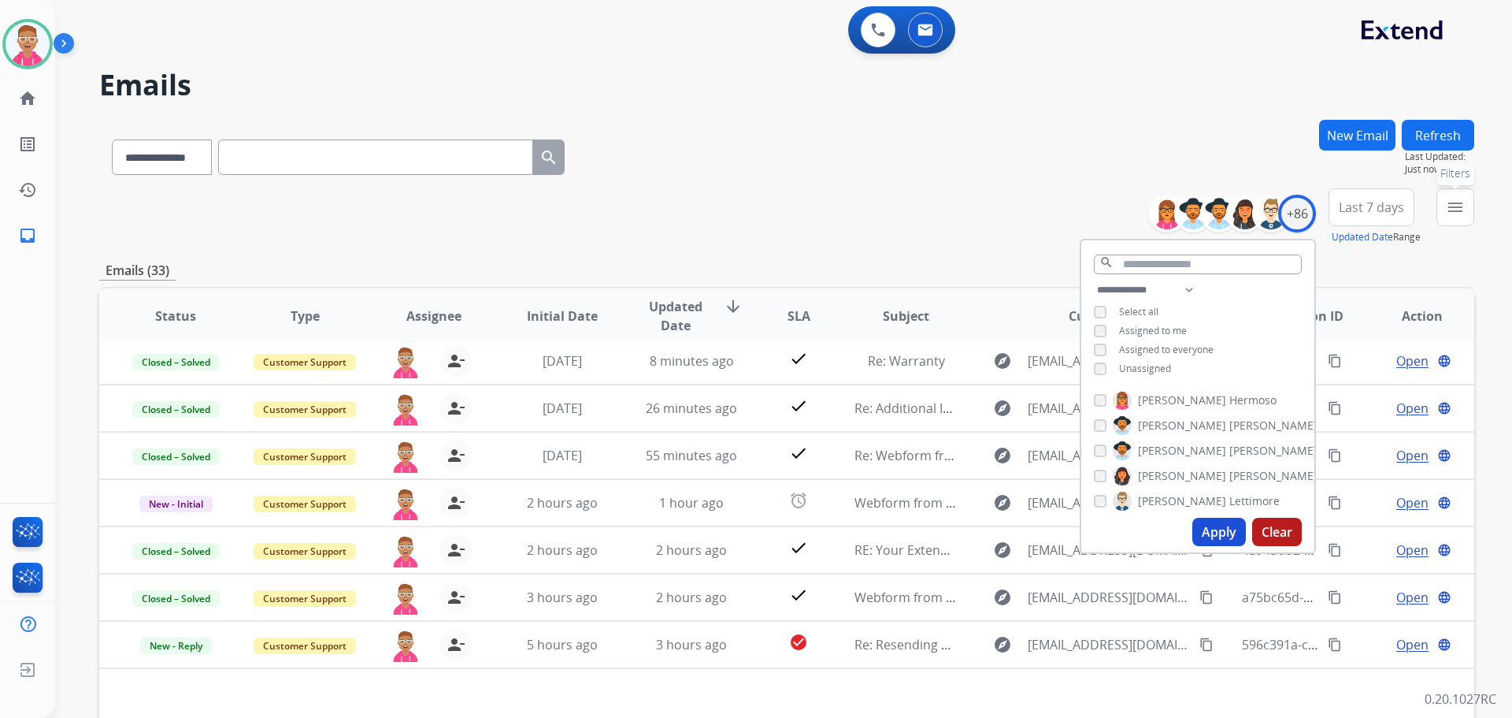
click at [1451, 208] on mat-icon "menu" at bounding box center [1455, 207] width 19 height 19
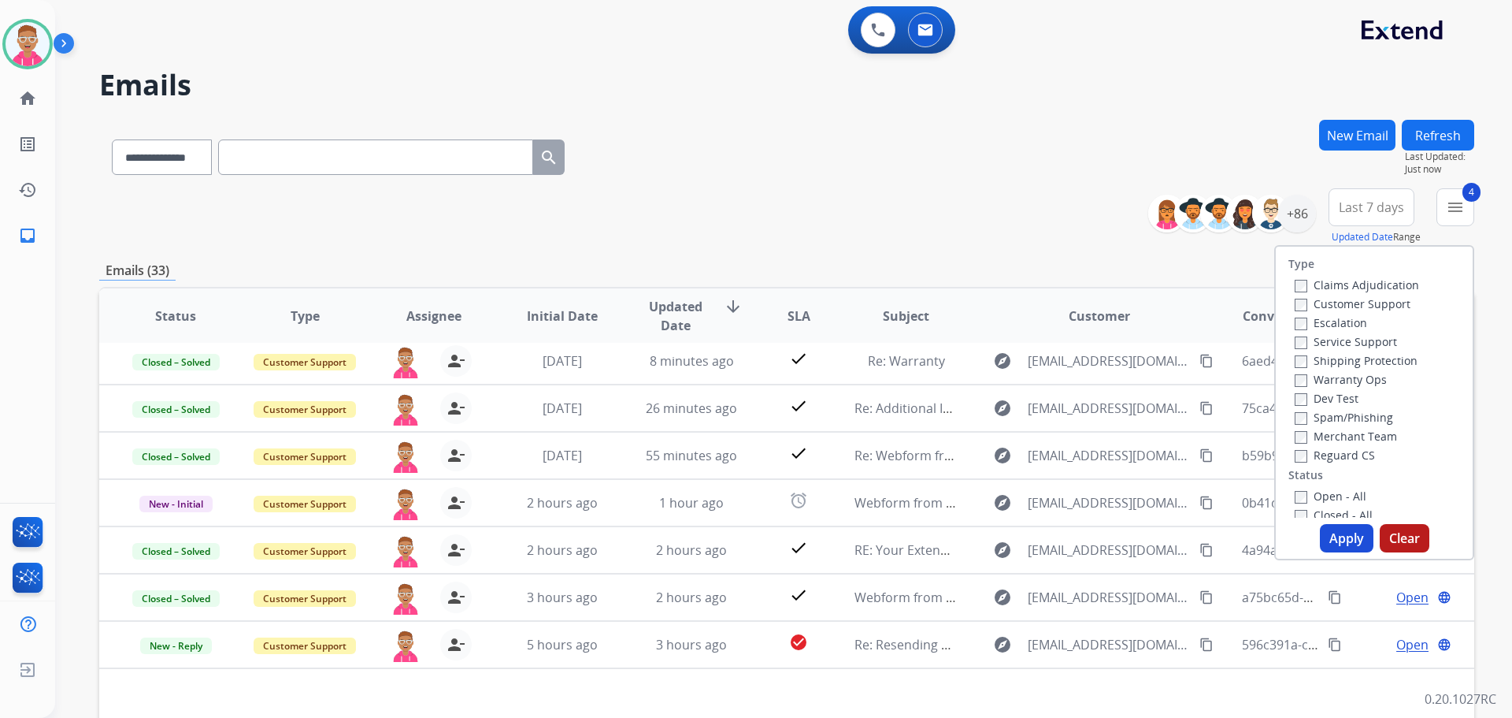
click at [1341, 549] on button "Apply" at bounding box center [1347, 538] width 54 height 28
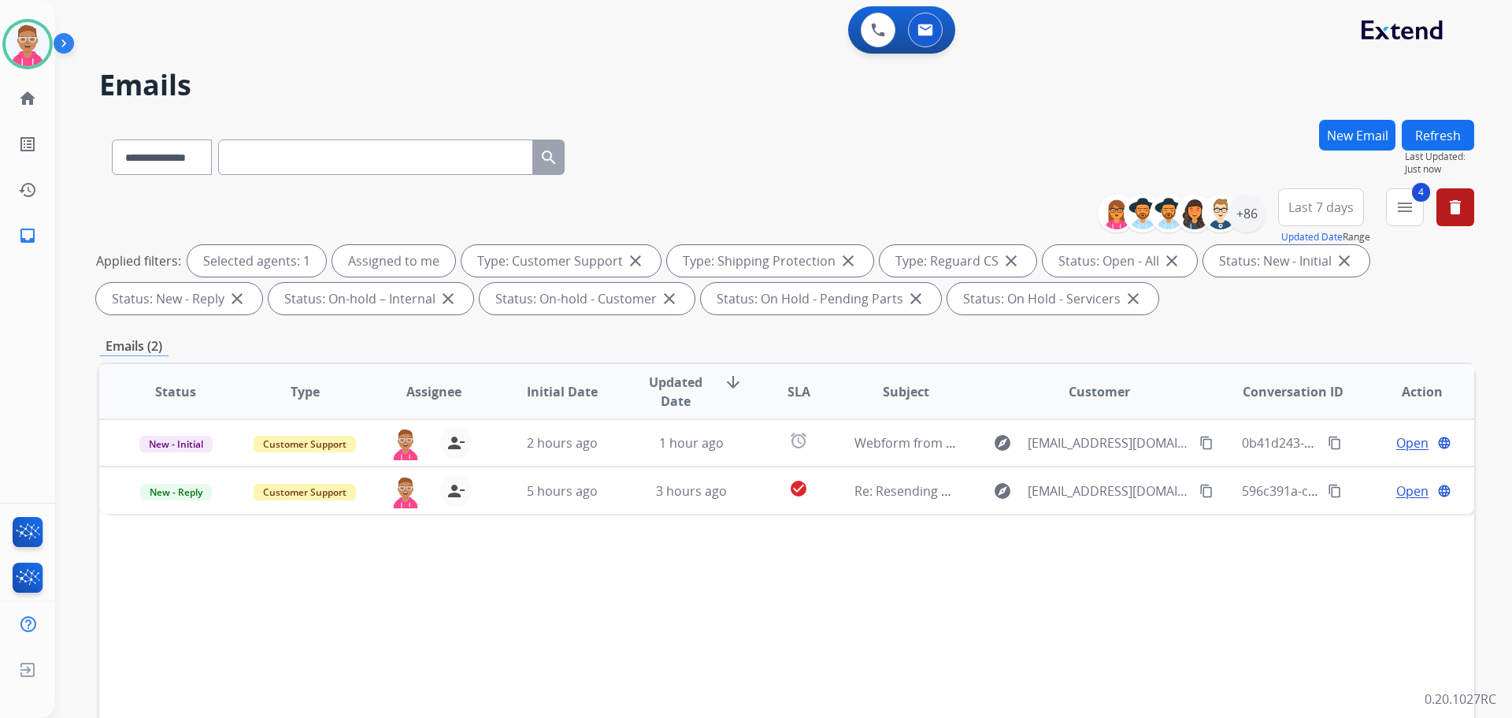
scroll to position [0, 0]
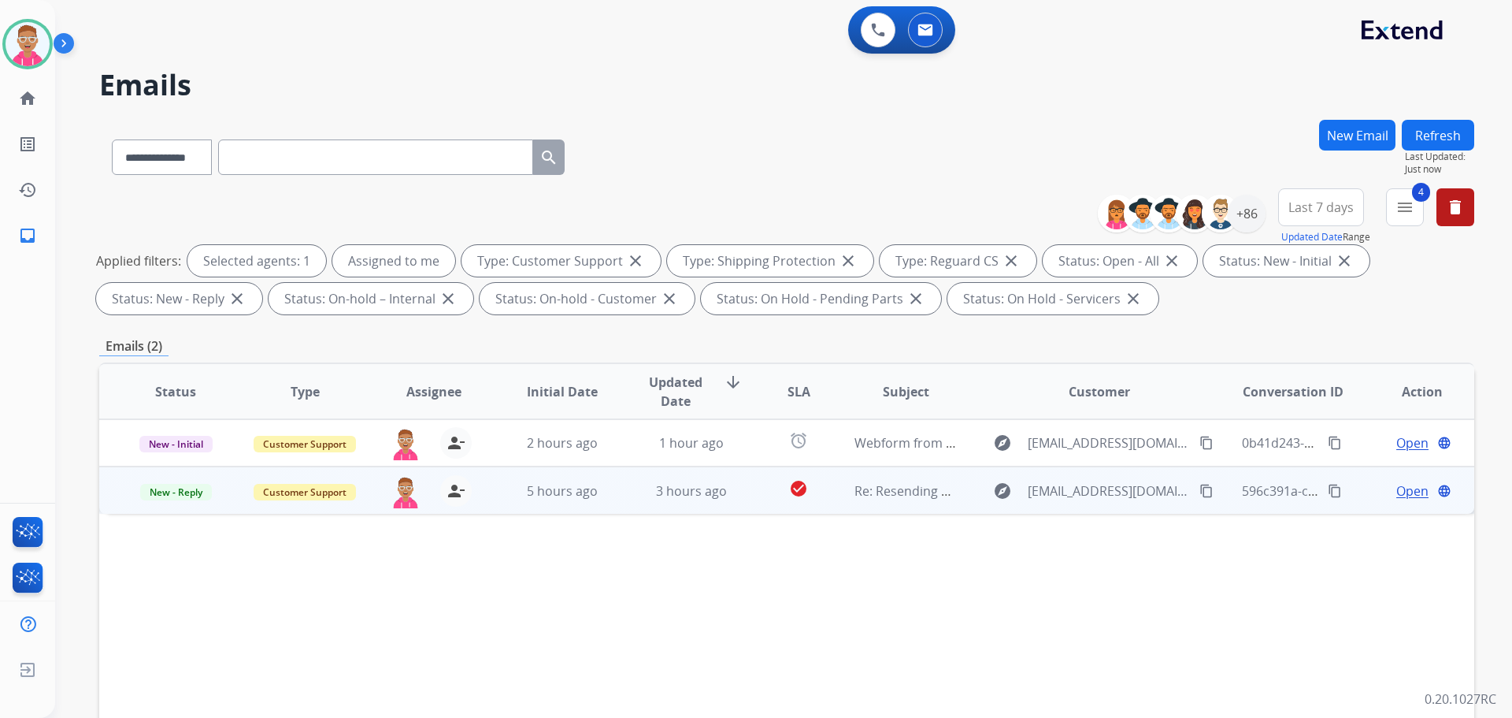
click at [1397, 492] on span "Open" at bounding box center [1413, 490] width 32 height 19
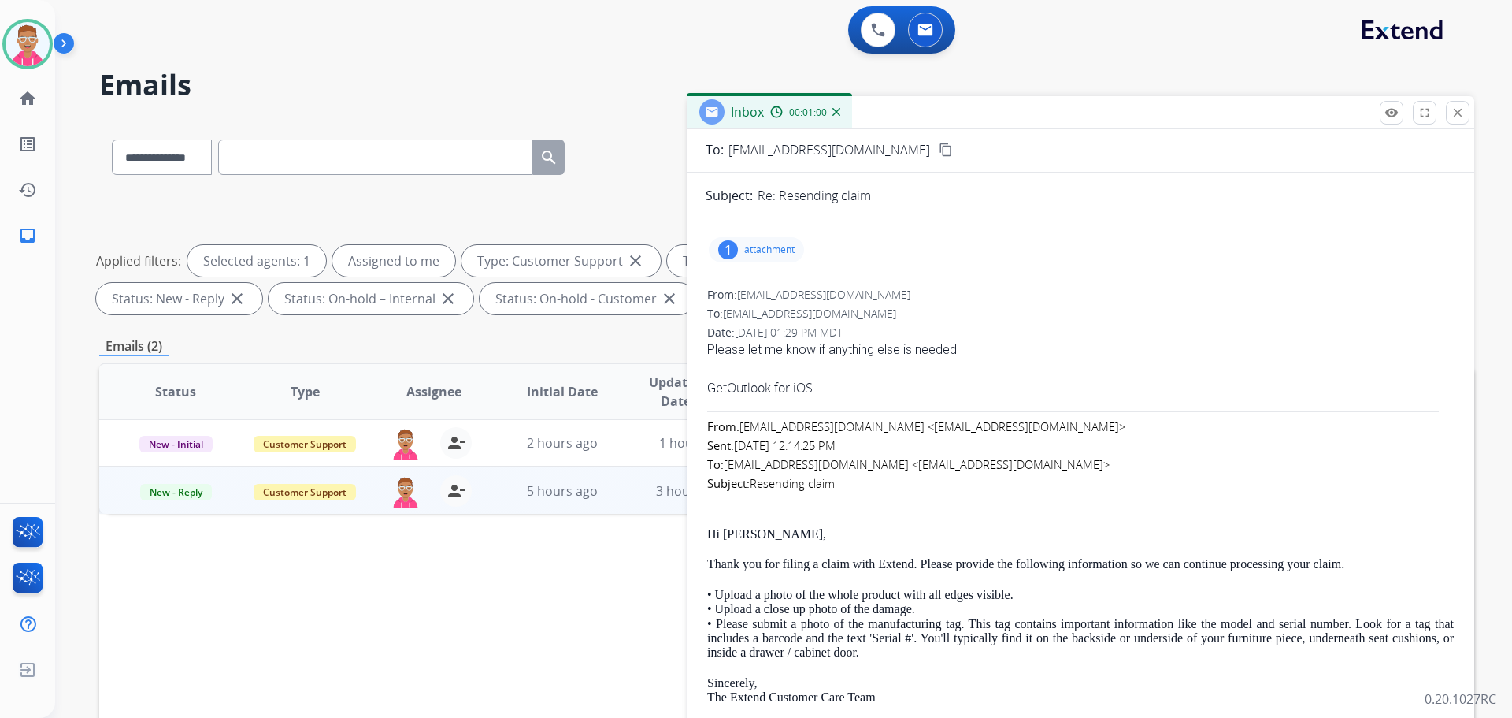
scroll to position [158, 0]
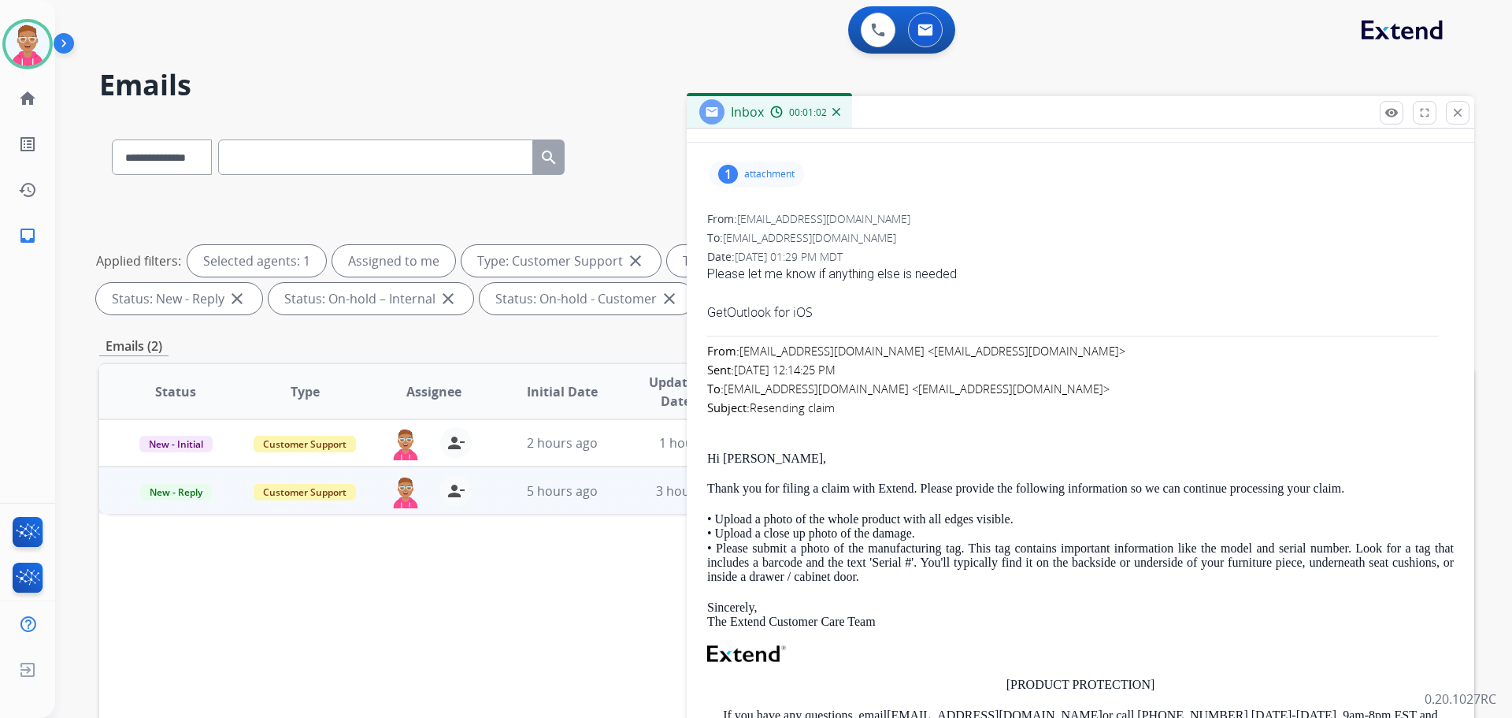
click at [770, 175] on p "attachment" at bounding box center [769, 174] width 50 height 13
click at [1097, 388] on div "From: [EMAIL_ADDRESS][DOMAIN_NAME] <[EMAIL_ADDRESS][DOMAIN_NAME]> Sent: [DATE] …" at bounding box center [1080, 388] width 747 height 95
click at [1092, 192] on div "picture_as_pdf 1101191310_YUDIMARF0MGT_20240525.pdf download [DATE] 12:49 PM" at bounding box center [911, 217] width 398 height 55
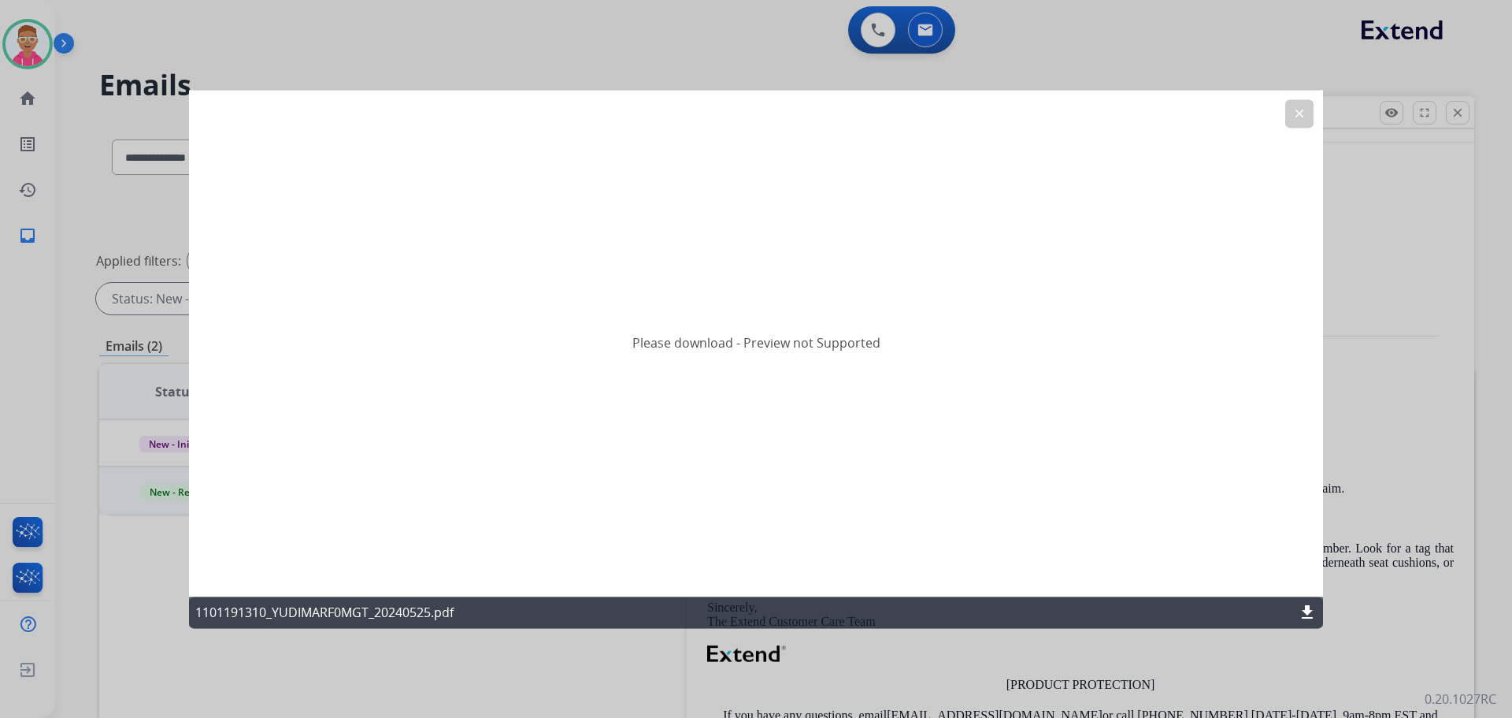
click at [1309, 120] on button "clear" at bounding box center [1299, 113] width 28 height 28
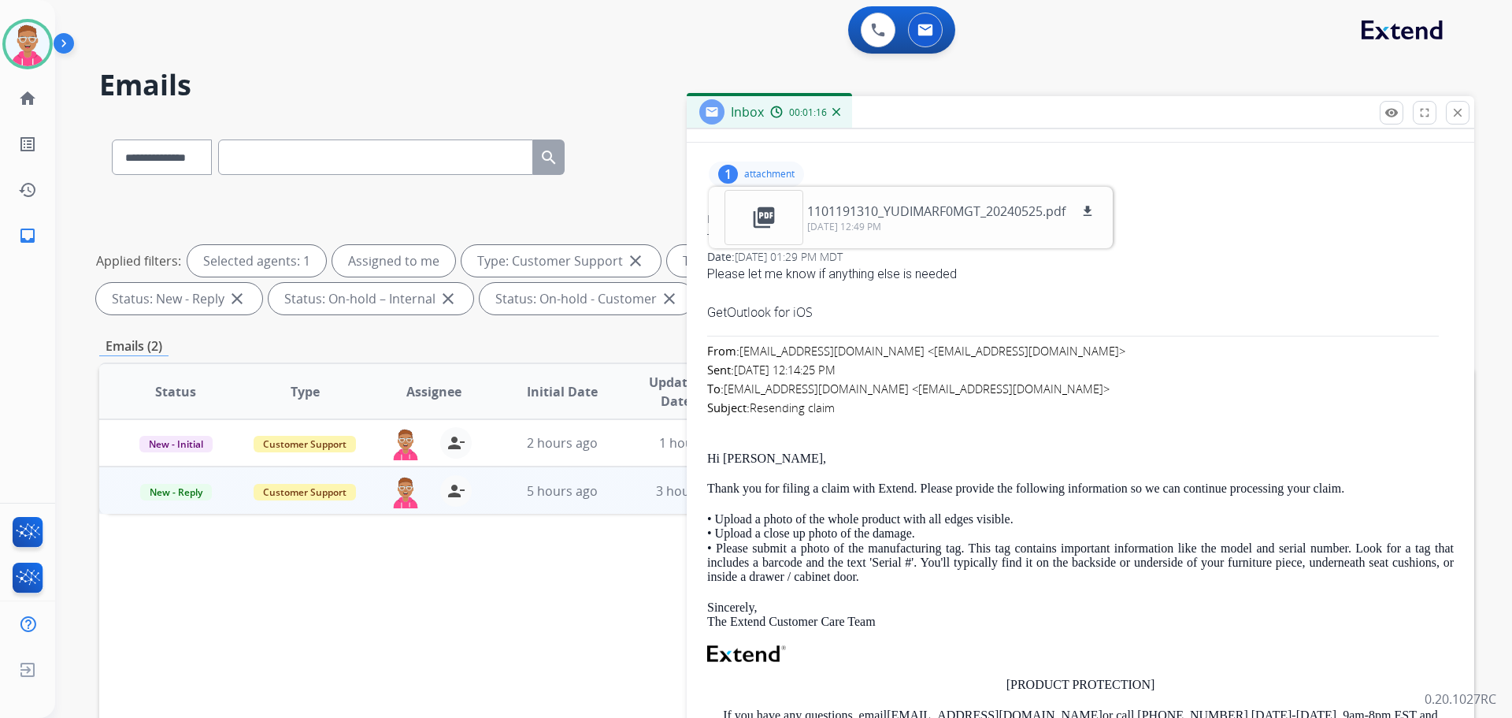
click at [766, 172] on p "attachment" at bounding box center [769, 174] width 50 height 13
click at [754, 172] on p "attachment" at bounding box center [769, 174] width 50 height 13
click at [1233, 225] on div "From: [PERSON_NAME][EMAIL_ADDRESS][DOMAIN_NAME]" at bounding box center [1080, 219] width 747 height 16
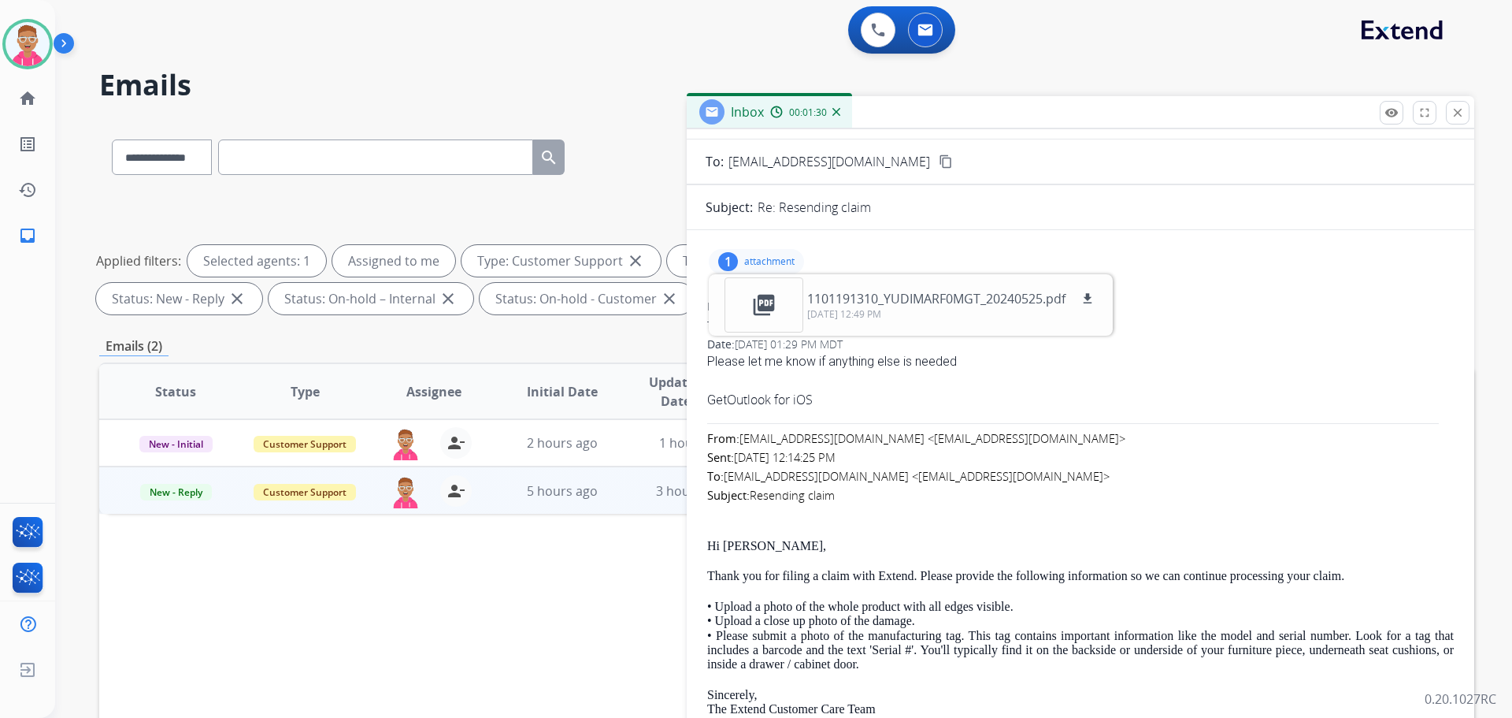
scroll to position [0, 0]
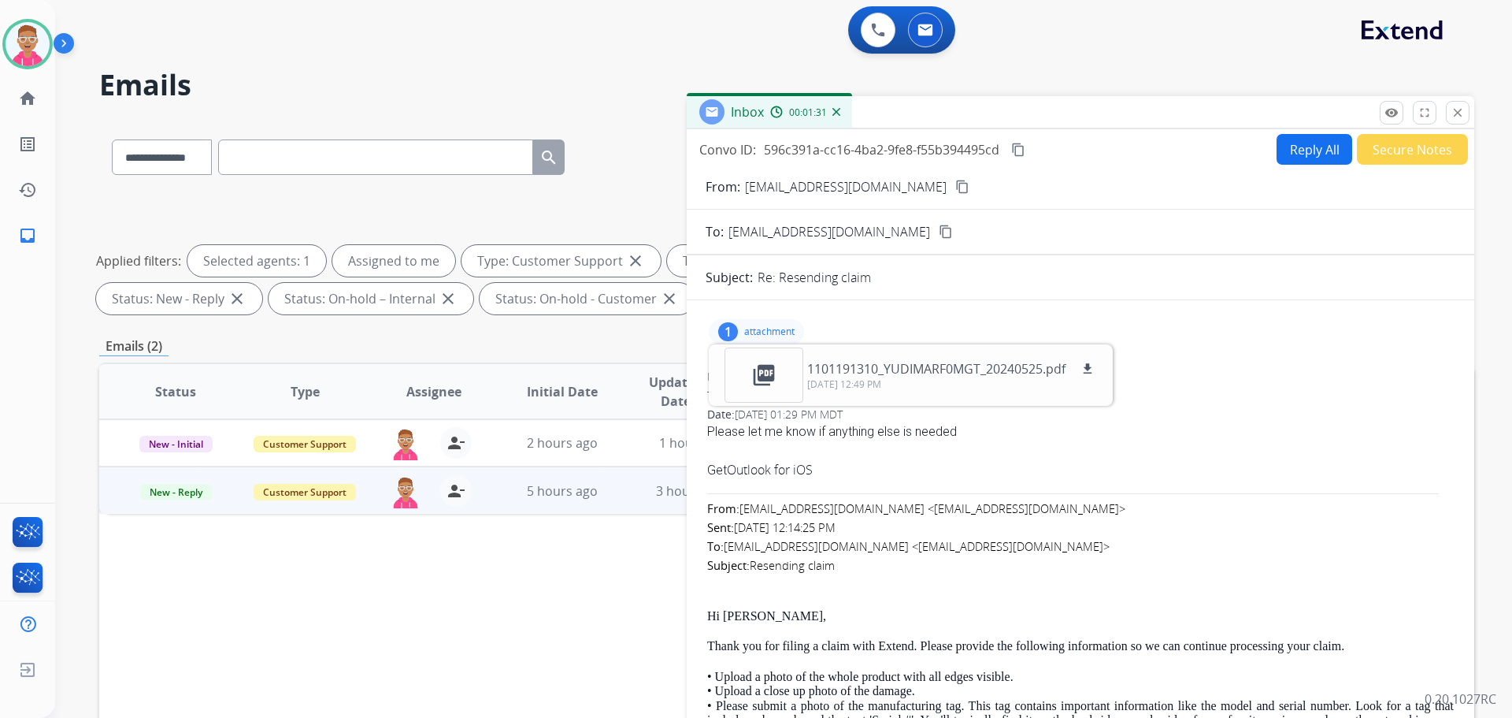
click at [1316, 157] on button "Reply All" at bounding box center [1315, 149] width 76 height 31
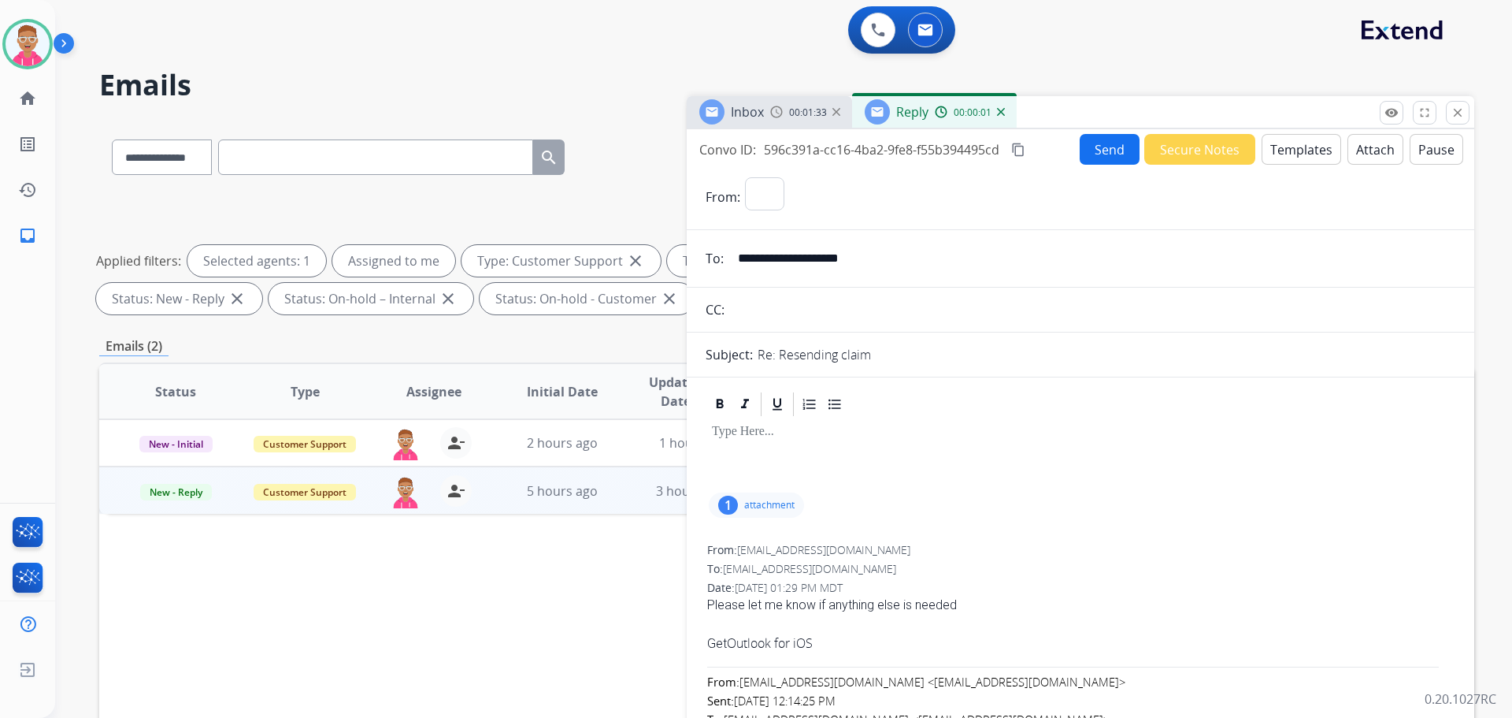
click at [1294, 157] on button "Templates" at bounding box center [1302, 149] width 80 height 31
select select "**********"
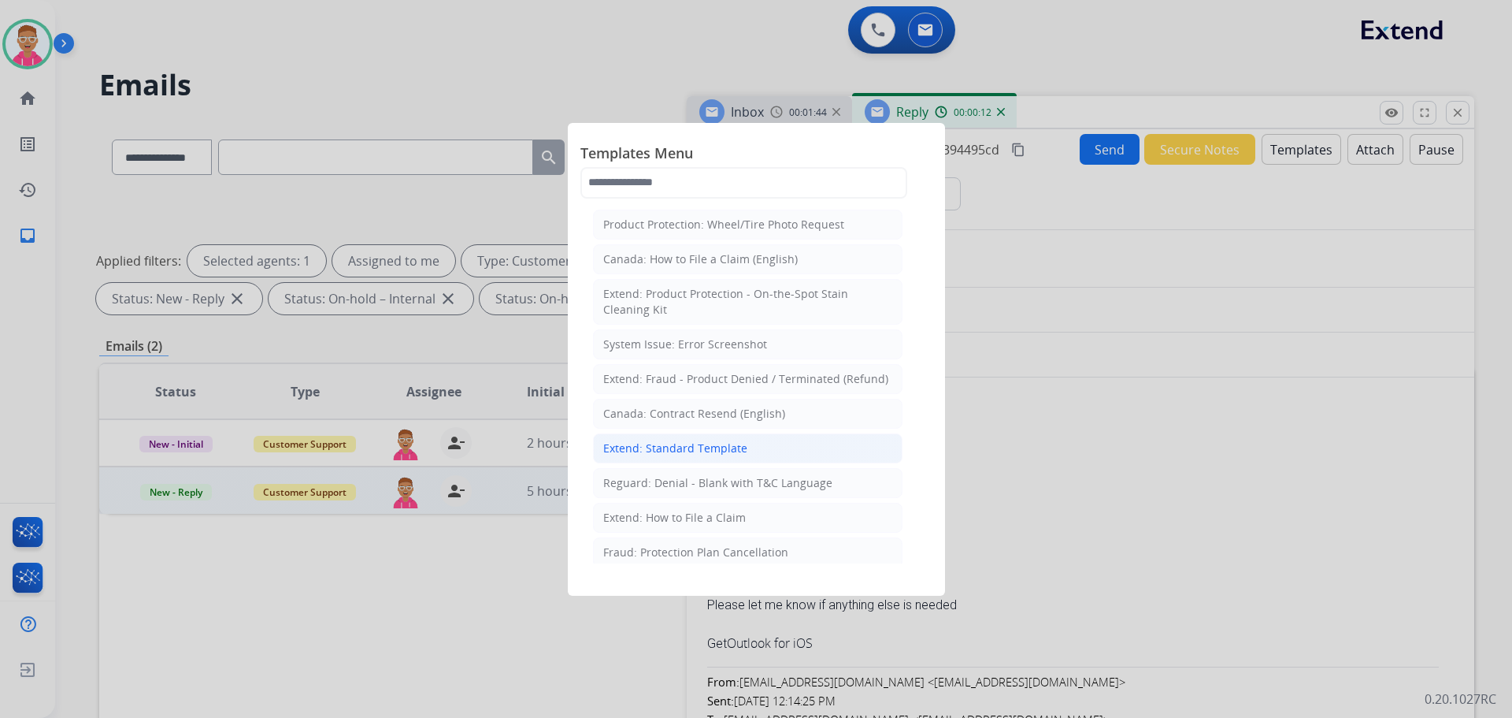
click at [705, 440] on div "Extend: Standard Template" at bounding box center [675, 448] width 144 height 16
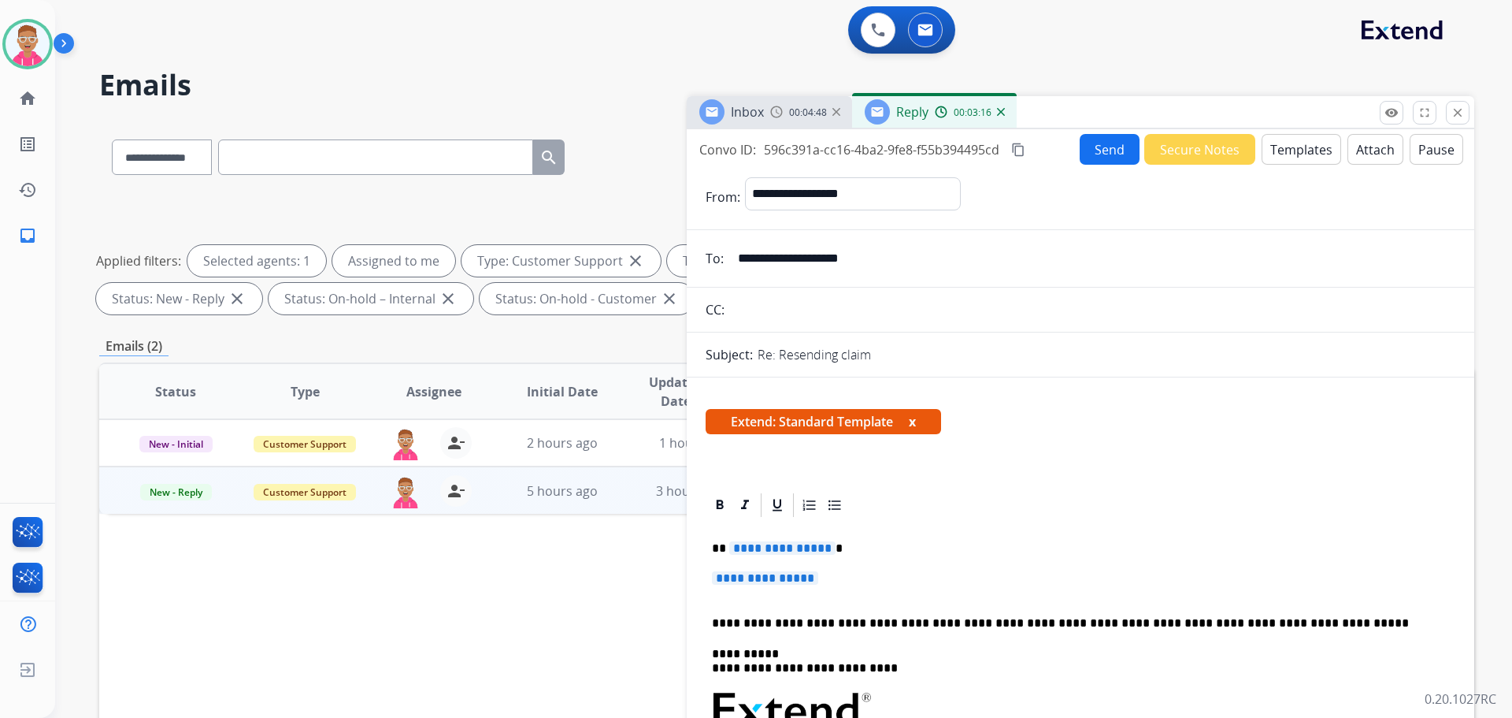
click at [792, 547] on span "**********" at bounding box center [782, 547] width 106 height 13
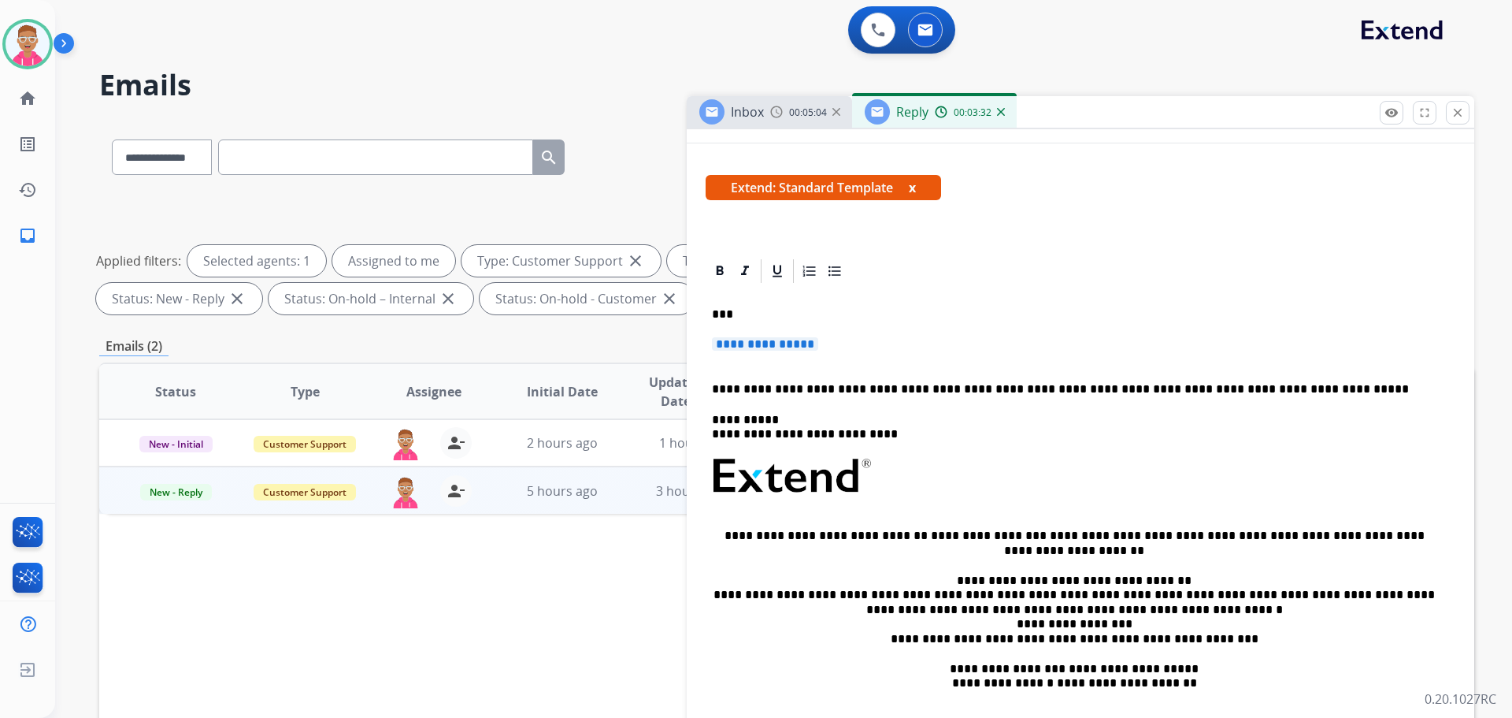
scroll to position [158, 0]
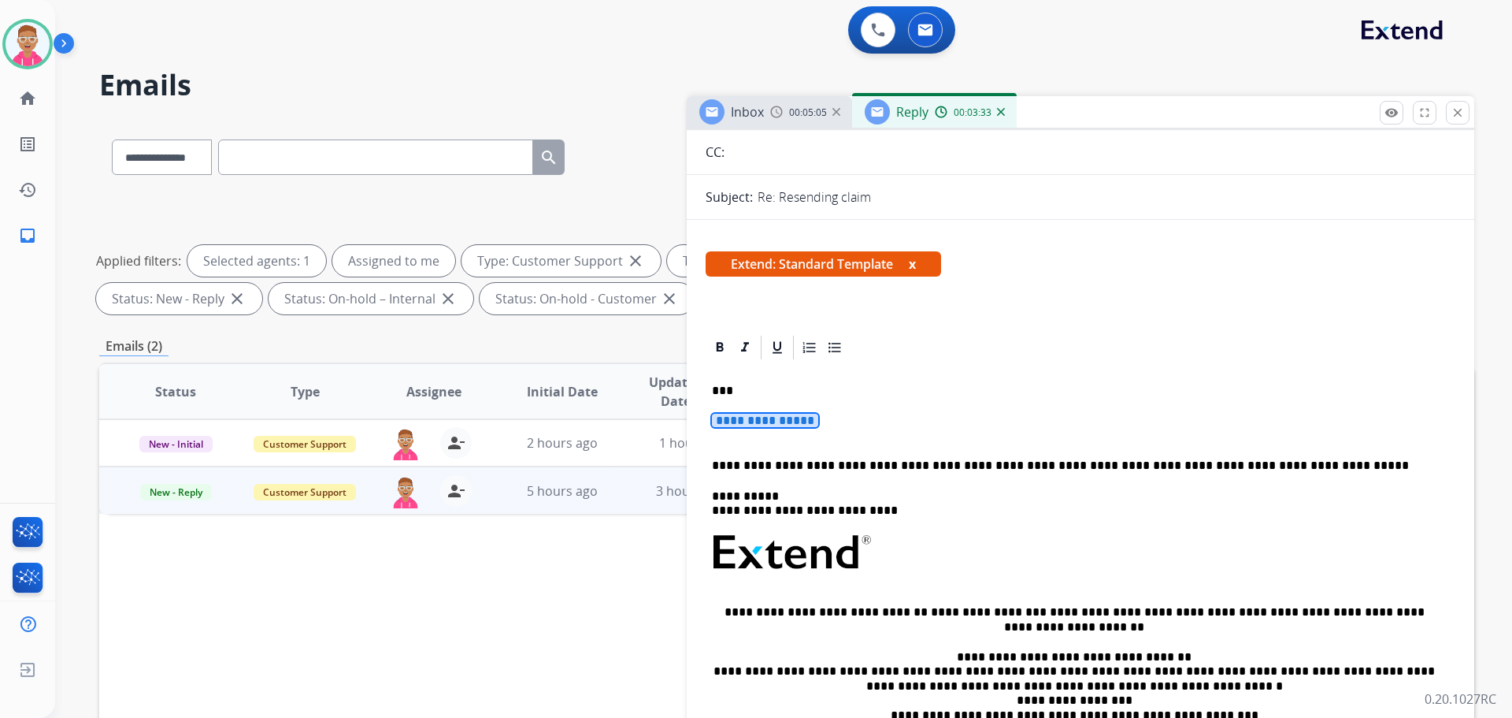
click at [774, 410] on div "**********" at bounding box center [1081, 590] width 750 height 456
click at [774, 418] on span "**********" at bounding box center [765, 420] width 106 height 13
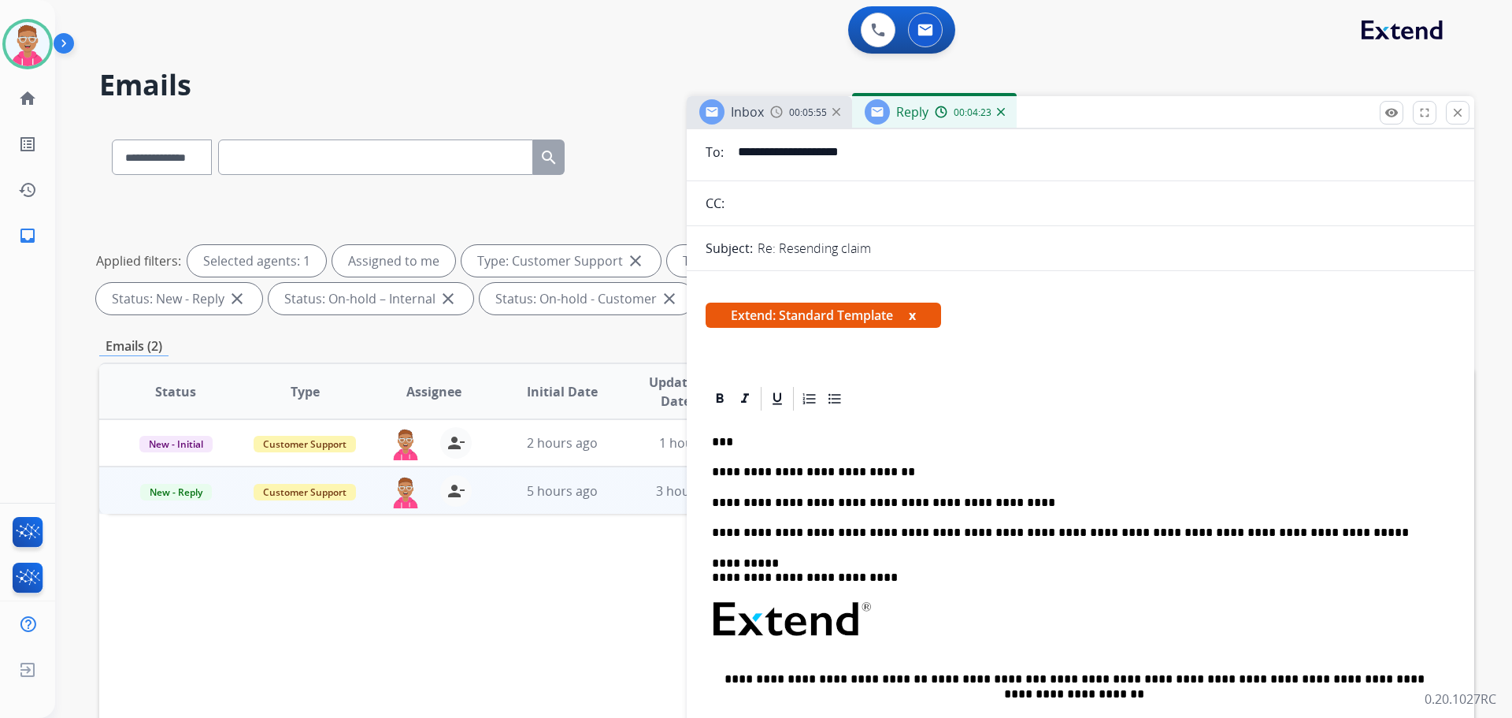
scroll to position [0, 0]
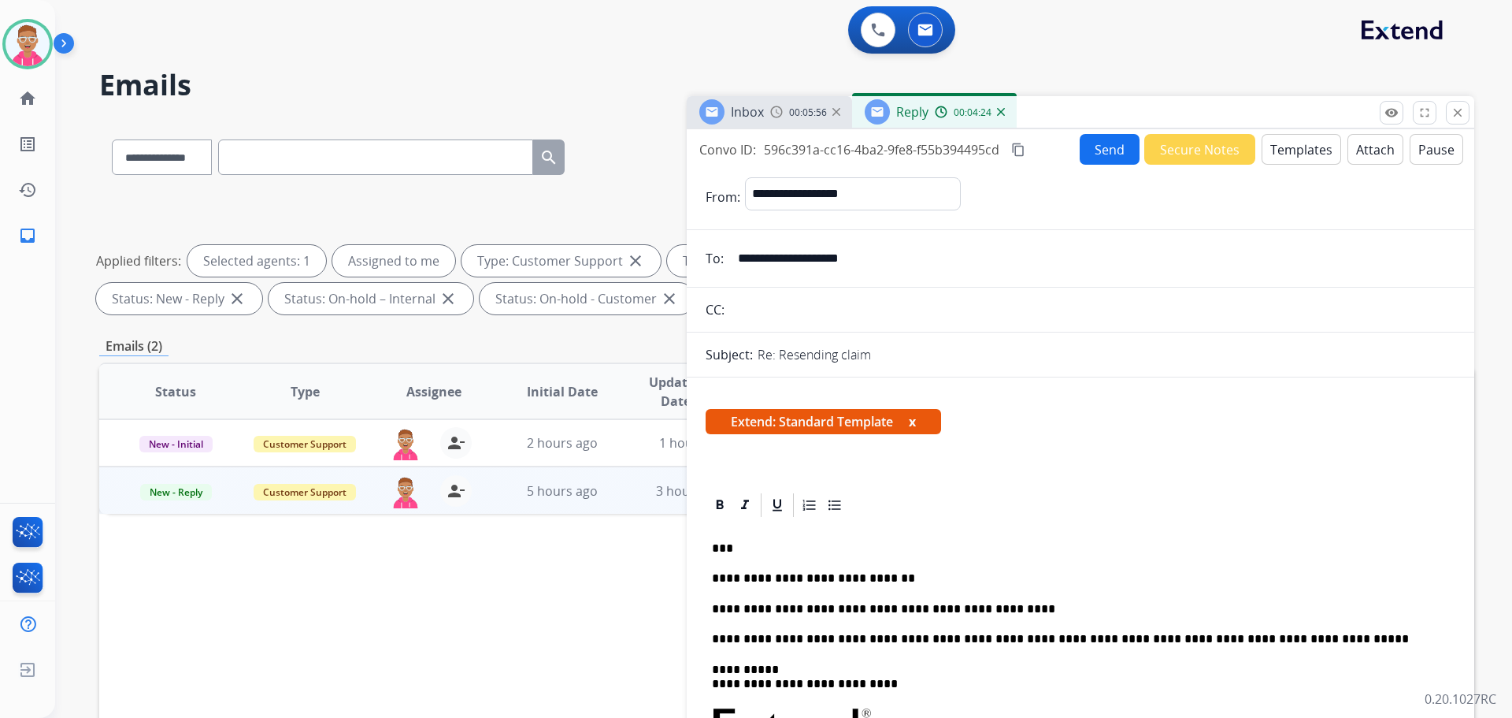
click at [1126, 147] on button "Send" at bounding box center [1110, 149] width 60 height 31
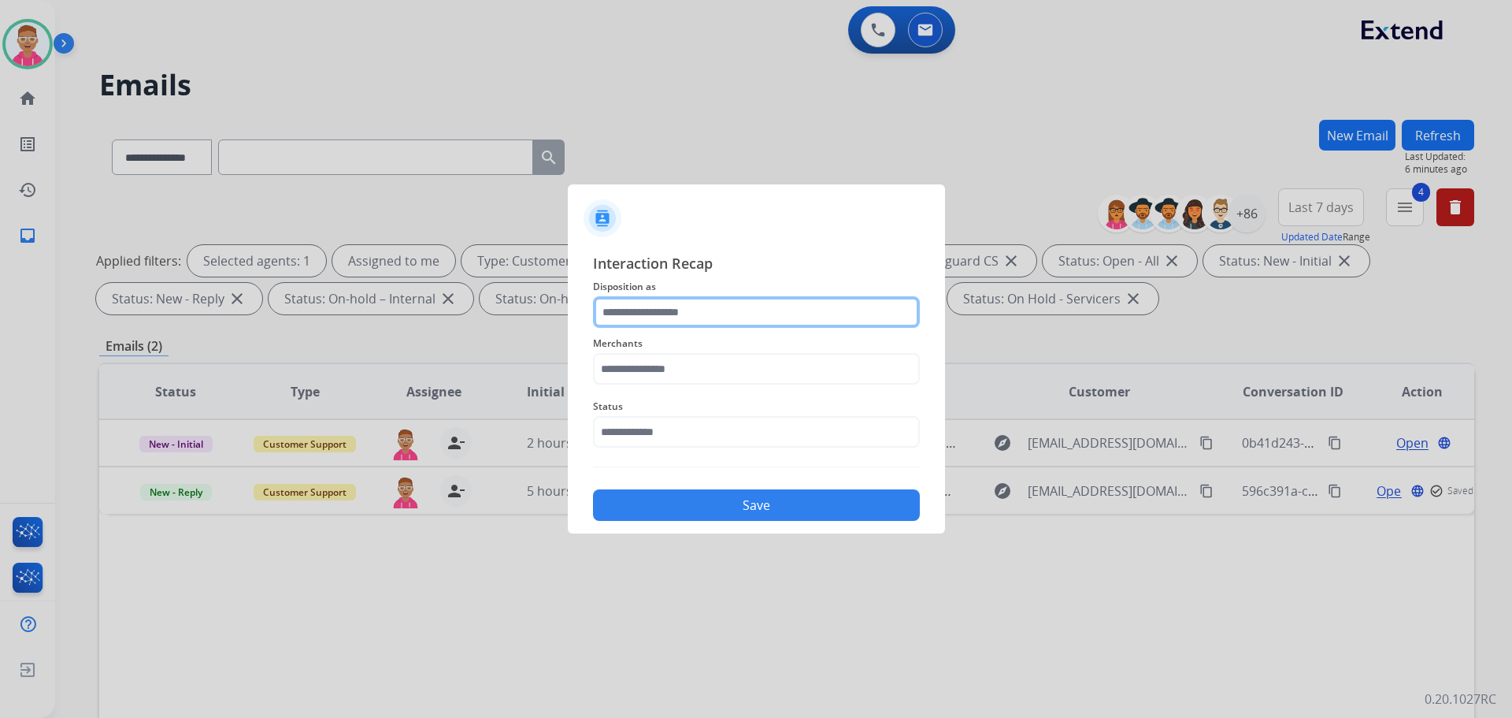
click at [733, 311] on input "text" at bounding box center [756, 312] width 327 height 32
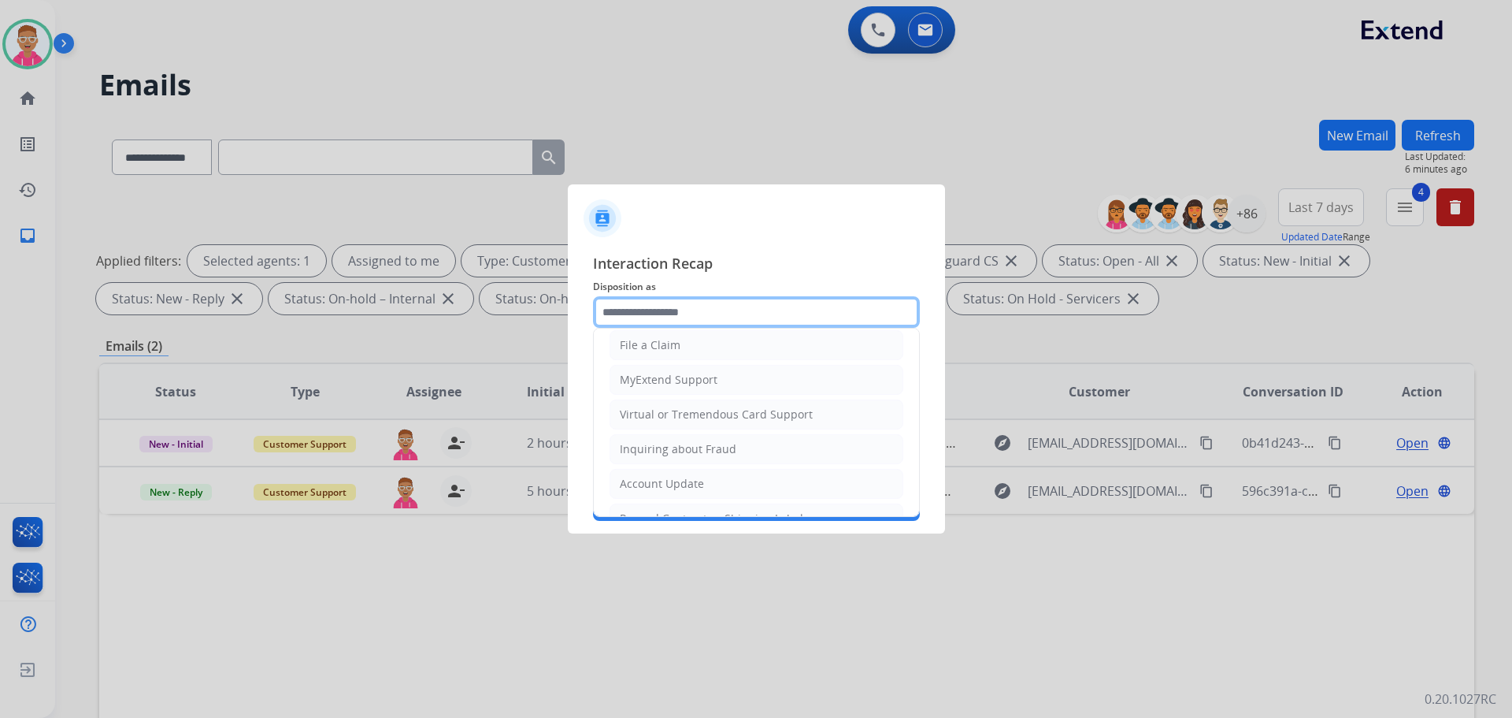
scroll to position [246, 0]
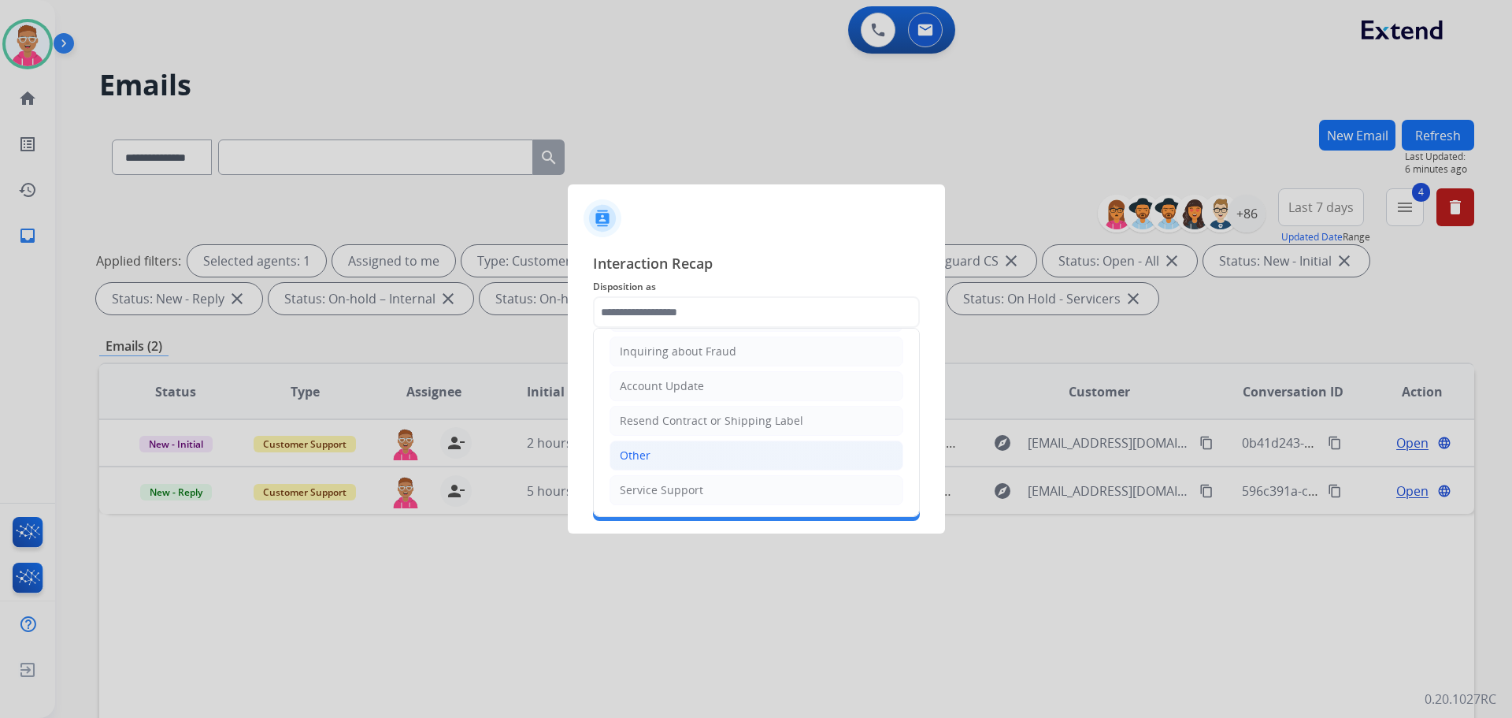
click at [686, 463] on li "Other" at bounding box center [757, 455] width 294 height 30
type input "*****"
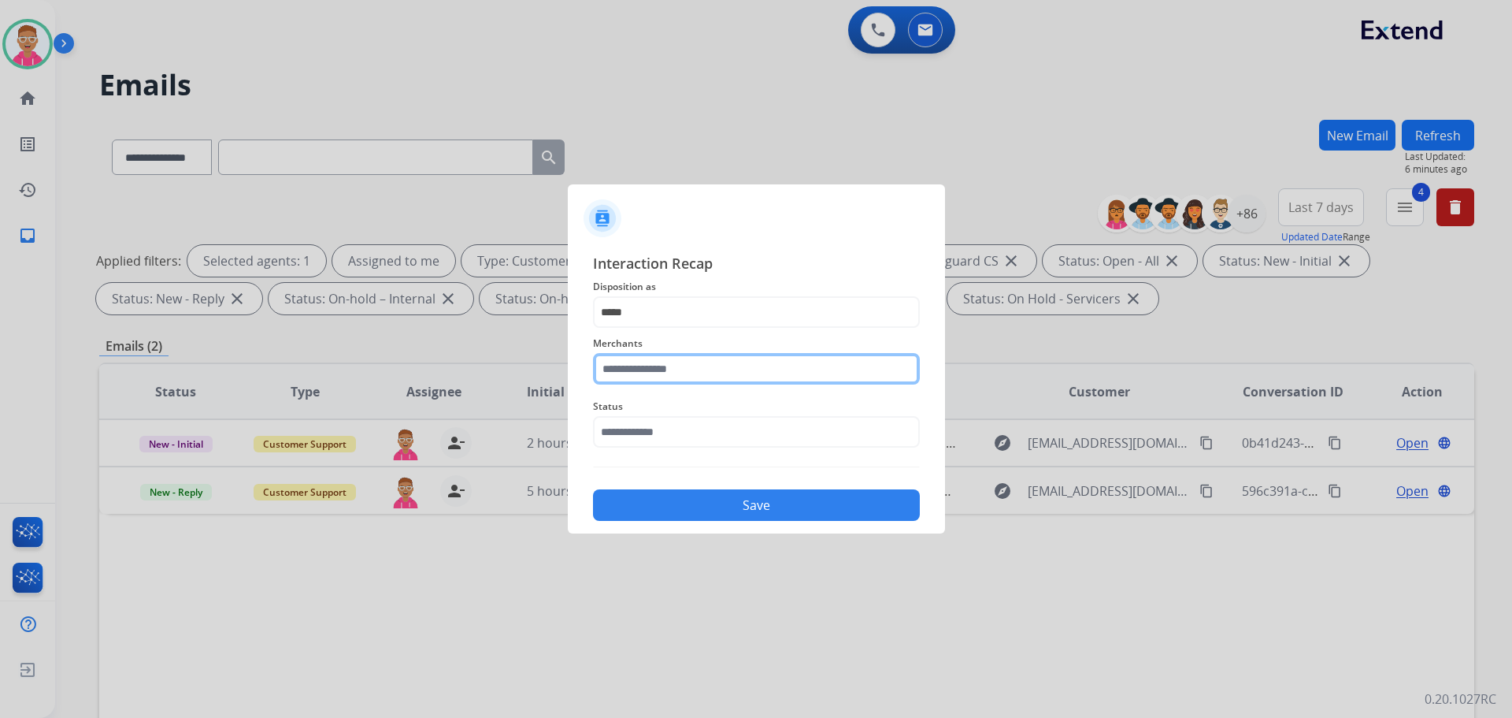
click at [678, 370] on input "text" at bounding box center [756, 369] width 327 height 32
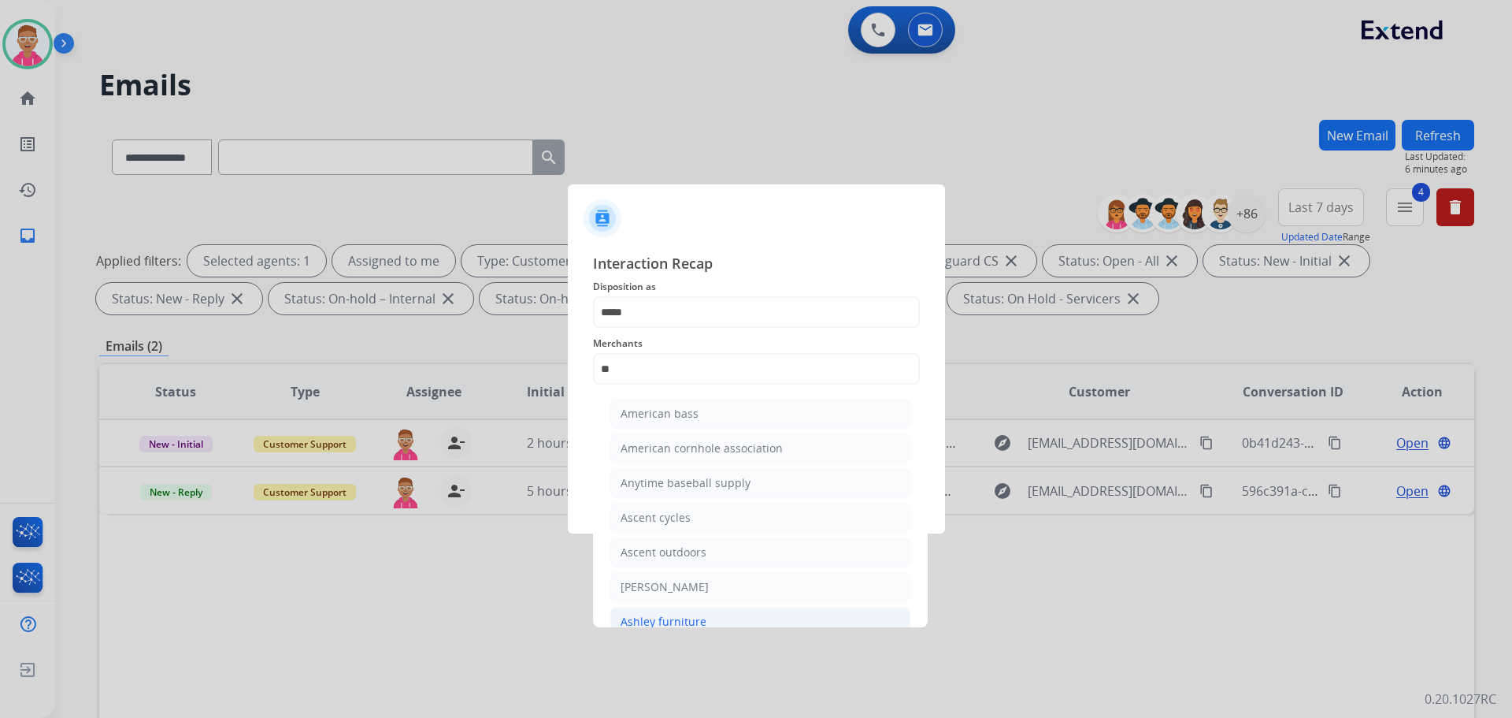
click at [691, 612] on li "Ashley furniture" at bounding box center [760, 622] width 300 height 30
type input "**********"
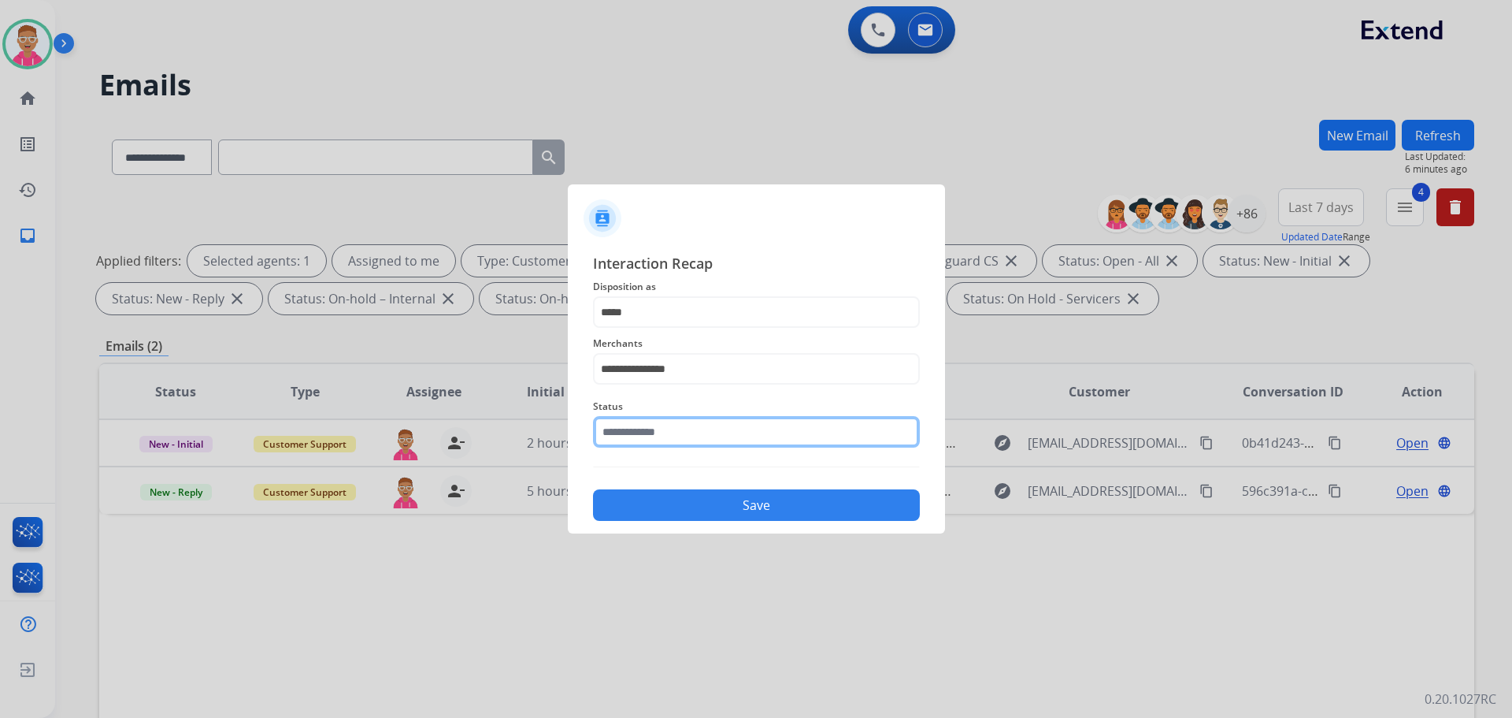
click at [673, 432] on input "text" at bounding box center [756, 432] width 327 height 32
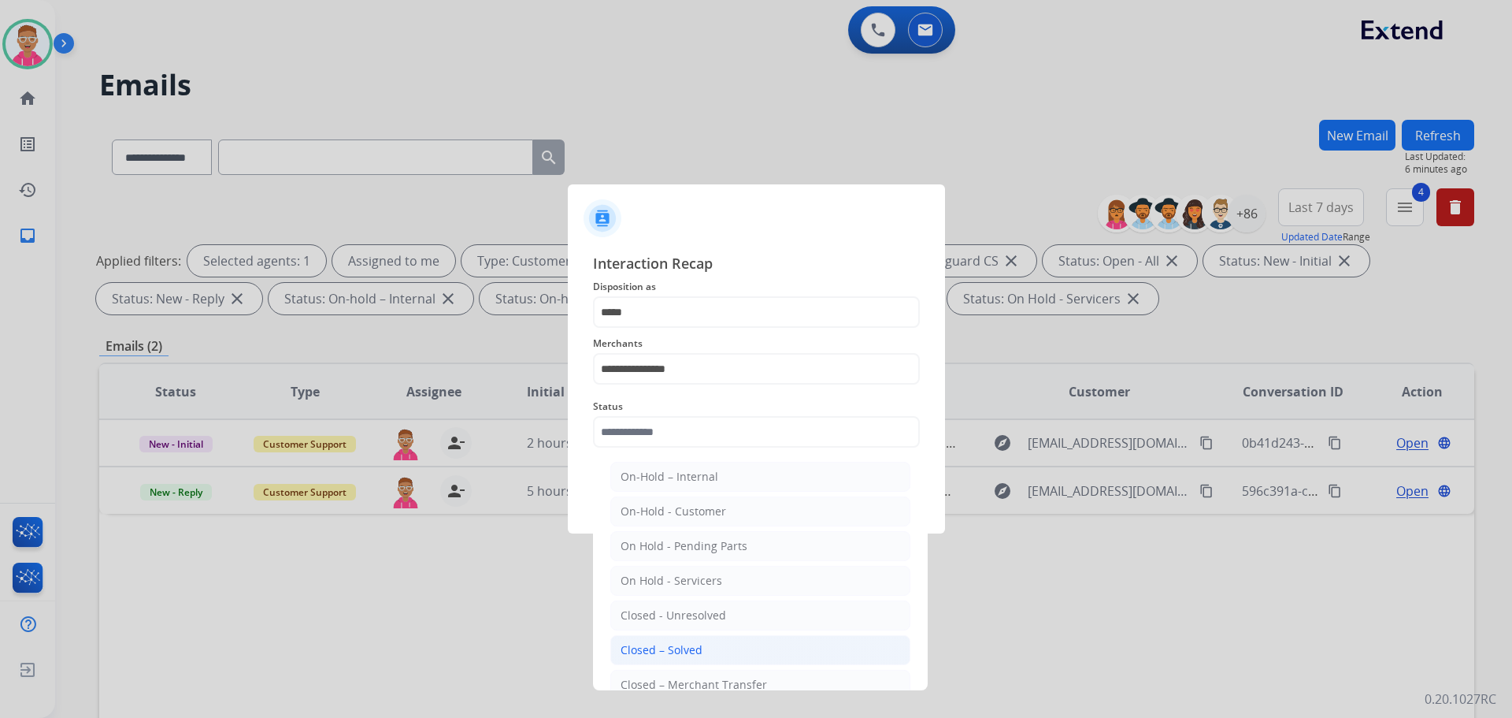
click at [703, 642] on li "Closed – Solved" at bounding box center [760, 650] width 300 height 30
type input "**********"
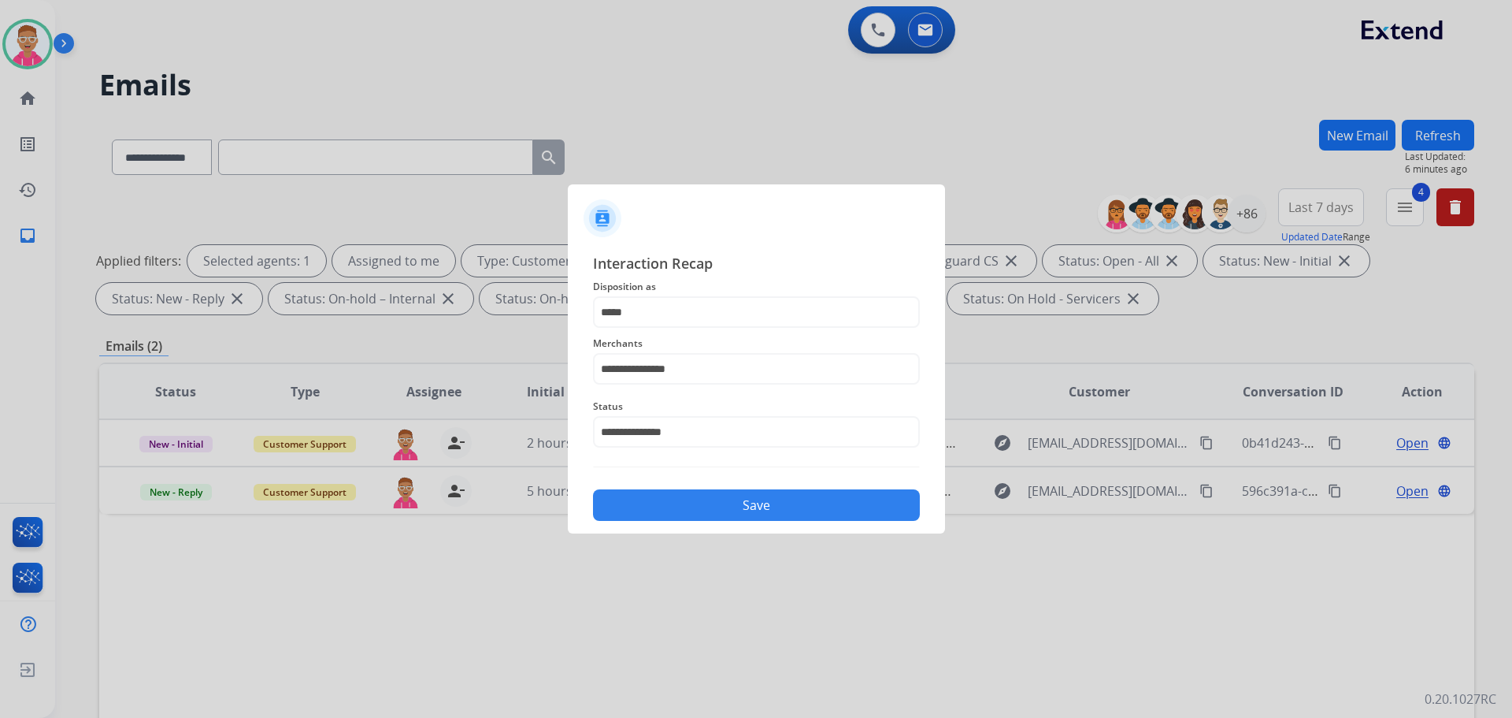
click at [703, 492] on button "Save" at bounding box center [756, 505] width 327 height 32
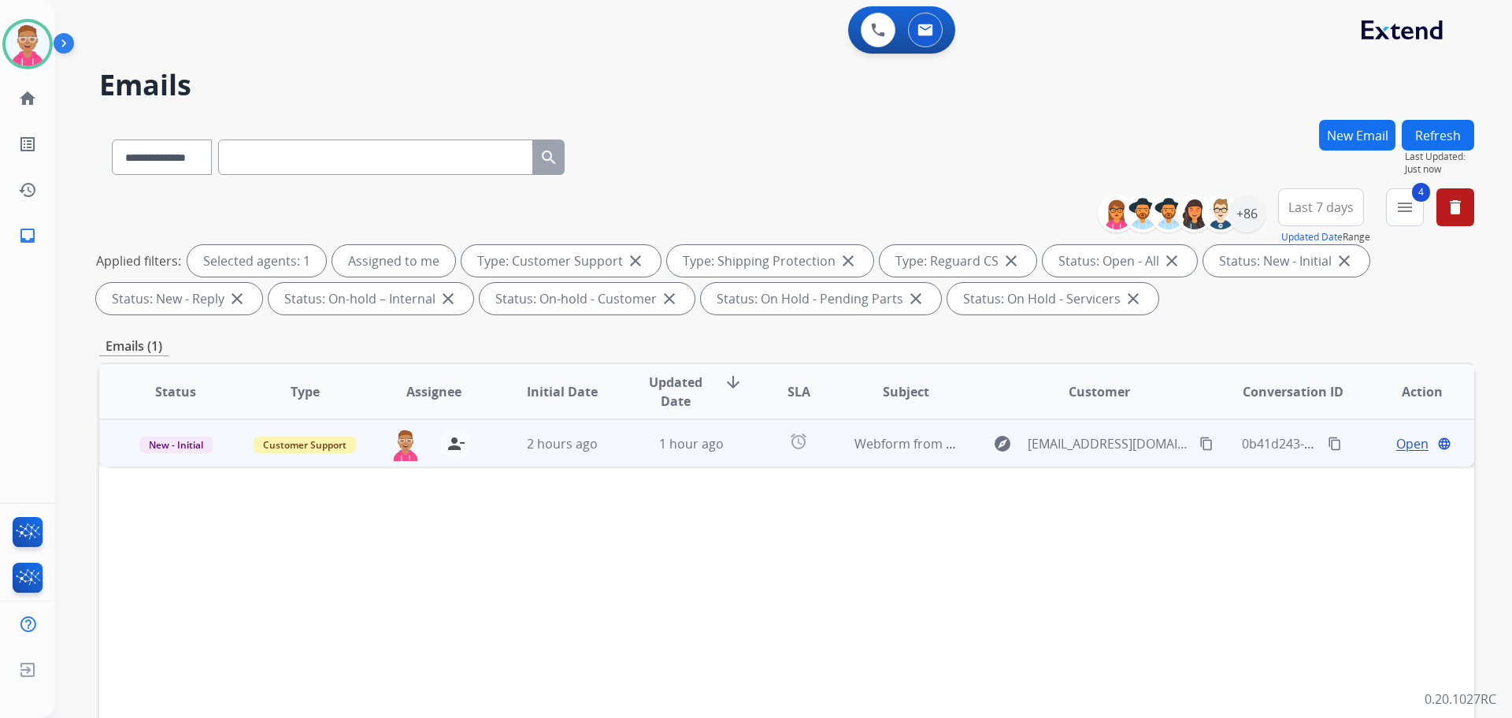
click at [1397, 440] on span "Open" at bounding box center [1413, 443] width 32 height 19
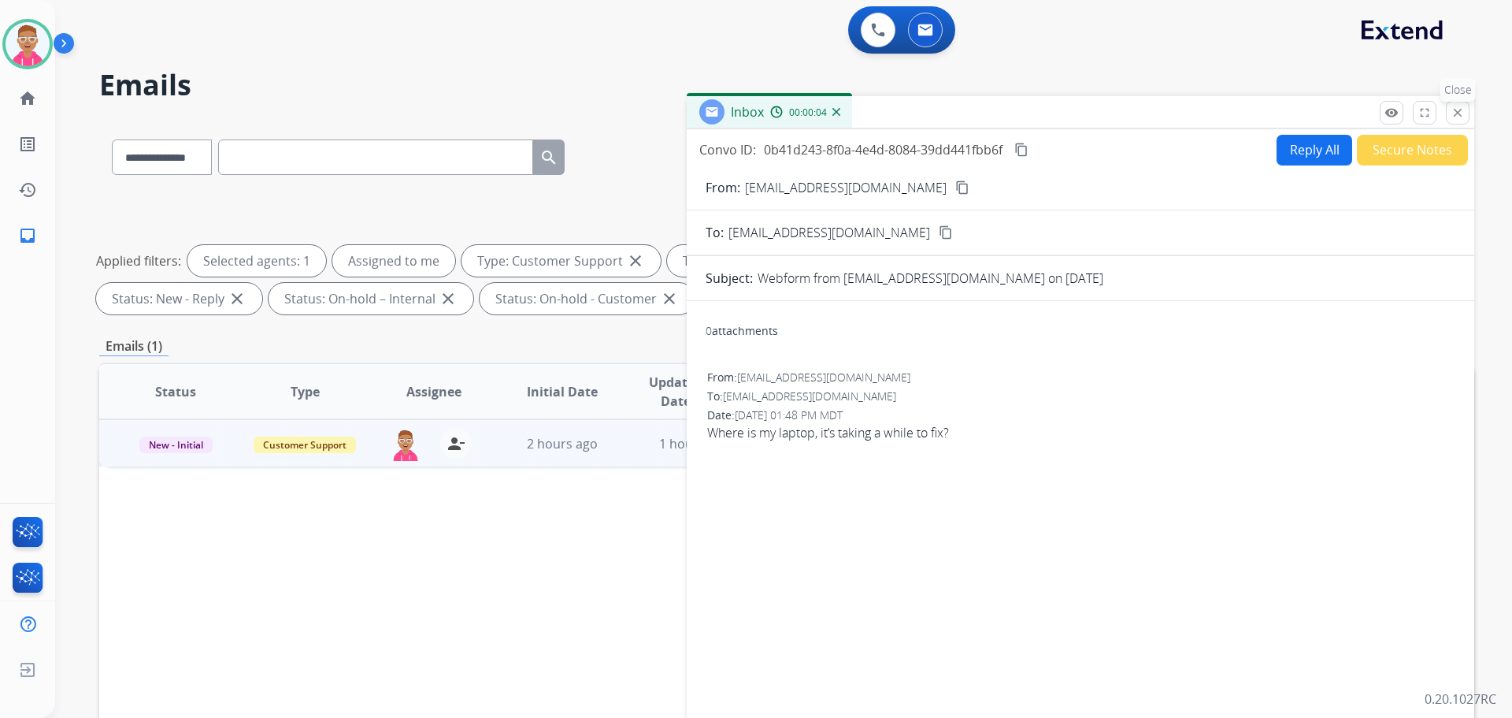
click at [1464, 109] on mat-icon "close" at bounding box center [1458, 113] width 14 height 14
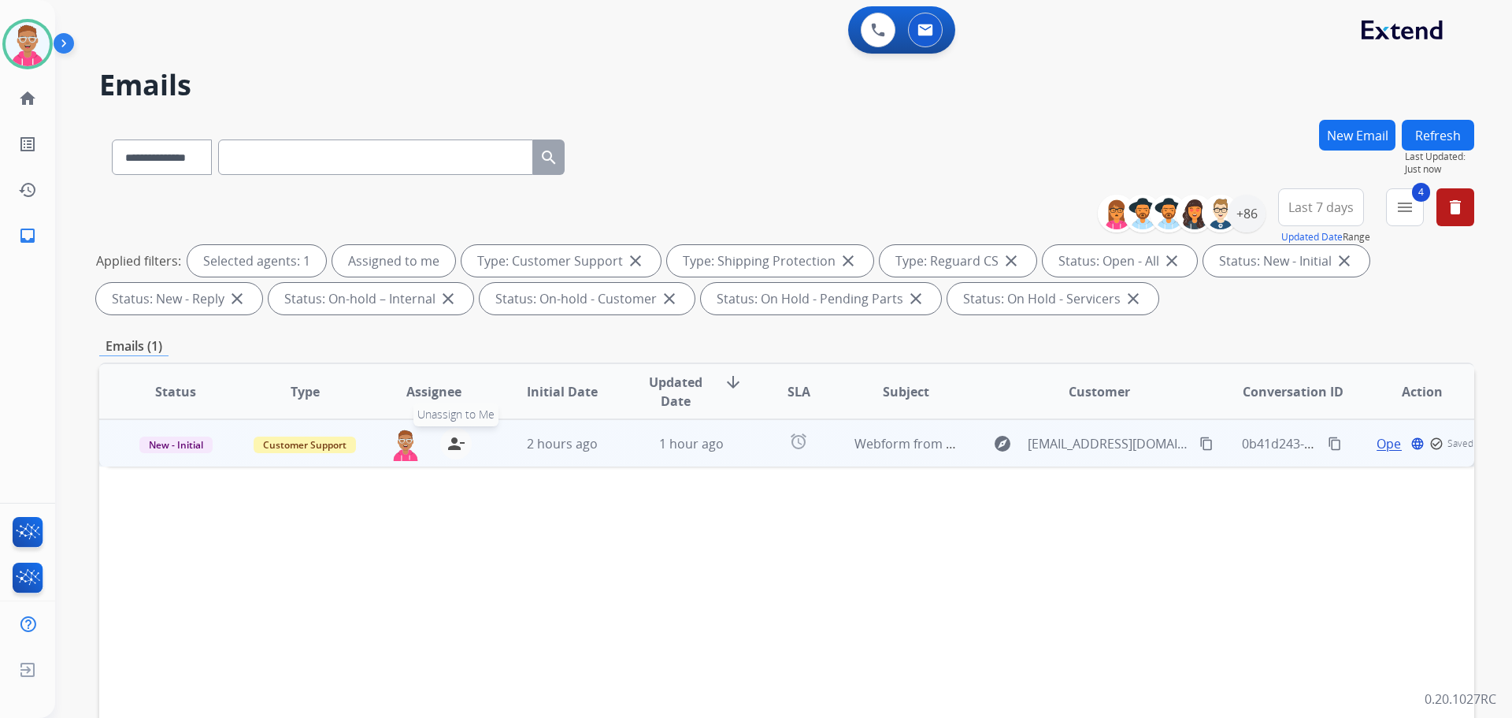
click at [457, 446] on mat-icon "person_remove" at bounding box center [456, 443] width 19 height 19
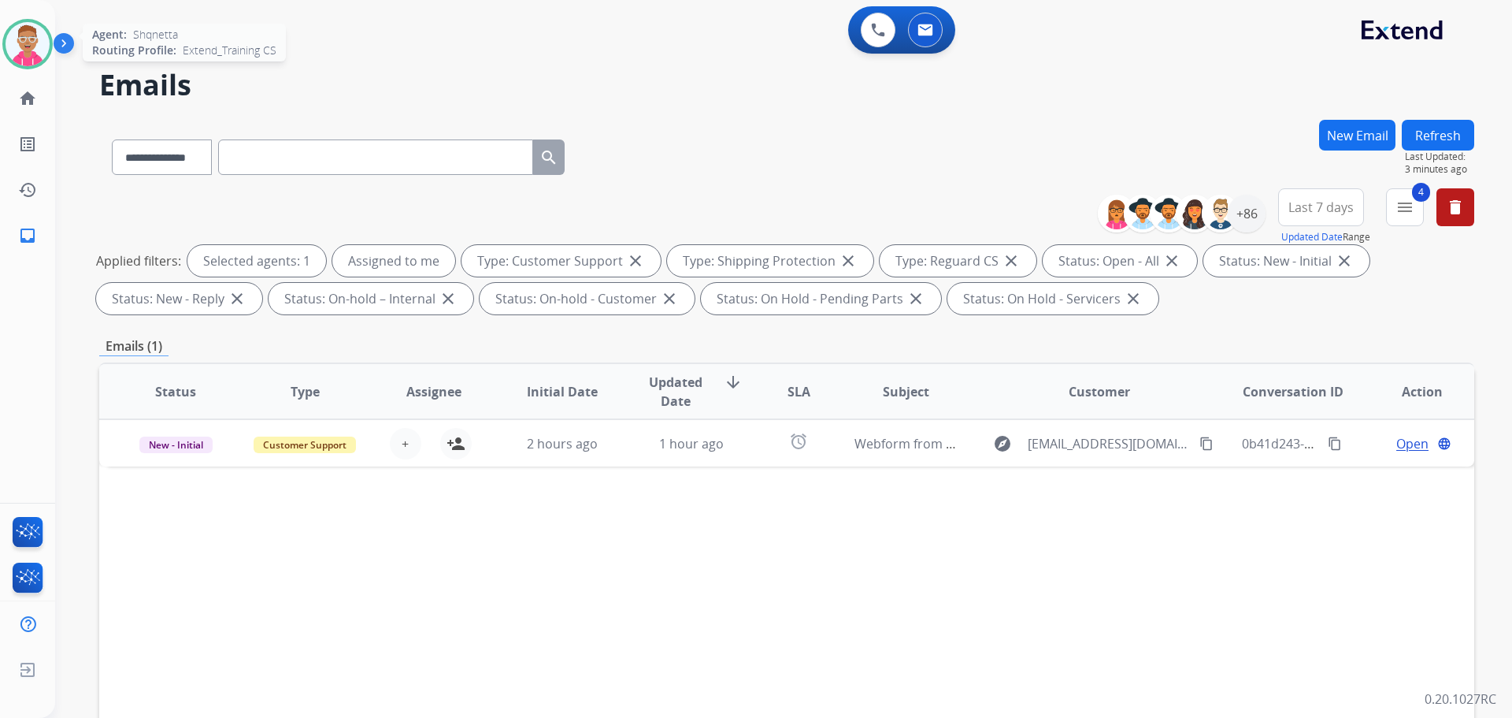
click at [33, 47] on img at bounding box center [28, 44] width 44 height 44
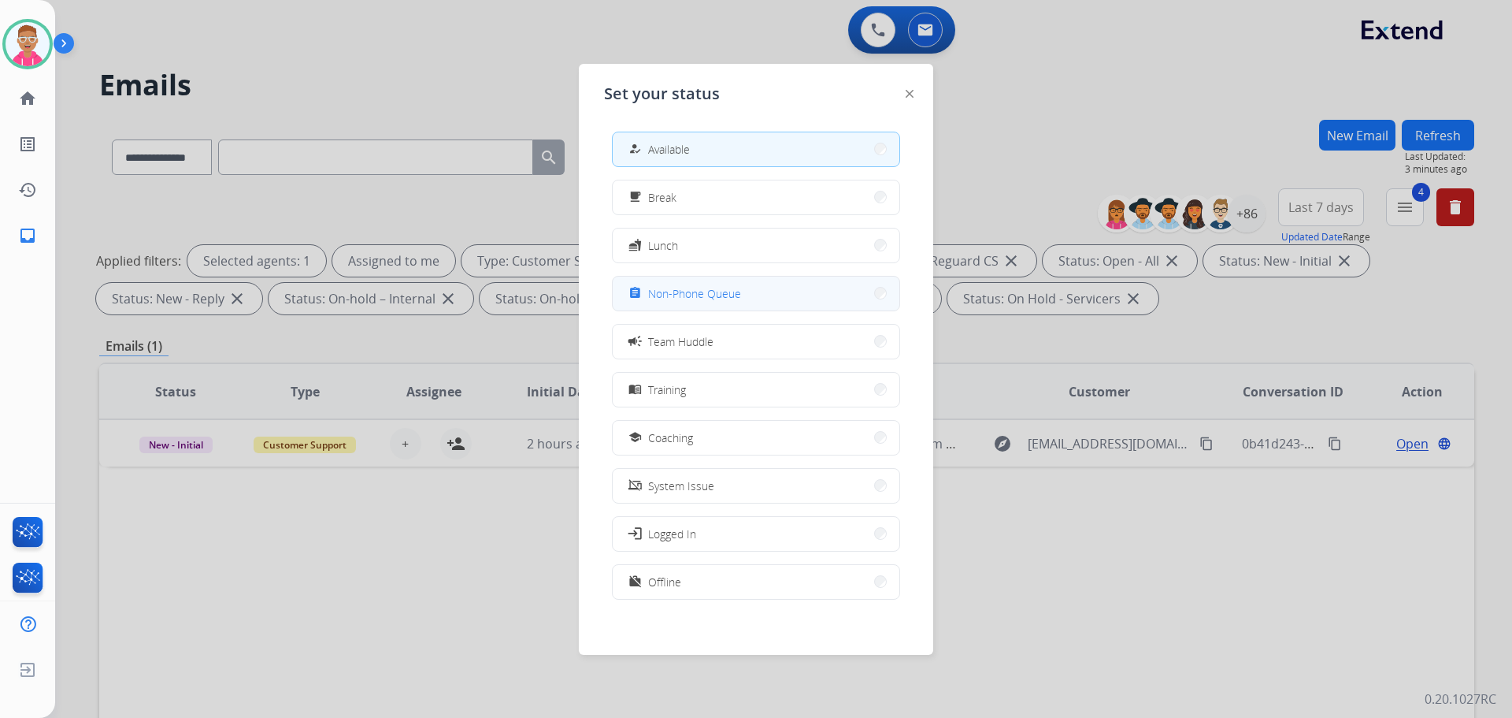
click at [715, 297] on span "Non-Phone Queue" at bounding box center [694, 293] width 93 height 17
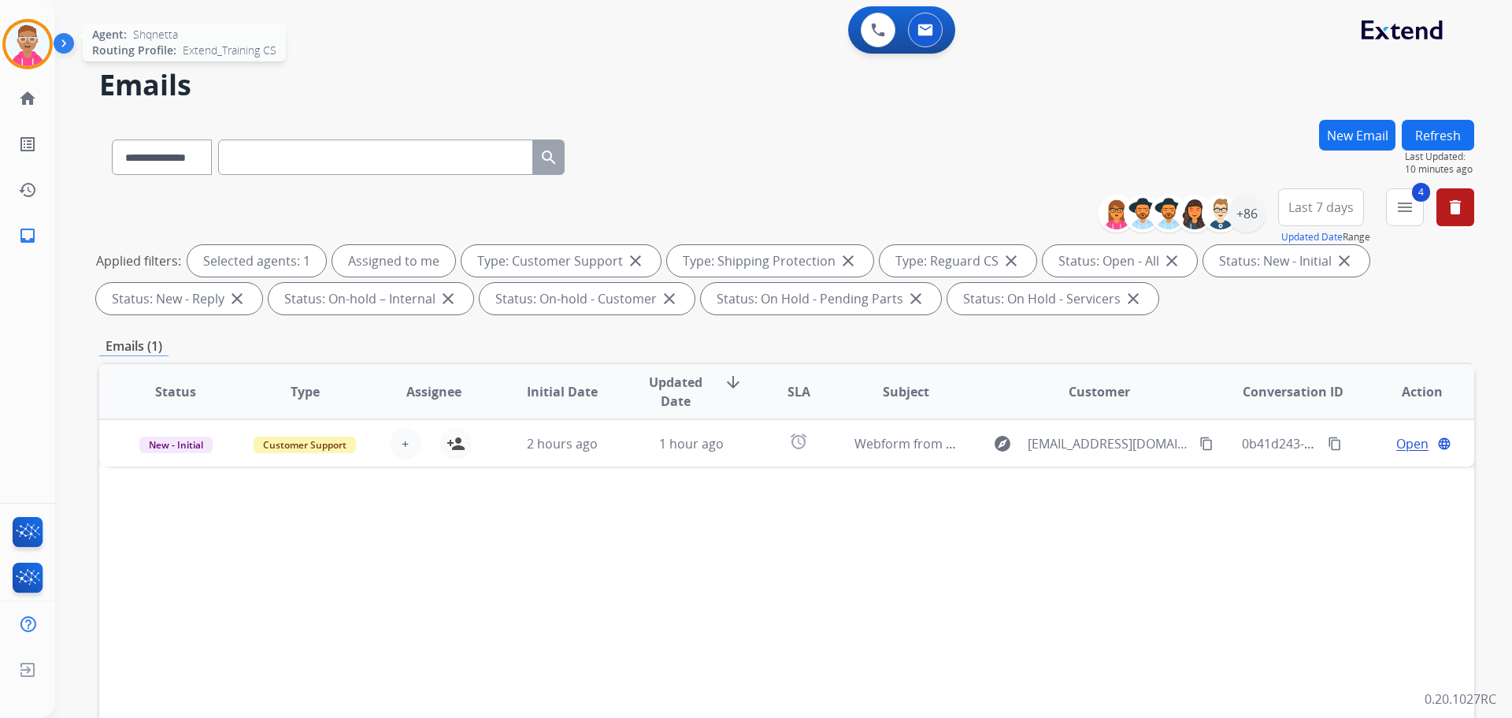
click at [35, 46] on img at bounding box center [28, 44] width 44 height 44
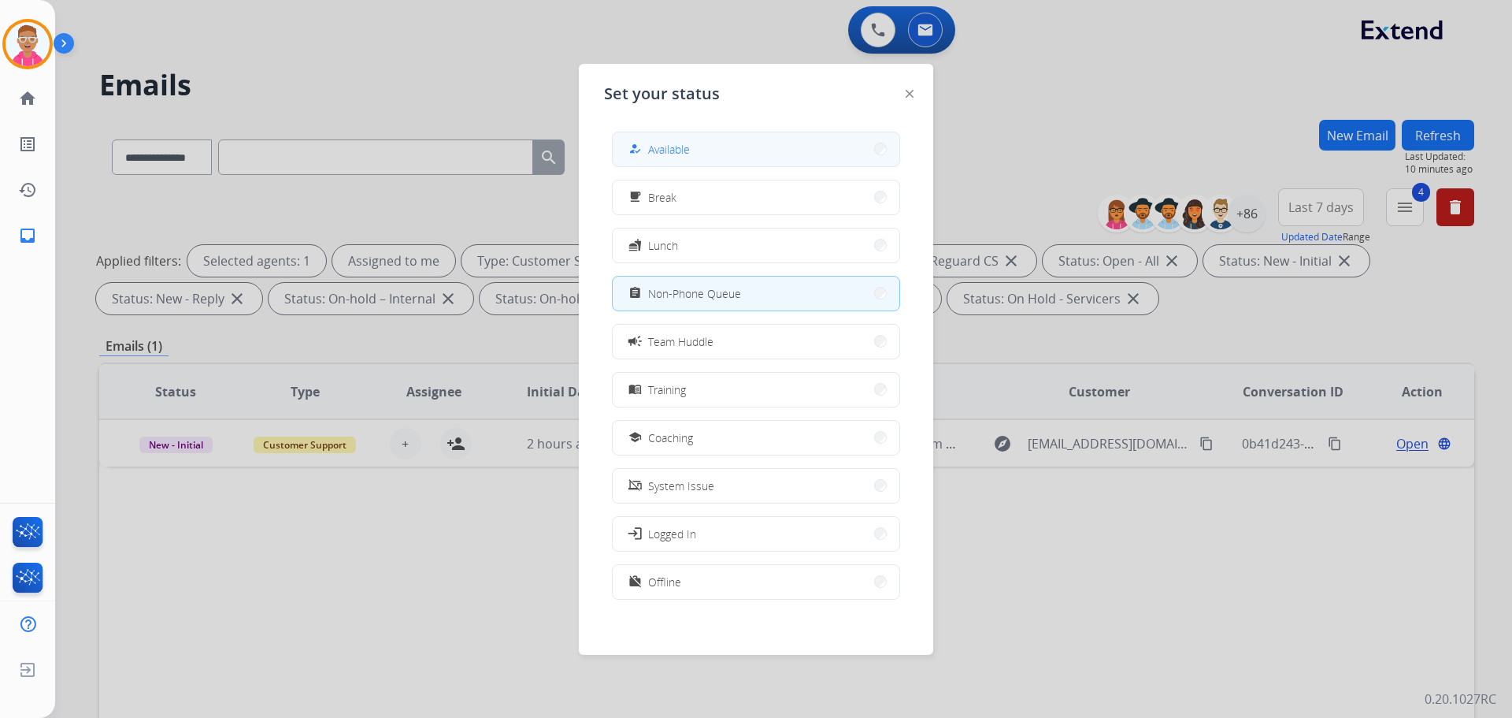
click at [682, 150] on span "Available" at bounding box center [669, 149] width 42 height 17
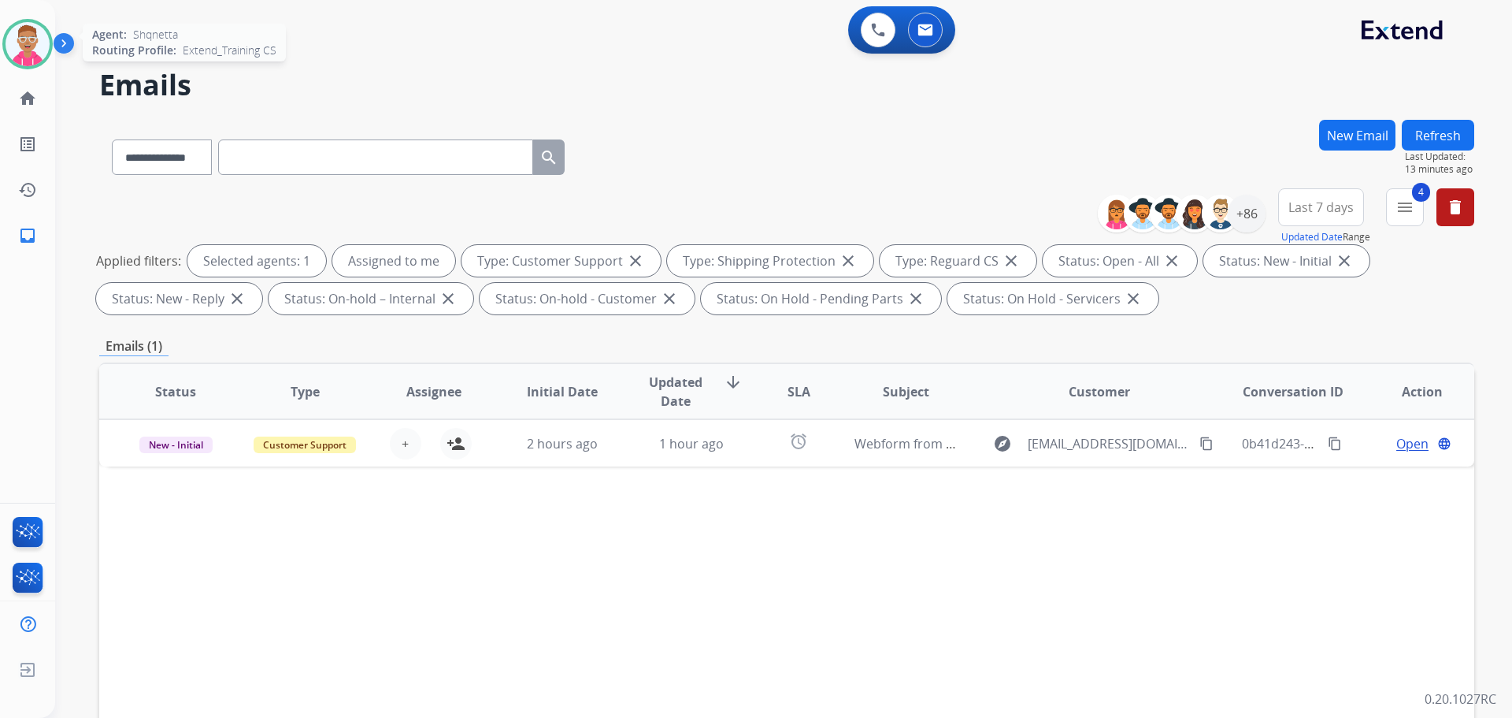
click at [29, 42] on img at bounding box center [28, 44] width 44 height 44
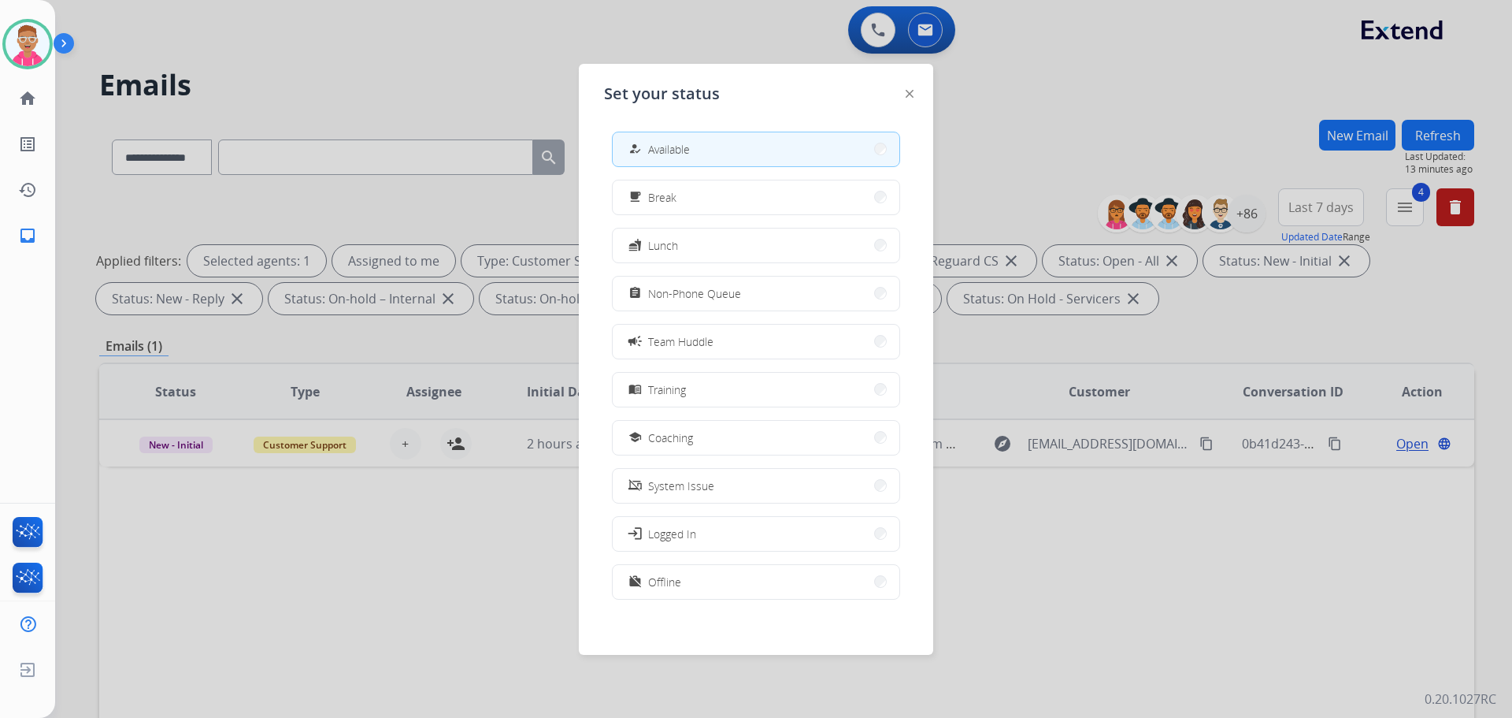
drag, startPoint x: 666, startPoint y: 295, endPoint x: 228, endPoint y: 87, distance: 485.1
click at [648, 282] on button "assignment Non-Phone Queue" at bounding box center [756, 293] width 287 height 34
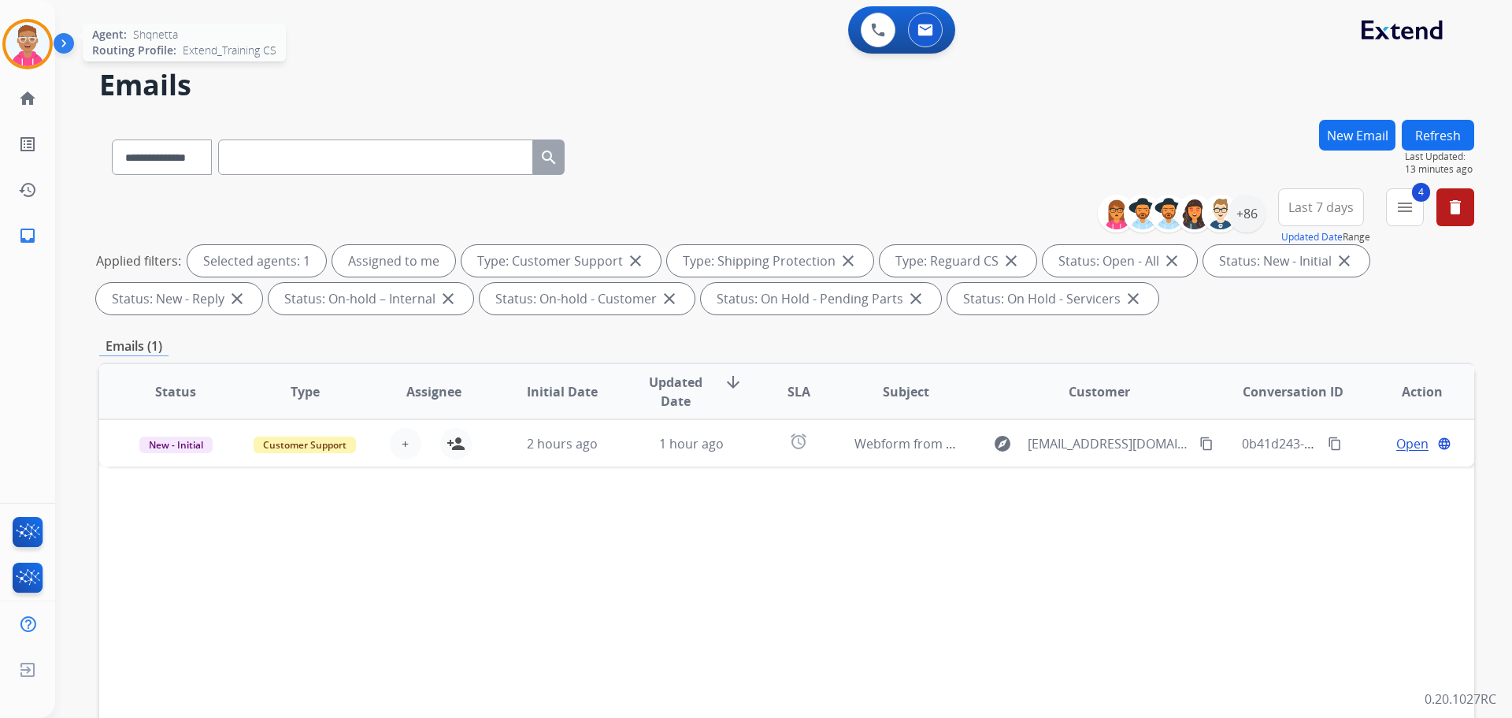
click at [23, 25] on img at bounding box center [28, 44] width 44 height 44
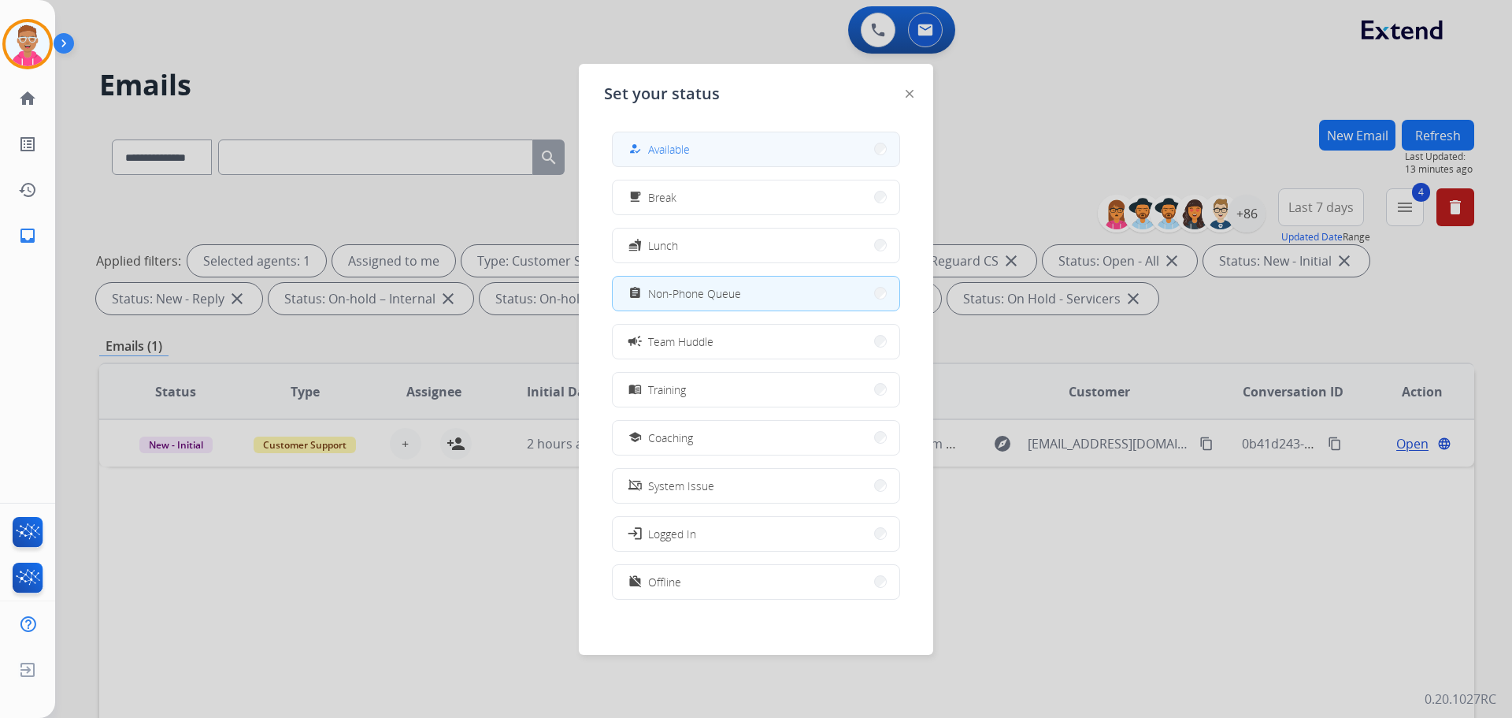
click at [714, 154] on button "how_to_reg Available" at bounding box center [756, 149] width 287 height 34
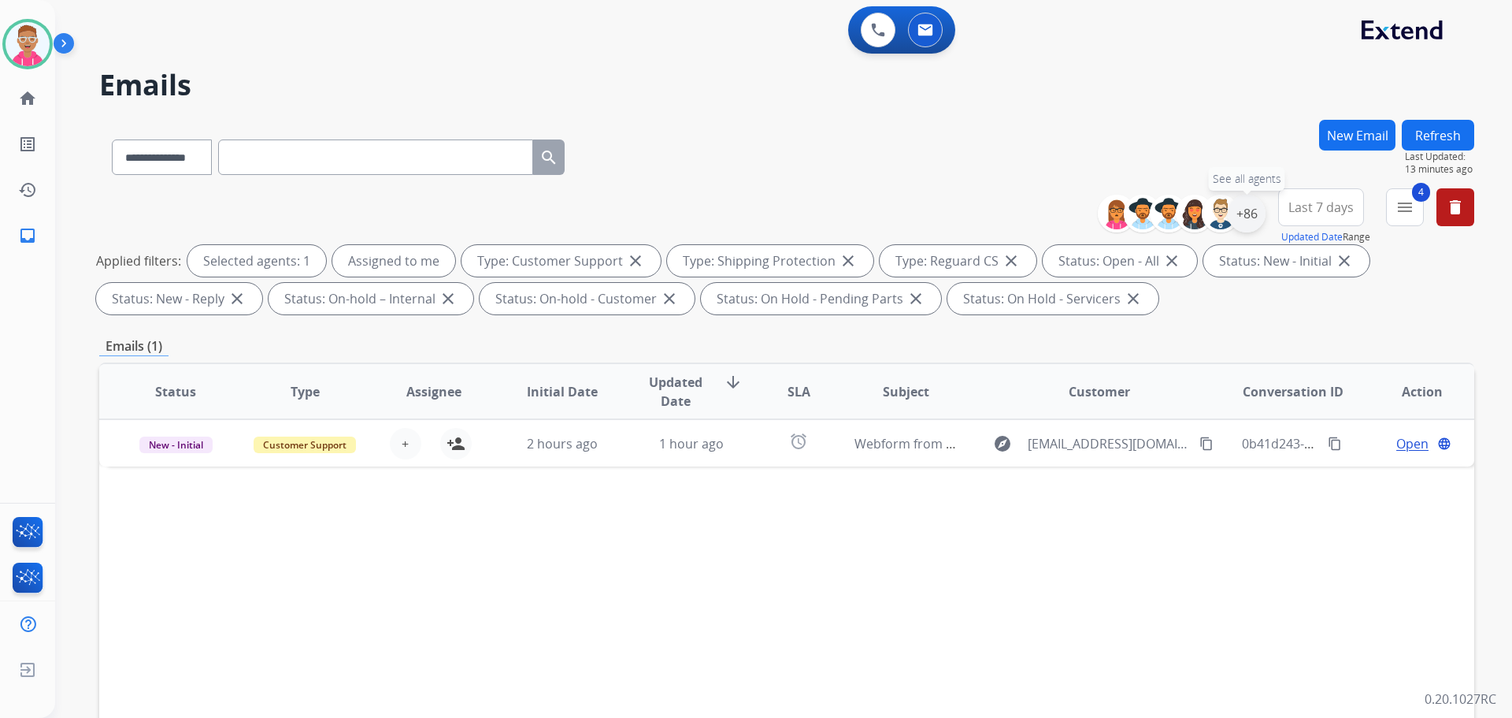
click at [1241, 221] on div "+86" at bounding box center [1247, 214] width 38 height 38
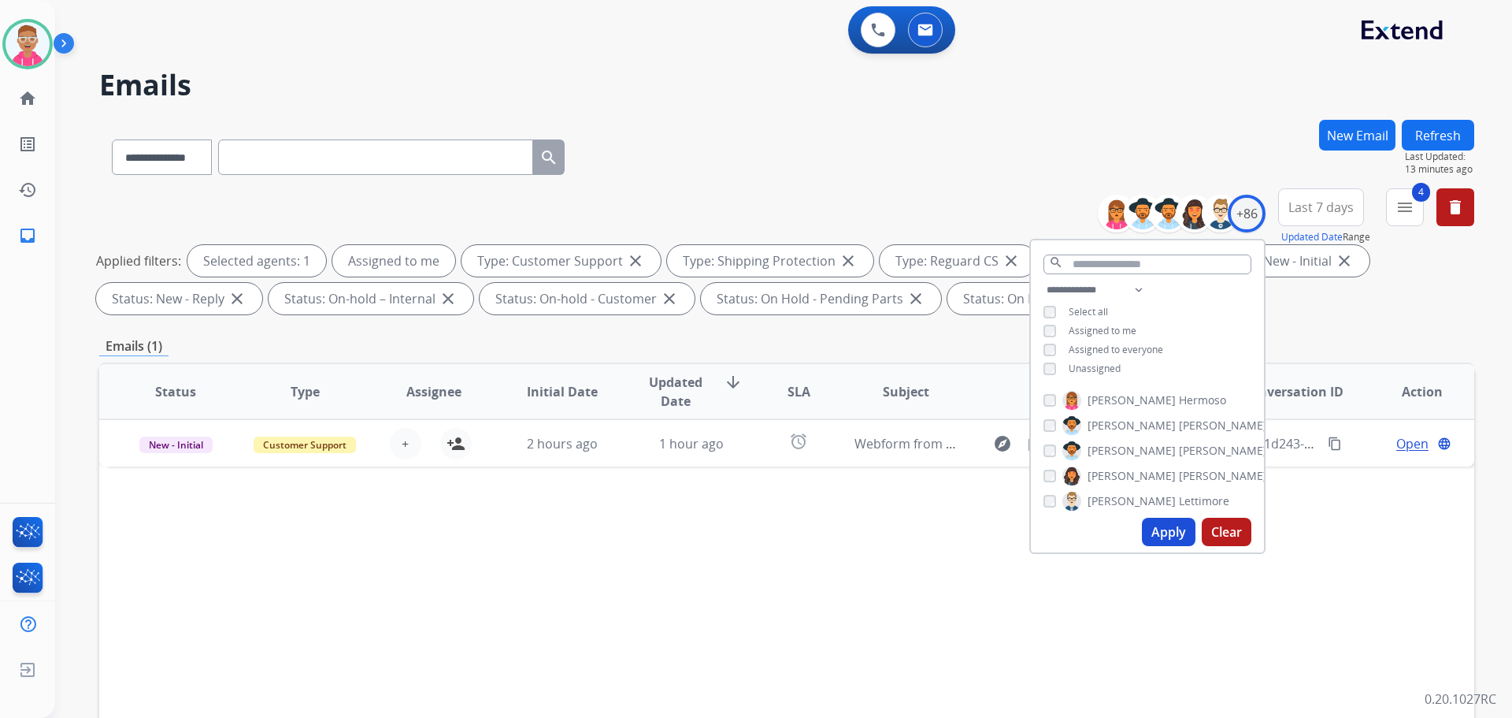
click at [1167, 533] on button "Apply" at bounding box center [1169, 531] width 54 height 28
click at [969, 147] on div "**********" at bounding box center [786, 154] width 1375 height 69
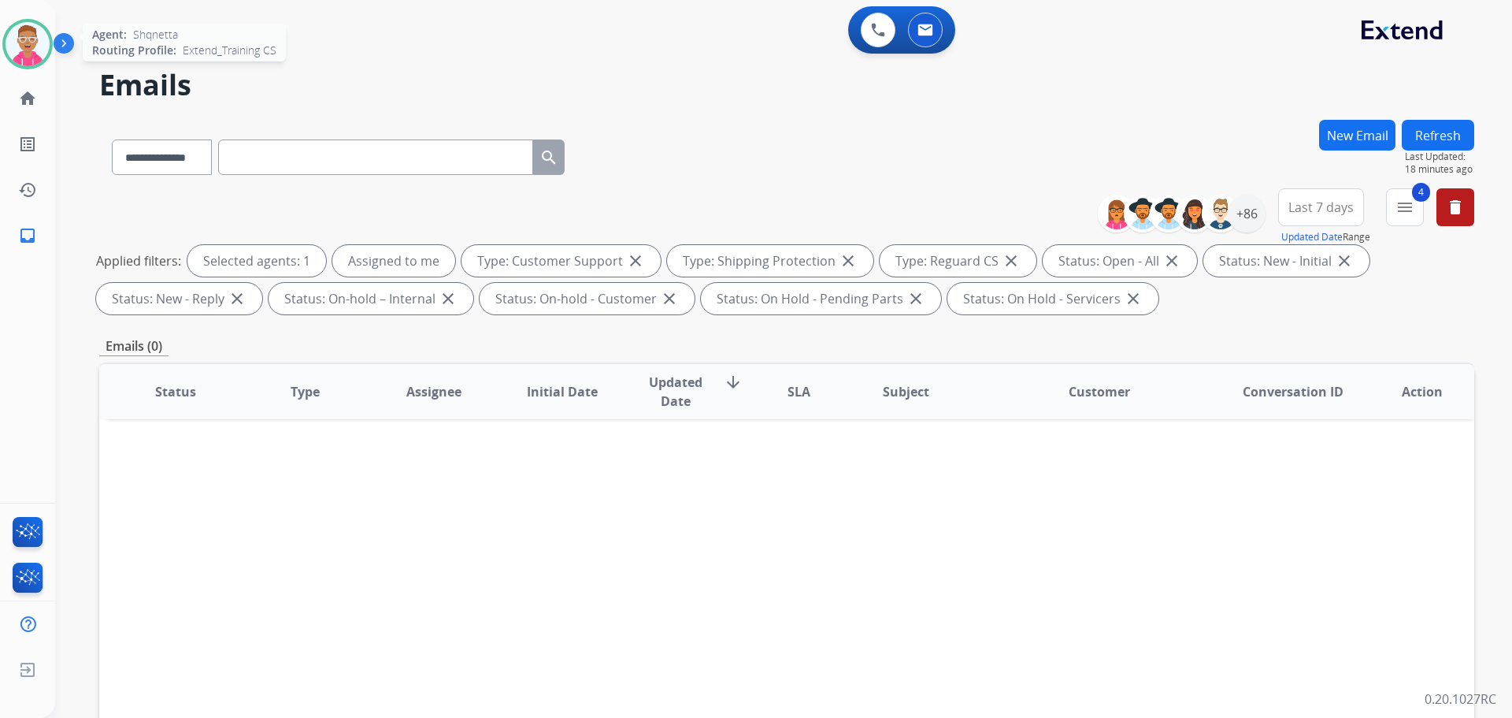
click at [24, 57] on img at bounding box center [28, 44] width 44 height 44
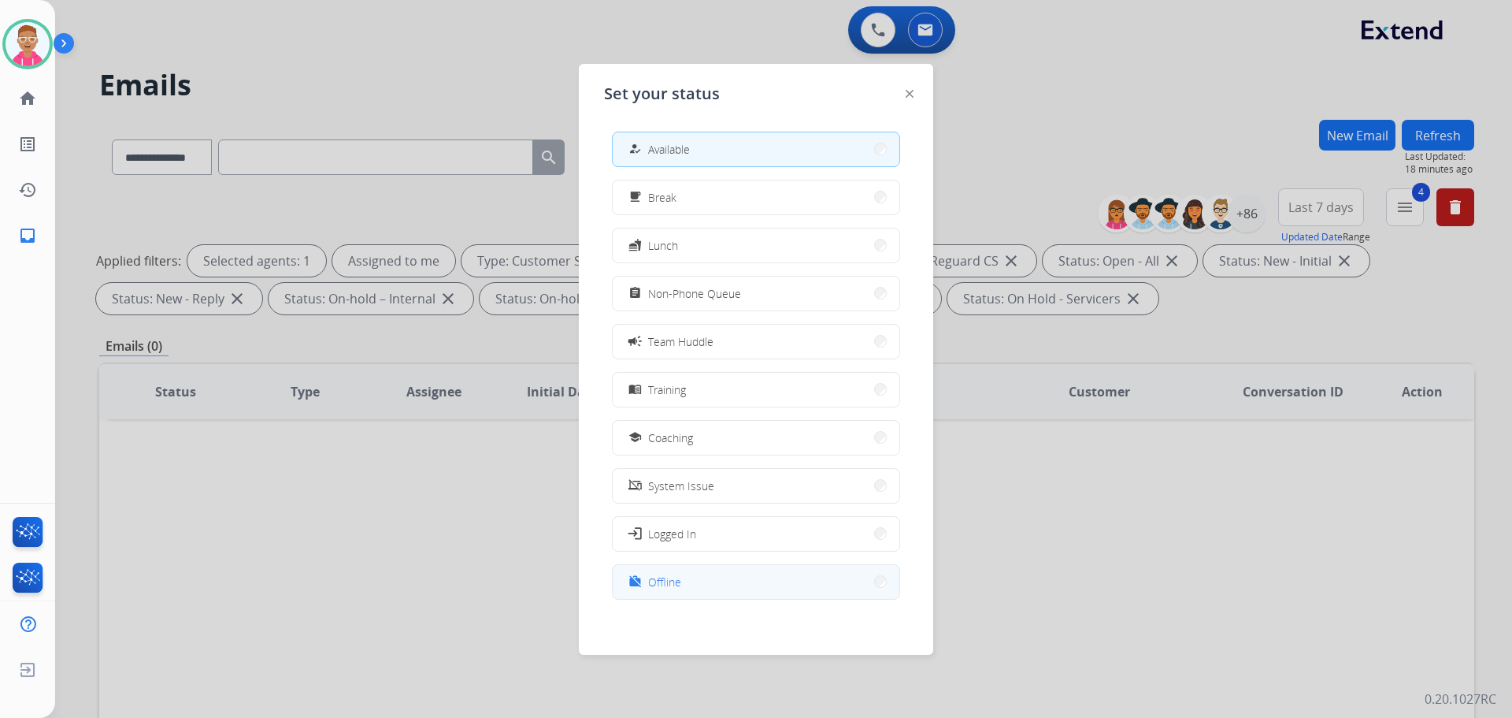
click at [704, 584] on button "work_off Offline" at bounding box center [756, 582] width 287 height 34
